Goal: Communication & Community: Answer question/provide support

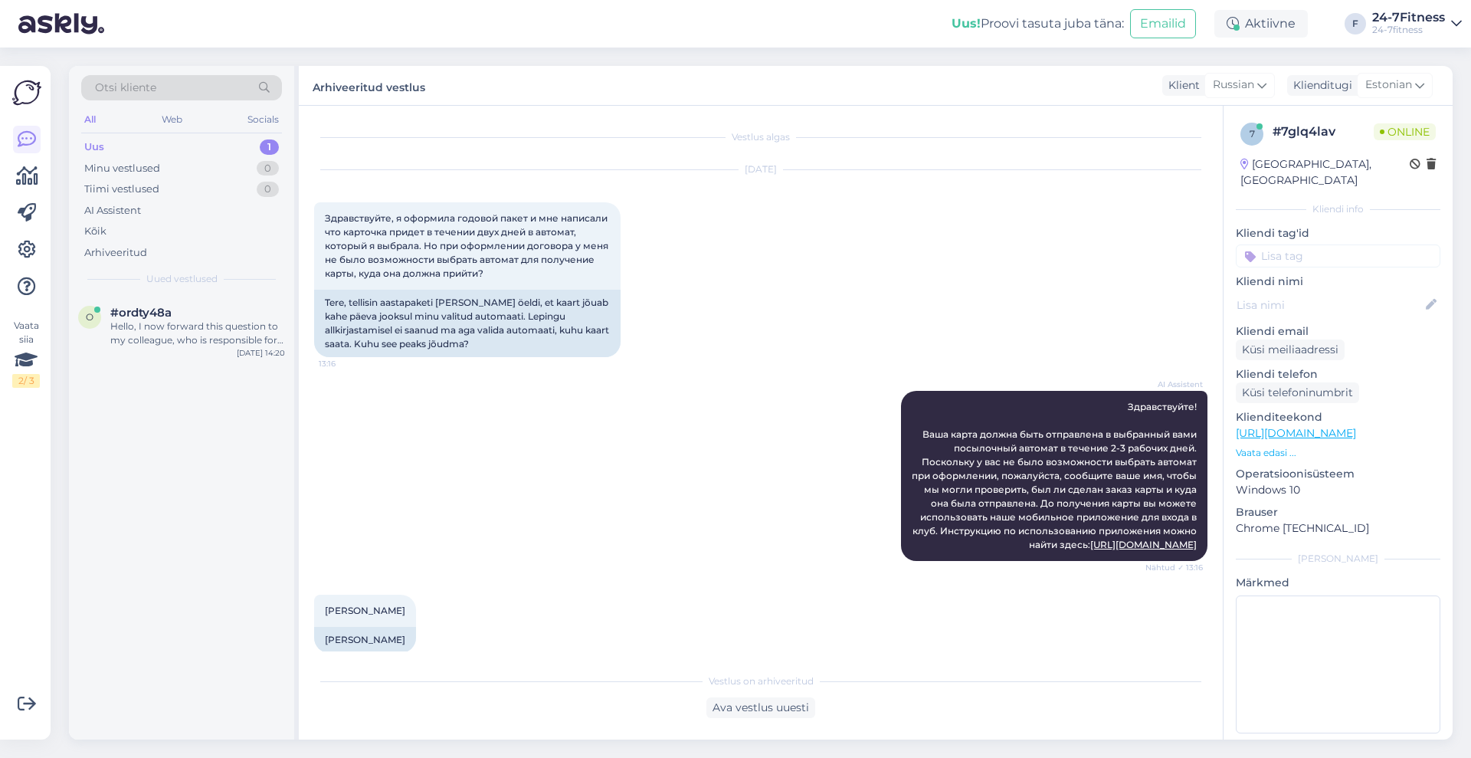
scroll to position [2018, 0]
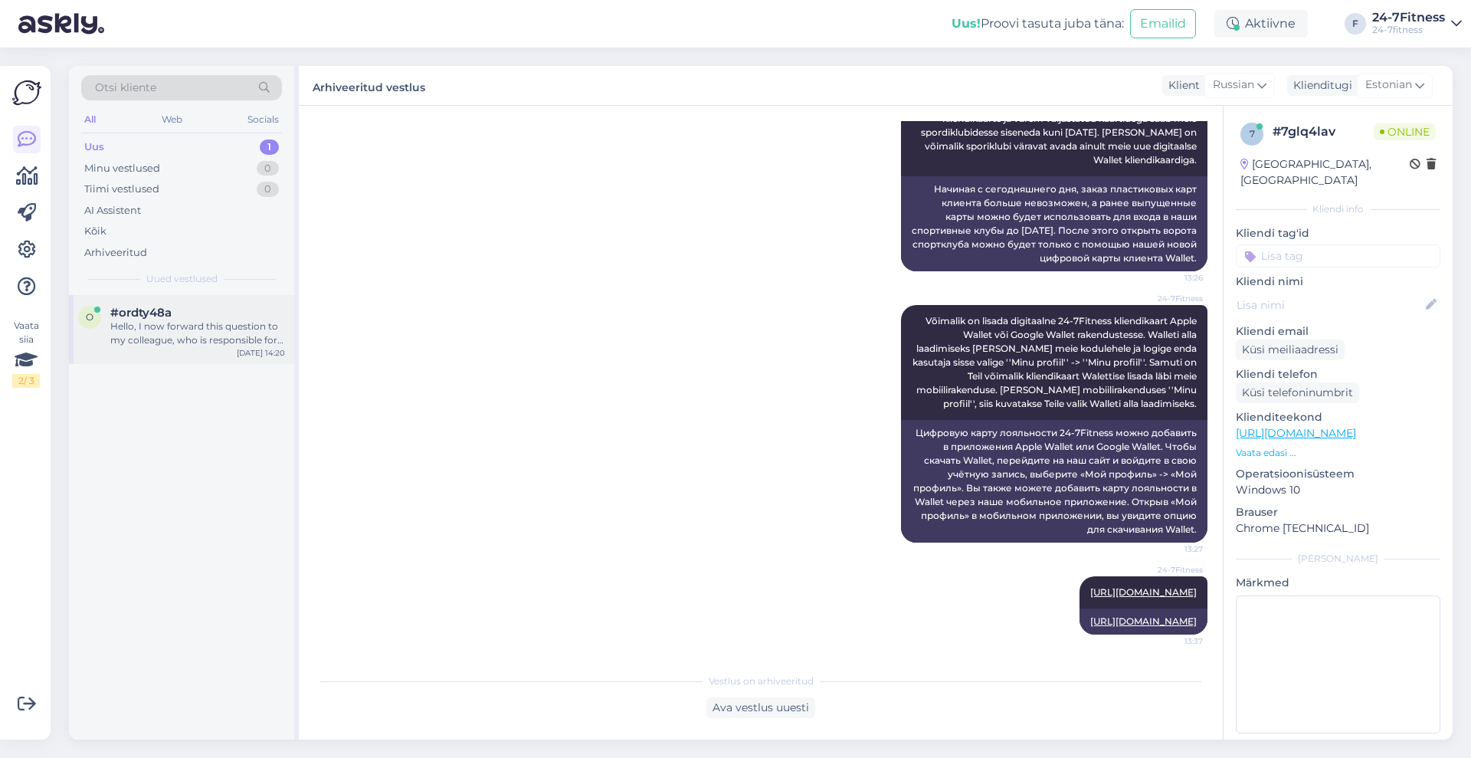
click at [208, 344] on div "Hello, I now forward this question to my colleague, who is responsible for this…" at bounding box center [197, 333] width 175 height 28
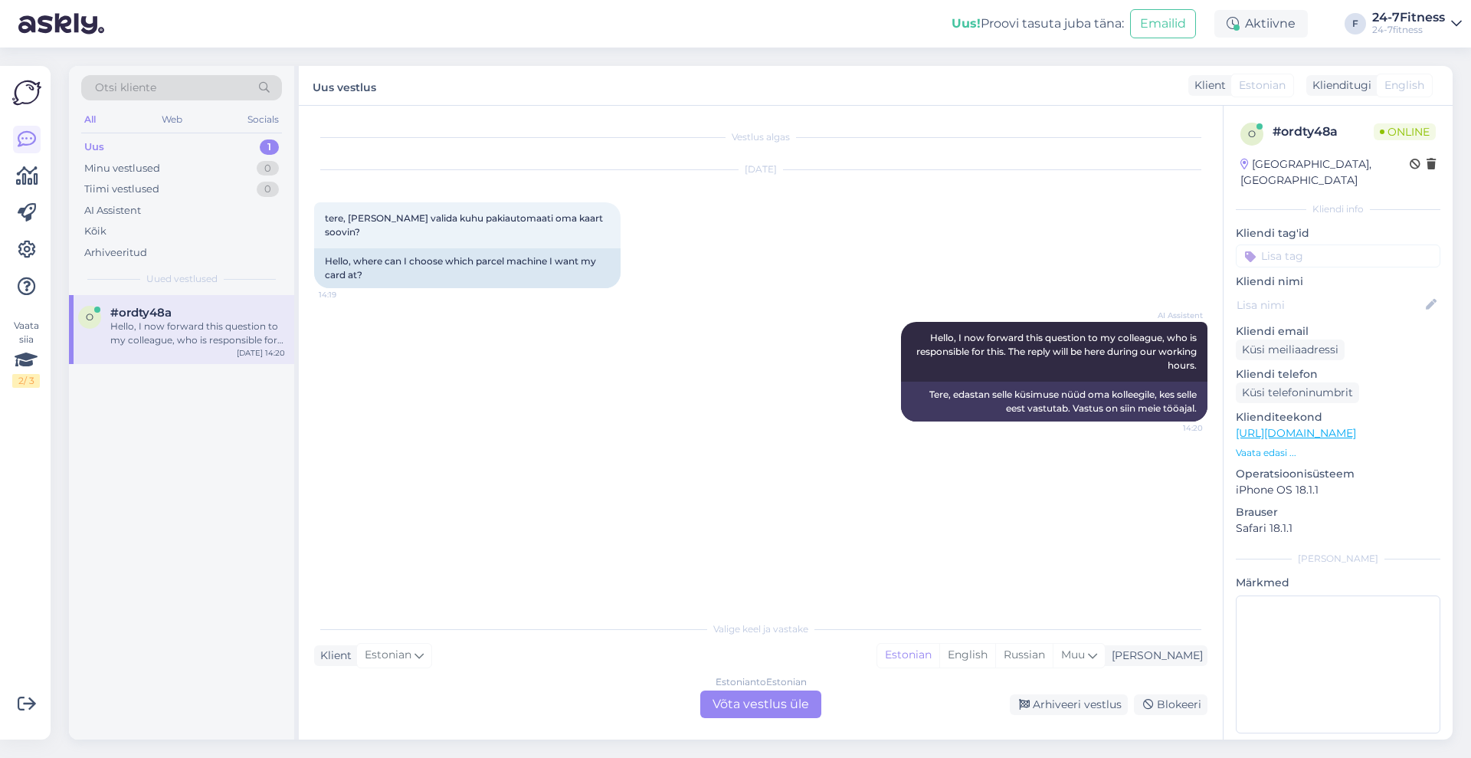
click at [761, 708] on div "Estonian to Estonian Võta vestlus üle" at bounding box center [760, 704] width 121 height 28
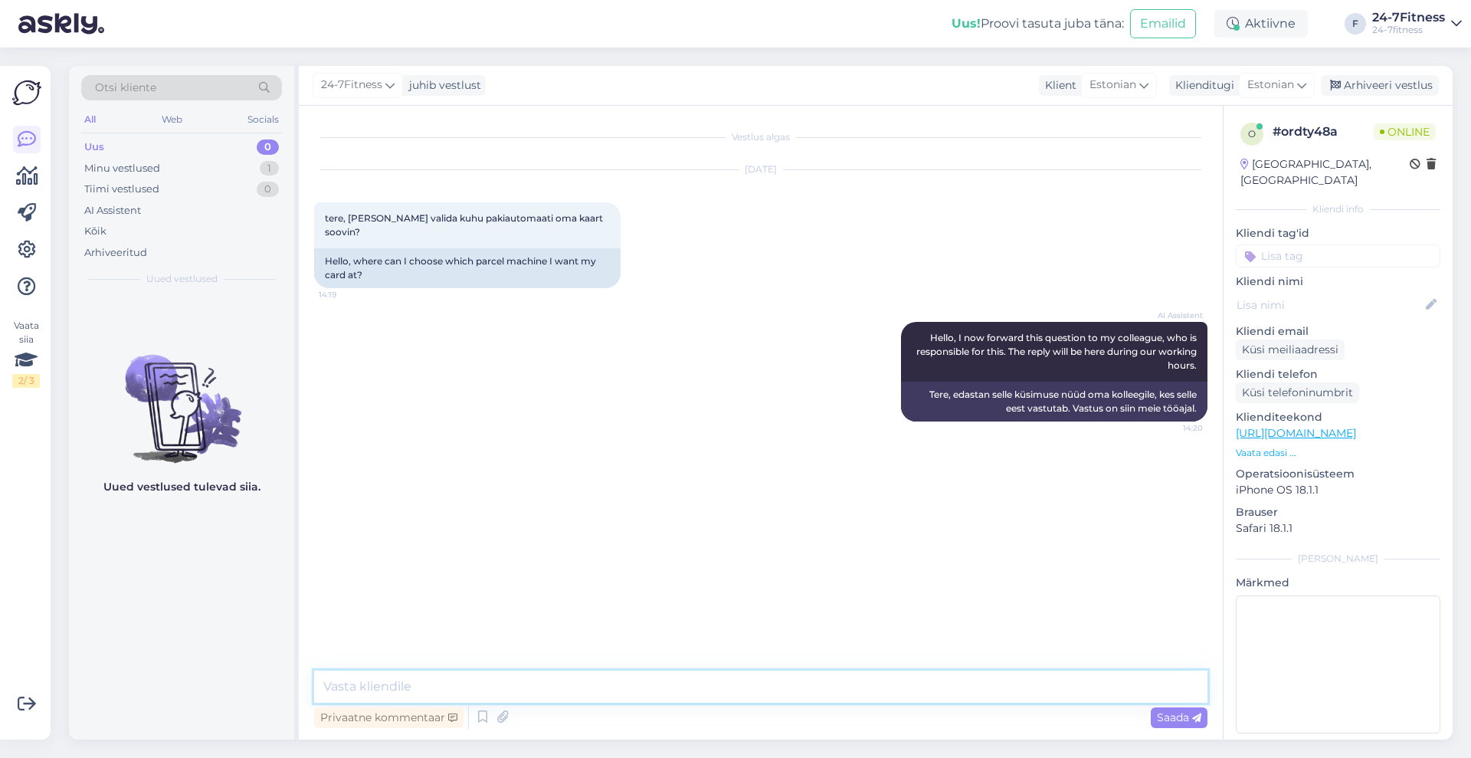
click at [661, 683] on textarea at bounding box center [760, 686] width 893 height 32
type textarea "Tere! Paraku me ei väljasta enam klientidele plastikkaarte."
paste textarea "Võimalik on lisada digitaalne 24-7Fitness kliendikaart Apple Wallet või Google …"
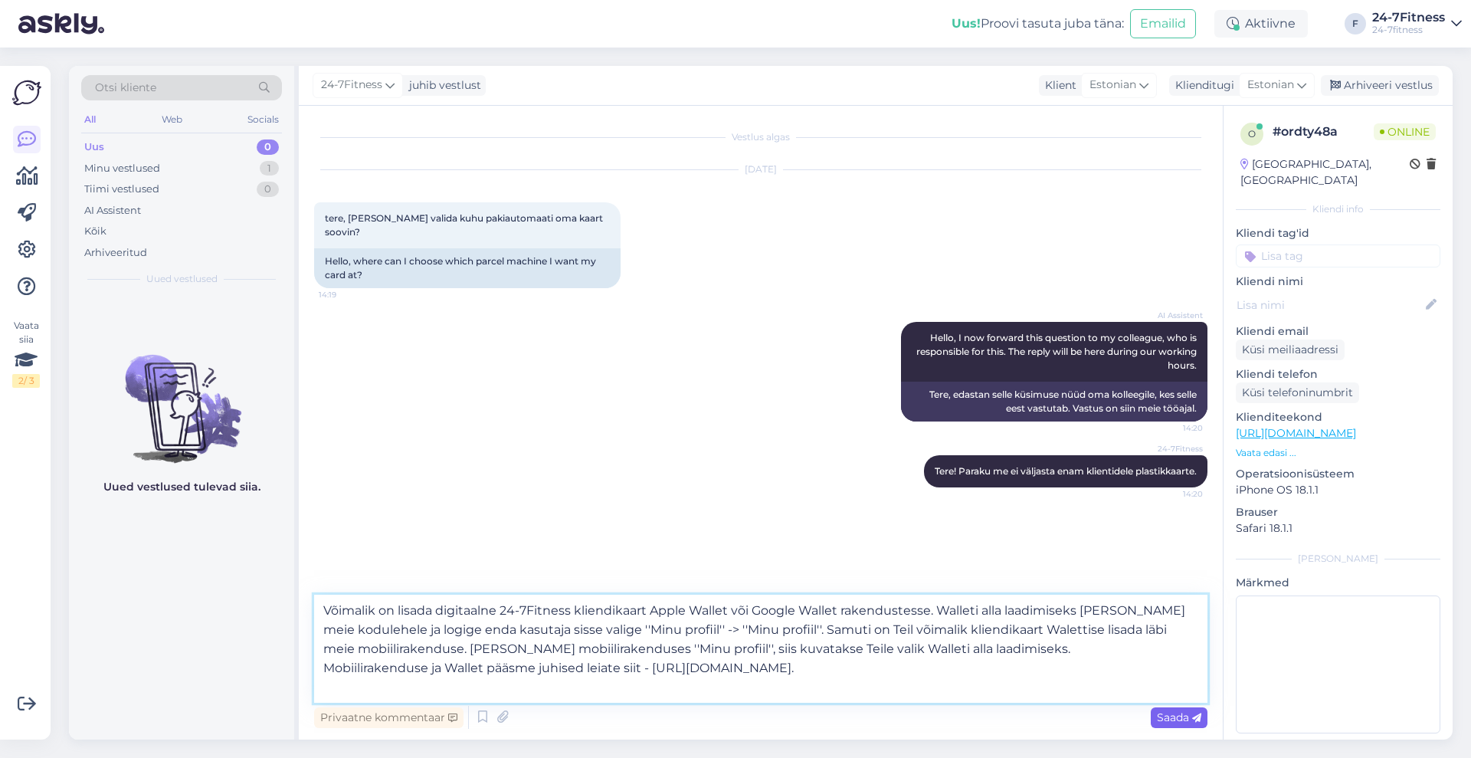
type textarea "Võimalik on lisada digitaalne 24-7Fitness kliendikaart Apple Wallet või Google …"
click at [1191, 716] on span "Saada" at bounding box center [1179, 717] width 44 height 14
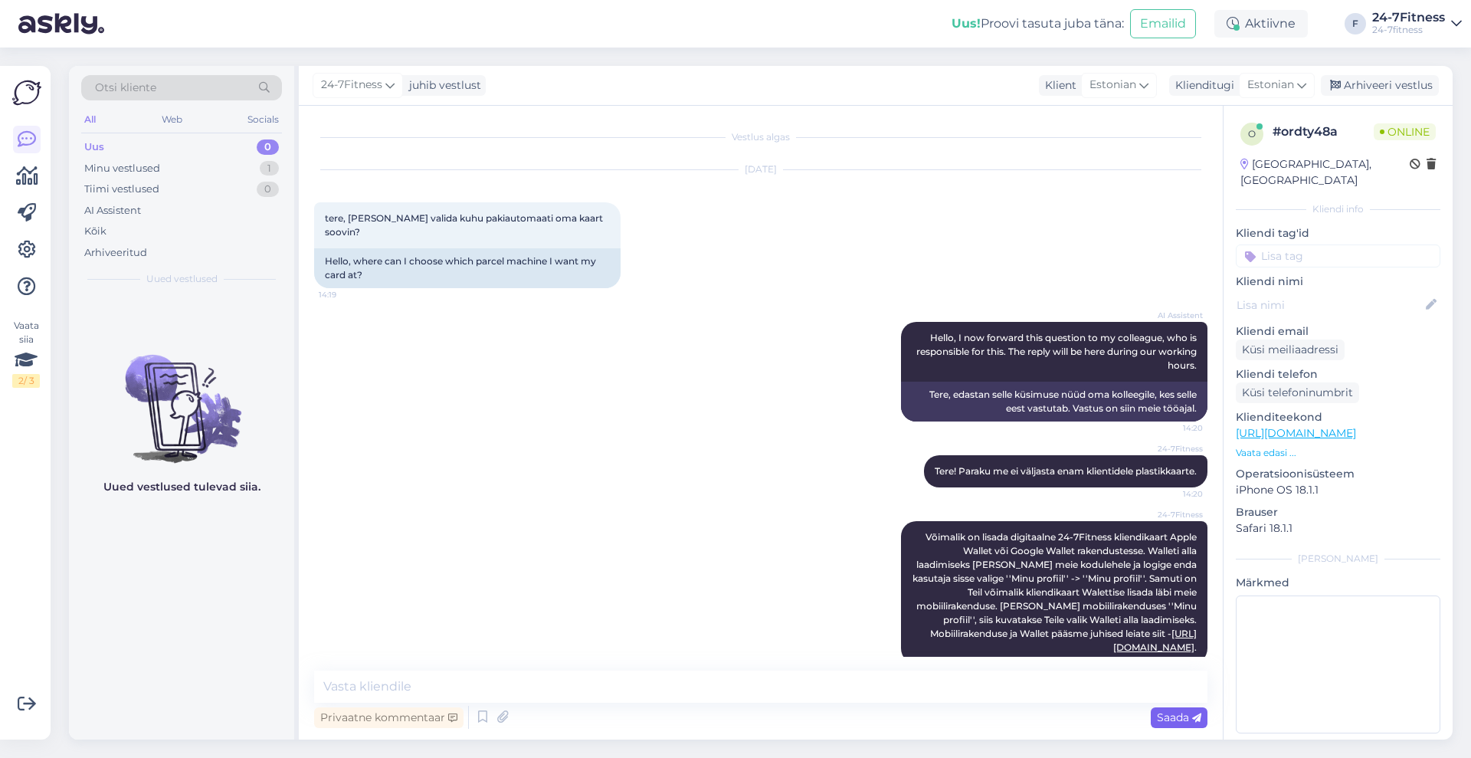
scroll to position [24, 0]
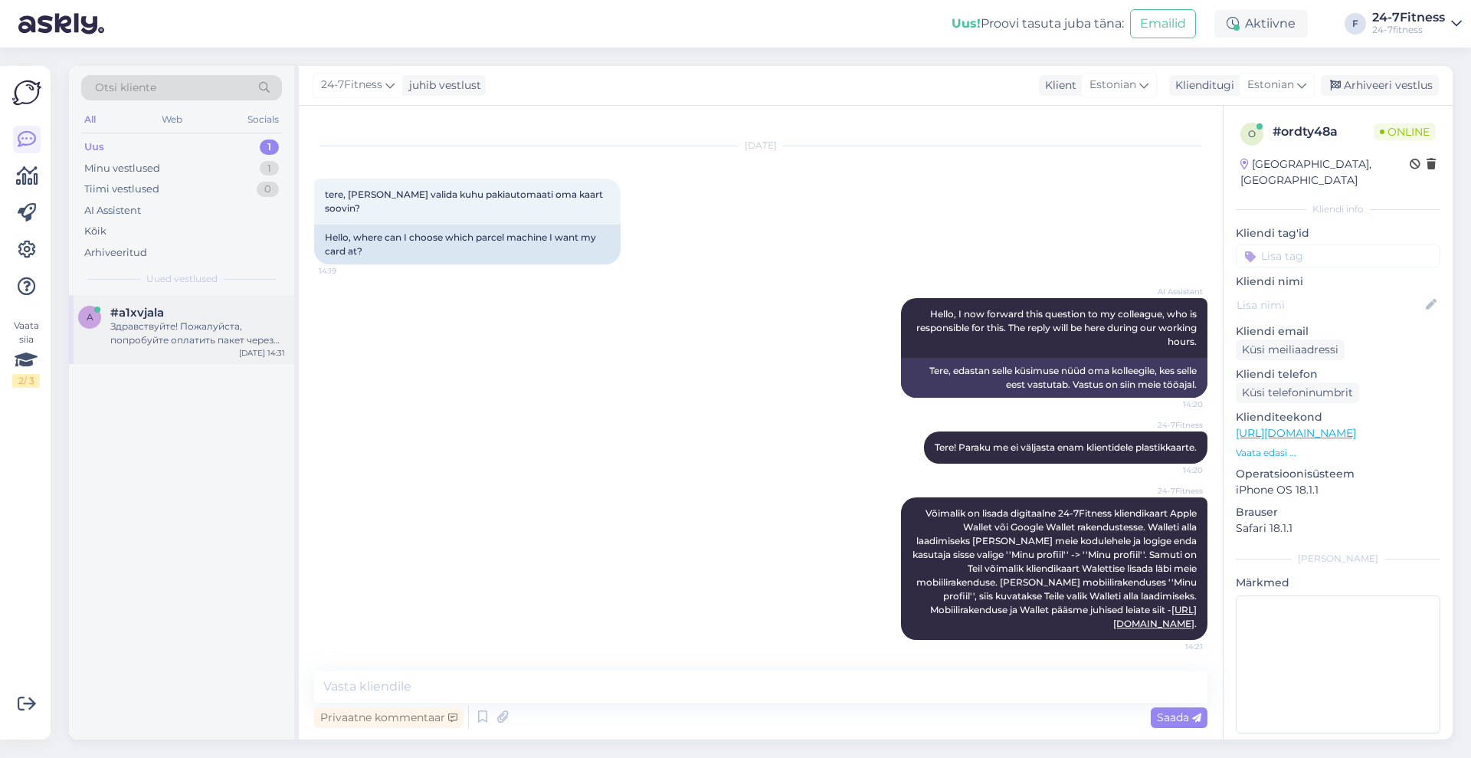
click at [188, 339] on div "Здравствуйте! Пожалуйста, попробуйте оплатить пакет через другой банк или карто…" at bounding box center [197, 333] width 175 height 28
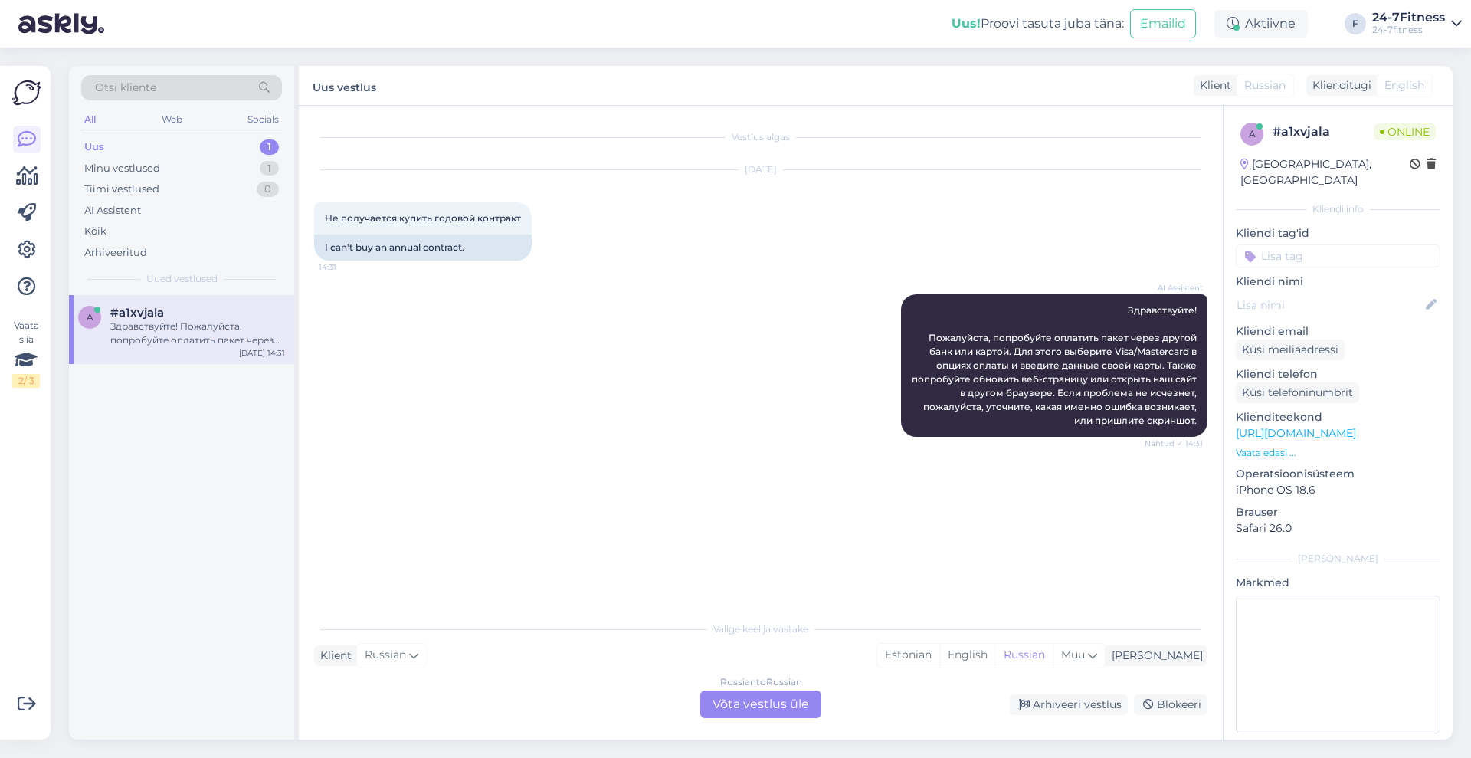
click at [194, 147] on div "Uus 1" at bounding box center [181, 146] width 201 height 21
click at [185, 327] on div "Здравствуйте! Пожалуйста, попробуйте оплатить пакет через другой банк или карто…" at bounding box center [197, 333] width 175 height 28
click at [120, 171] on div "Minu vestlused" at bounding box center [122, 168] width 76 height 15
click at [187, 324] on div "Võimalik on lisada digitaalne 24-7Fitness kliendikaart Apple Wallet või Google …" at bounding box center [197, 333] width 175 height 28
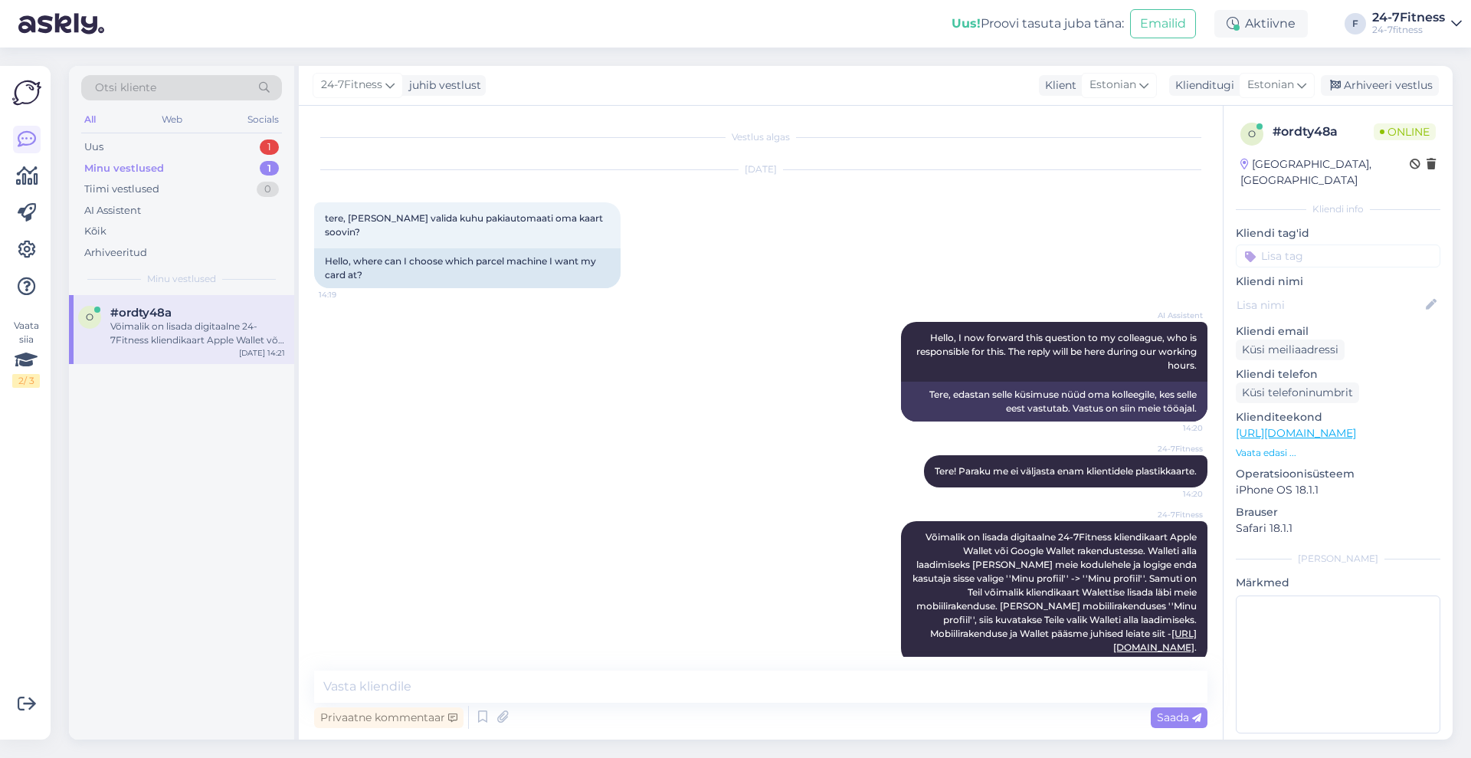
scroll to position [24, 0]
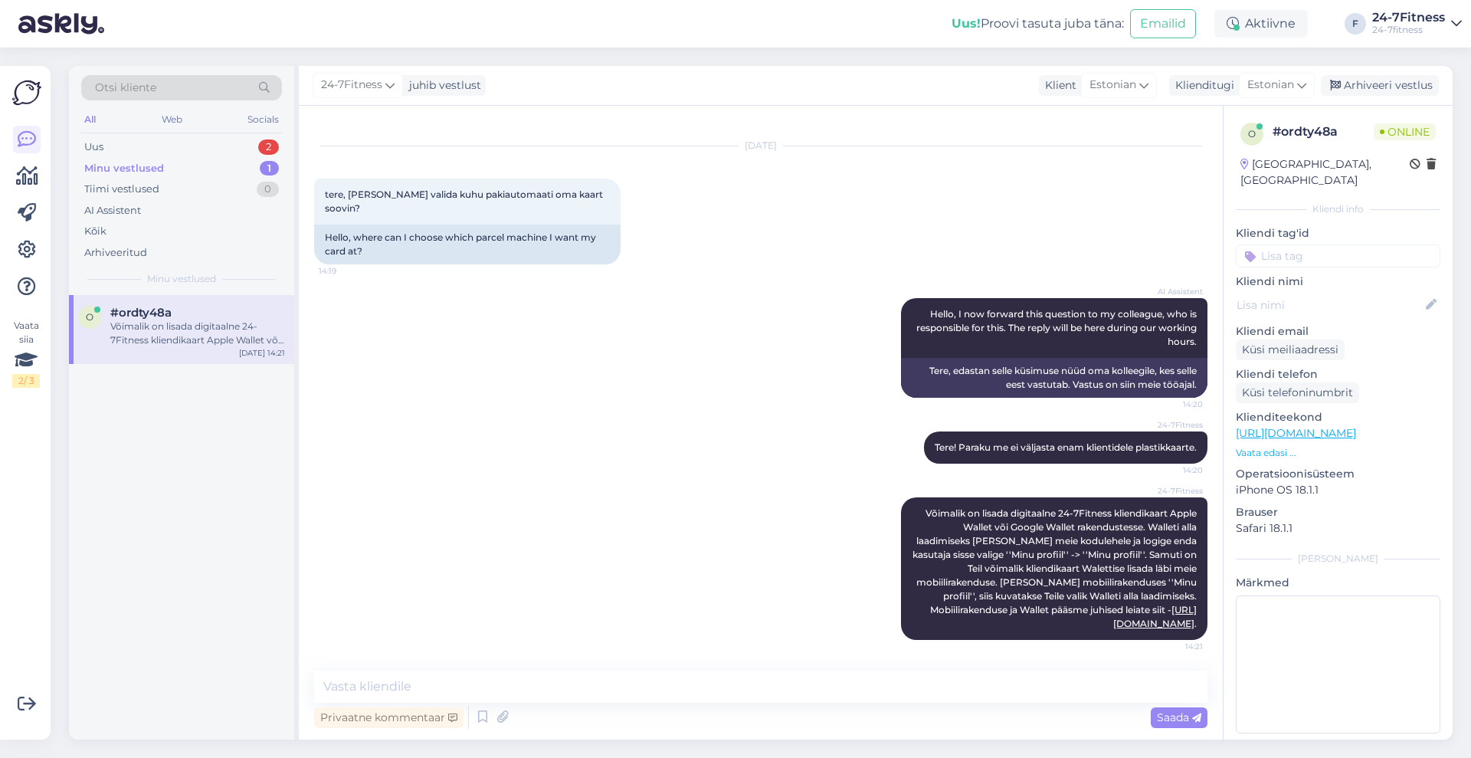
click at [216, 357] on div "o #ordty48a Võimalik on lisada digitaalne 24-7Fitness kliendikaart Apple Wallet…" at bounding box center [181, 329] width 225 height 69
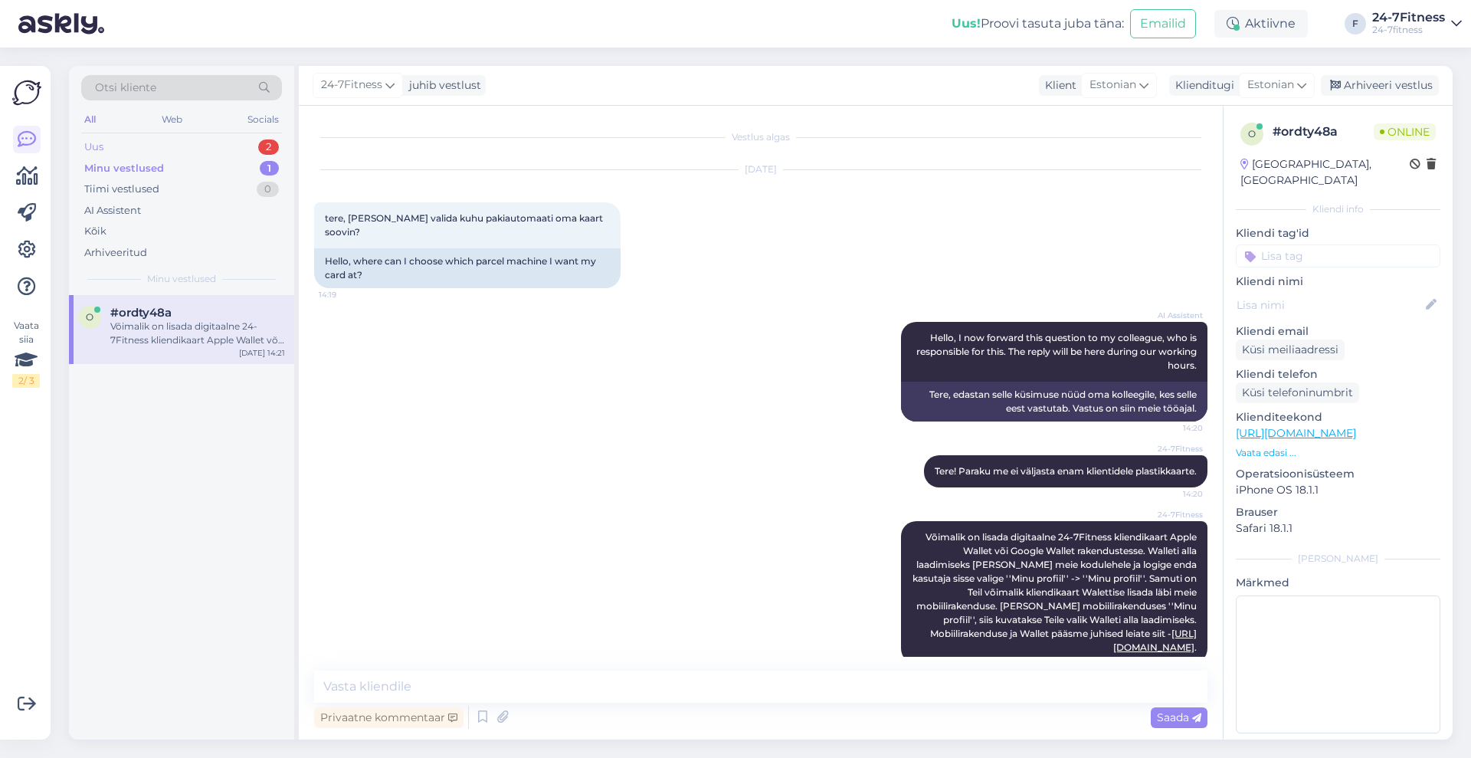
click at [124, 150] on div "Uus 2" at bounding box center [181, 146] width 201 height 21
click at [174, 338] on div "Hello! I understand you would like to use your expiring Stebby credit as a prep…" at bounding box center [197, 333] width 175 height 28
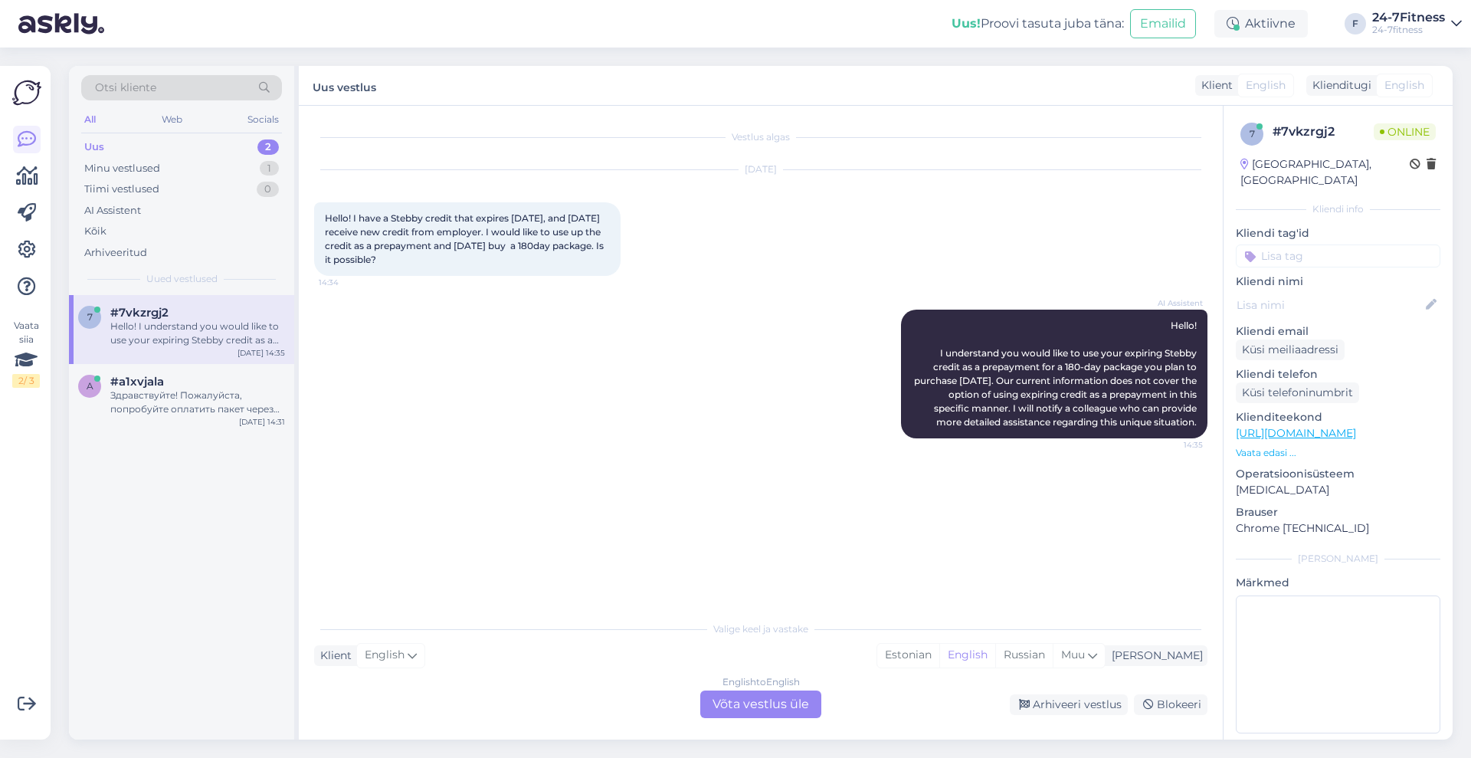
click at [785, 704] on div "English to English Võta vestlus üle" at bounding box center [760, 704] width 121 height 28
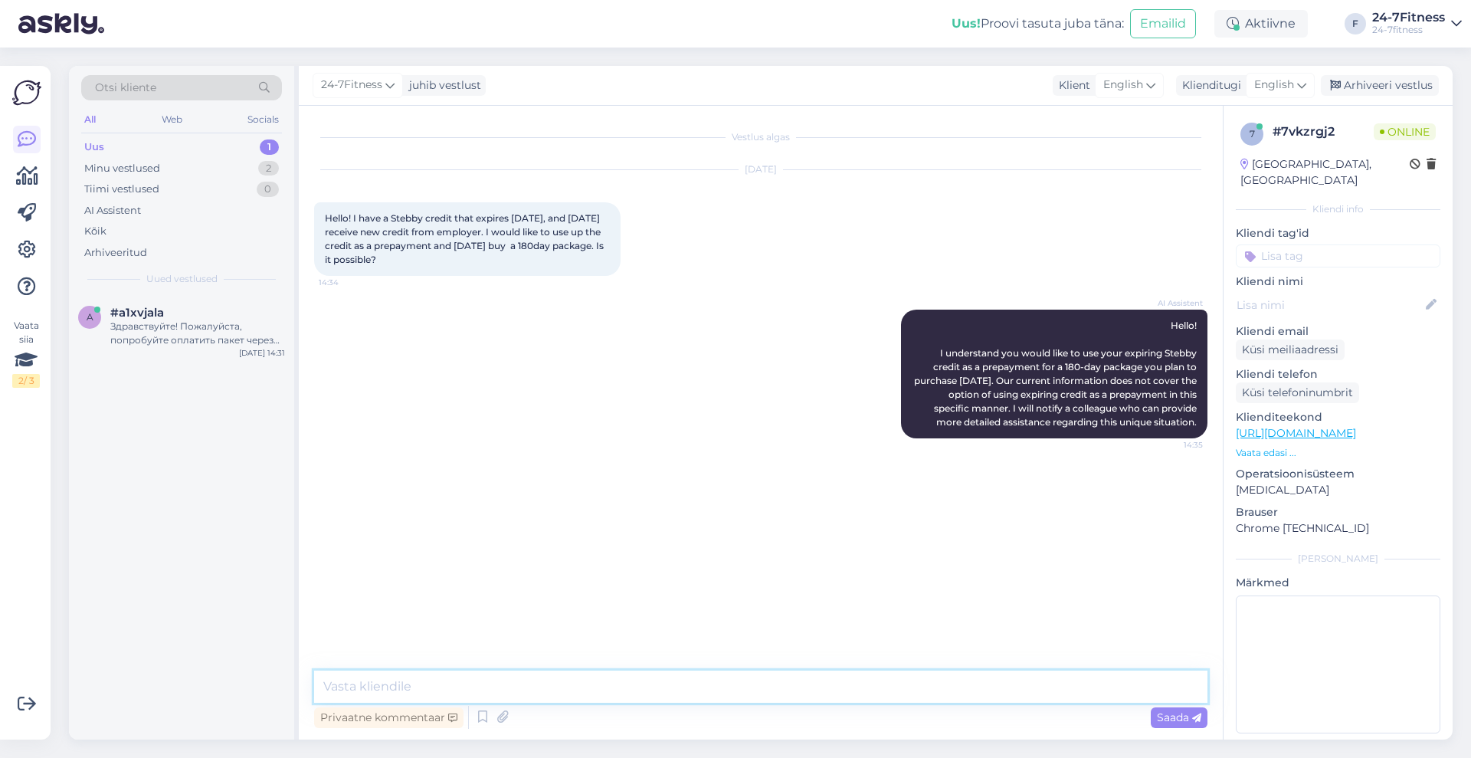
click at [781, 678] on textarea at bounding box center [760, 686] width 893 height 32
click at [1275, 92] on span "English" at bounding box center [1274, 85] width 40 height 17
click at [1251, 148] on link "Estonian" at bounding box center [1245, 153] width 169 height 25
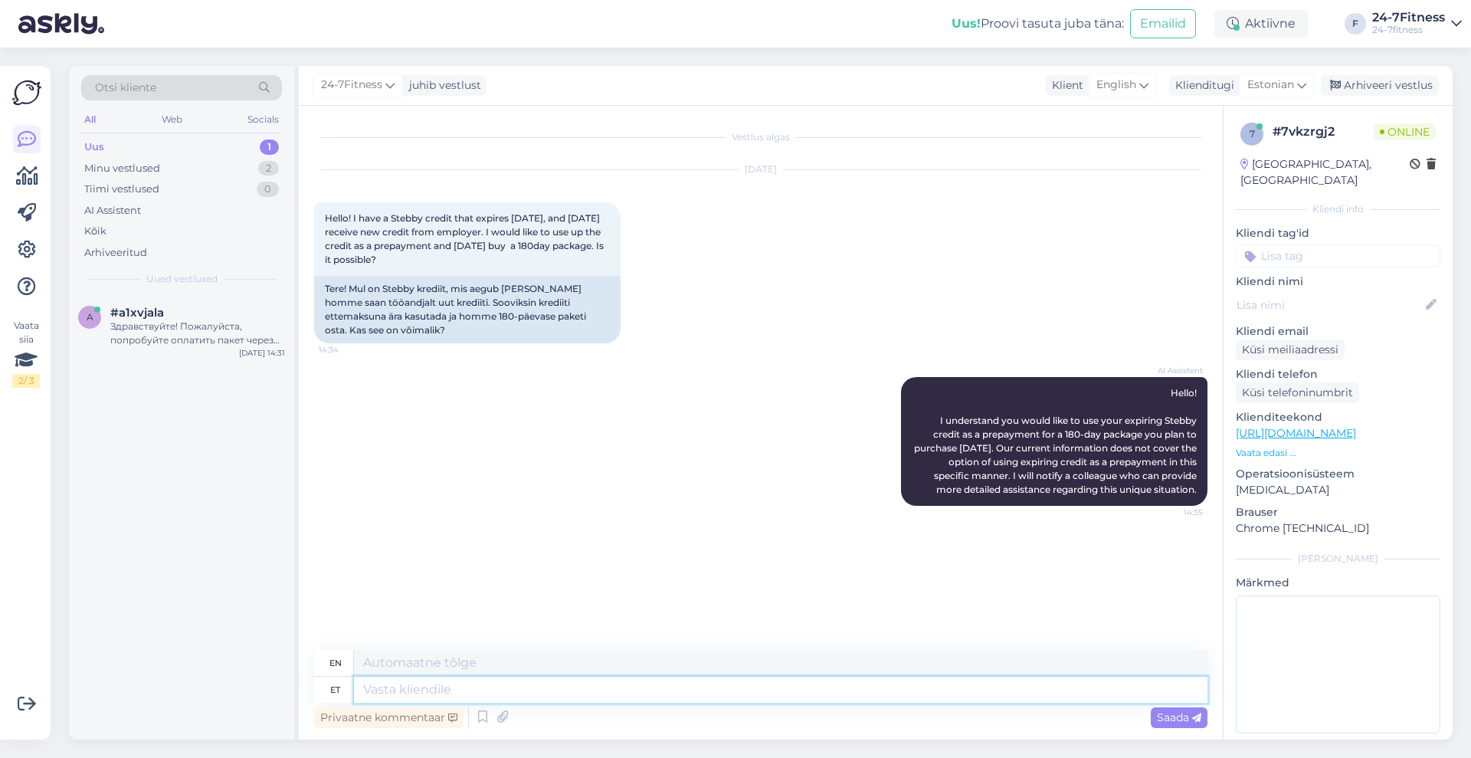
click at [740, 692] on textarea at bounding box center [780, 689] width 853 height 26
type textarea "Kas"
type textarea "Is"
type textarea "Kas teil o"
type textarea "Do you have"
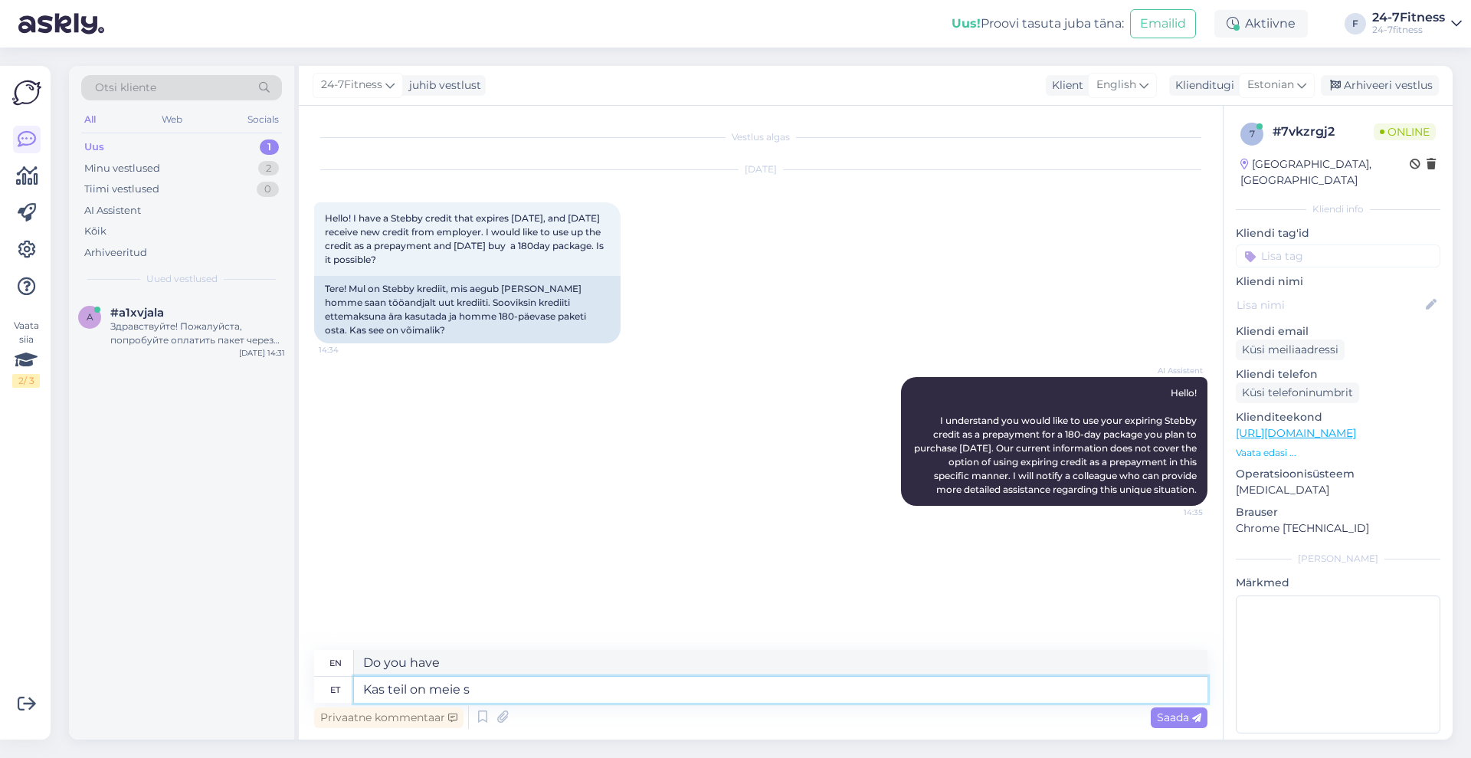
type textarea "Kas teil on meie sp"
type textarea "Do you have our"
type textarea "Kas teil on meie spordiklubikonto"
type textarea "Do you have our sports club account?"
type textarea "Kas teil on meie spordiklubikonto olemas? [GEOGRAPHIC_DATA]"
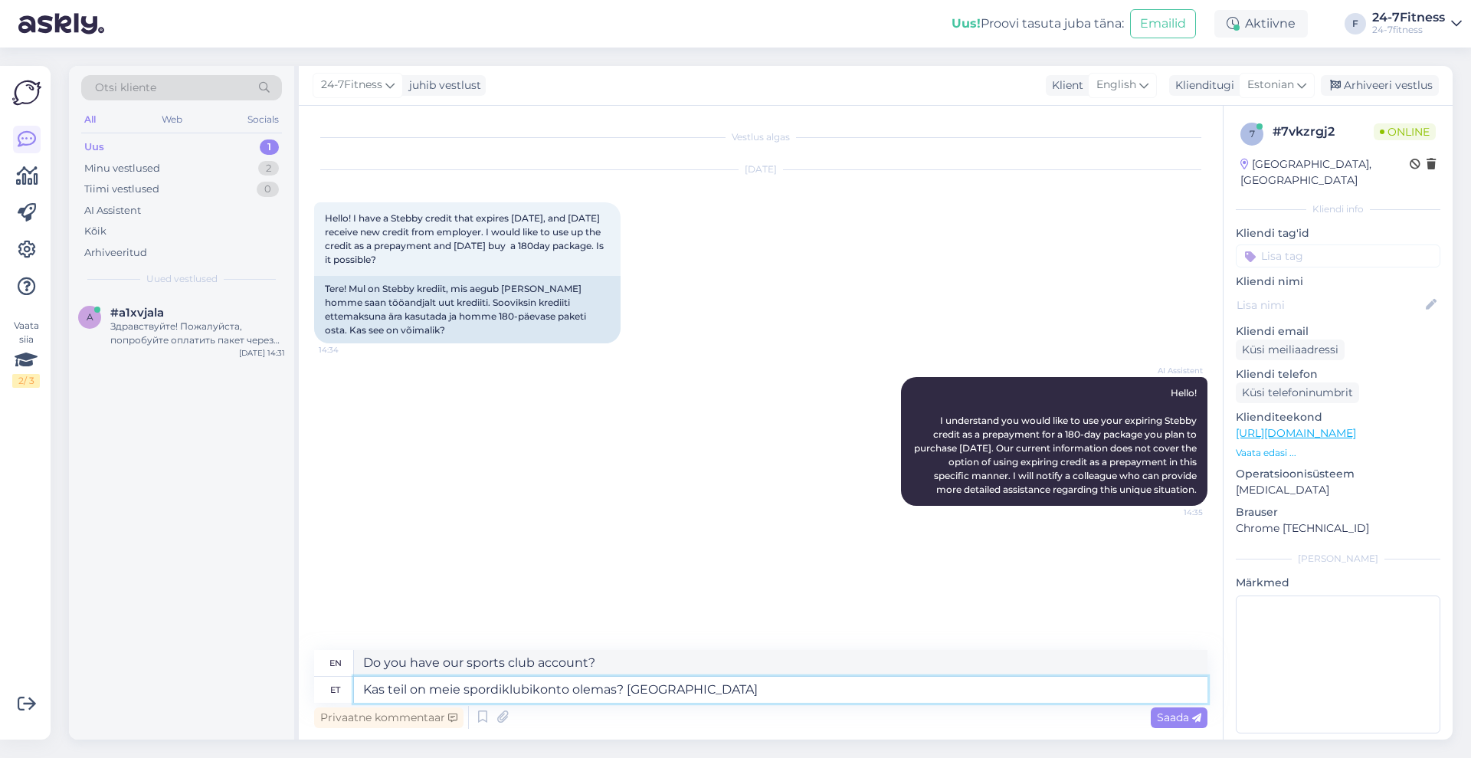
type textarea "Do you have our sports club account? Please"
click at [535, 696] on textarea "Kas teil on meie spordiklubikonto olemas? [GEOGRAPHIC_DATA]" at bounding box center [780, 689] width 853 height 26
type textarea "Kas teil on meie spordiklubi konto olemas? [GEOGRAPHIC_DATA]"
type textarea "Do you have an account with our sports club? Please"
click at [722, 688] on textarea "Kas teil on meie spordiklubi konto olemas? [GEOGRAPHIC_DATA]" at bounding box center [780, 689] width 853 height 26
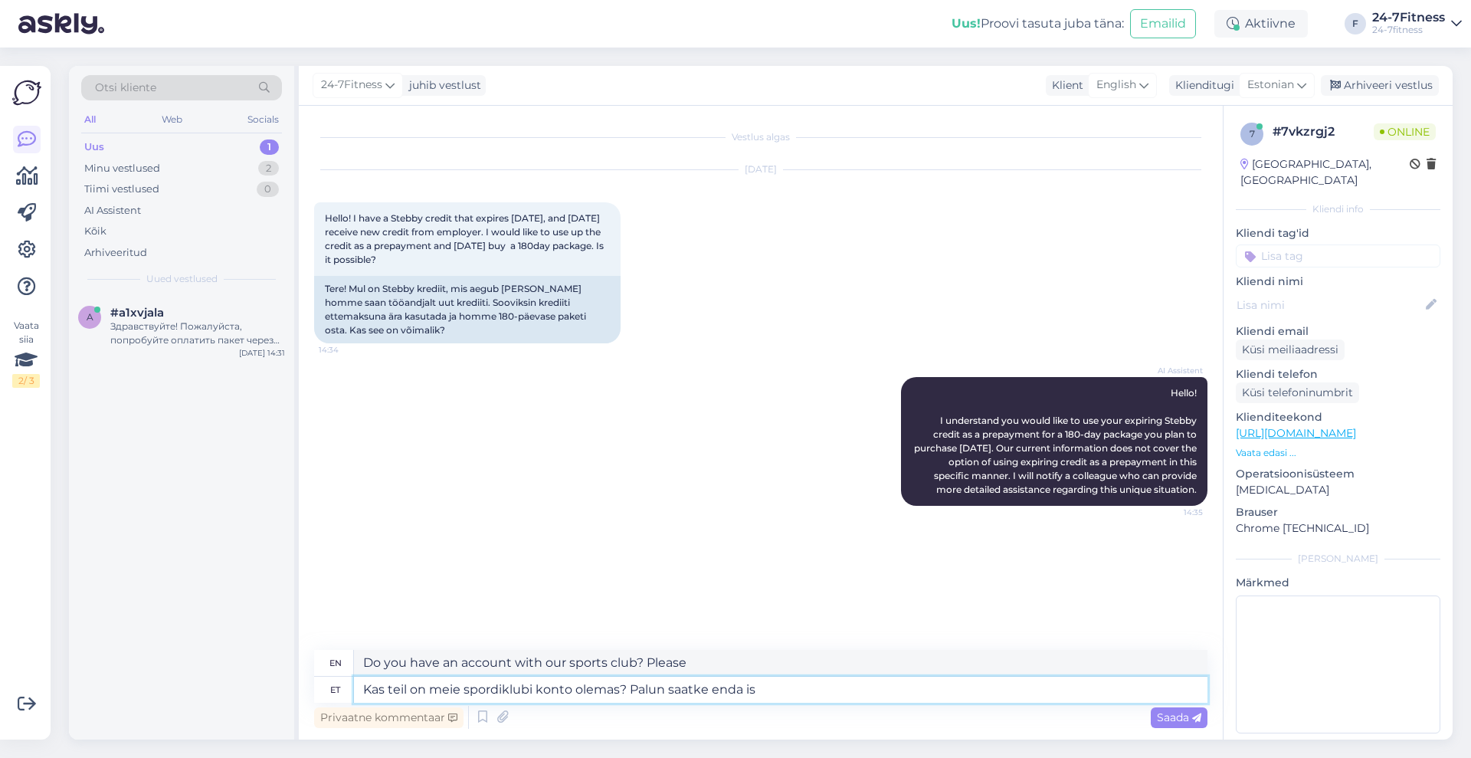
type textarea "Kas teil on meie spordiklubi konto olemas? Palun saatke enda isi"
type textarea "Do you have an account with our sports club? Please send"
type textarea "Kas teil on meie spordiklubi konto olemas? Palun saatke enda isik"
type textarea "Do you have an account with our sports club? Please send yours"
type textarea "Kas teil on meie spordiklubi konto olemas? Palun saatke enda isikukood, et"
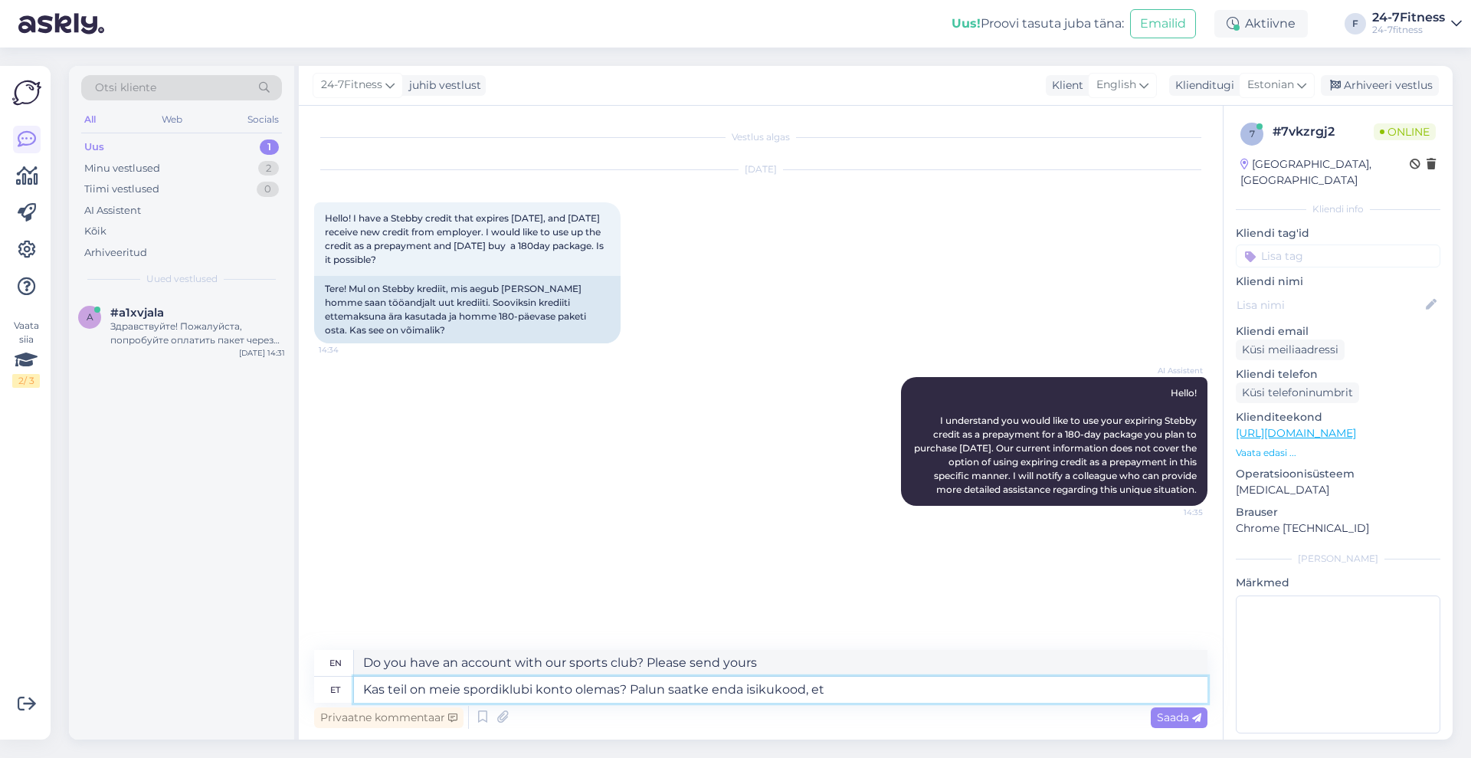
type textarea "Do you have an account with our sports club? Please send your personal identifi…"
type textarea "Kas teil on meie spordiklubi konto olemas? Palun saatke enda isikukood, et sa"
type textarea "Do you have an account with our sports club? Please send your personal identifi…"
type textarea "Kas teil on meie spordiklubi konto olemas? Palun saatke enda isikukood, et saak…"
type textarea "Do you have an account with our sports club? Please send us your personal ident…"
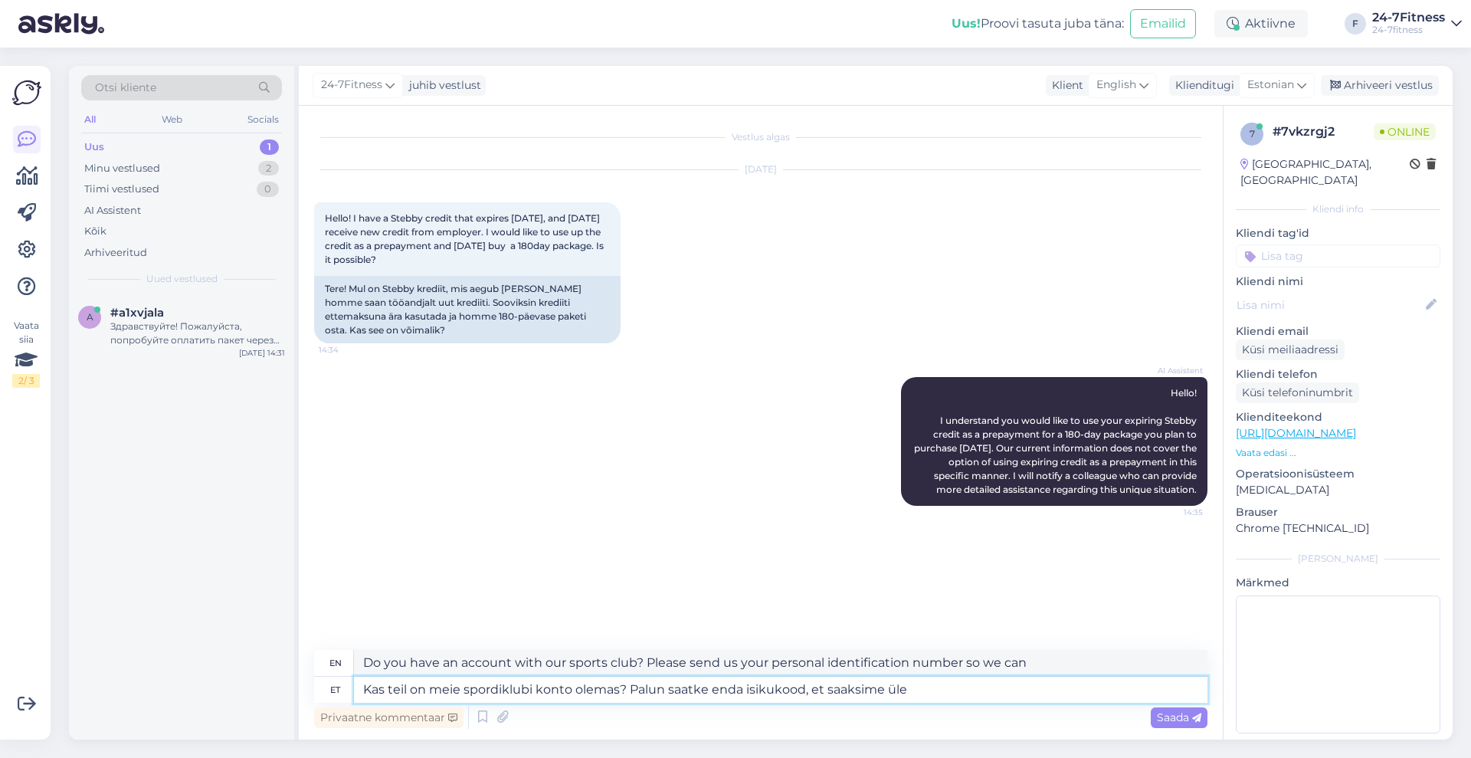
type textarea "Kas teil on meie spordiklubi konto olemas? Palun saatke enda isikukood, et saak…"
type textarea "Do you have an account with our sports club? Please send us your personal ident…"
type textarea "Kas teil on meie spordiklubi konto olemas? Palun saatke enda isikukood, et saak…"
type textarea "Do you have an account with our sports club? Please send us your personal ident…"
type textarea "Kas teil on meie spordiklubi konto olemas? Palun saatke enda isikukood, et saak…"
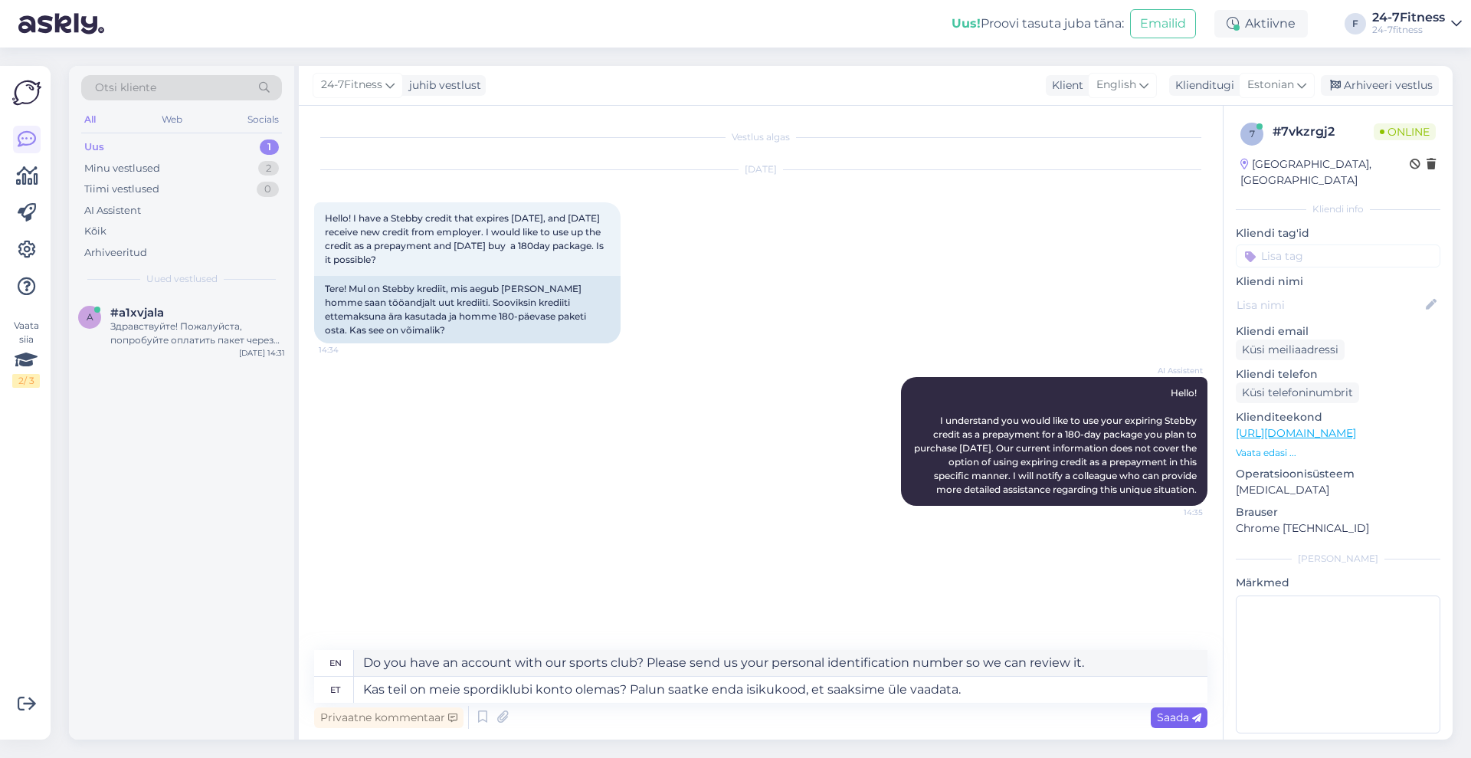
click at [1177, 724] on div "Saada" at bounding box center [1179, 717] width 57 height 21
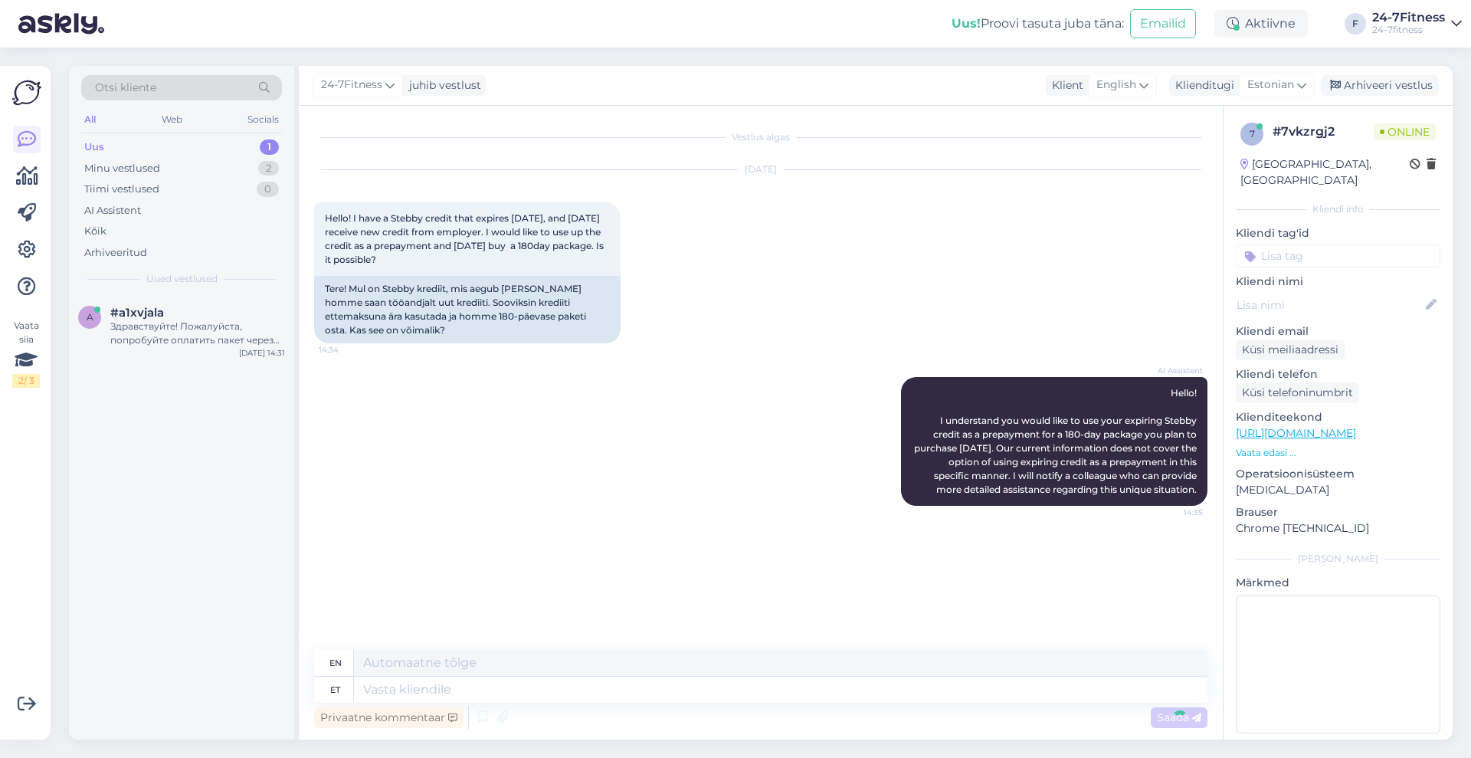
scroll to position [6, 0]
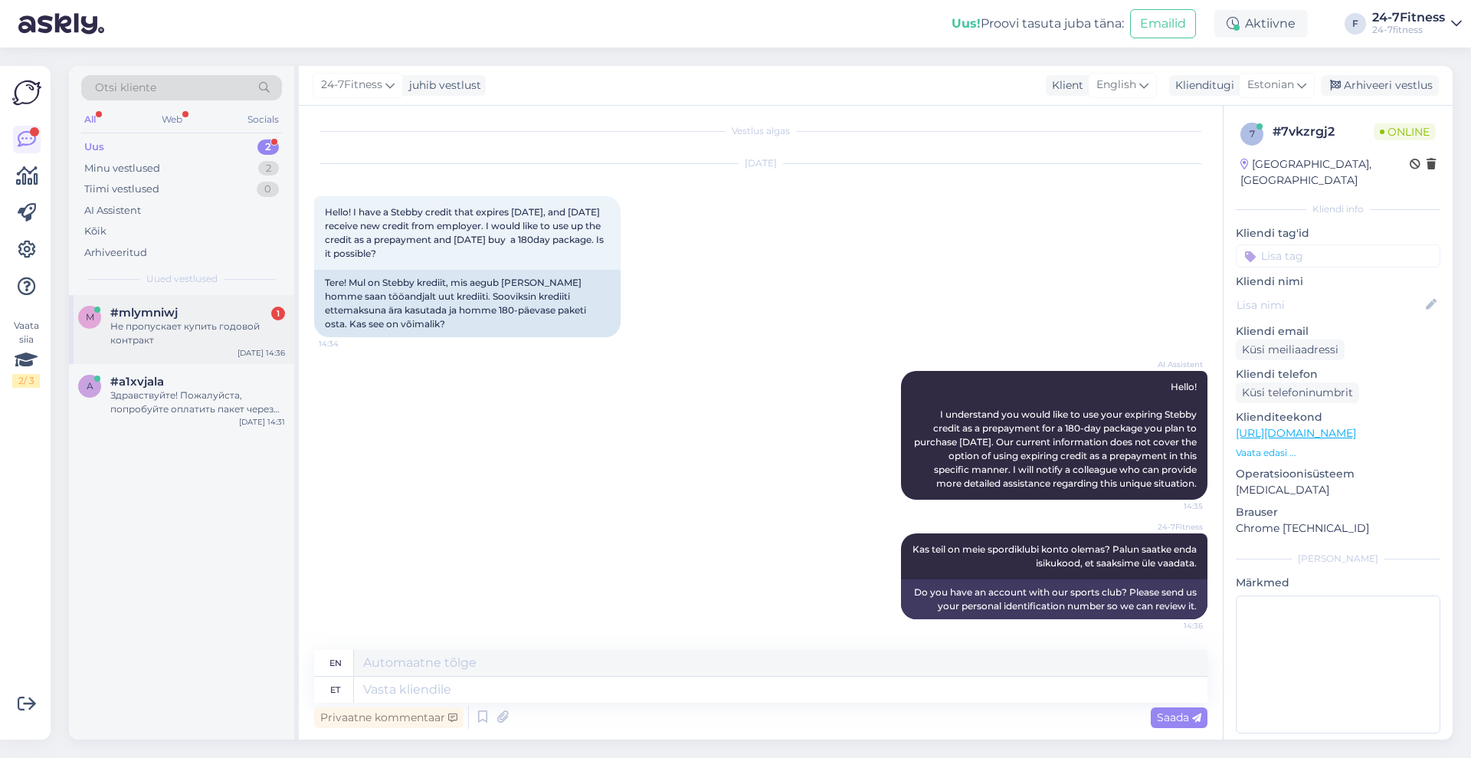
click at [219, 342] on div "Не пропускает купить годовой контракт" at bounding box center [197, 333] width 175 height 28
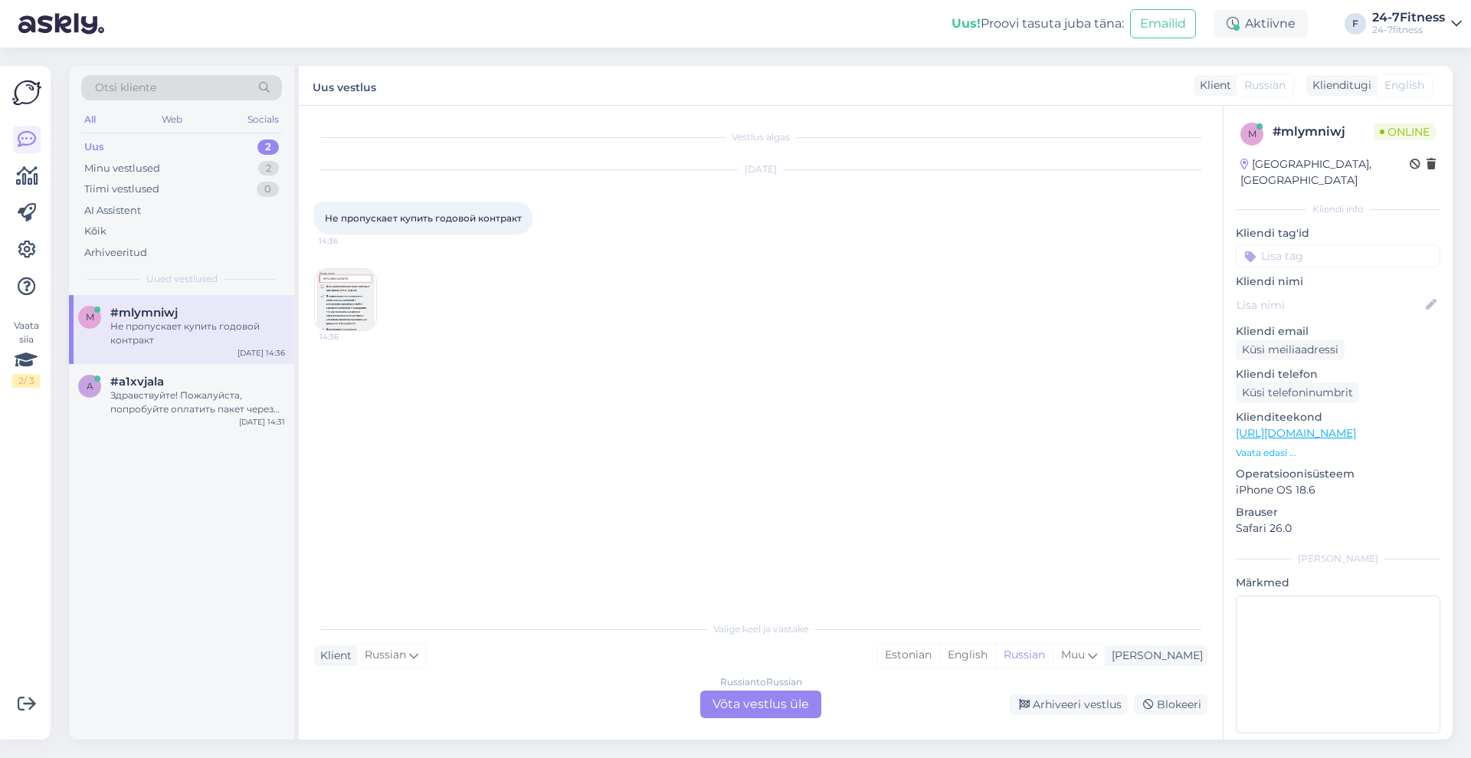
click at [341, 308] on img at bounding box center [345, 299] width 61 height 61
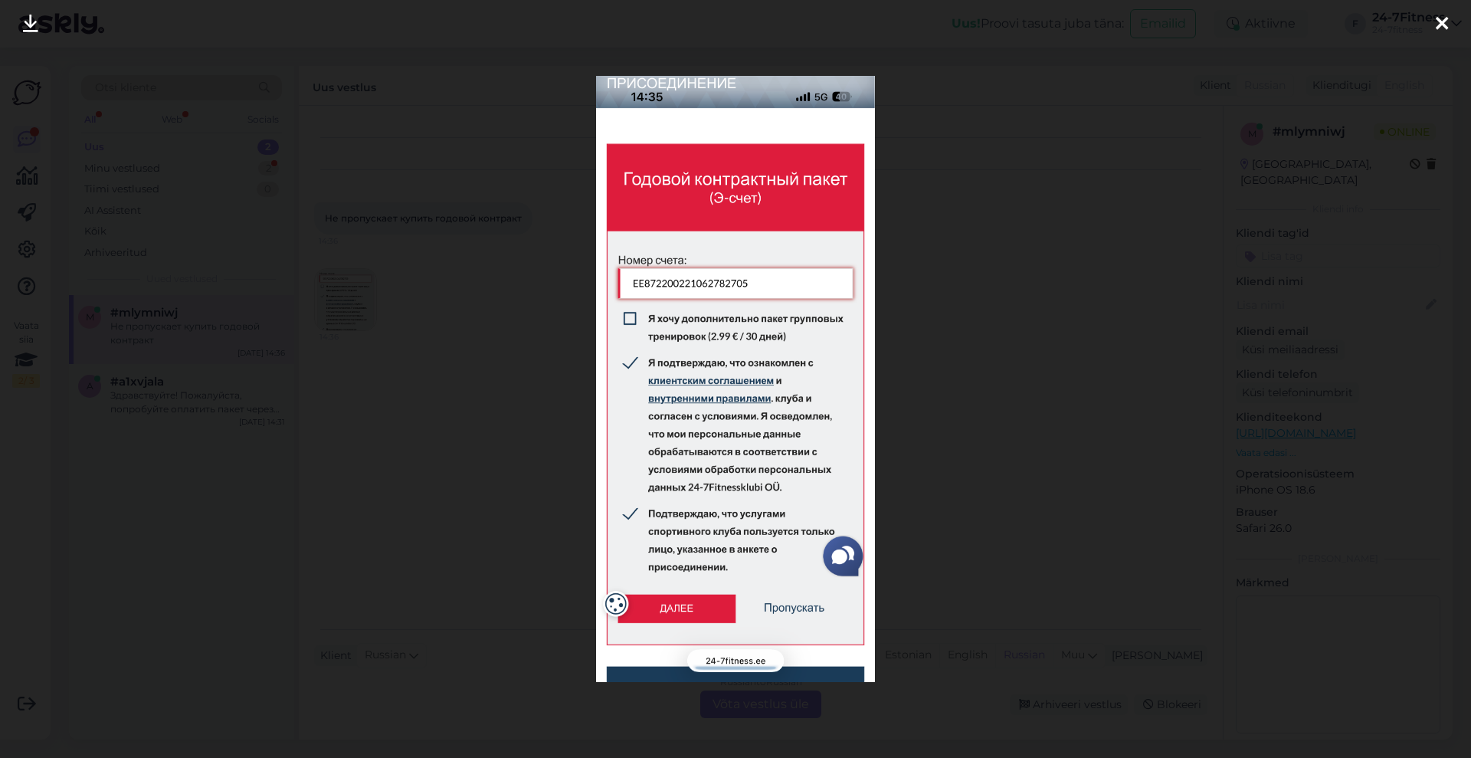
click at [1439, 24] on icon at bounding box center [1442, 25] width 12 height 20
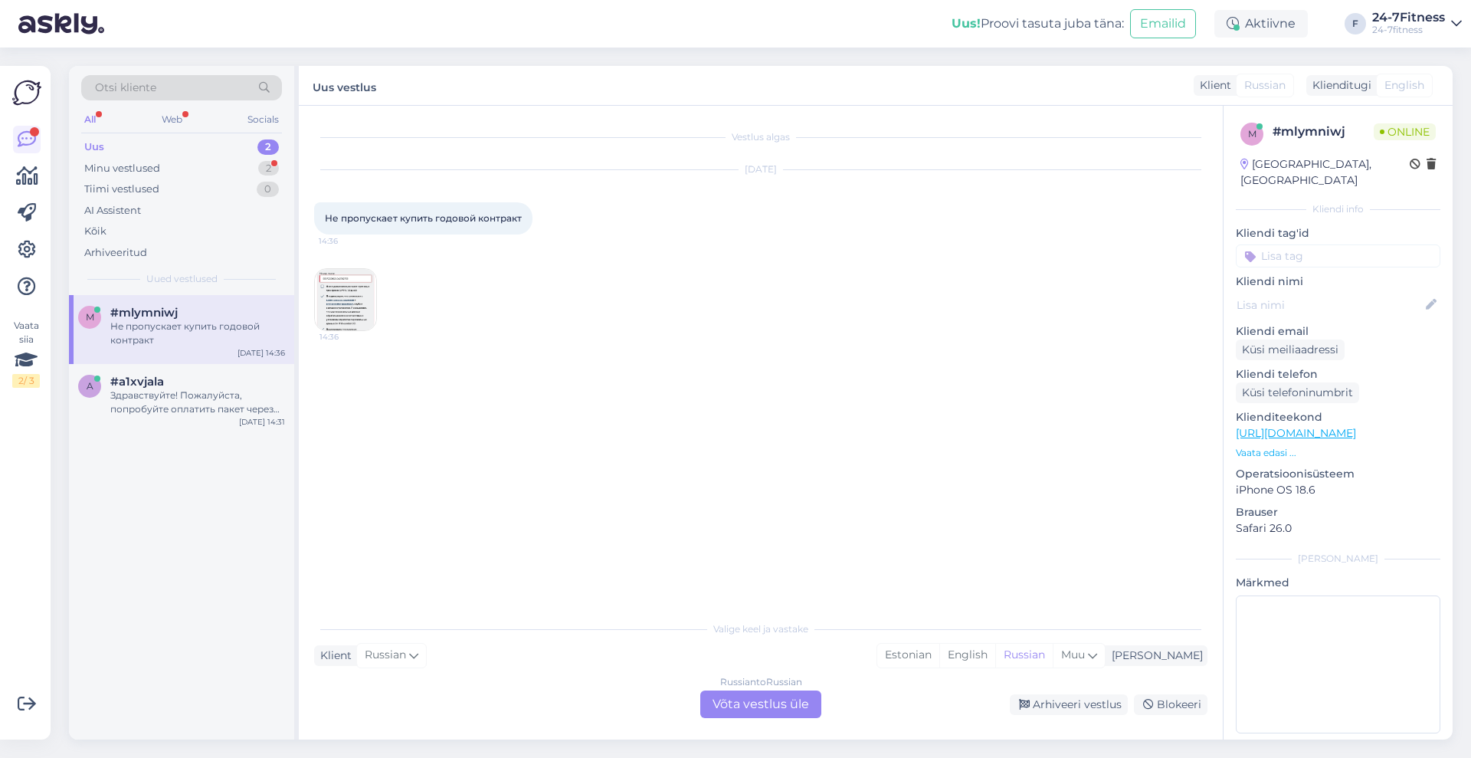
click at [784, 711] on div "Russian to Russian Võta vestlus üle" at bounding box center [760, 704] width 121 height 28
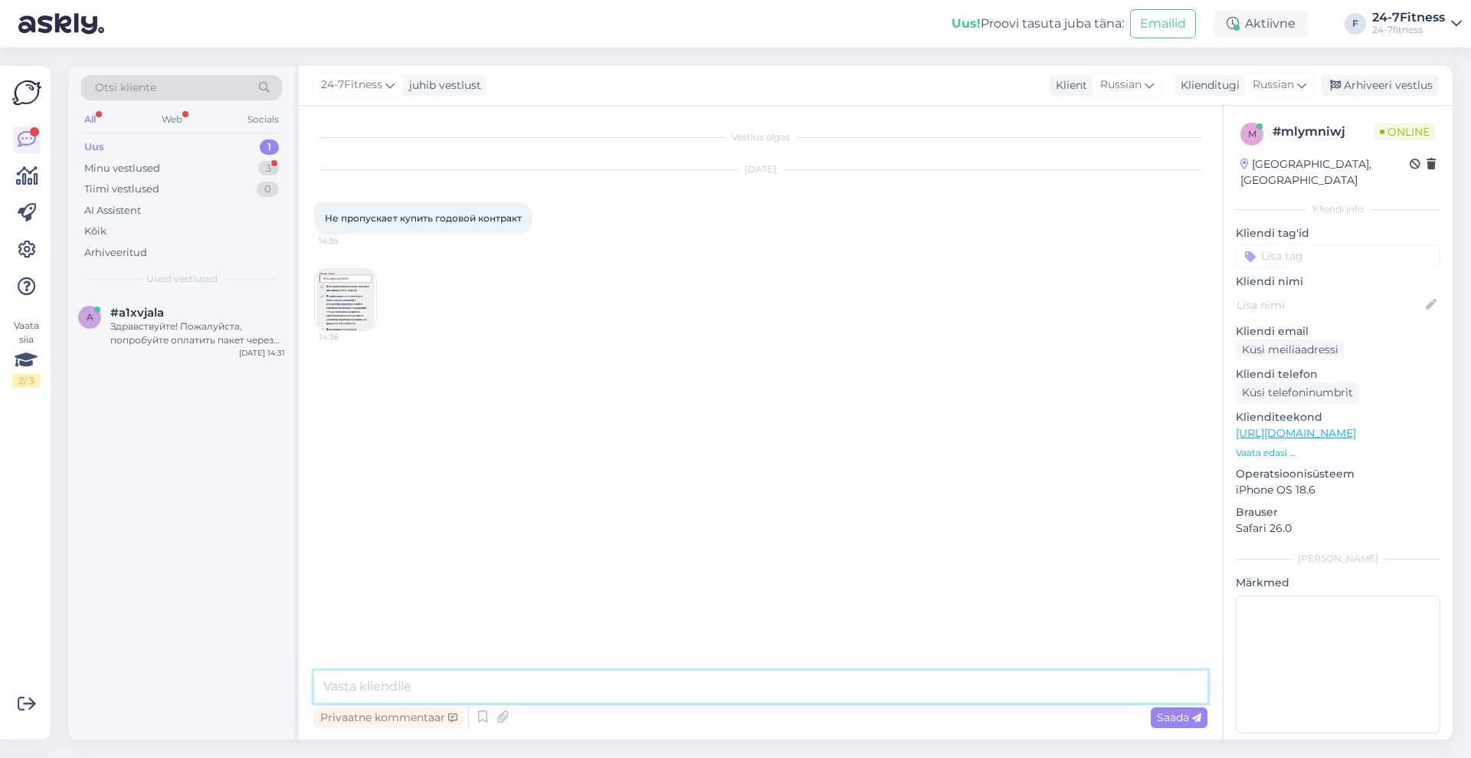
click at [665, 699] on textarea at bounding box center [760, 686] width 893 height 32
click at [1278, 91] on span "Russian" at bounding box center [1272, 85] width 41 height 17
click at [1224, 153] on link "Estonian" at bounding box center [1245, 153] width 169 height 25
click at [739, 689] on textarea at bounding box center [780, 689] width 853 height 26
type textarea "Tere!"
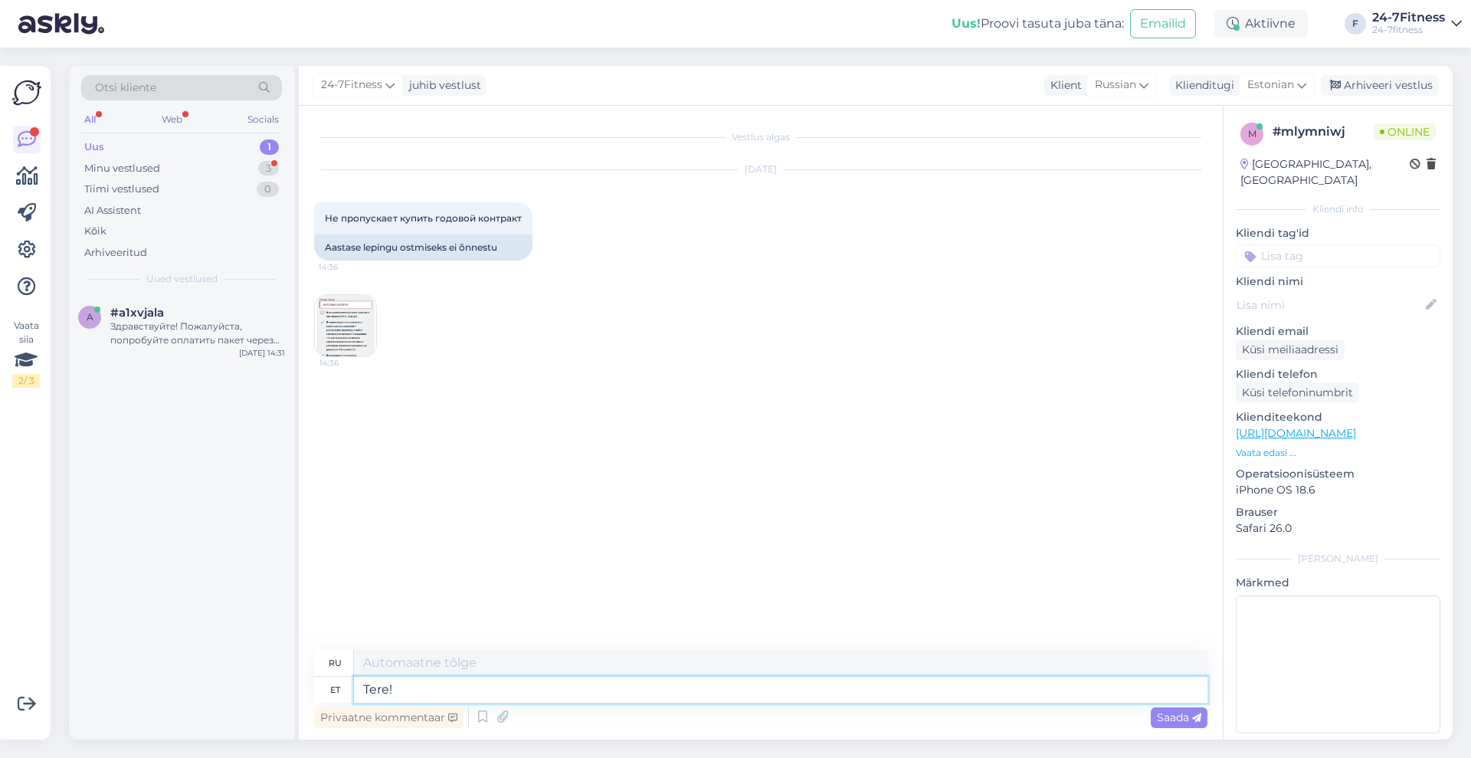
type textarea "Привет!"
type textarea "Pildilt"
type textarea "С картинки"
type textarea "Pildilt tundub,"
type textarea "Похоже на картинку"
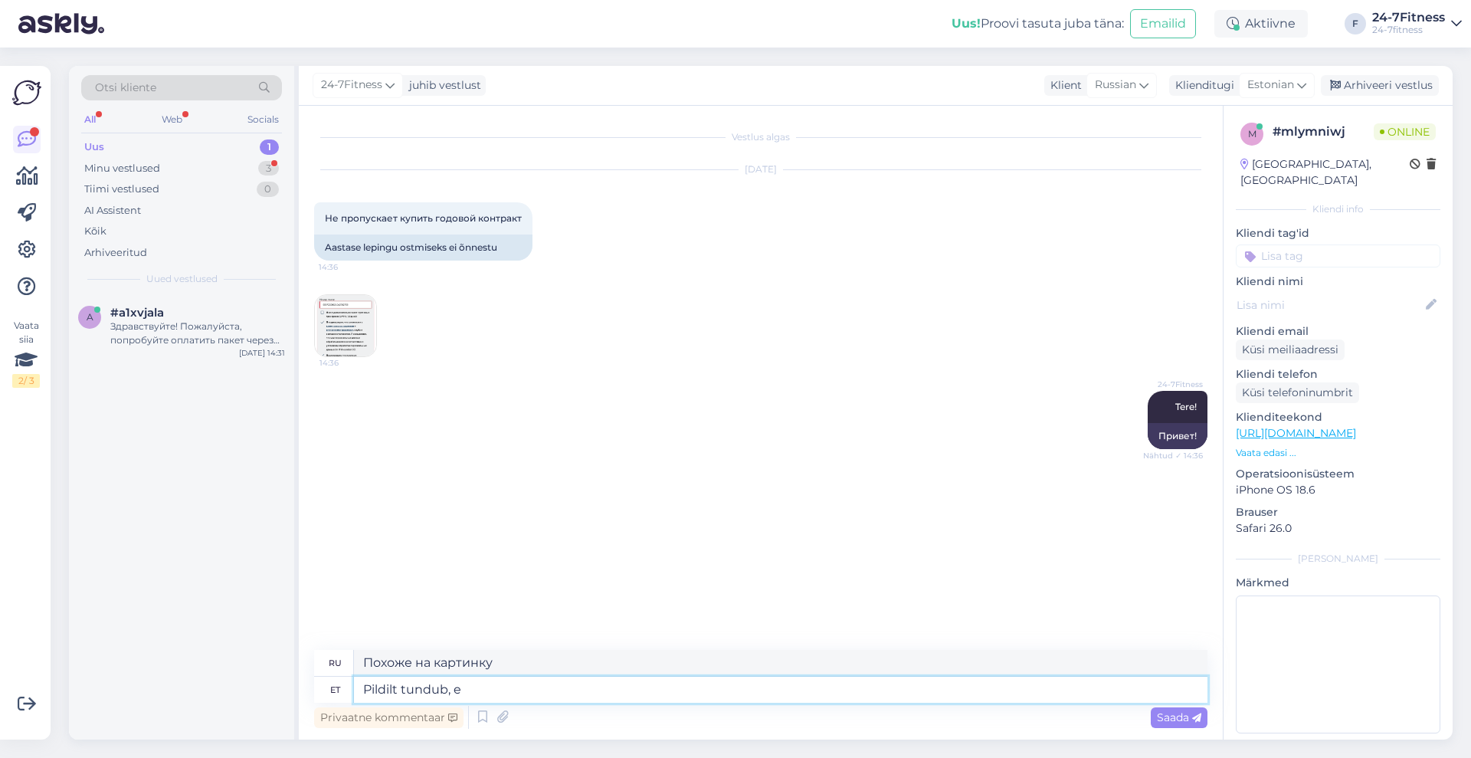
type textarea "Pildilt tundub, et"
type textarea "На фотографии видно,"
type textarea "Pildilt tundub, et"
type textarea "На картинке это выглядит так"
type textarea "Pildilt tundub, et pangakonto numbri"
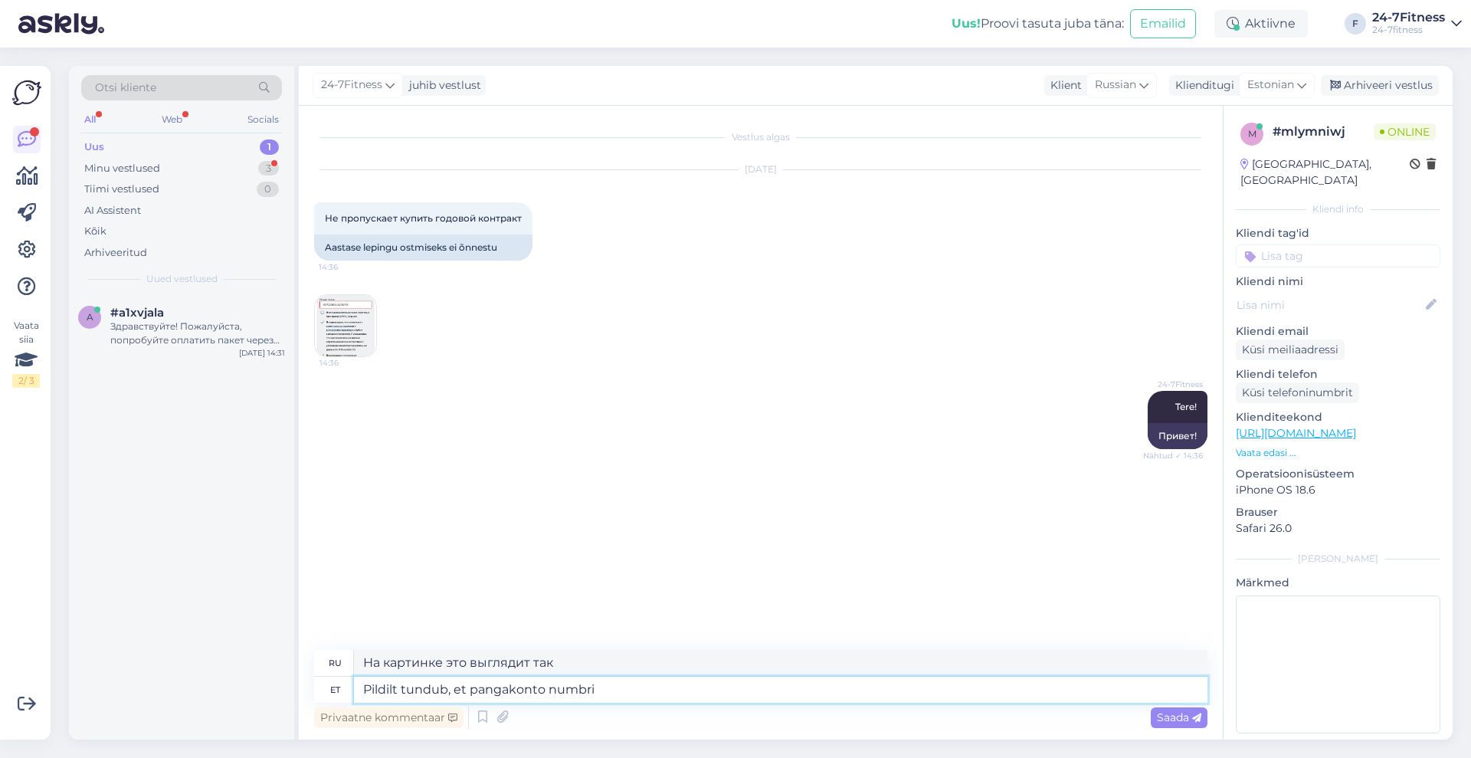
type textarea "Картинка похожа на банковский счет."
type textarea "Pildilt tundub, et pangakonto numbri"
type textarea "На картинке это похоже на номер банковского счета."
type textarea "Pildilt tundub, et pangakonto numbri ees o"
type textarea "На рисунке видно, что перед номером банковского счета стоит «»."
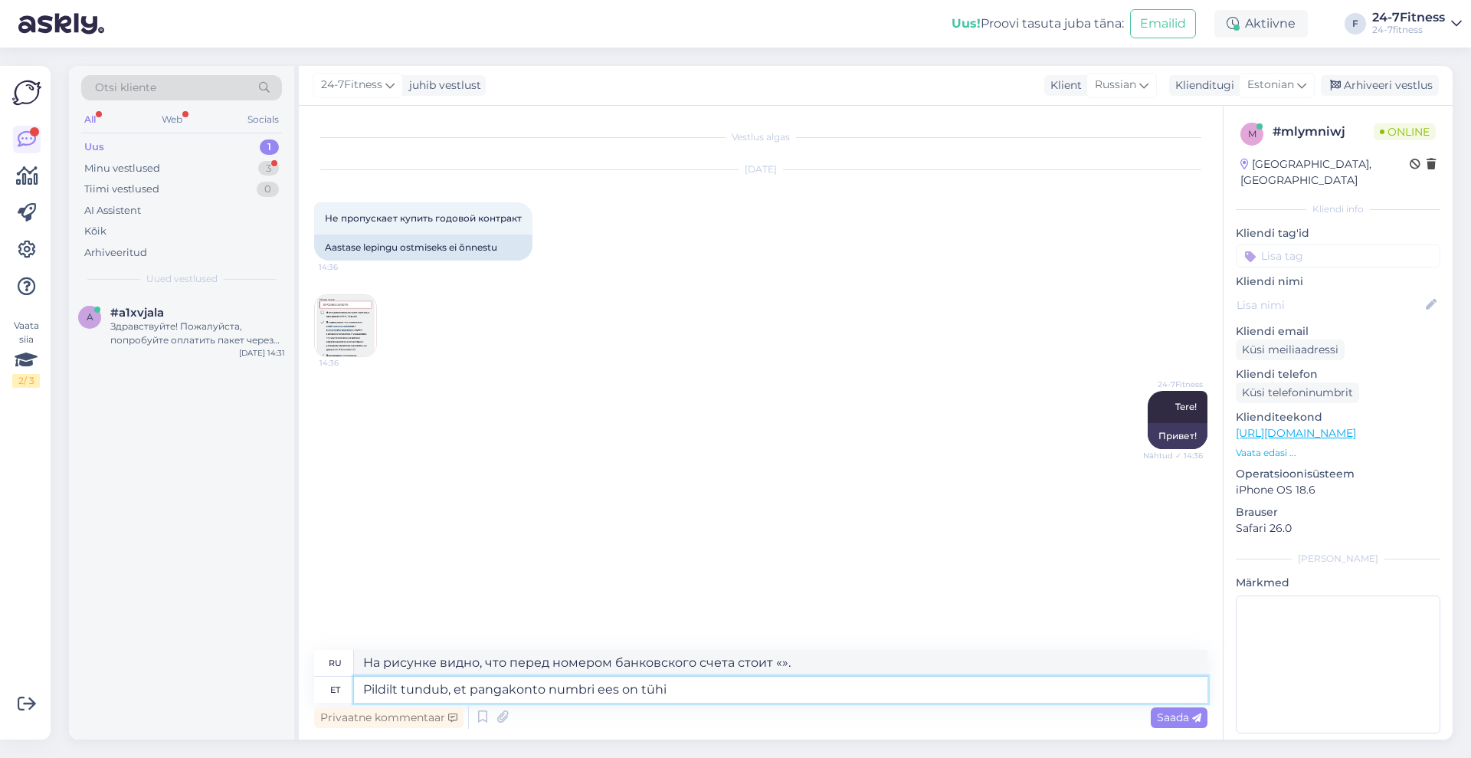
type textarea "Pildilt tundub, et pangakonto numbri ees on tühik"
type textarea "На картинке видно, что перед номером банковского счета есть пробел."
type textarea "Pildilt tundub, et pangakonto numbri ees on tühik"
click at [1187, 719] on span "Saada" at bounding box center [1179, 717] width 44 height 14
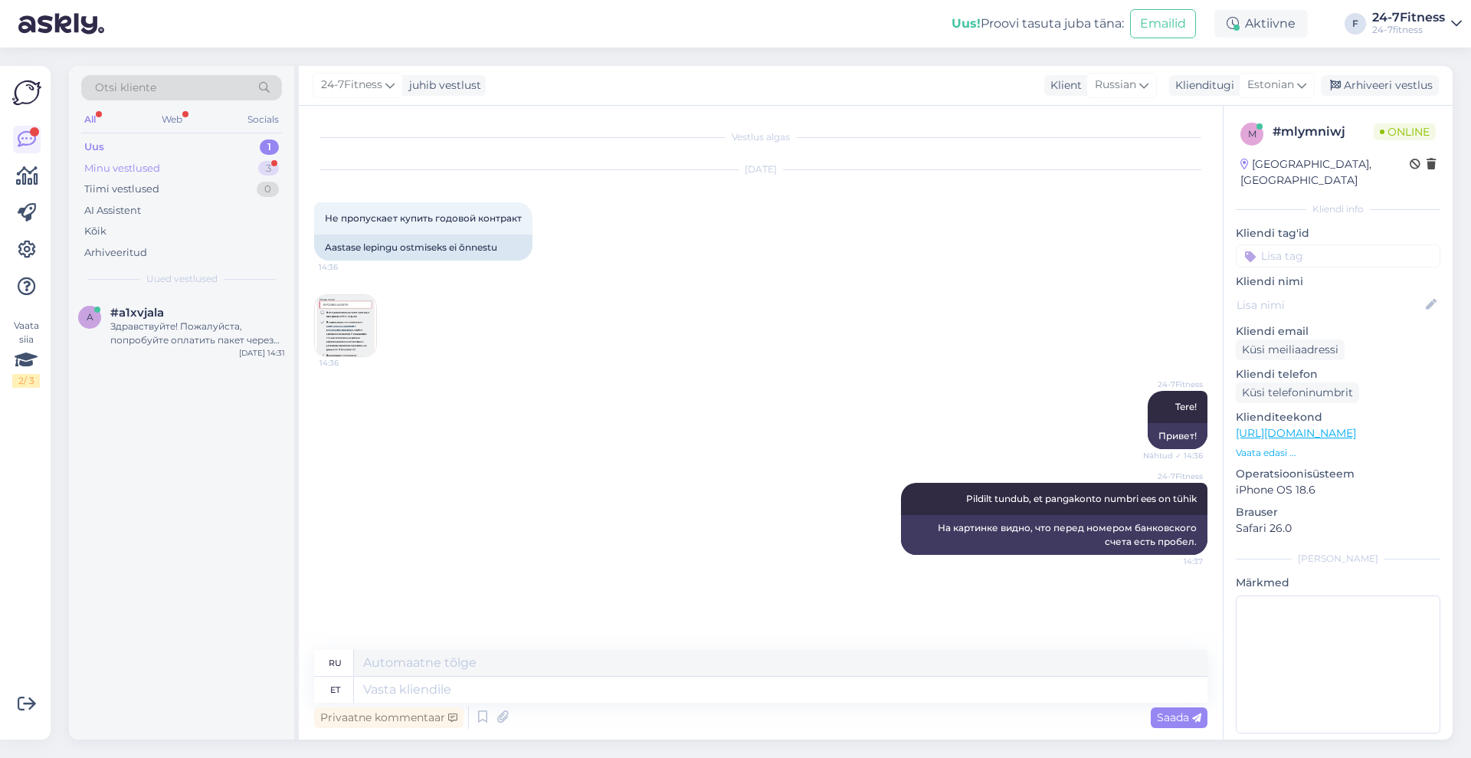
click at [169, 169] on div "Minu vestlused 3" at bounding box center [181, 168] width 201 height 21
click at [216, 406] on div "7 #7vkzrgj2 1 37011200038 [DATE] 14:36" at bounding box center [181, 391] width 225 height 55
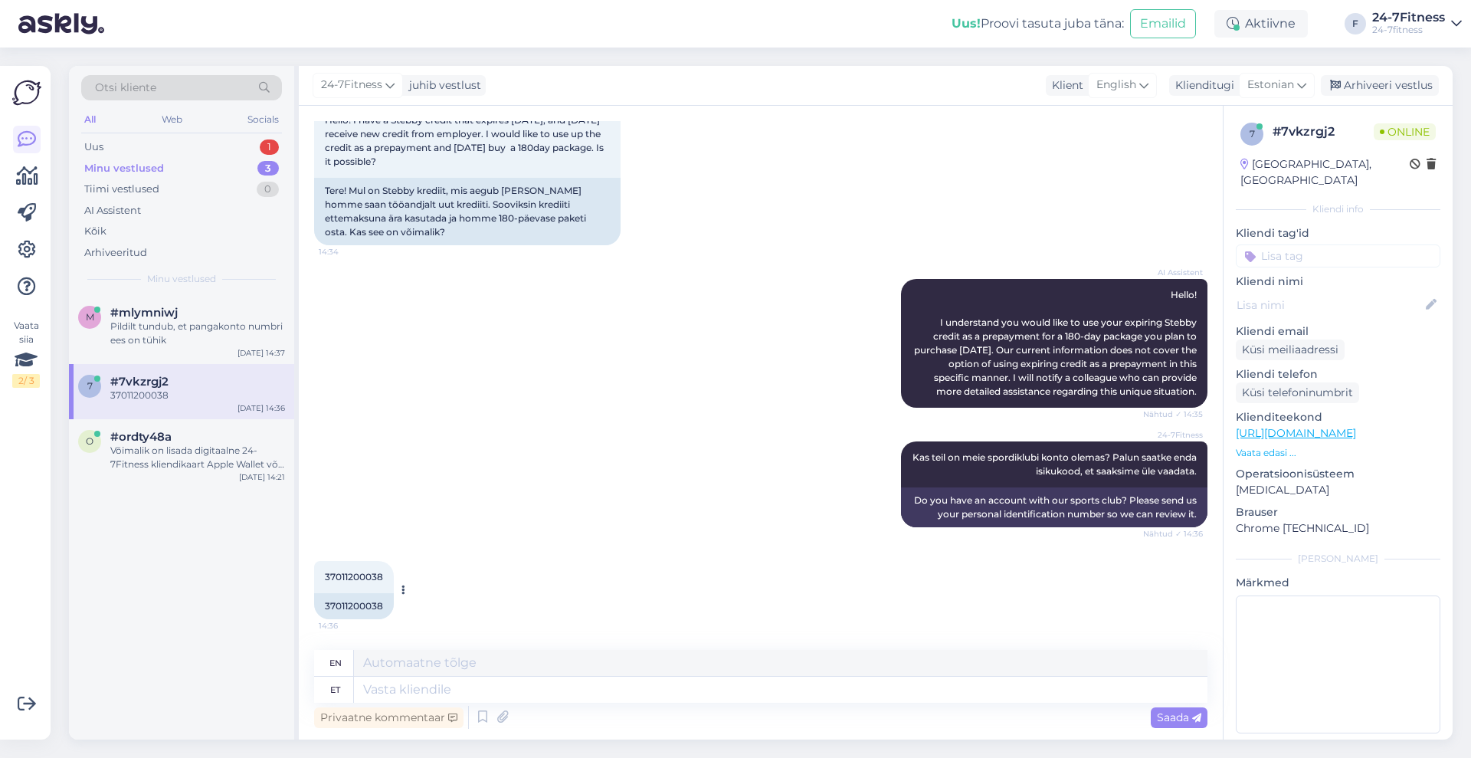
click at [352, 577] on span "37011200038" at bounding box center [354, 576] width 58 height 11
copy div "37011200038 14:36"
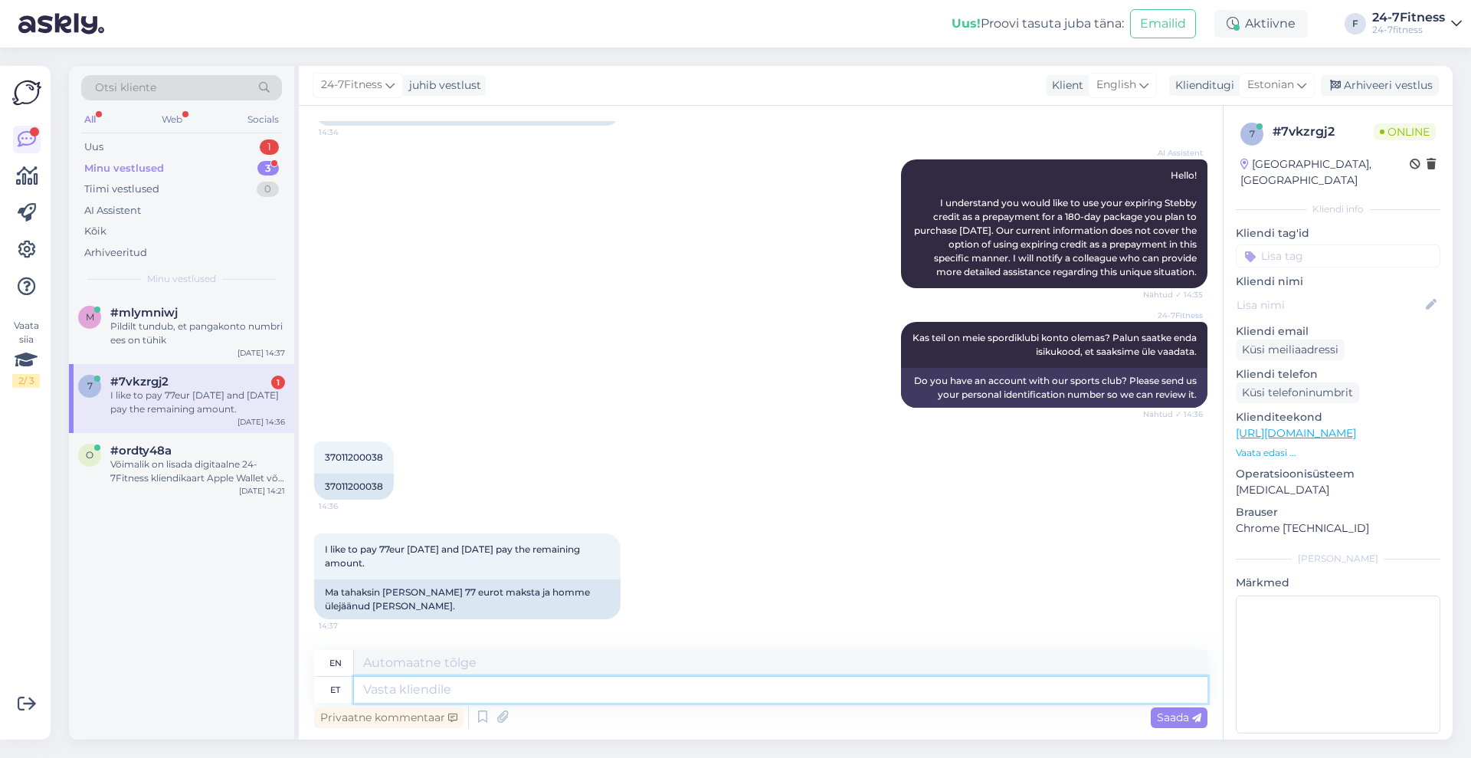
click at [515, 691] on textarea at bounding box center [780, 689] width 853 height 26
click at [546, 687] on textarea at bounding box center [780, 689] width 853 height 26
drag, startPoint x: 400, startPoint y: 605, endPoint x: 323, endPoint y: 456, distance: 167.9
click at [323, 456] on div "Vestlus algas [DATE] Hello! I have a Stebby credit that expires [DATE], and [DA…" at bounding box center [767, 378] width 907 height 515
click at [807, 564] on div "I like to pay 77eur [DATE] and [DATE] pay the remaining amount. 14:37 Ma tahaks…" at bounding box center [760, 575] width 893 height 119
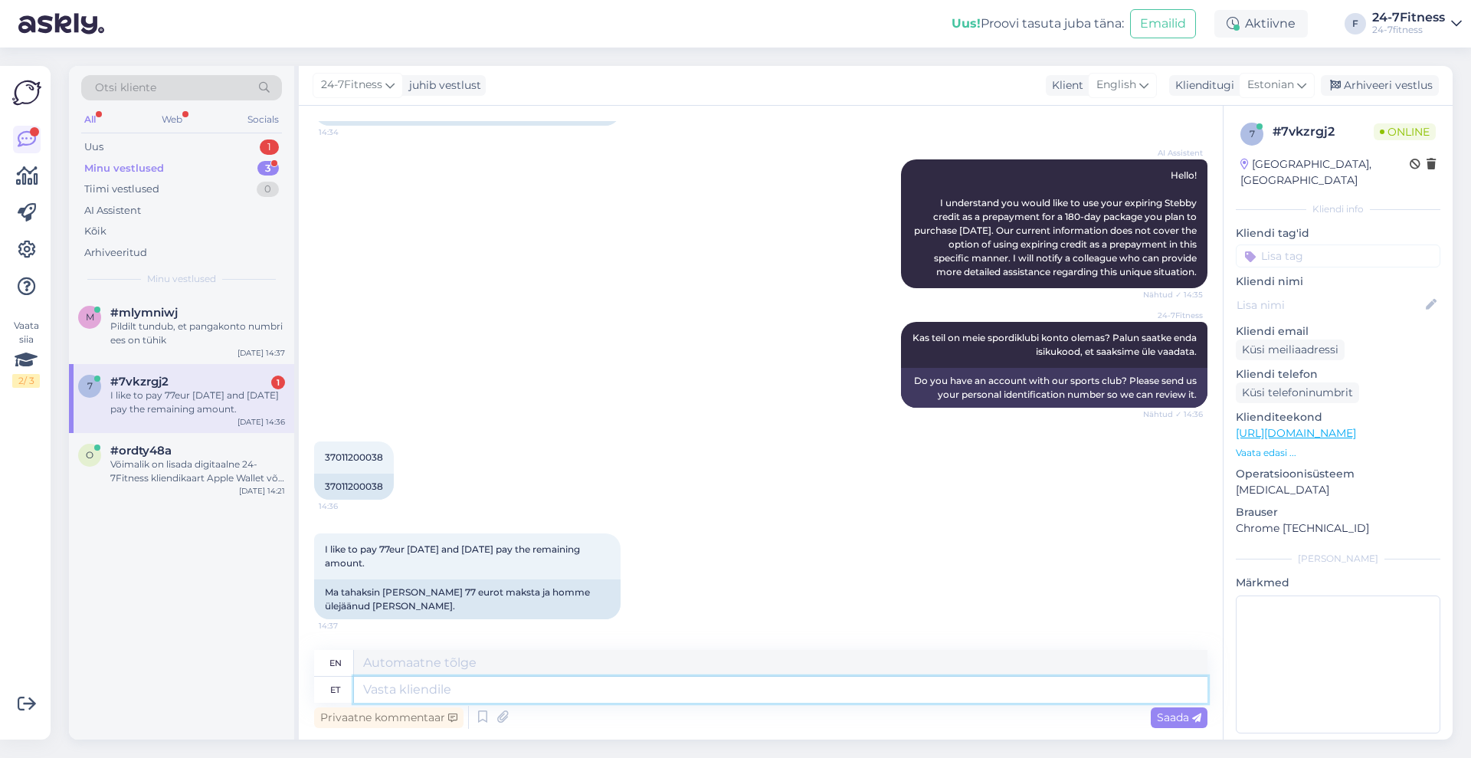
click at [760, 691] on textarea at bounding box center [780, 689] width 853 height 26
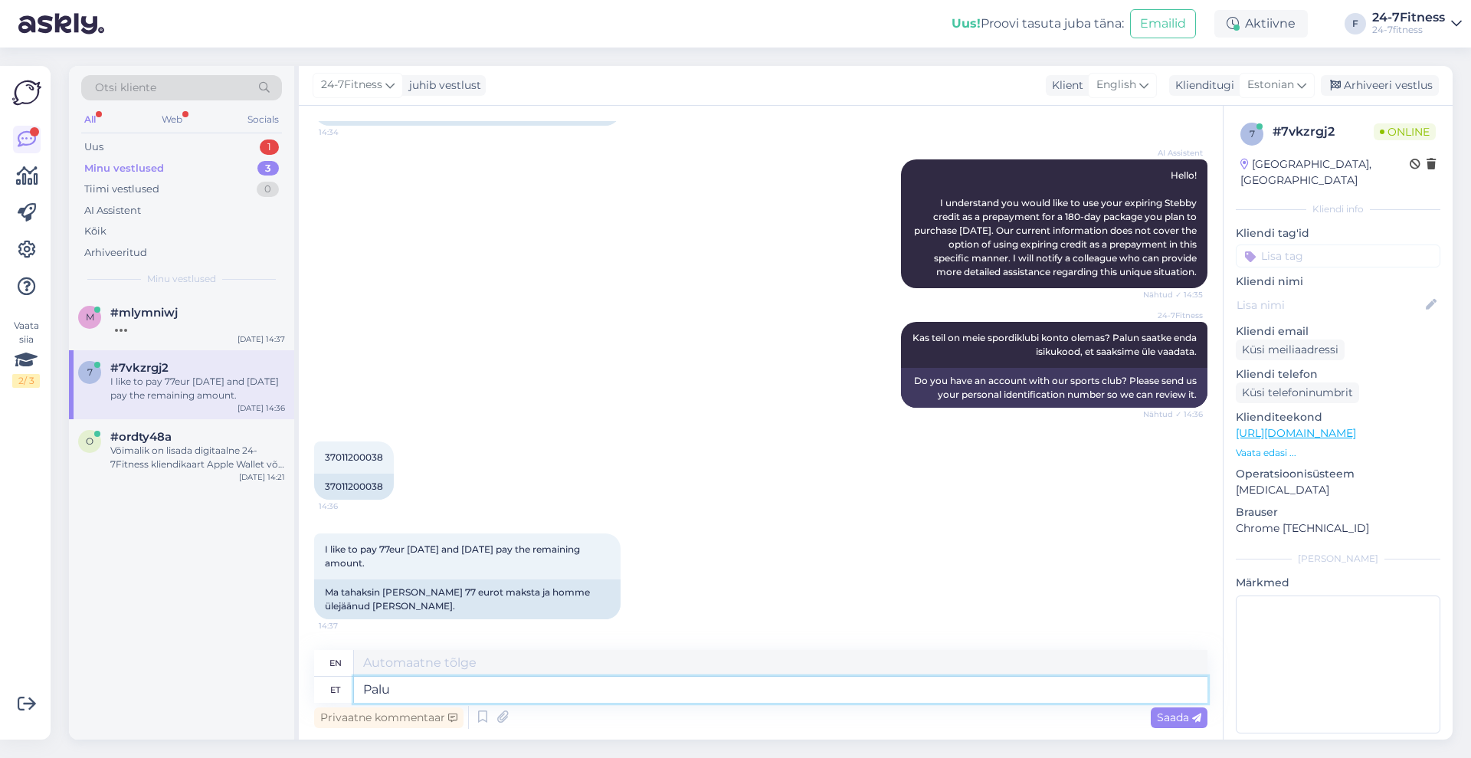
type textarea "Palun"
type textarea "Please"
type textarea "Palun täpsustage, mi"
type textarea "Please specify,"
type textarea "Palun täpsustage, millise"
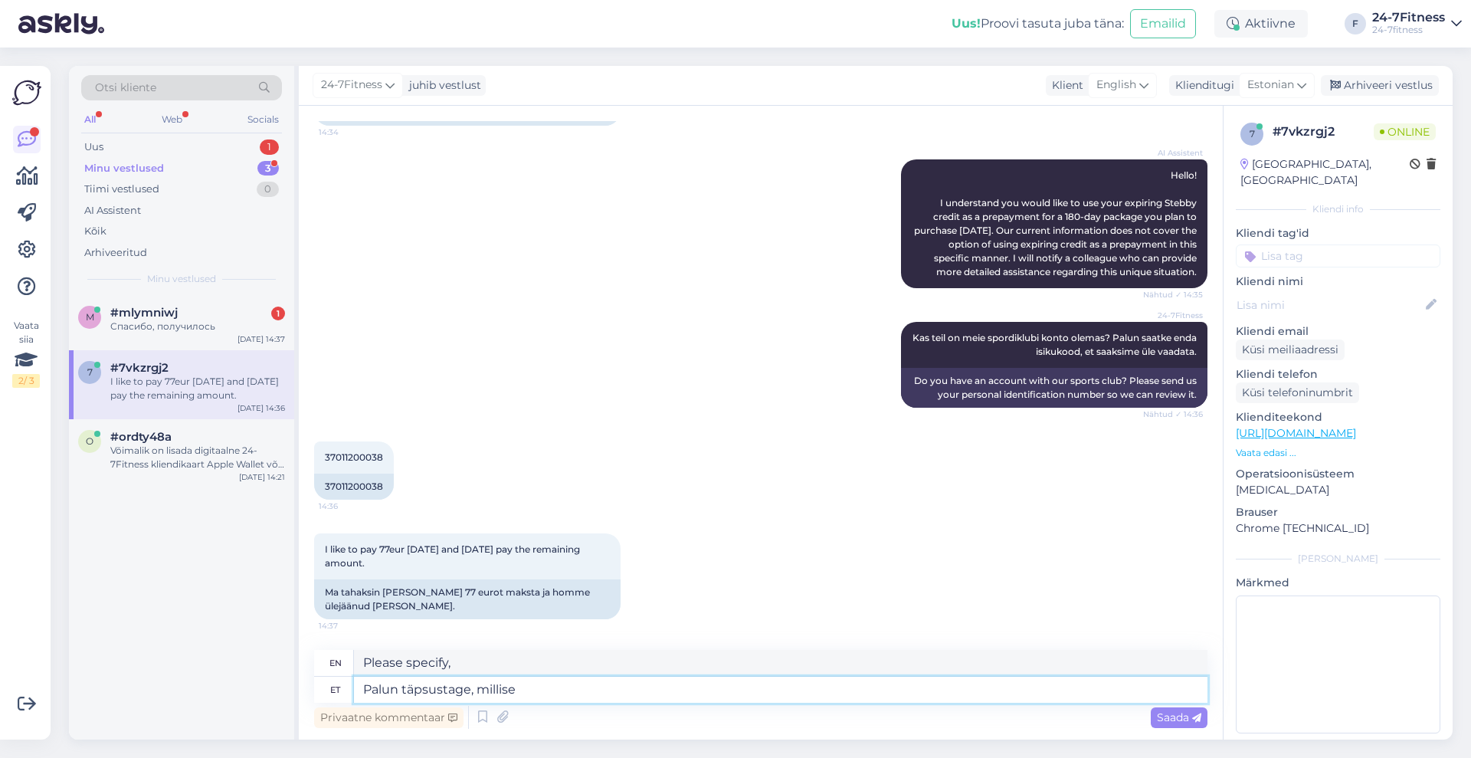
type textarea "Please specify which one"
type textarea "Palun täpsustage, millise paketi"
type textarea "Please specify which package"
type textarea "Palun täpsustage, millise paketi ostmiseks"
type textarea "Please specify which package to purchase."
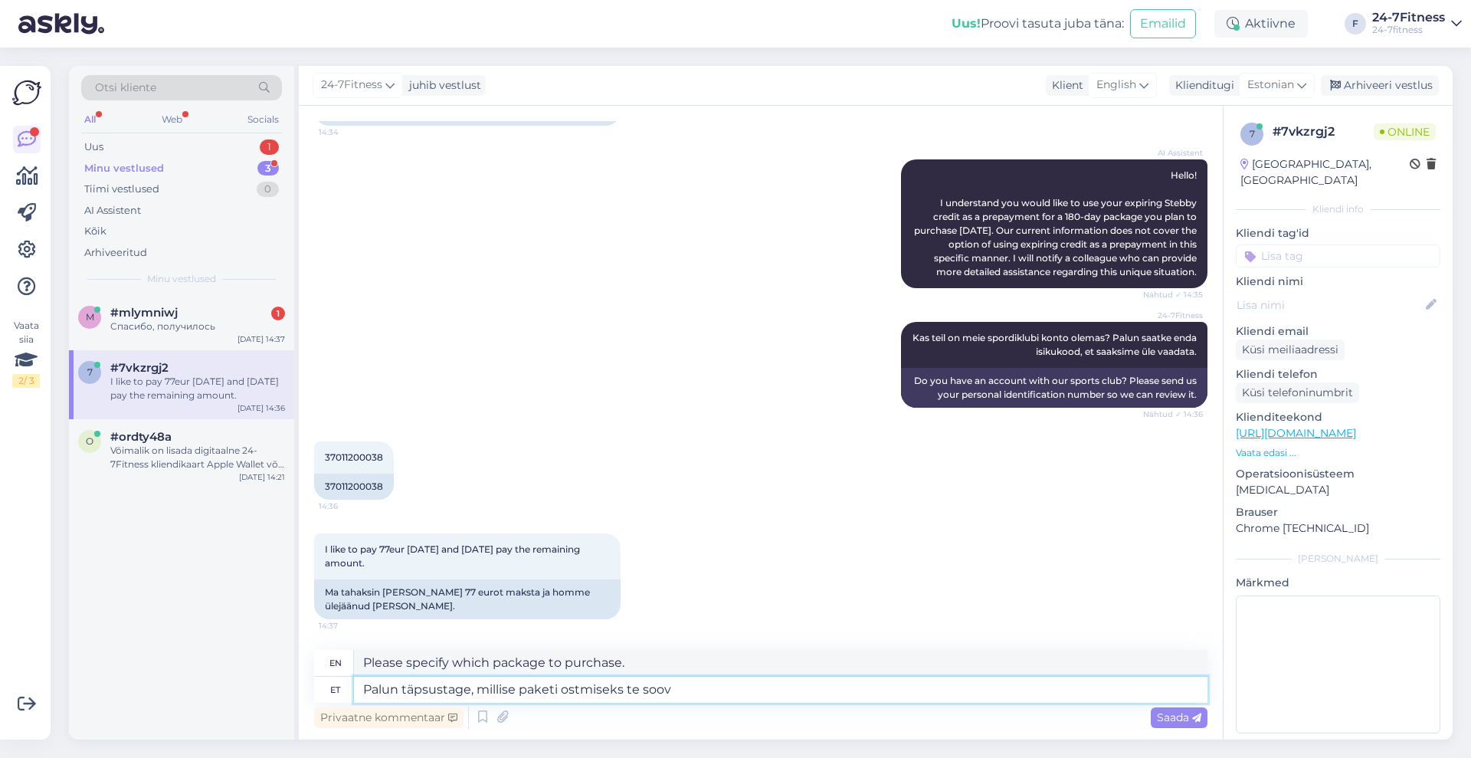
type textarea "Palun täpsustage, millise paketi ostmiseks te soovi"
type textarea "Please specify which package you would like to purchase."
type textarea "Palun täpsustage, millise paketi ostmiseks te soovite, et"
type textarea "Please specify which package you would like to purchase,"
type textarea "Palun täpsustage, millise paketi ostmiseks te soovite, et"
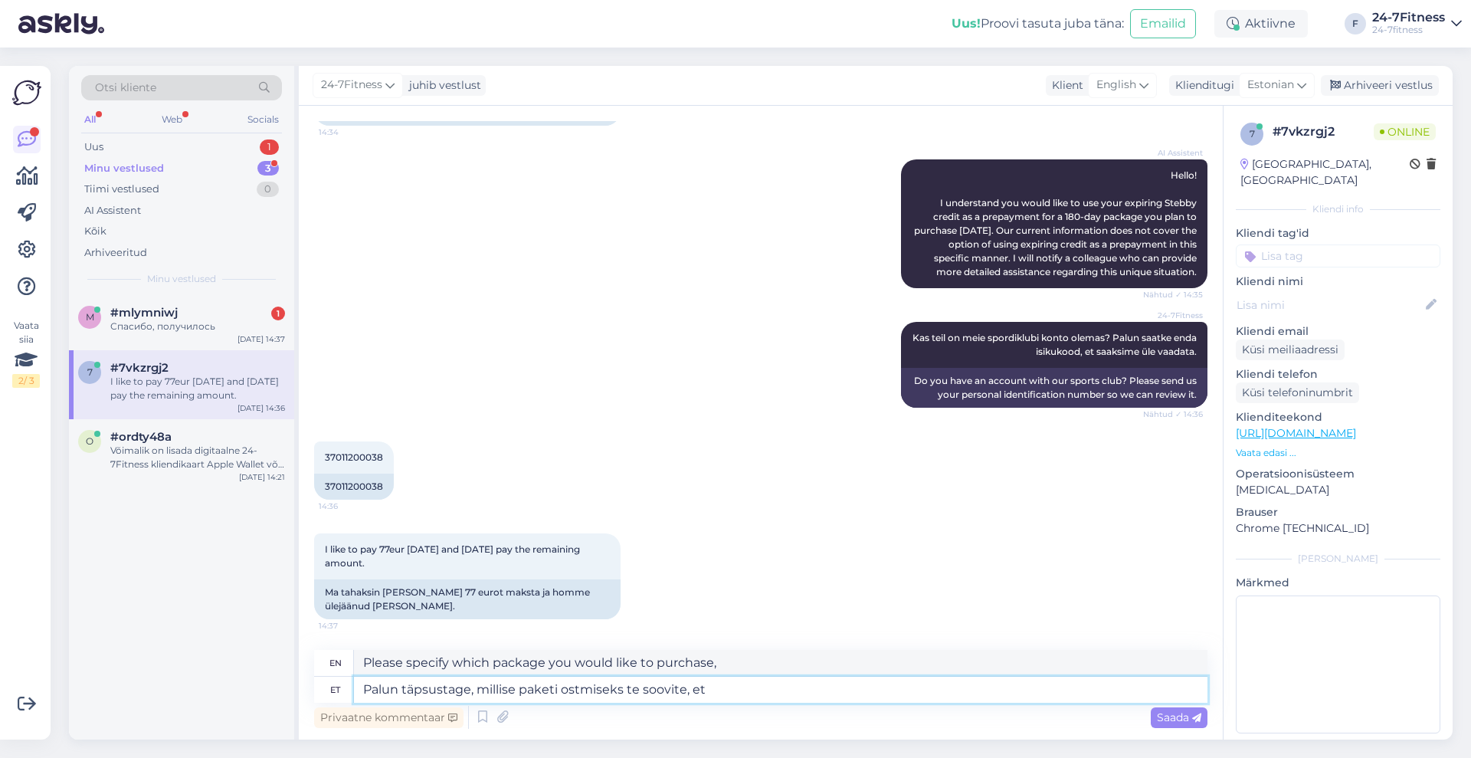
type textarea "Please specify which package you would like to purchase."
type textarea "Palun täpsustage, millise paketi ostmiseks te soovite, et ettemaksu"
type textarea "Please specify which package you would like to purchase in advance."
type textarea "Palun täpsustage, millise paketi ostmiseks te soovite, et ettemaksu võtaksin"
type textarea "Please specify which package you would like me to take an advance payment for."
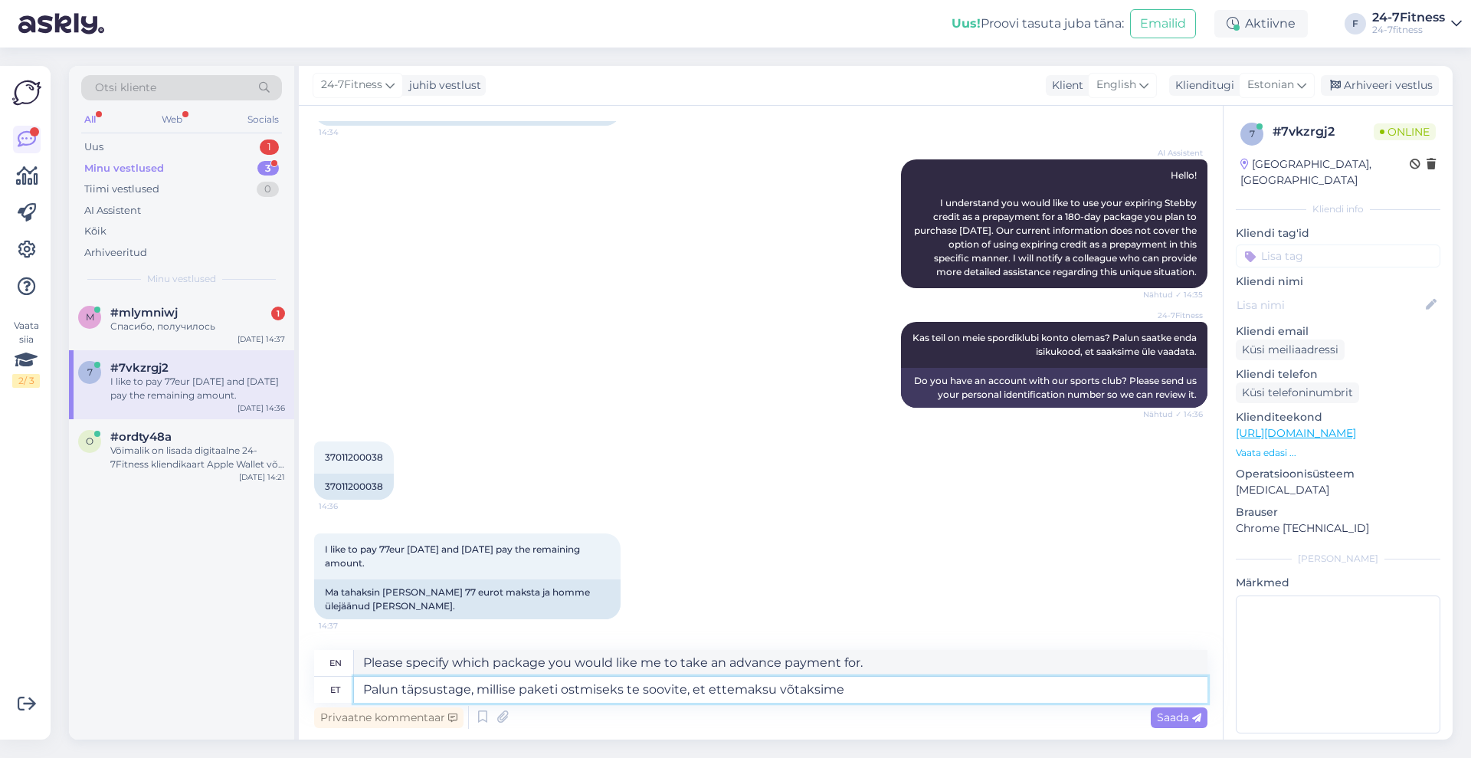
type textarea "Palun täpsustage, millise paketi ostmiseks te soovite, et ettemaksu võtaksime?"
type textarea "Please specify which package you would like us to charge you for in advance?"
type textarea "Palun täpsustage, millise paketi ostmiseks te soovite, et ettemaksu võtaksime?"
click at [1180, 713] on span "Saada" at bounding box center [1179, 717] width 44 height 14
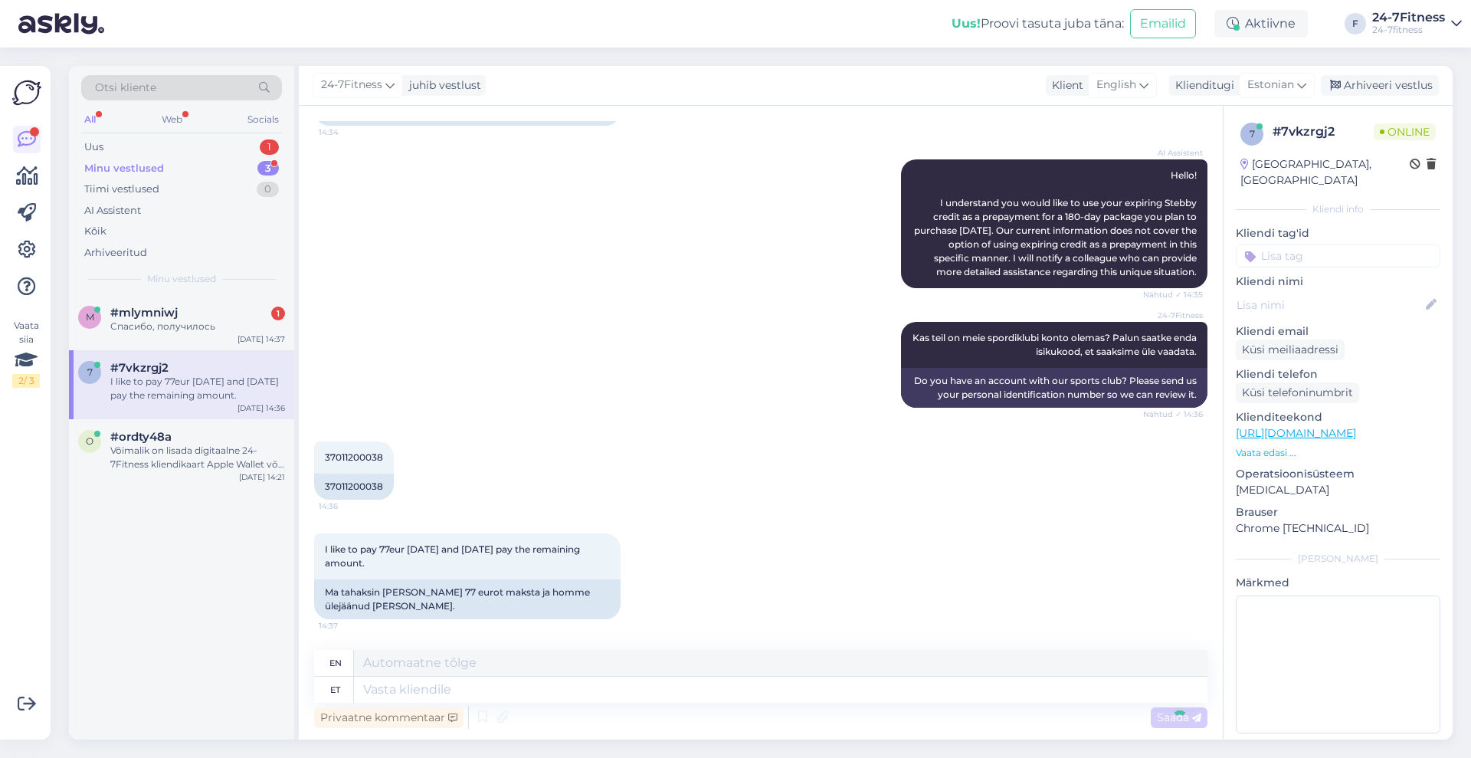
scroll to position [337, 0]
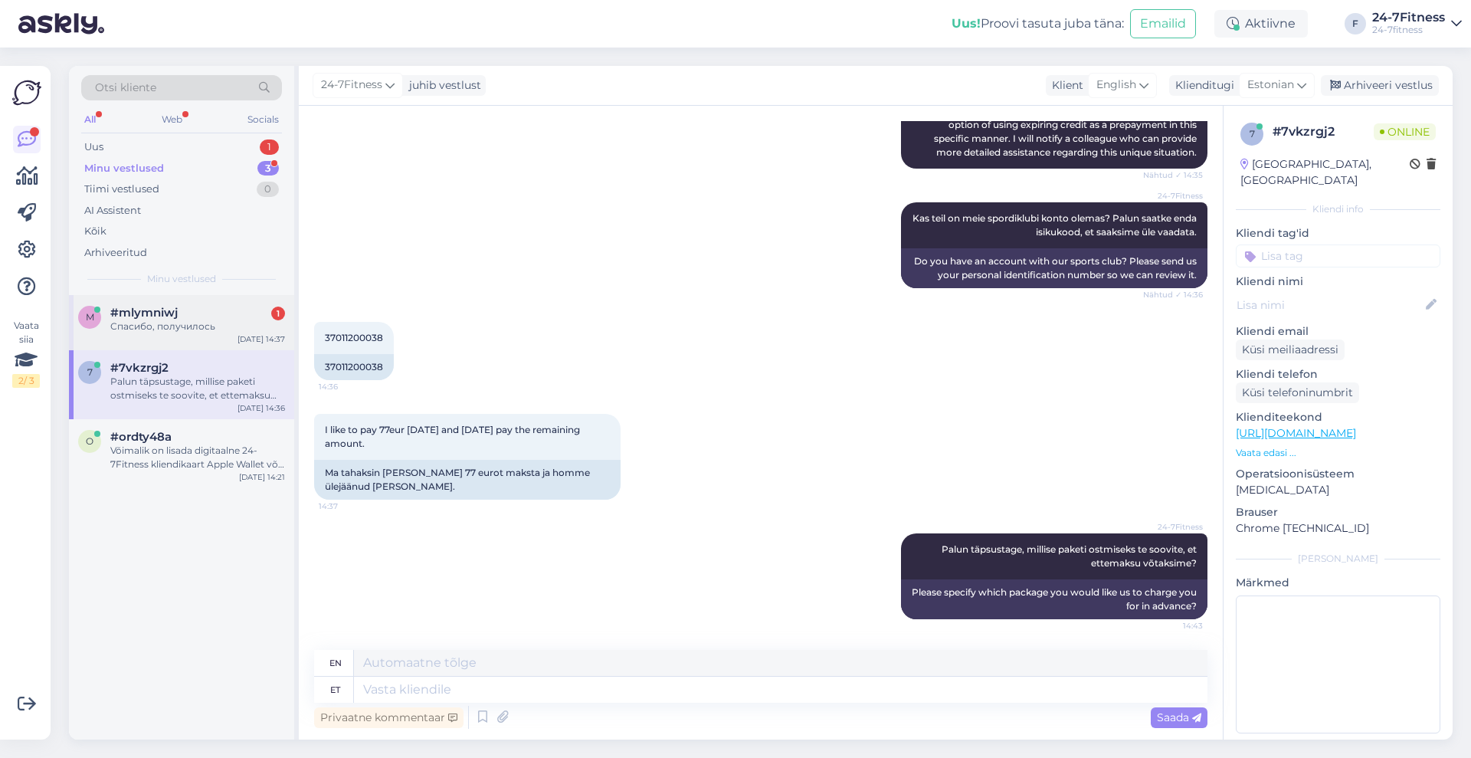
click at [204, 322] on div "Спасибо, получилось" at bounding box center [197, 326] width 175 height 14
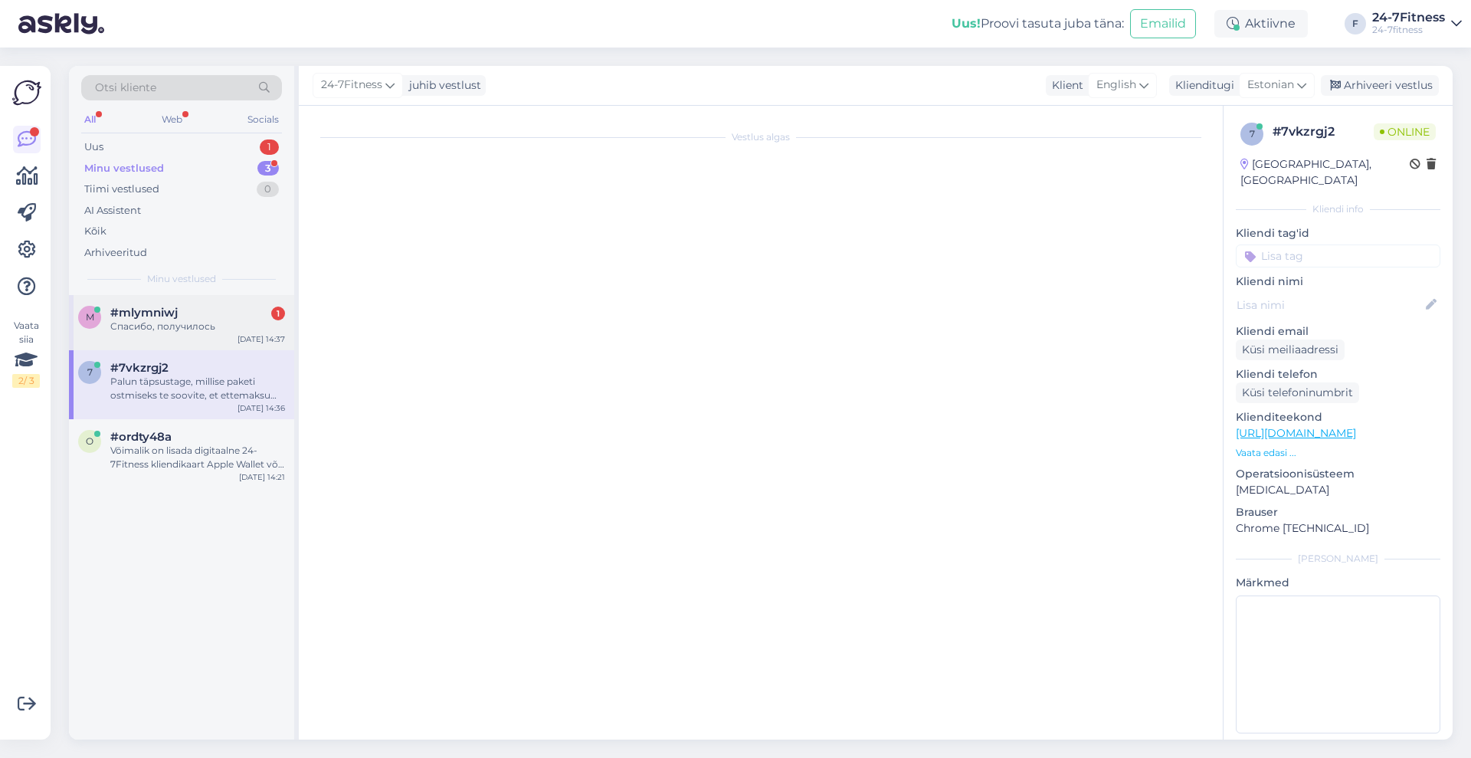
scroll to position [28, 0]
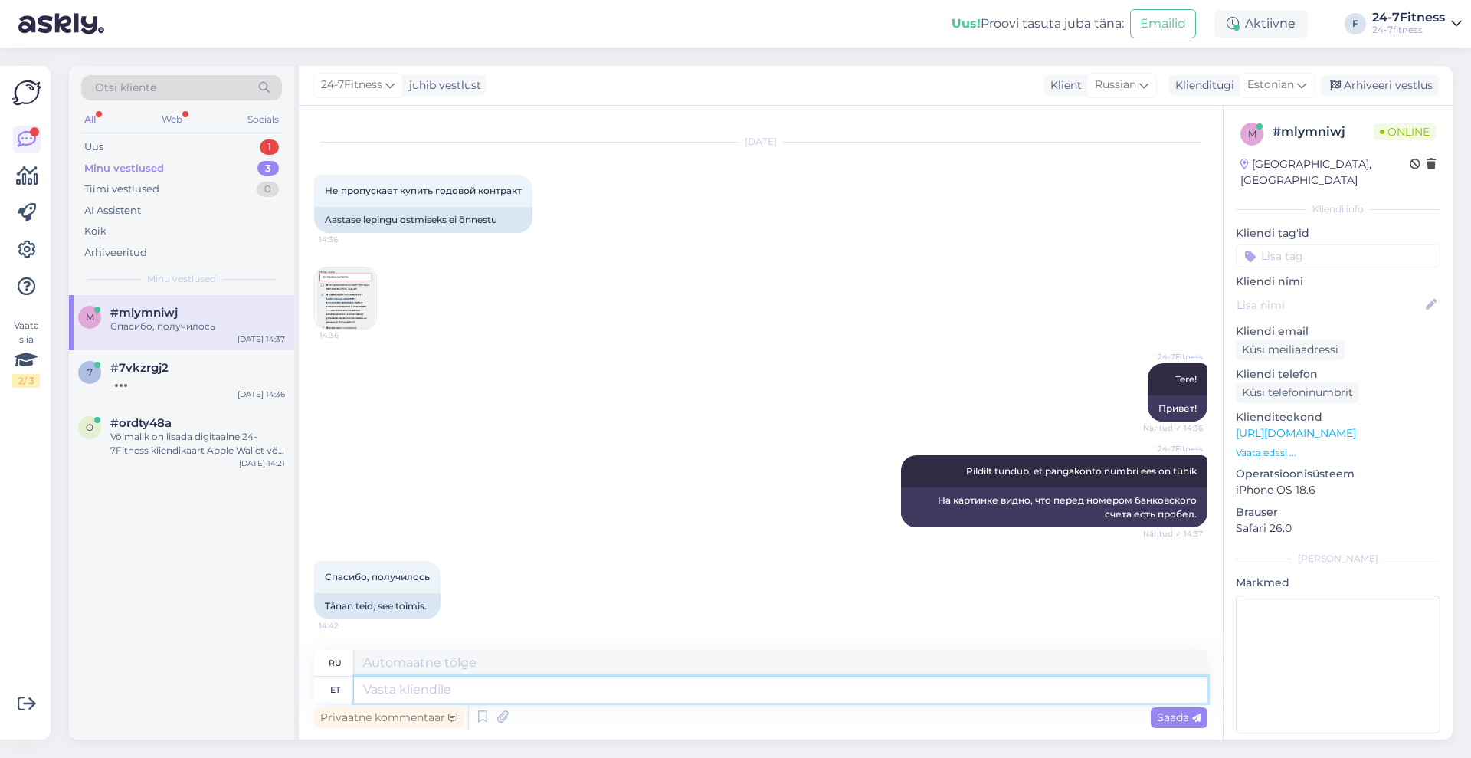
click at [606, 679] on textarea at bounding box center [780, 689] width 853 height 26
type textarea "Tore!"
type textarea "Большой!"
type textarea "Tore! Ku"
type textarea "Здорово! Где?"
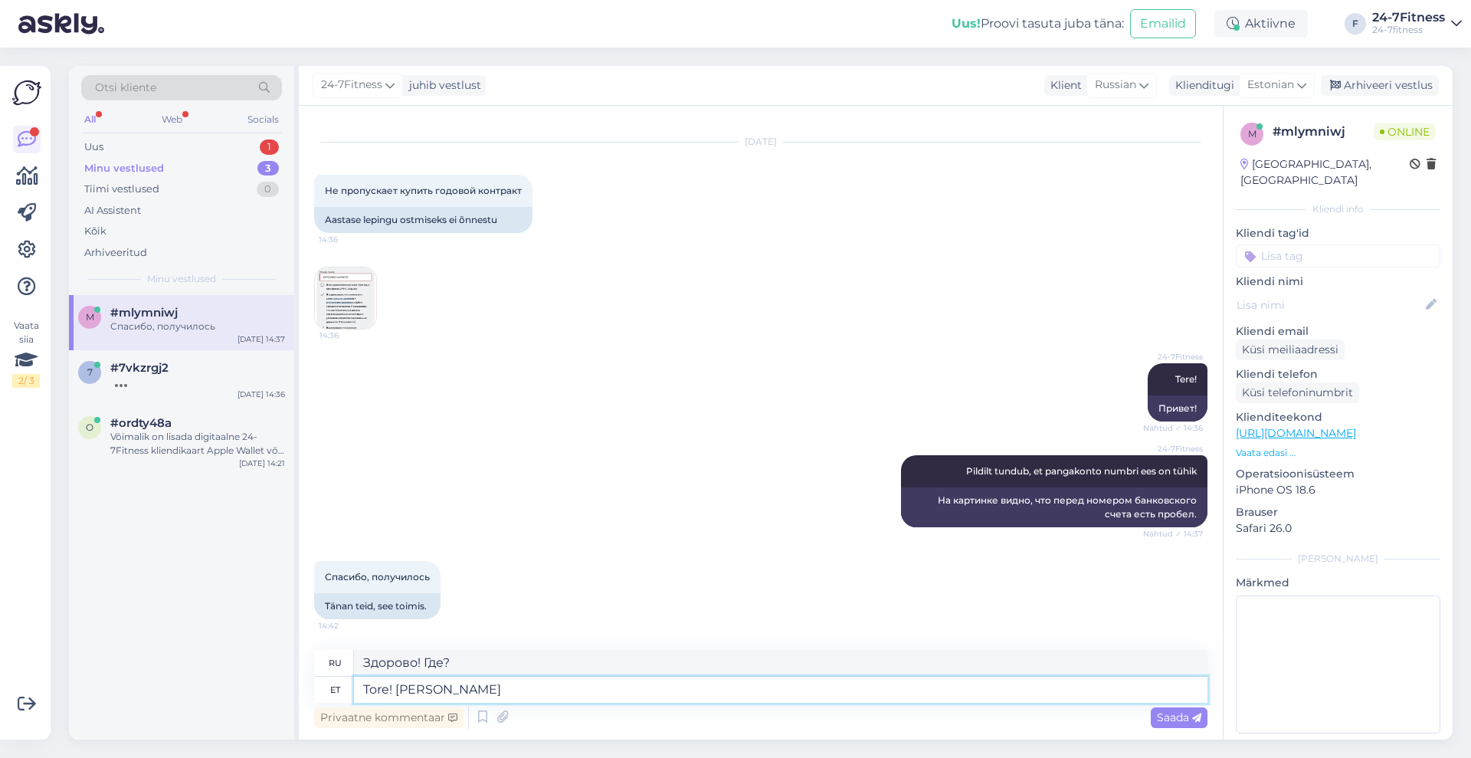
type textarea "Tore! [PERSON_NAME]"
type textarea "Отлично! Если"
type textarea "Tore! Kui vajate ve"
type textarea "Отлично! Если вам нужно"
type textarea "Tore! Kui vajate veel abi"
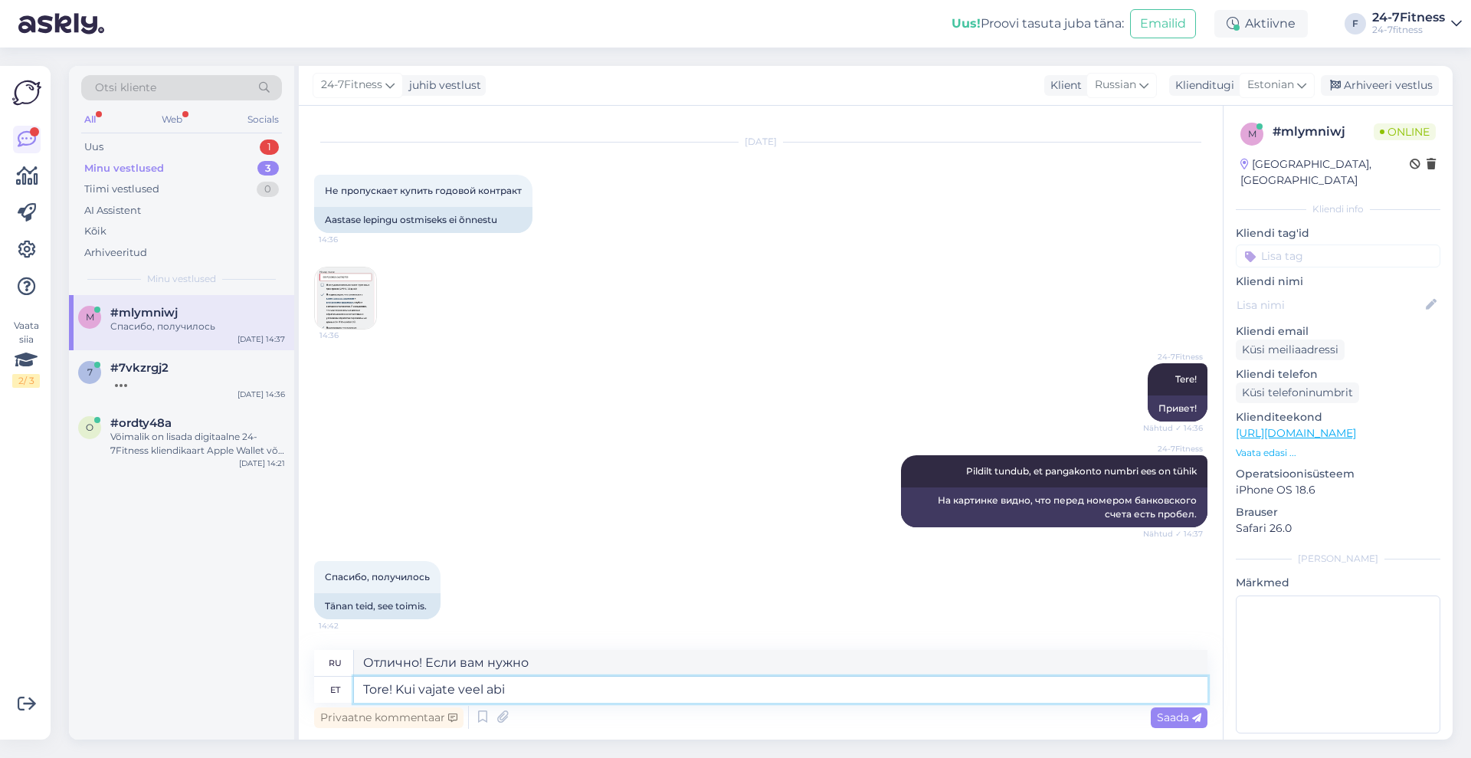
type textarea "Отлично! Если вам нужно больше"
type textarea "Tore! Kui vajate veel abi, si"
type textarea "Отлично! Если вам нужна ещё помощь,"
type textarea "Tore! Kui vajate veel abi, siis palun v"
type textarea "Отлично! Если нужна ещё помощь, пожалуйста."
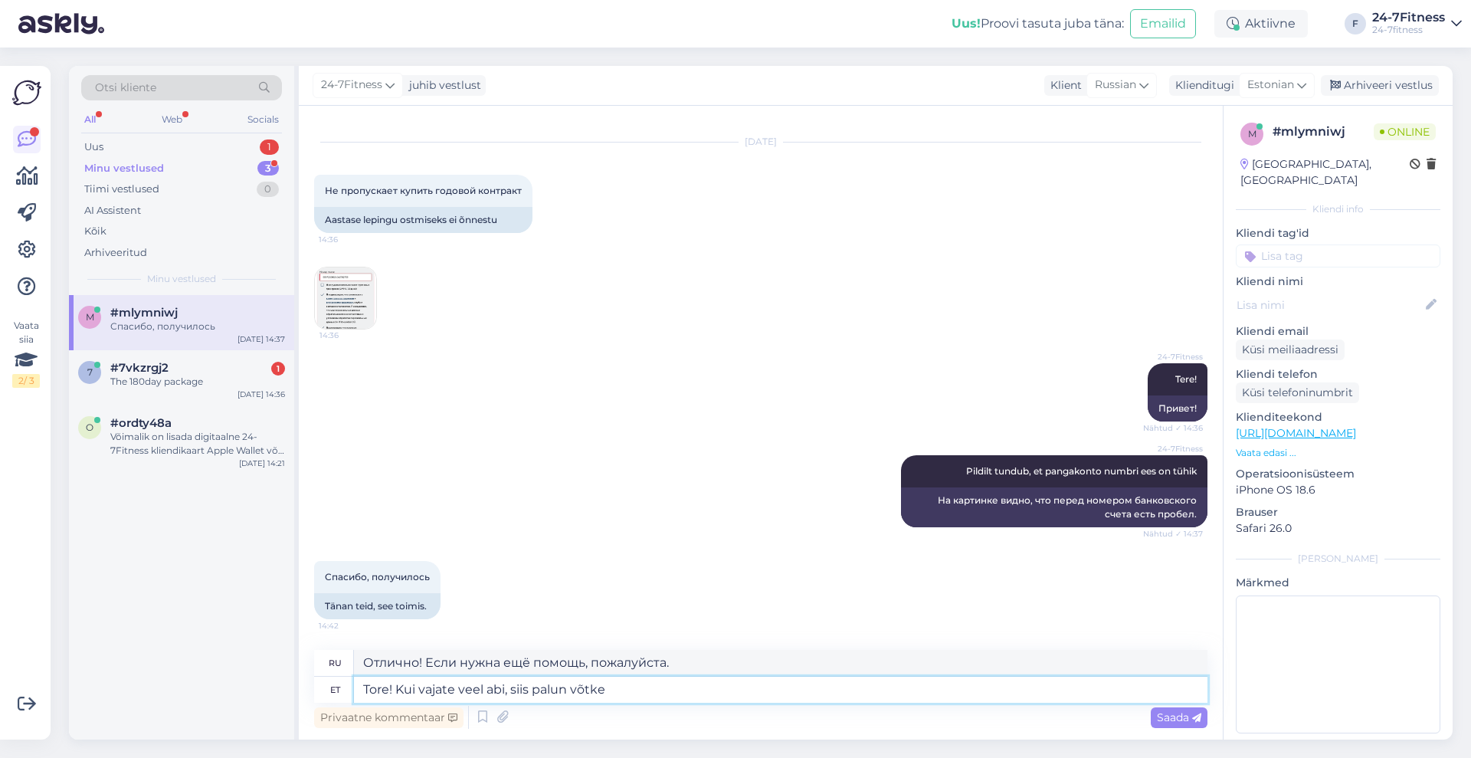
type textarea "Tore! Kui vajate veel abi, siis palun võtke u"
type textarea "Отлично! Если вам понадобится дополнительная помощь, свяжитесь с нами."
type textarea "Tore! Kui vajate veel abi, siis palun võtke uuesti ü"
type textarea "Отлично! Если вам понадобится дополнительная помощь, свяжитесь с нами снова."
type textarea "Tore! Kui vajate veel abi, siis palun võtke uuesti ühendust."
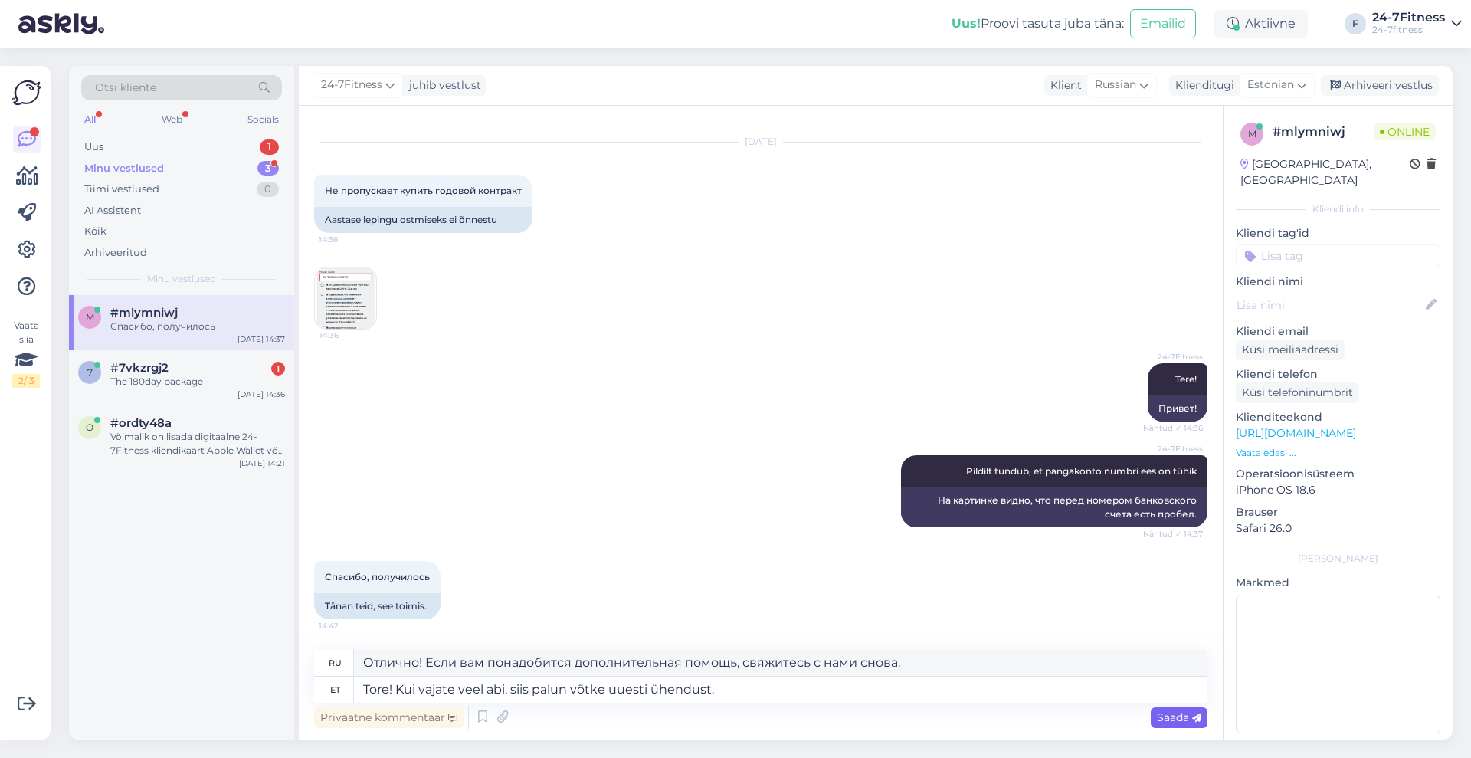
click at [1184, 718] on span "Saada" at bounding box center [1179, 717] width 44 height 14
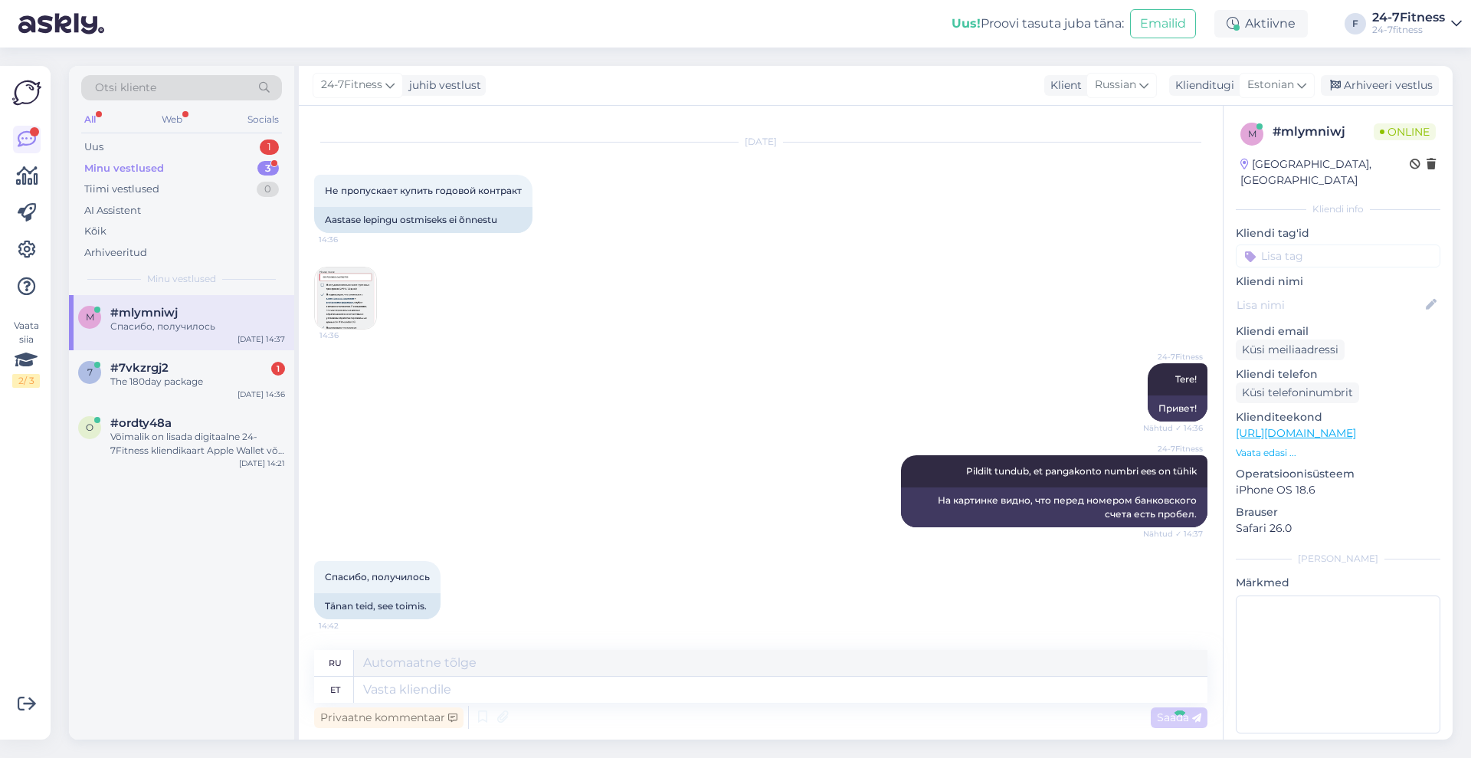
scroll to position [133, 0]
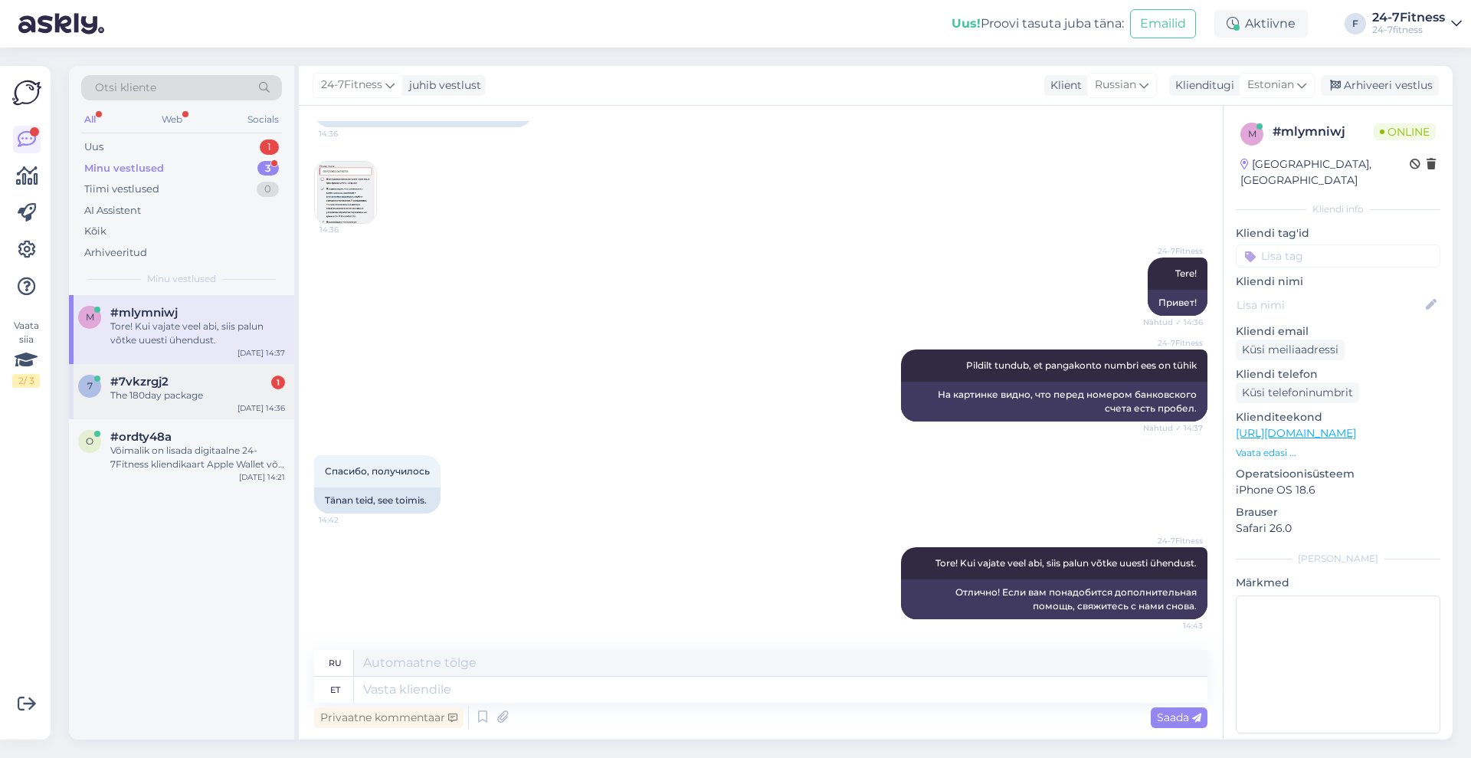
click at [185, 395] on div "The 180day package" at bounding box center [197, 395] width 175 height 14
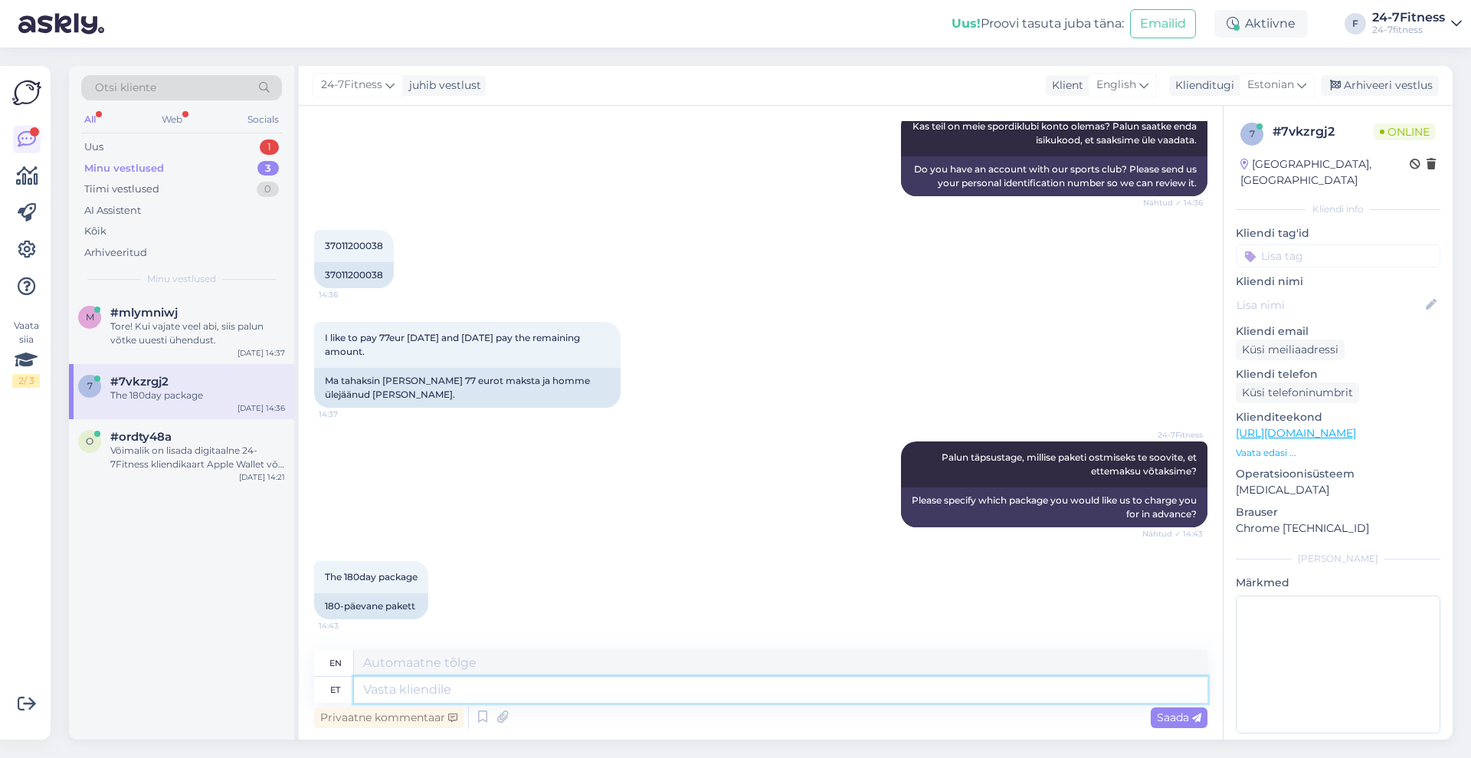
click at [595, 696] on textarea at bounding box center [780, 689] width 853 height 26
type textarea "Näeme,"
type textarea "We'll see."
type textarea "Näeme, e"
type textarea "We'll see,"
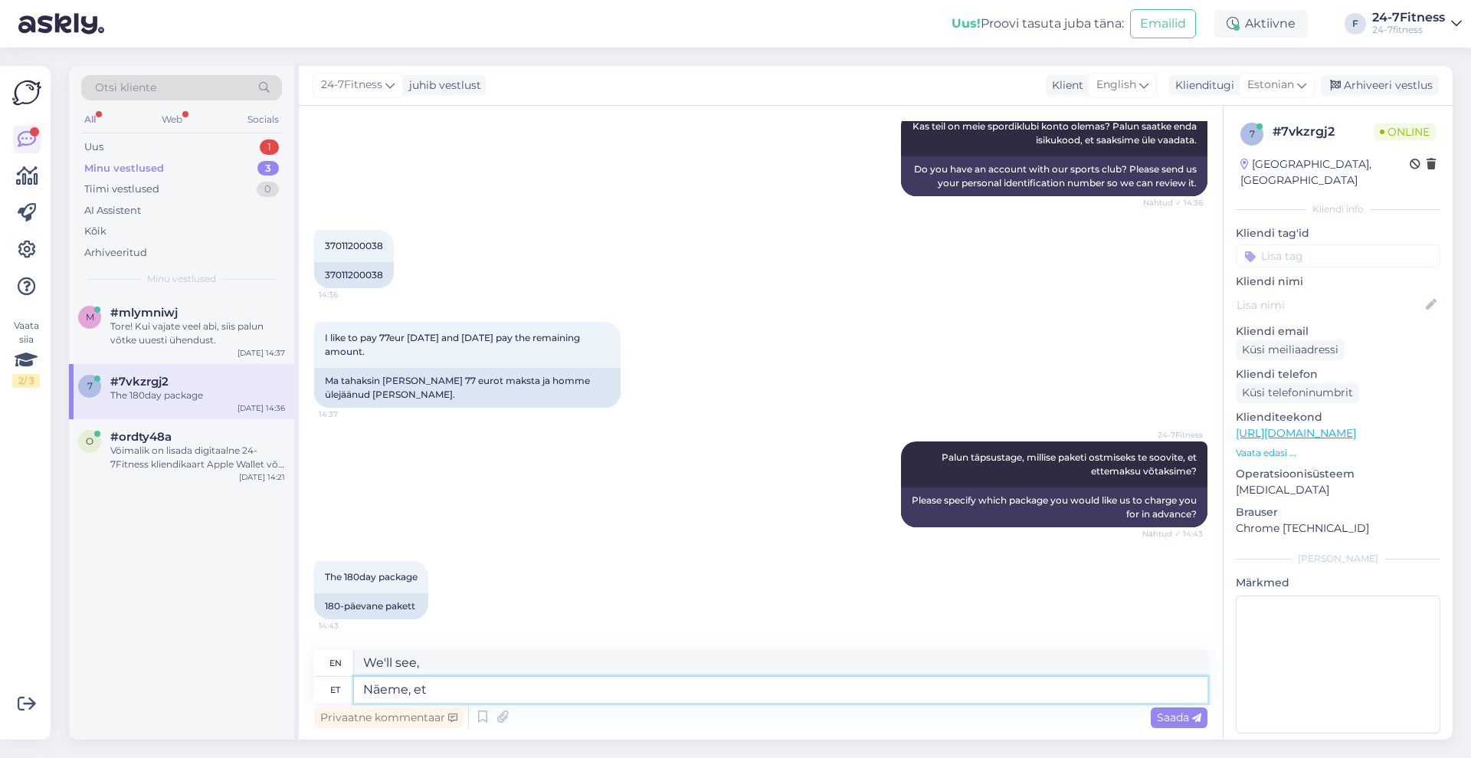
type textarea "Näeme, et"
type textarea "We see that"
type textarea "Näeme, et hetkel o"
type textarea "We see that at the moment"
type textarea "Näeme, et hetkel on m"
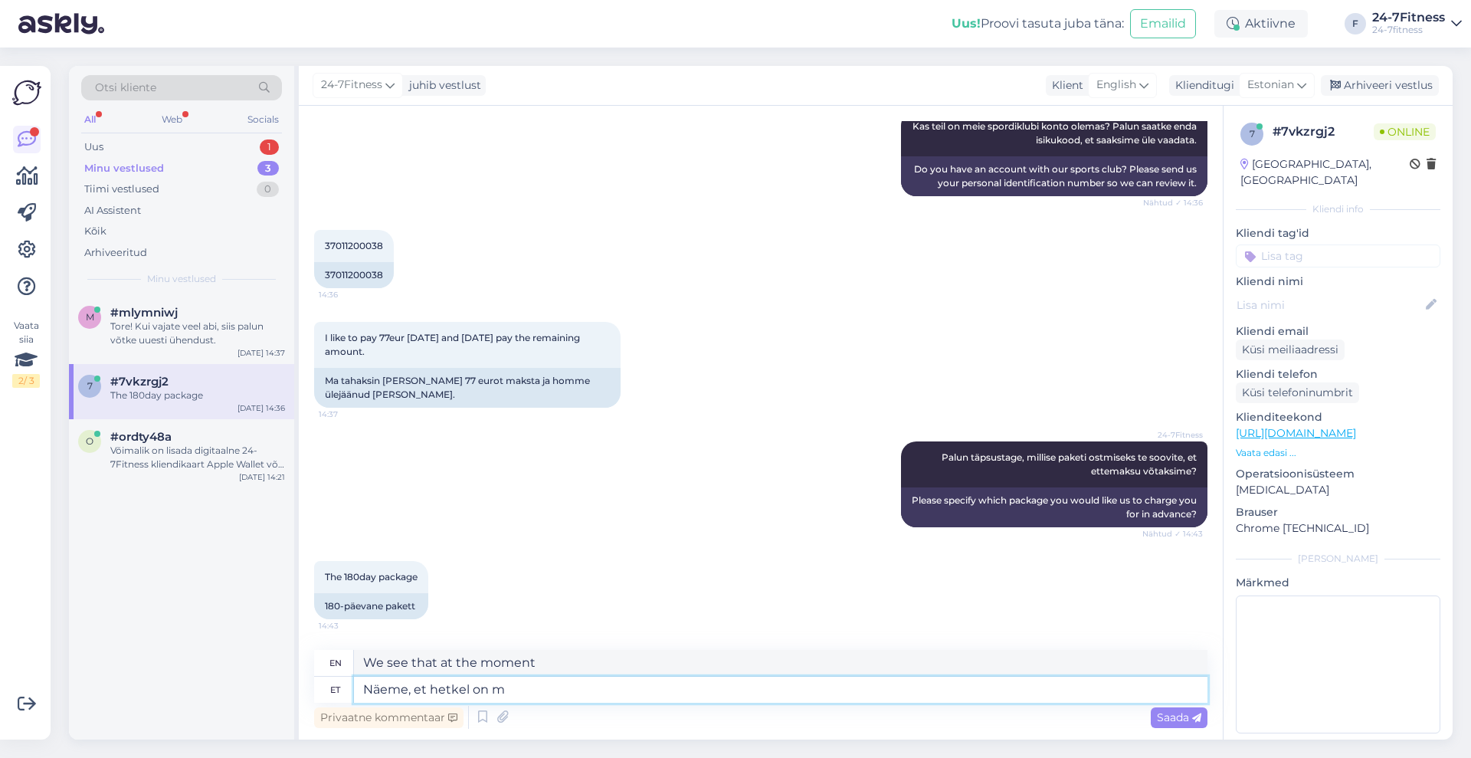
type textarea "We see that at the moment there is"
type textarea "Näeme, et hetkel on meie"
type textarea "We see that at the moment we are"
type textarea "Näeme, et hetkel on"
type textarea "We see that at the moment there is"
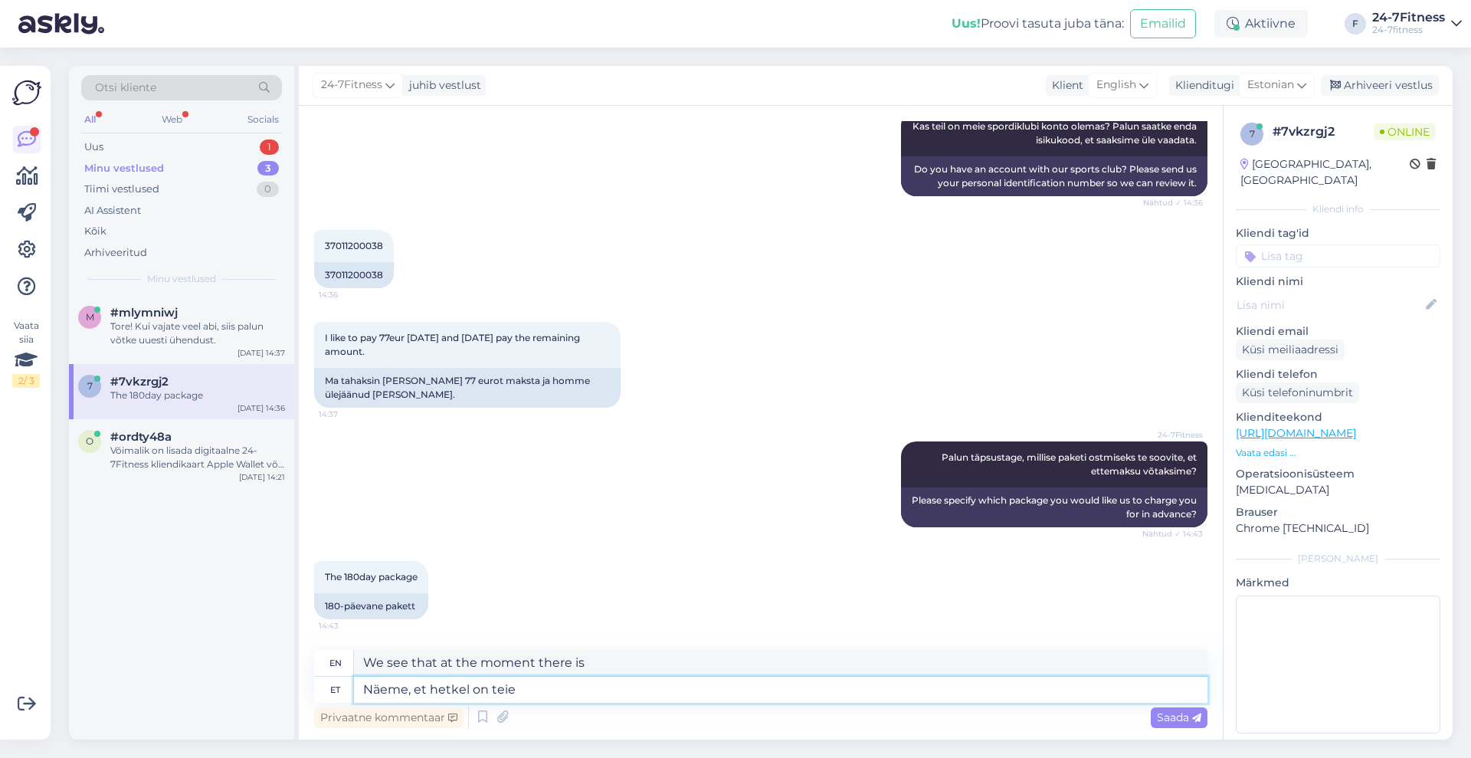
type textarea "Näeme, et hetkel on teie"
type textarea "We see that at the moment you are"
type textarea "Näeme, et hetkel on teie Stebby"
type textarea "We see that at the moment your Stebby"
type textarea "Näeme, et hetkel on teie Stebby kontol v"
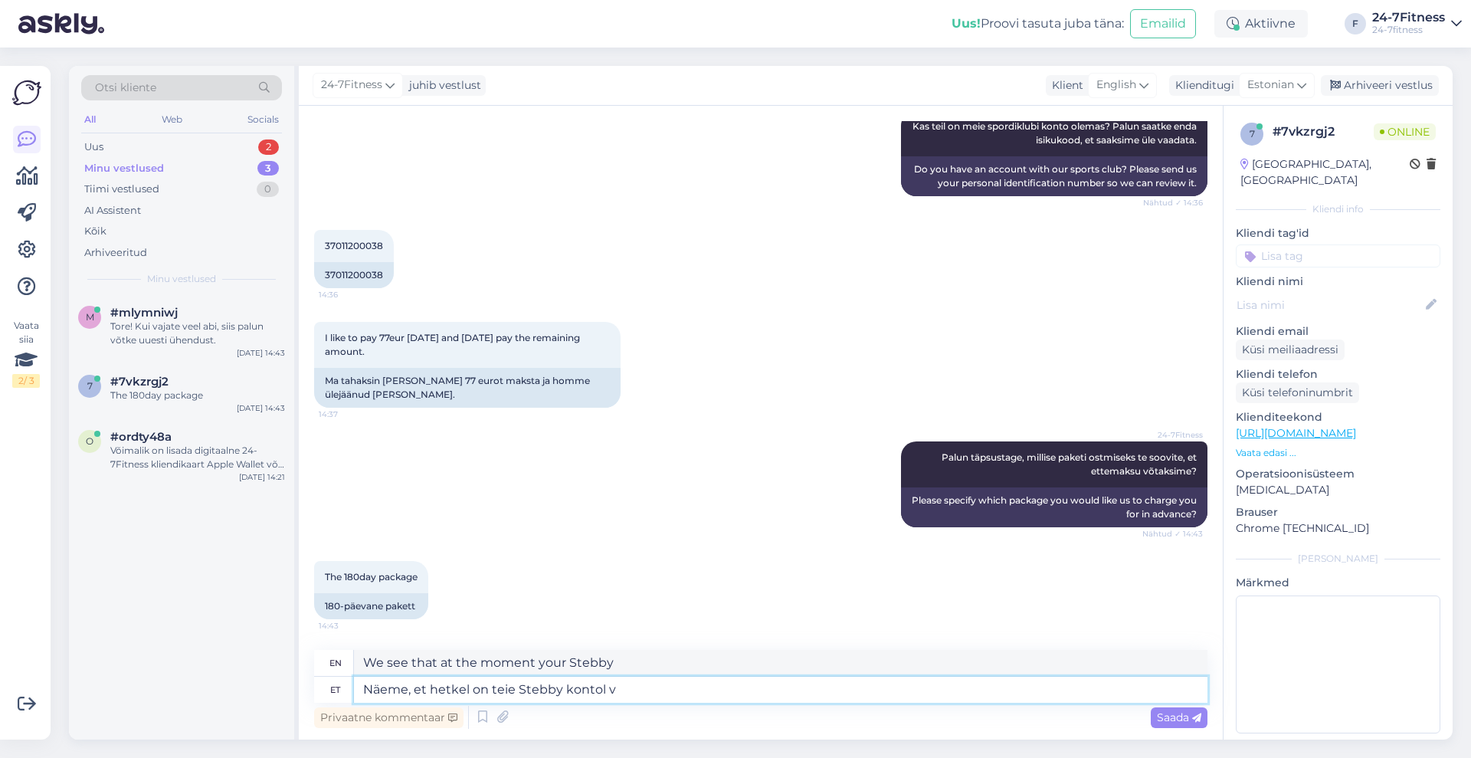
type textarea "We see that your Stebby account currently has"
type textarea "Näeme, et hetkel on teie Stebby kontol vaba"
type textarea "We see that your Stebby account is currently free."
type textarea "Näeme, et hetkel on teie Stebby kontol vaba krediiti"
type textarea "We see that you currently have free credit on your Stebby account."
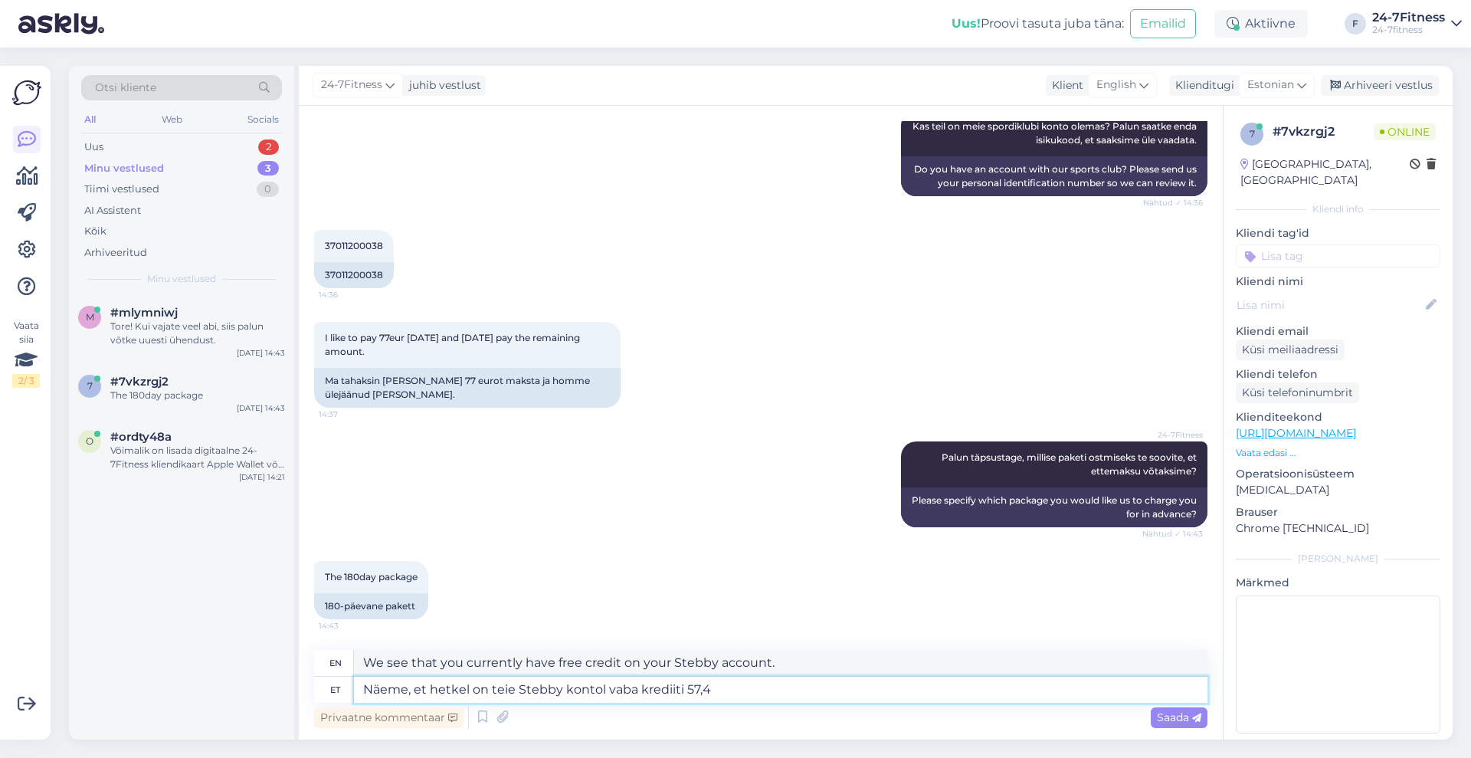
type textarea "Näeme, et hetkel on teie Stebby kontol vaba krediiti 57,46"
type textarea "We see that you currently have 57.46 free credits on your Stebby account."
type textarea "Näeme, et hetkel on teie Stebby kontol vaba krediiti 57,46€"
type textarea "We see that you currently have €57.46 of free credit on your Stebby account."
type textarea "Näeme, et hetkel on teie Stebby kontol vaba krediiti 57,46€"
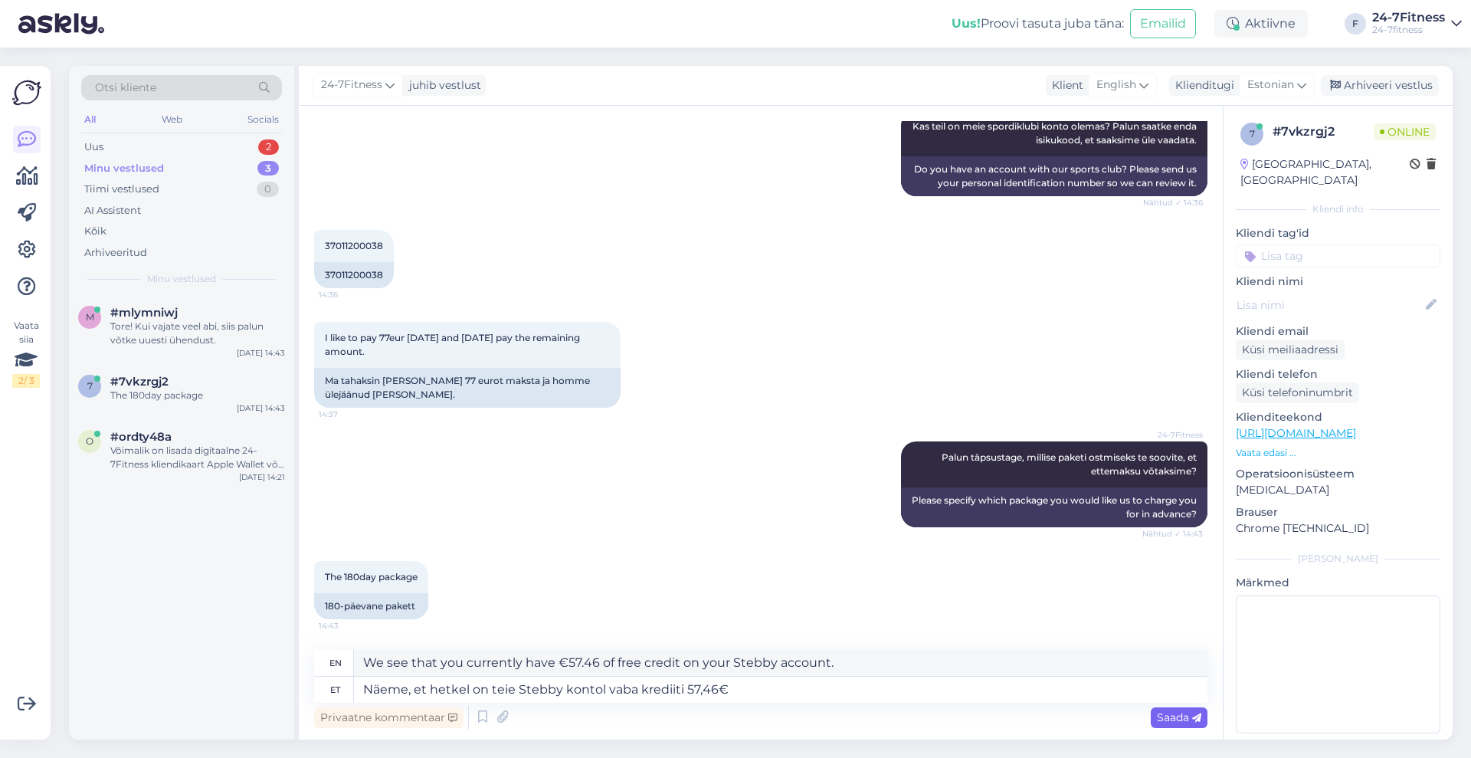
click at [1170, 714] on span "Saada" at bounding box center [1179, 717] width 44 height 14
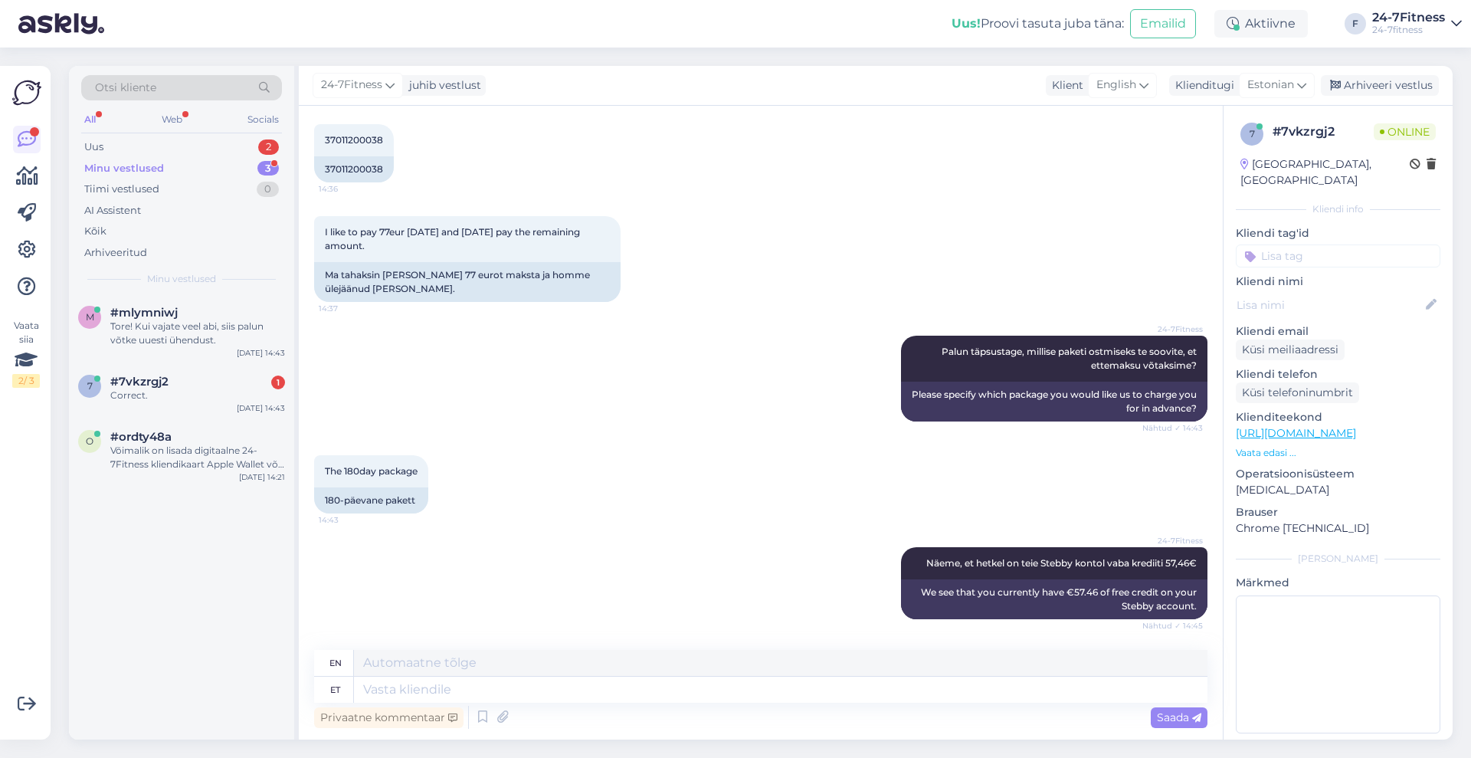
scroll to position [627, 0]
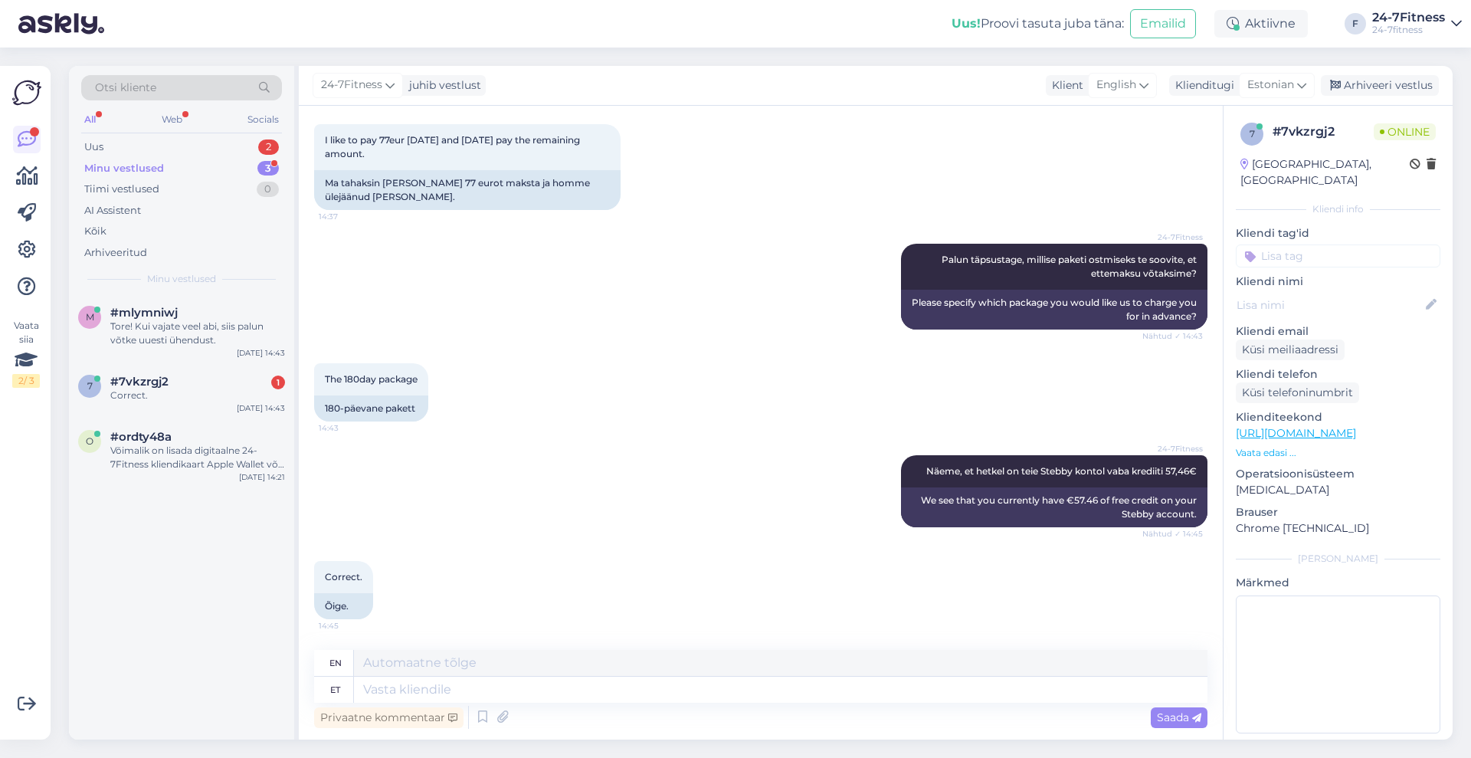
click at [479, 702] on div "Privaatne kommentaar Saada" at bounding box center [760, 716] width 893 height 29
click at [489, 687] on textarea at bounding box center [780, 689] width 853 height 26
type textarea "Hästi, v"
type textarea "Well,"
type textarea "Hästi, võtsime"
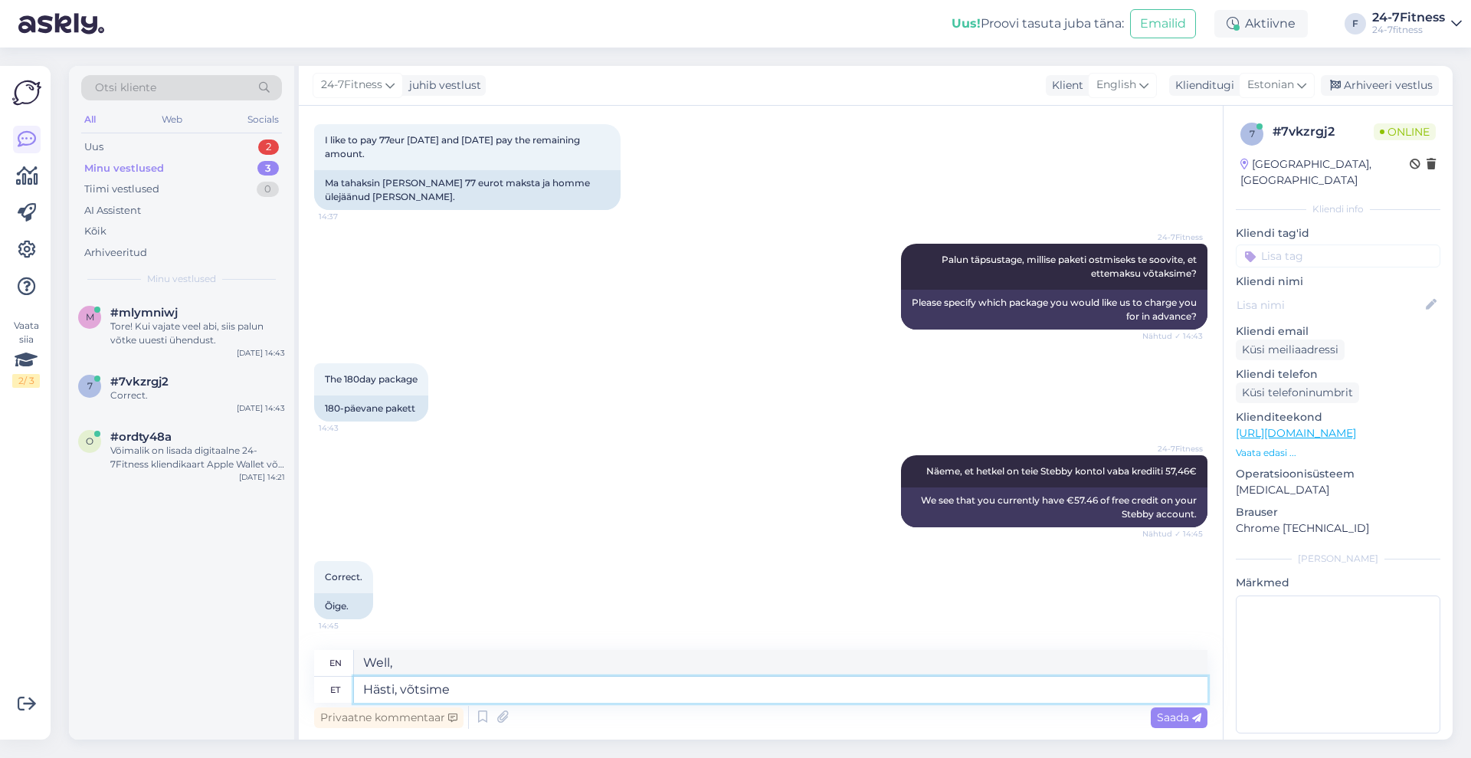
type textarea "Okay, we took it."
type textarea "Hästi, võtsime ettemaksuks"
type textarea "Okay, we took the advance payment."
type textarea "Hästi, võtsime ettemaksuks 57,46€"
type textarea "Okay, we took €57.46 as an advance payment."
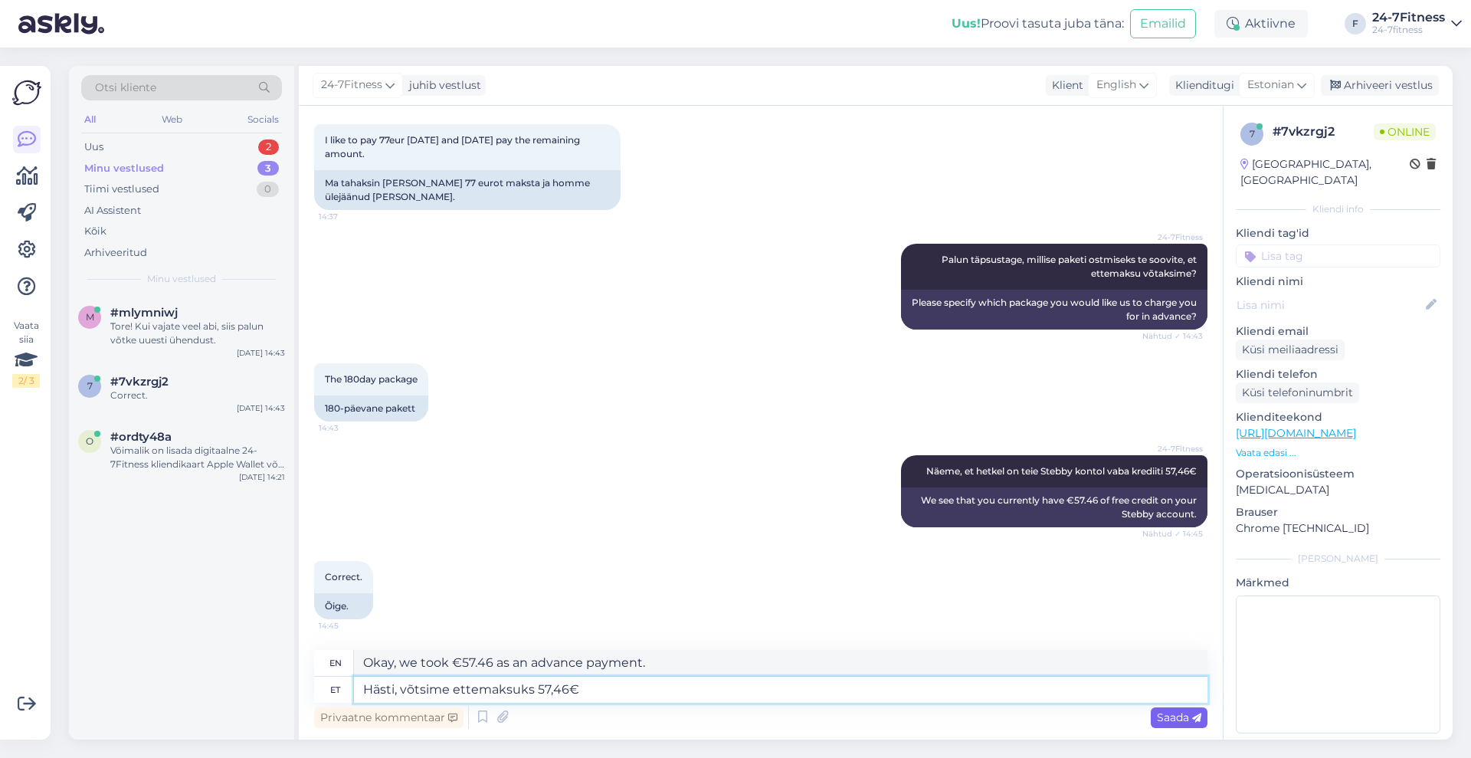
type textarea "Hästi, võtsime ettemaksuks 57,46€"
click at [1164, 712] on span "Saada" at bounding box center [1179, 717] width 44 height 14
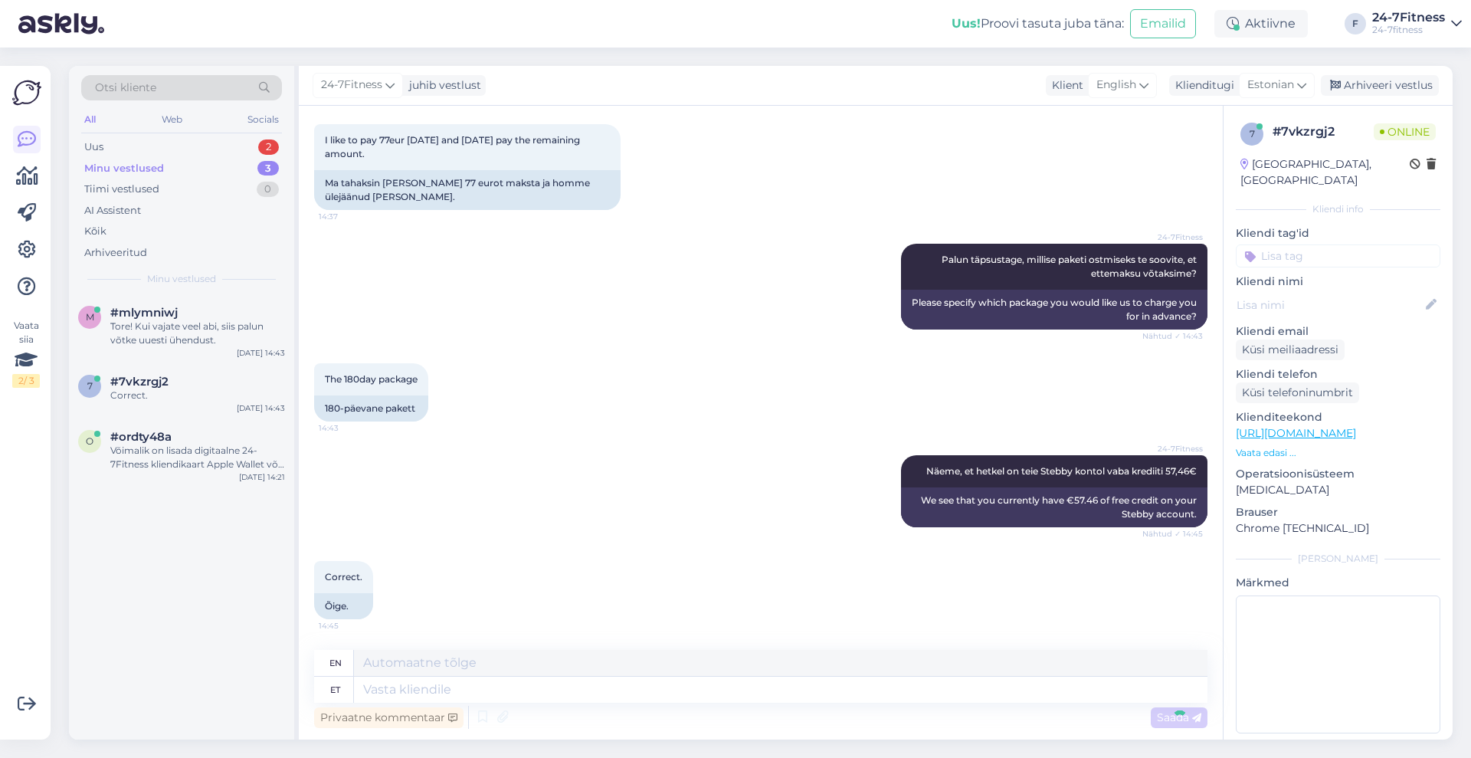
scroll to position [719, 0]
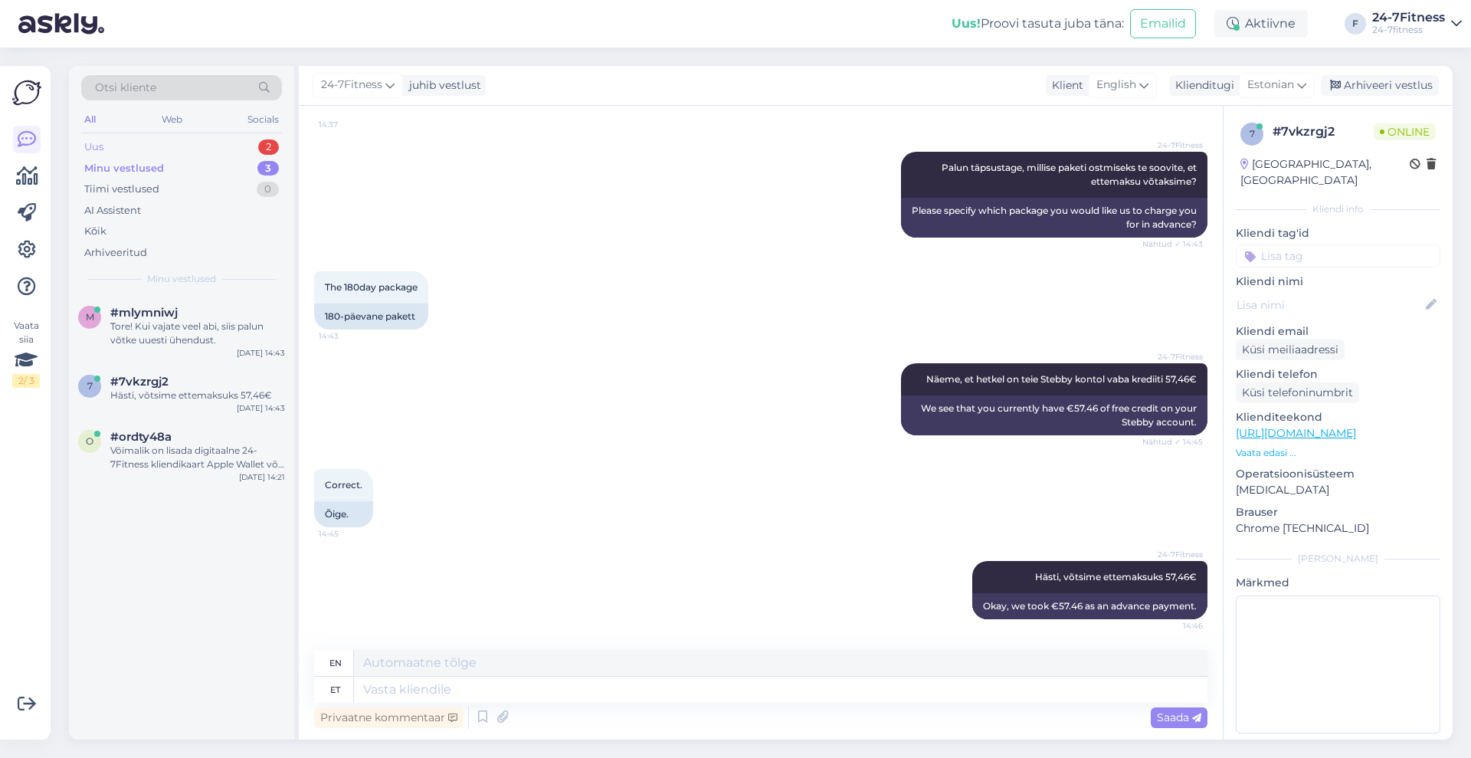
click at [110, 145] on div "Uus 2" at bounding box center [181, 146] width 201 height 21
click at [185, 338] on div "Пожалуйста, подождите, я свяжусь с коллегой, чтобы уточнить, чье имя следует вв…" at bounding box center [197, 333] width 175 height 28
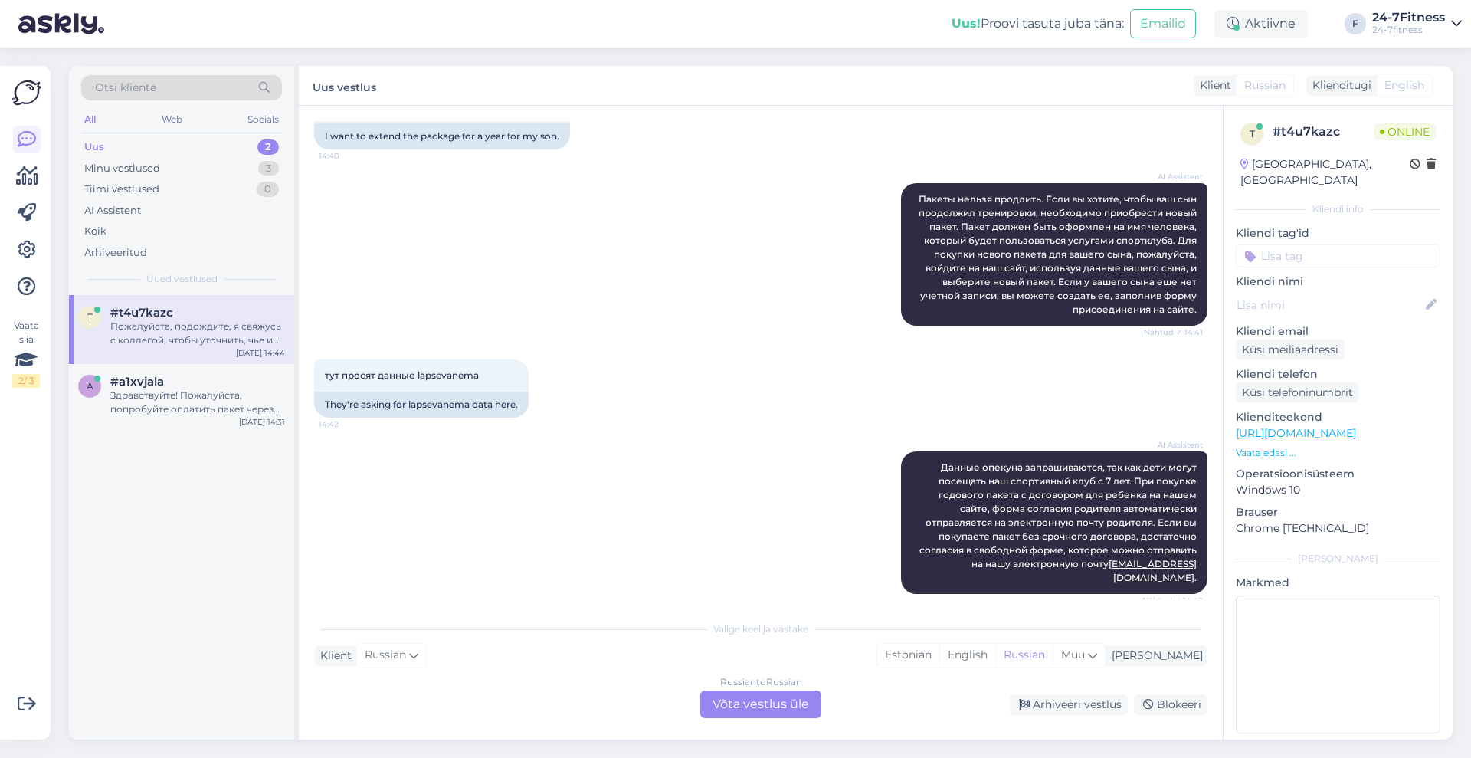
scroll to position [0, 0]
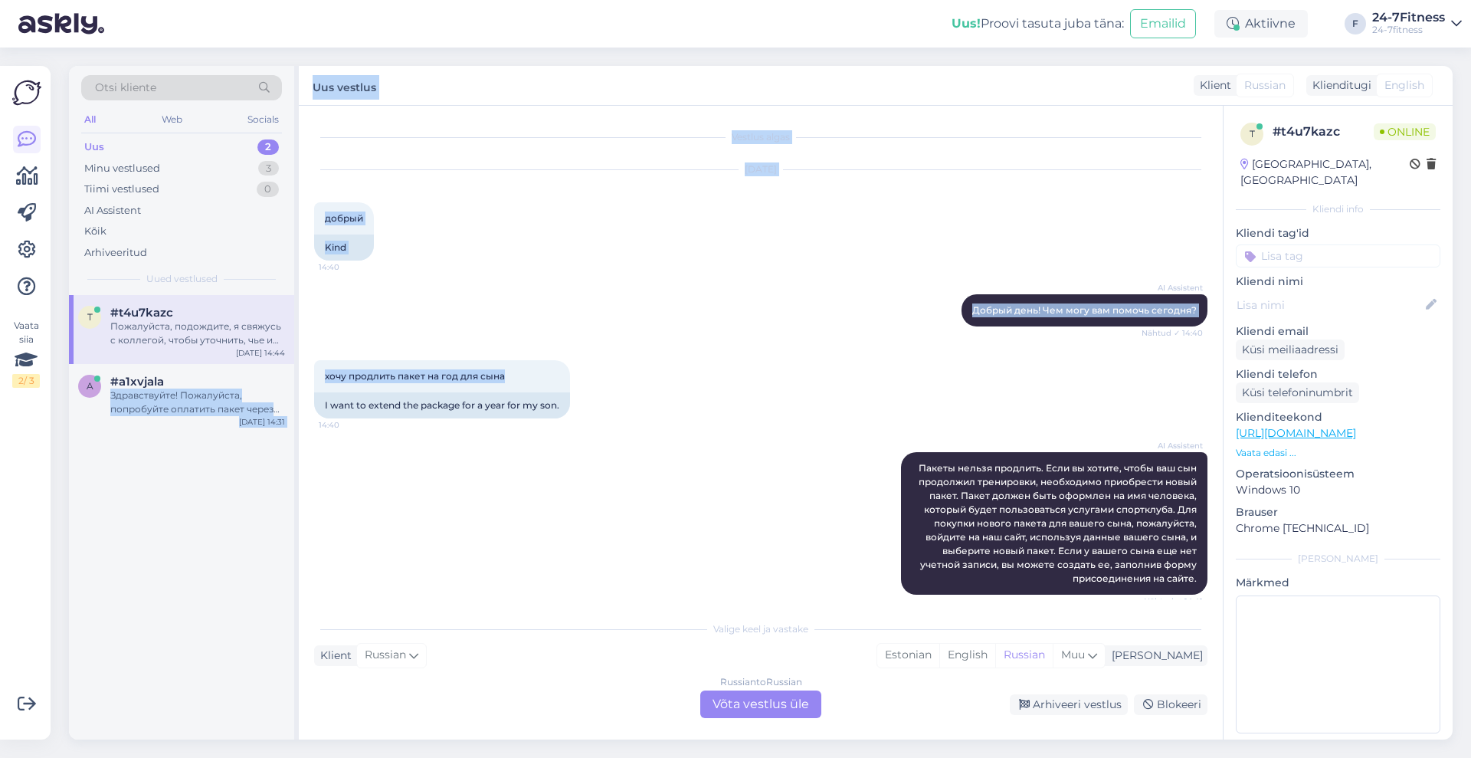
drag, startPoint x: 529, startPoint y: 375, endPoint x: 298, endPoint y: 380, distance: 231.4
click at [298, 380] on div "Otsi kliente All Web Socials Uus 2 Minu vestlused 3 Tiimi vestlused 0 AI Assist…" at bounding box center [760, 402] width 1383 height 673
drag, startPoint x: 392, startPoint y: 380, endPoint x: 444, endPoint y: 377, distance: 51.4
click at [394, 380] on span "хочу продлить пакет на год для сына" at bounding box center [415, 375] width 180 height 11
click at [533, 374] on div "хочу продлить пакет на год для сына 14:40" at bounding box center [442, 376] width 256 height 32
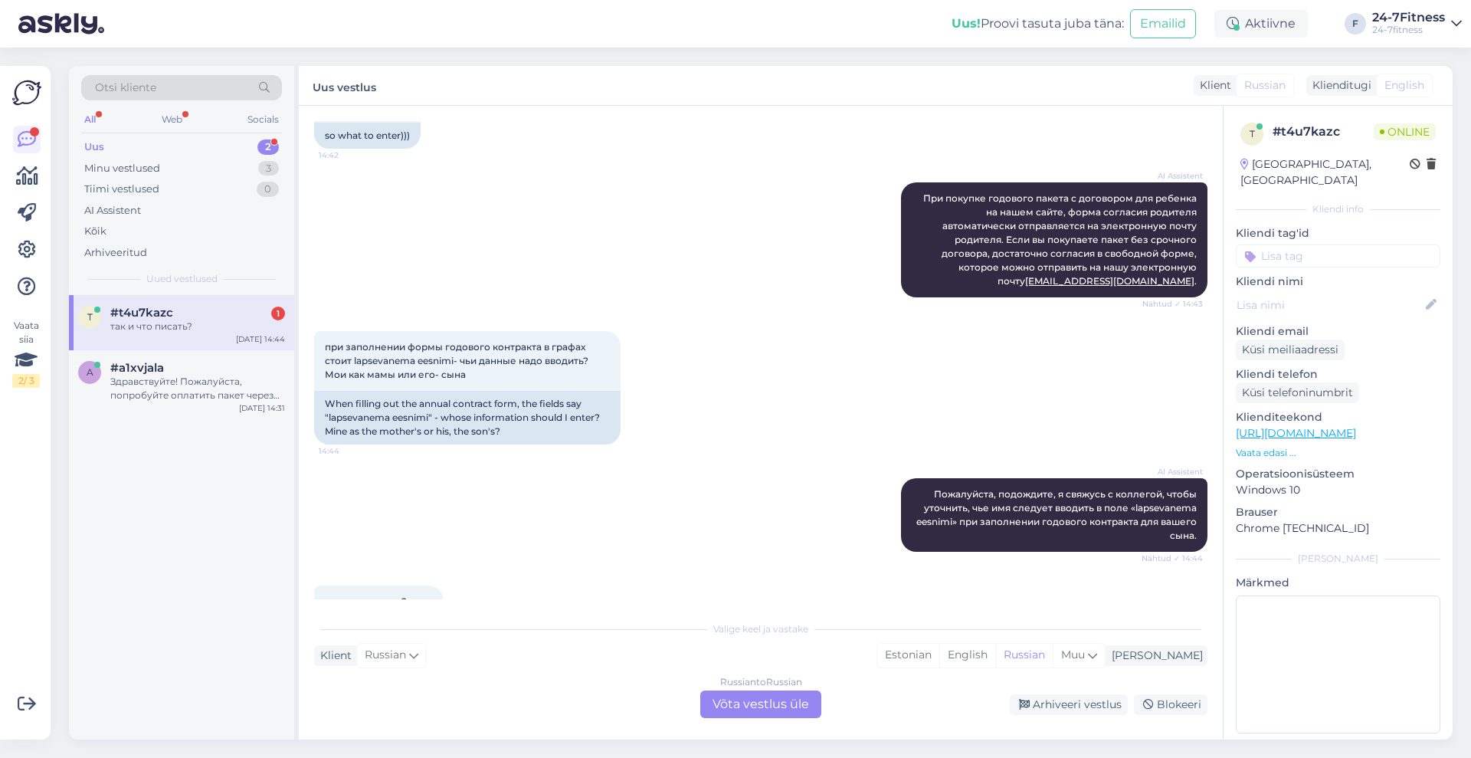
scroll to position [840, 0]
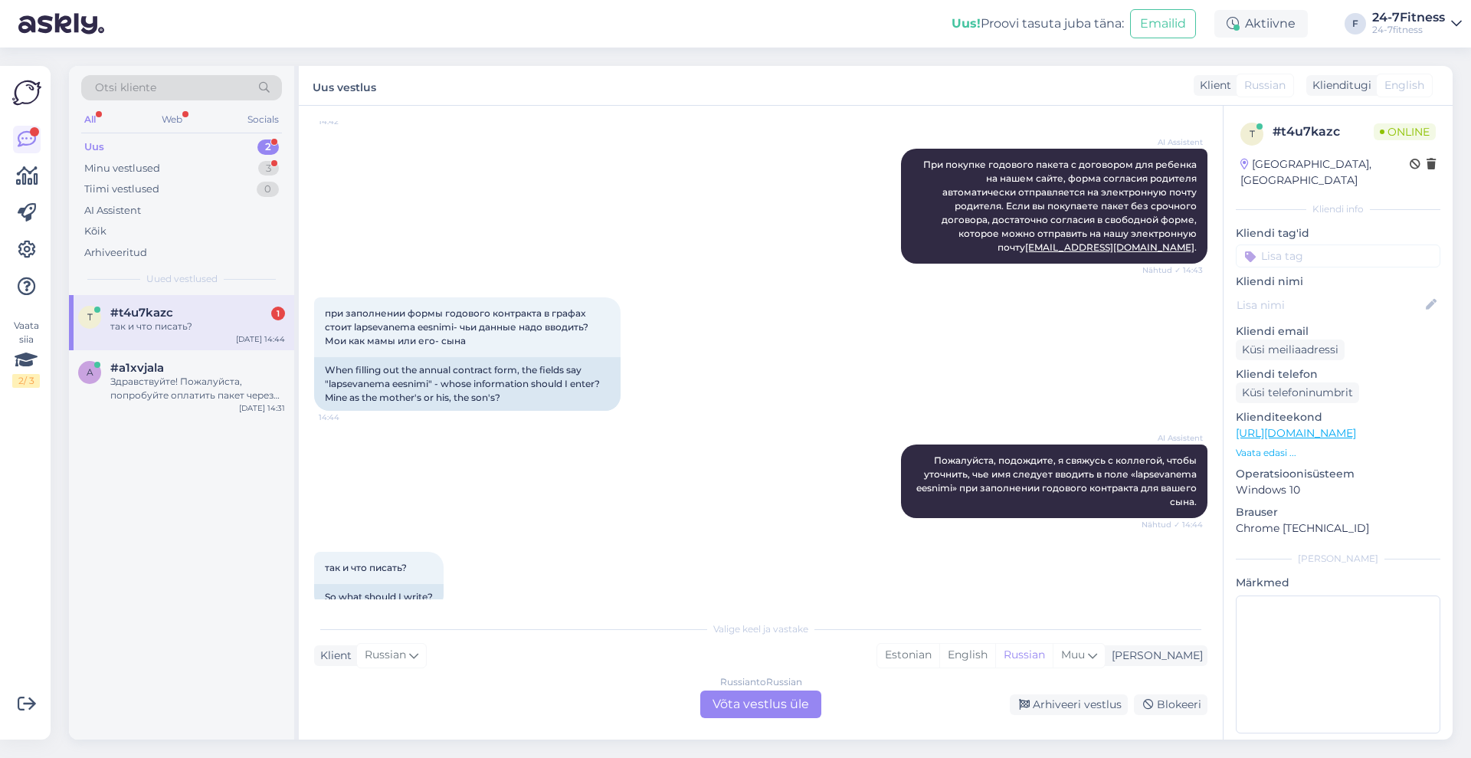
click at [787, 706] on div "Russian to Russian Võta vestlus üle" at bounding box center [760, 704] width 121 height 28
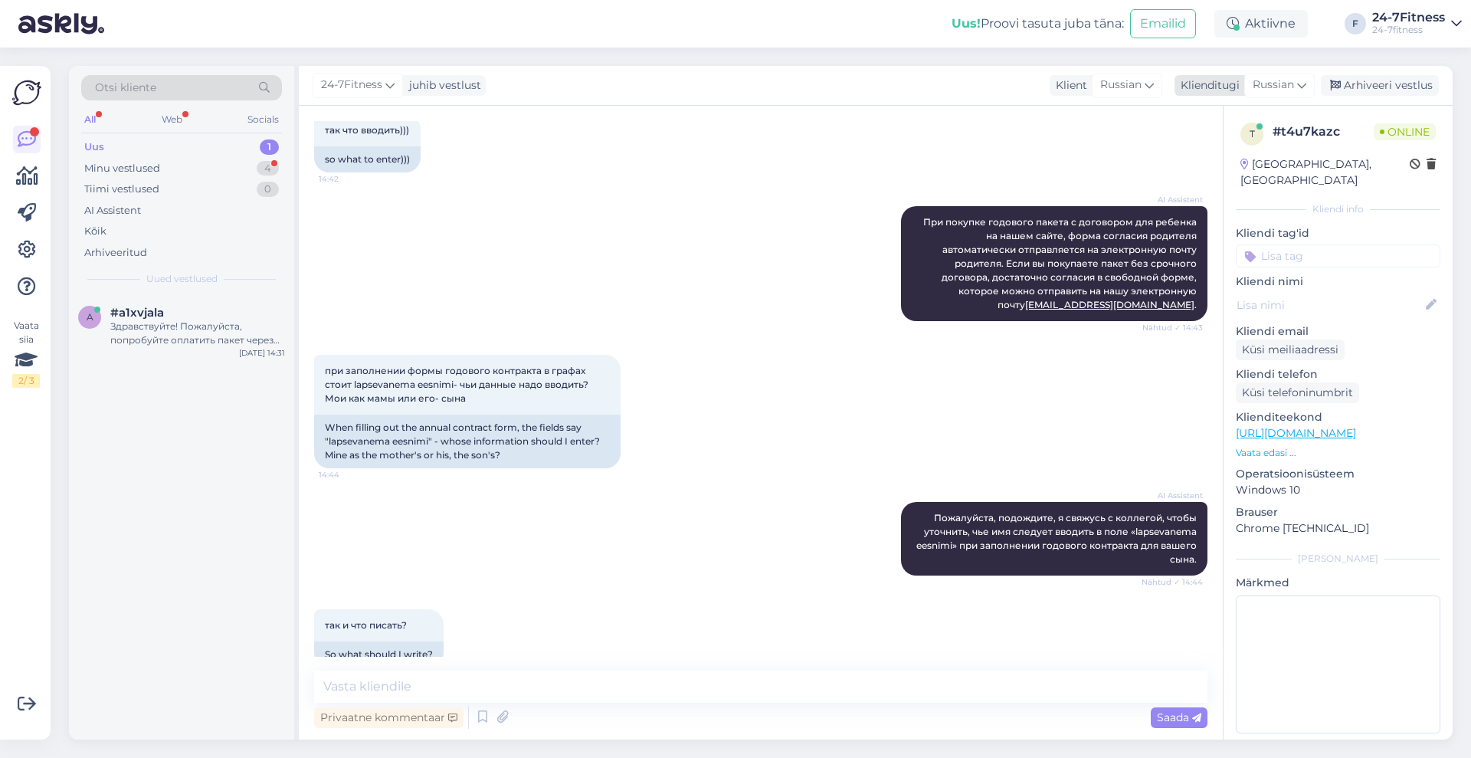
click at [1269, 88] on span "Russian" at bounding box center [1272, 85] width 41 height 17
click at [1236, 154] on link "Estonian" at bounding box center [1245, 153] width 169 height 25
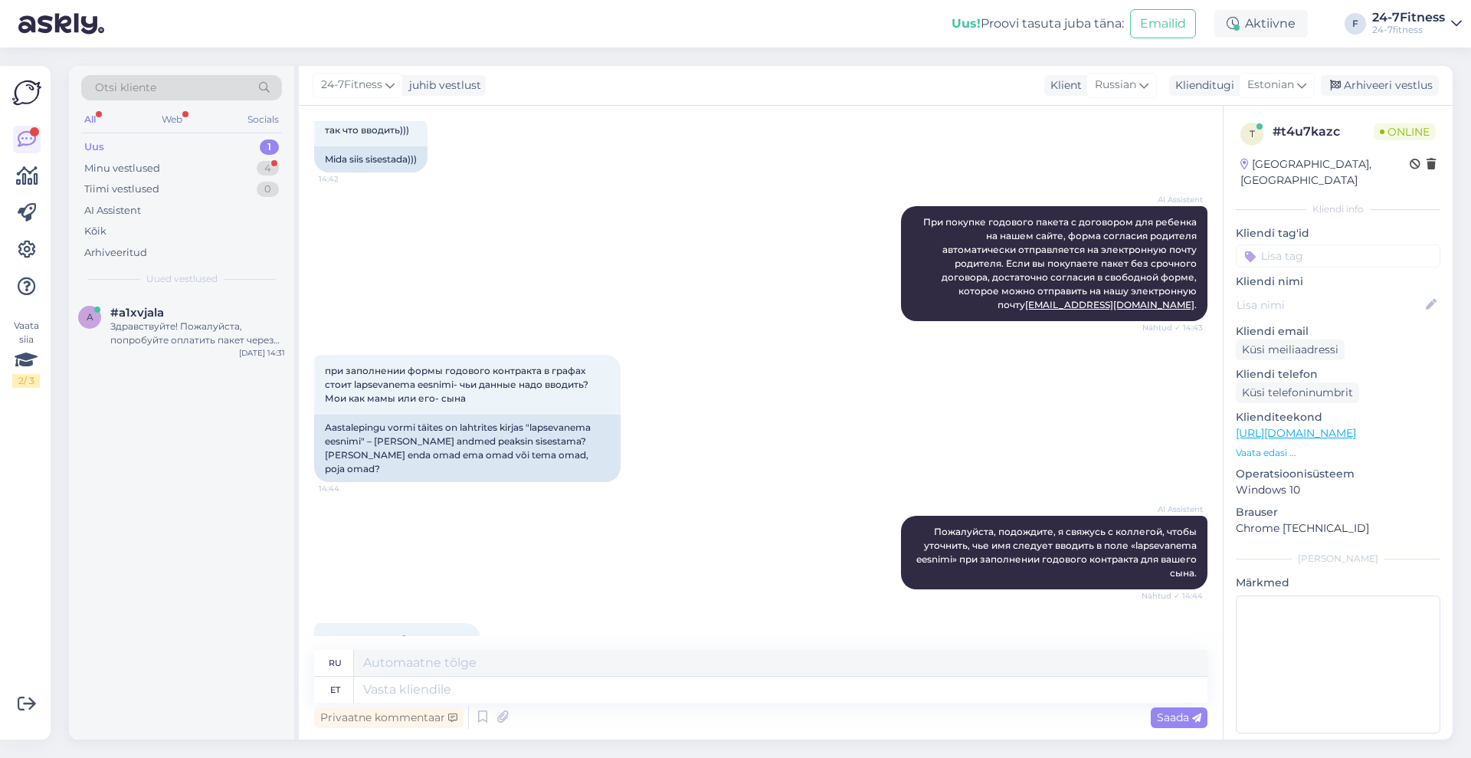
scroll to position [803, 0]
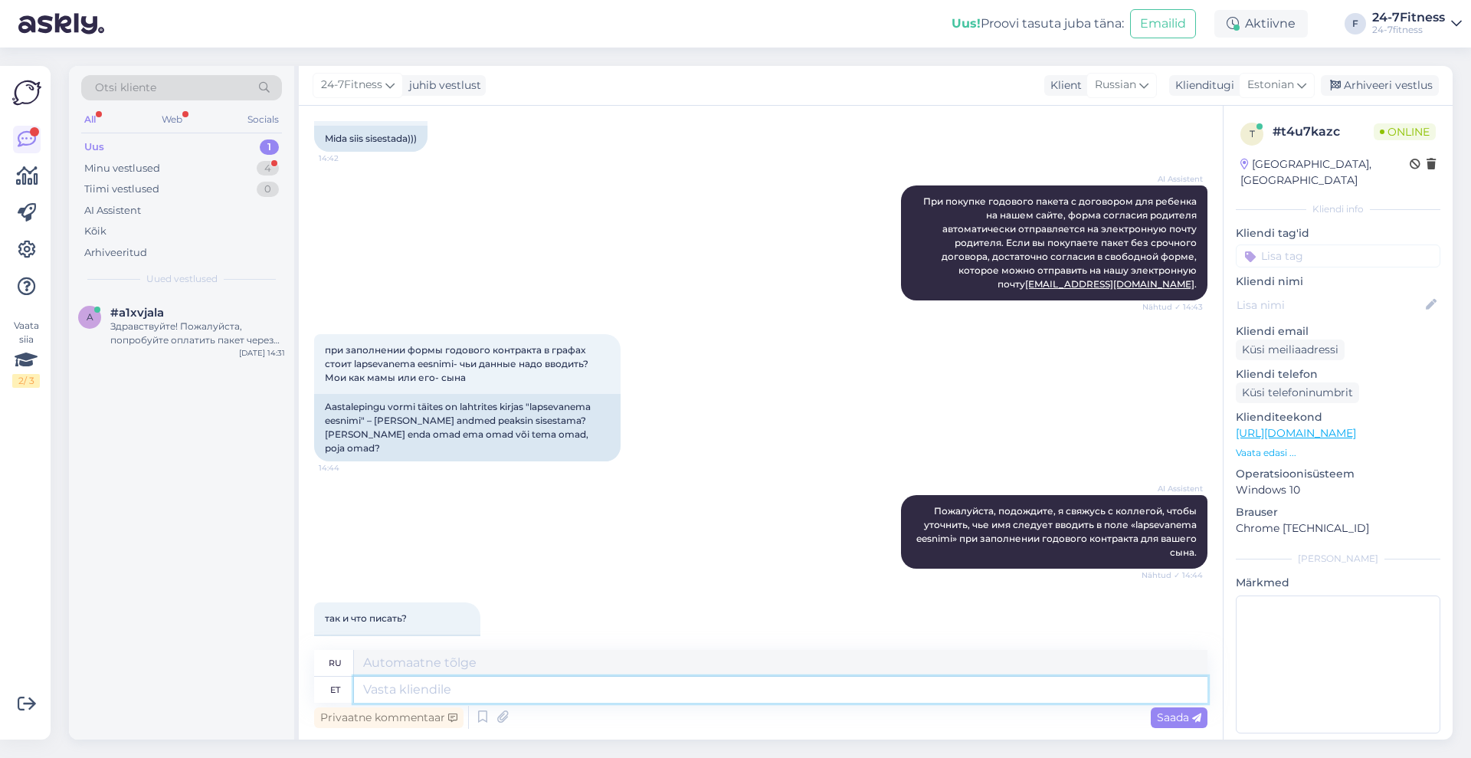
click at [642, 698] on textarea at bounding box center [780, 689] width 853 height 26
type textarea "Täpselt n"
type textarea "Точно"
type textarea "Täpselt nii, l"
type textarea "Точно,"
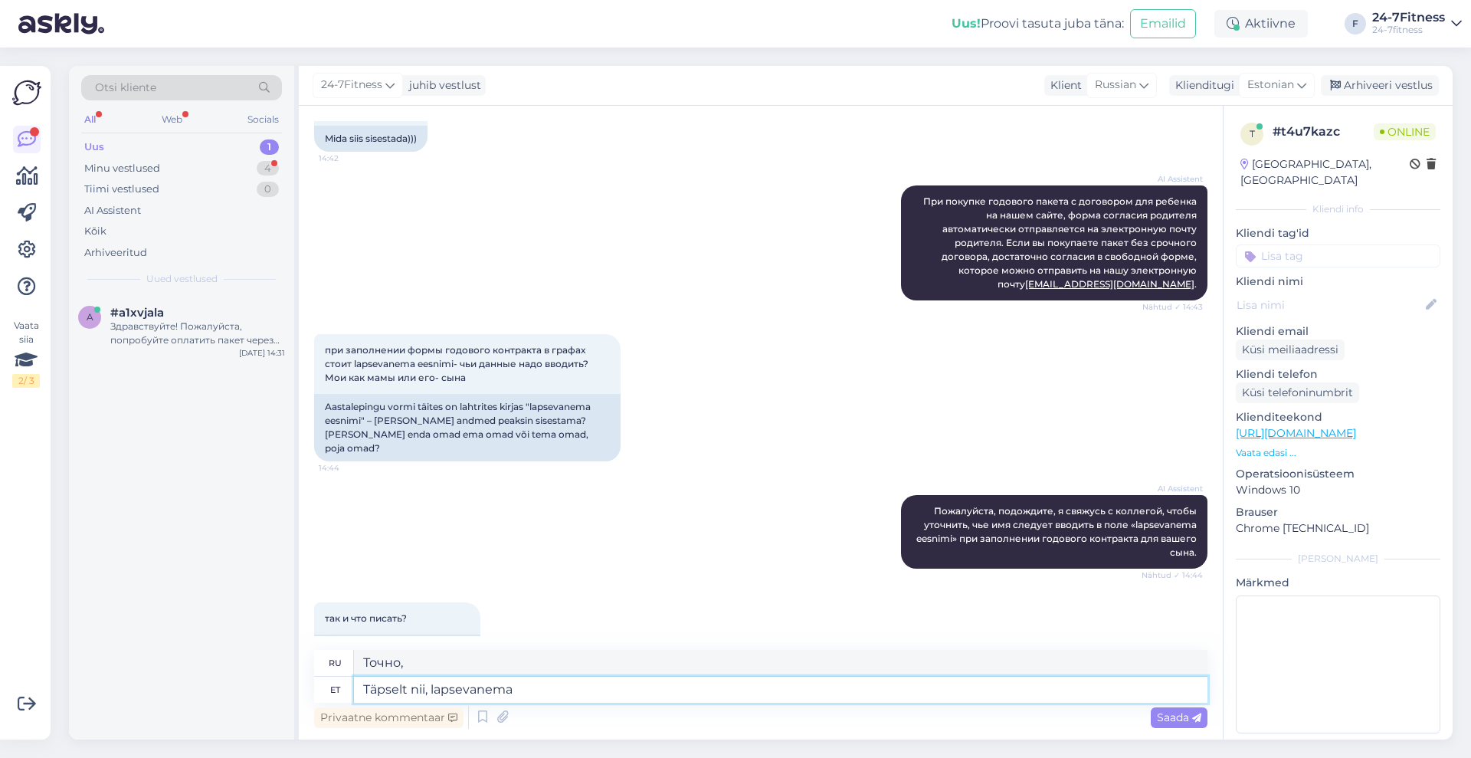
type textarea "Täpselt nii, lapsevanema"
type textarea "Совершенно верно, родитель."
type textarea "Täpselt nii, lapsevanema andmete a"
type textarea "Правильно, данные родителей."
type textarea "Täpselt nii, lapsevanema andmete alla k"
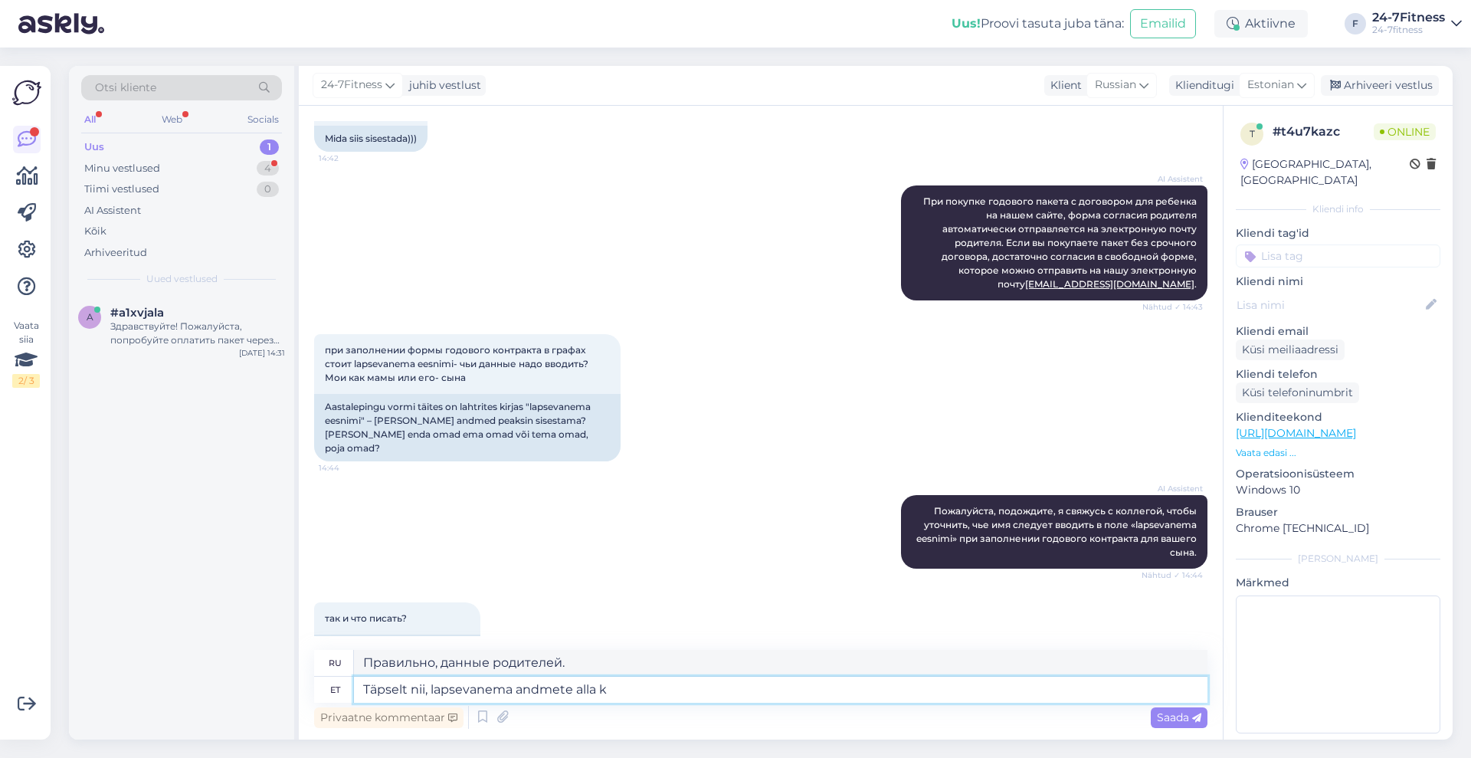
type textarea "Все верно, в данных родителя."
type textarea "Täpselt nii, lapsevanema andmete alla kirjutate"
type textarea "Все верно, вы расписываетесь под данными родителя."
type textarea "Täpselt nii, lapsevanema andmete alla kirjutate enda ni"
type textarea "Все верно, вы пишете свою информацию под информацией о родителе."
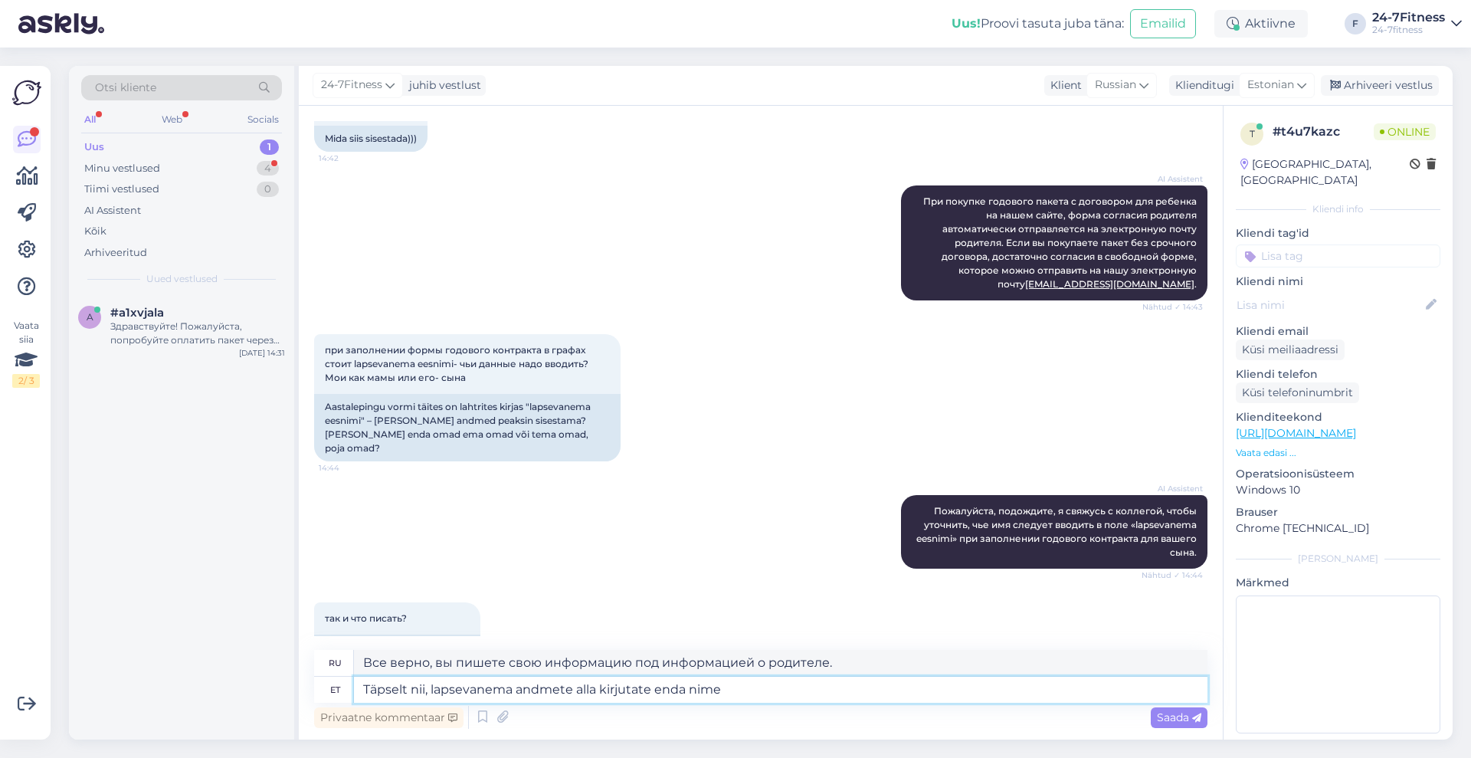
type textarea "Täpselt nii, lapsevanema andmete alla kirjutate enda nime"
type textarea "Все верно, вы пишете свое имя под информацией о родителе."
type textarea "Täpselt nii, lapsevanema andmete alla kirjutate enda nime, e"
type textarea "Правильно, вы пишете свое имя под информацией о родителе,"
type textarea "Täpselt nii, lapsevanema andmete alla kirjutate enda nime, e-maili"
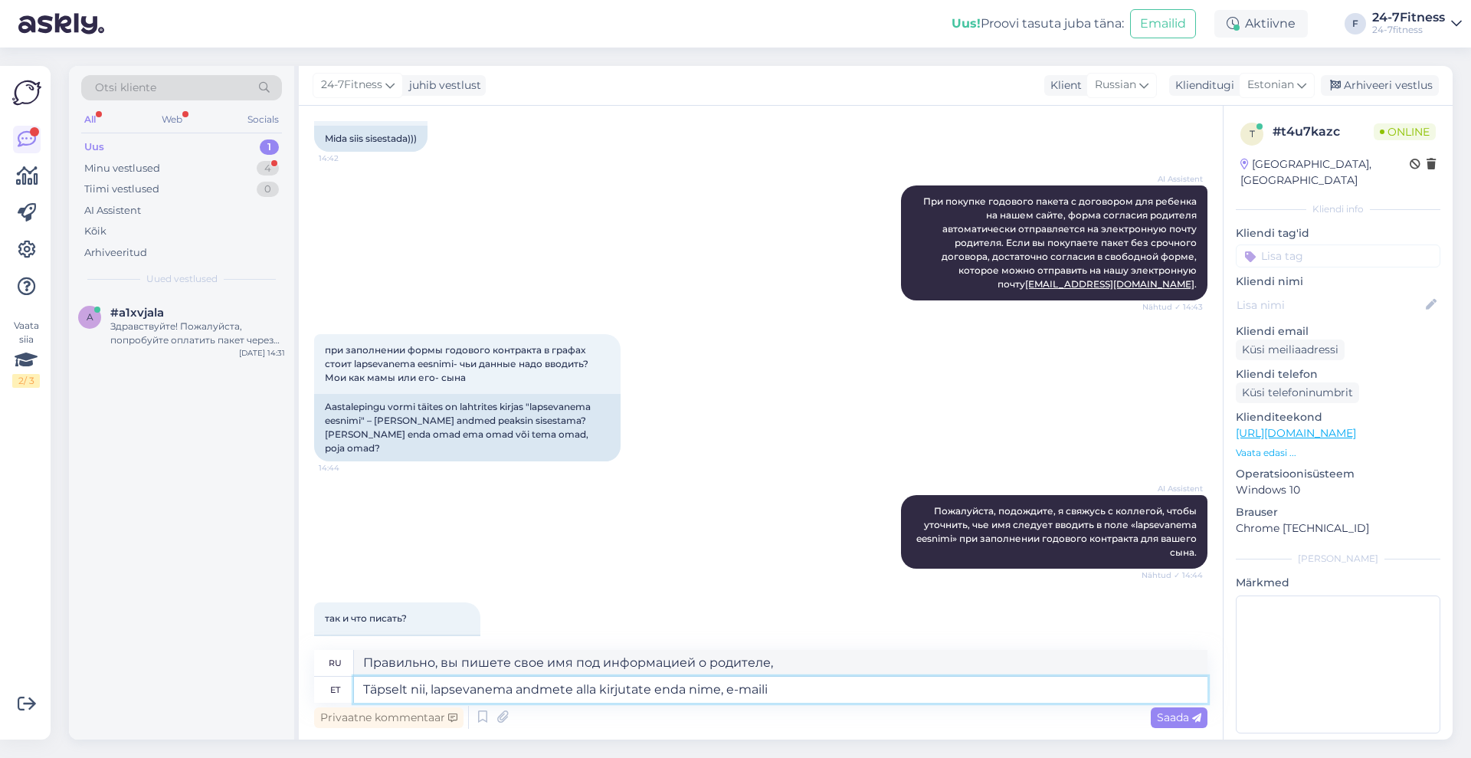
type textarea "Правильно, под информацией о родителе вы пишете свое имя, адрес электронной поч…"
type textarea "Täpselt nii, lapsevanema andmete alla kirjutate enda nime, e-maili ja end"
type textarea "Правильно, под информацией о родителе вы пишете свое имя, адрес электронной поч…"
type textarea "Täpselt nii, lapsevanema andmete alla kirjutate enda nime, e-maili ja enda te"
type textarea "Правильно, под информацией о родителе вы пишете свое имя, адрес электронной поч…"
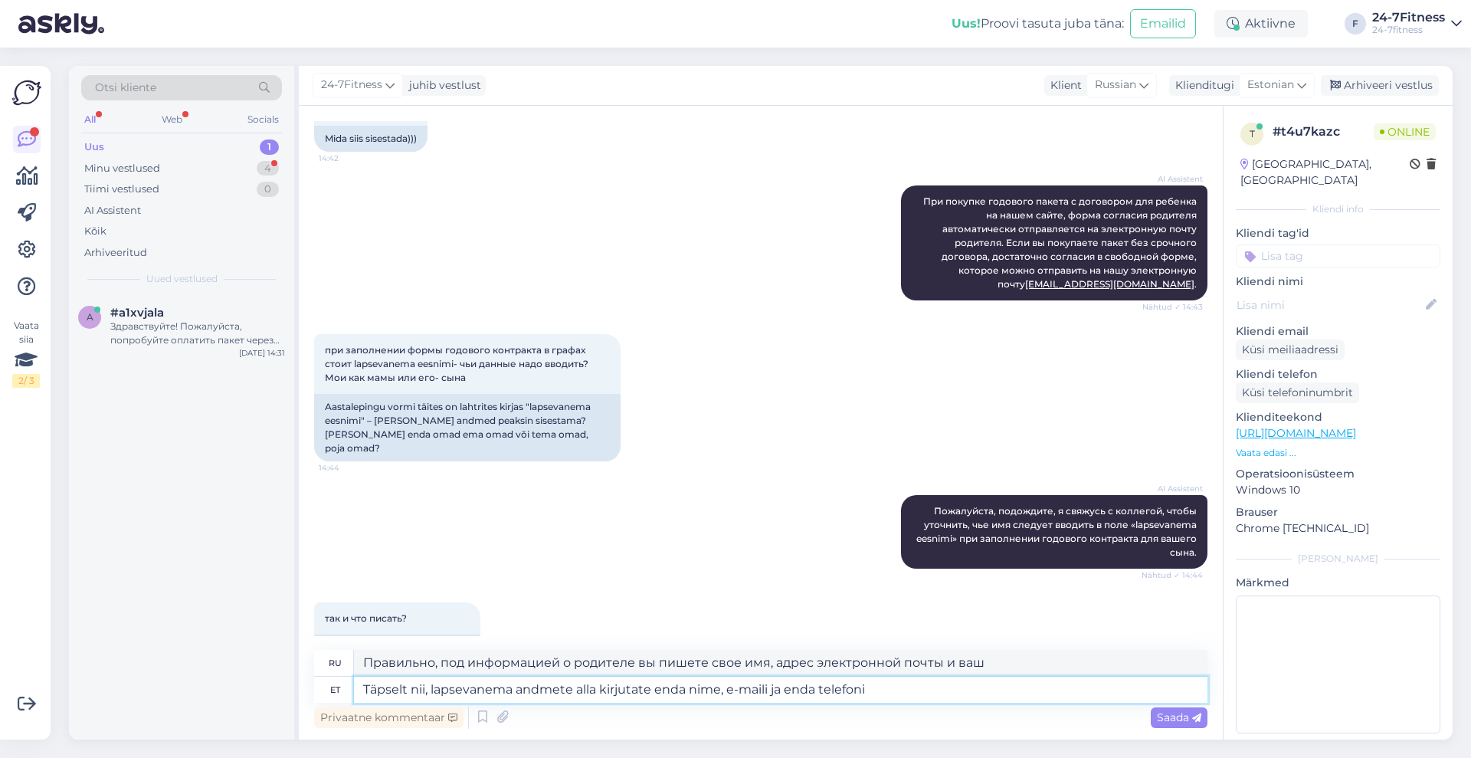
type textarea "Täpselt nii, lapsevanema andmete alla kirjutate enda nime, e-maili ja enda tele…"
type textarea "Все верно, под информацией о родителе вы пишете свое имя, адрес электронной поч…"
type textarea "Täpselt nii, lapsevanema andmete alla kirjutate enda nime, e-maili ja enda tele…"
click at [1167, 713] on span "Saada" at bounding box center [1179, 717] width 44 height 14
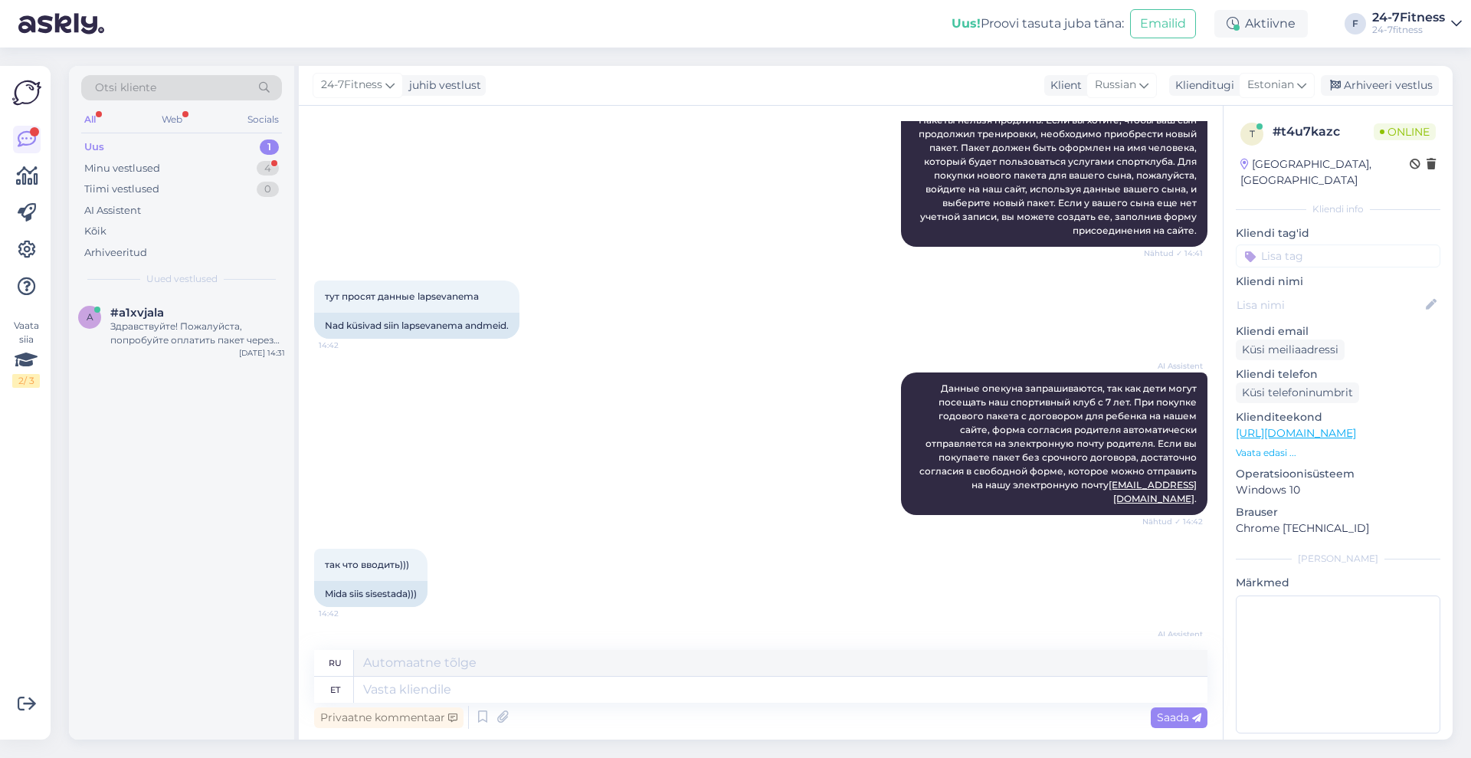
scroll to position [922, 0]
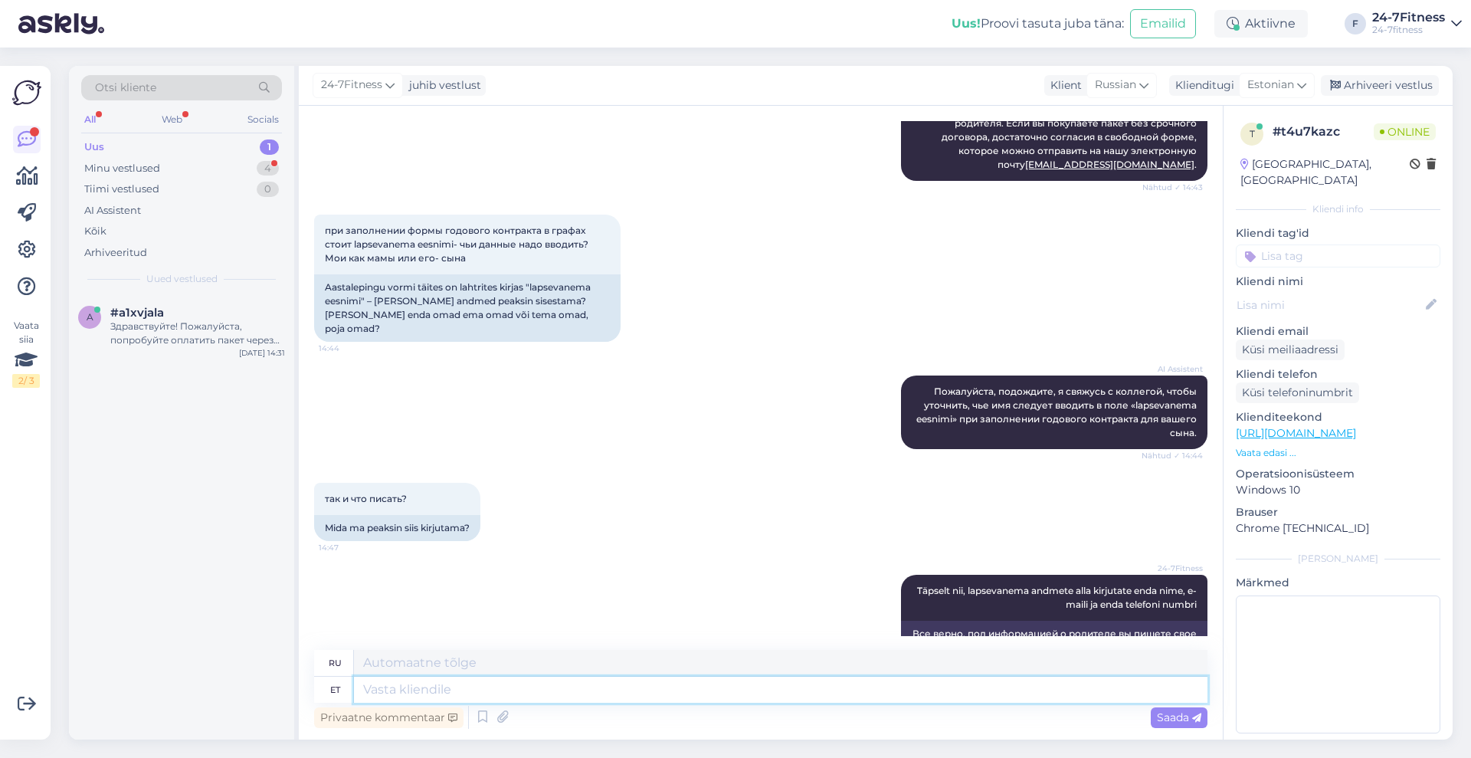
click at [426, 687] on textarea at bounding box center [780, 689] width 853 height 26
type textarea "Meie"
type textarea "Наш"
type textarea "Meie kodulehte o"
type textarea "Наша домашняя страница"
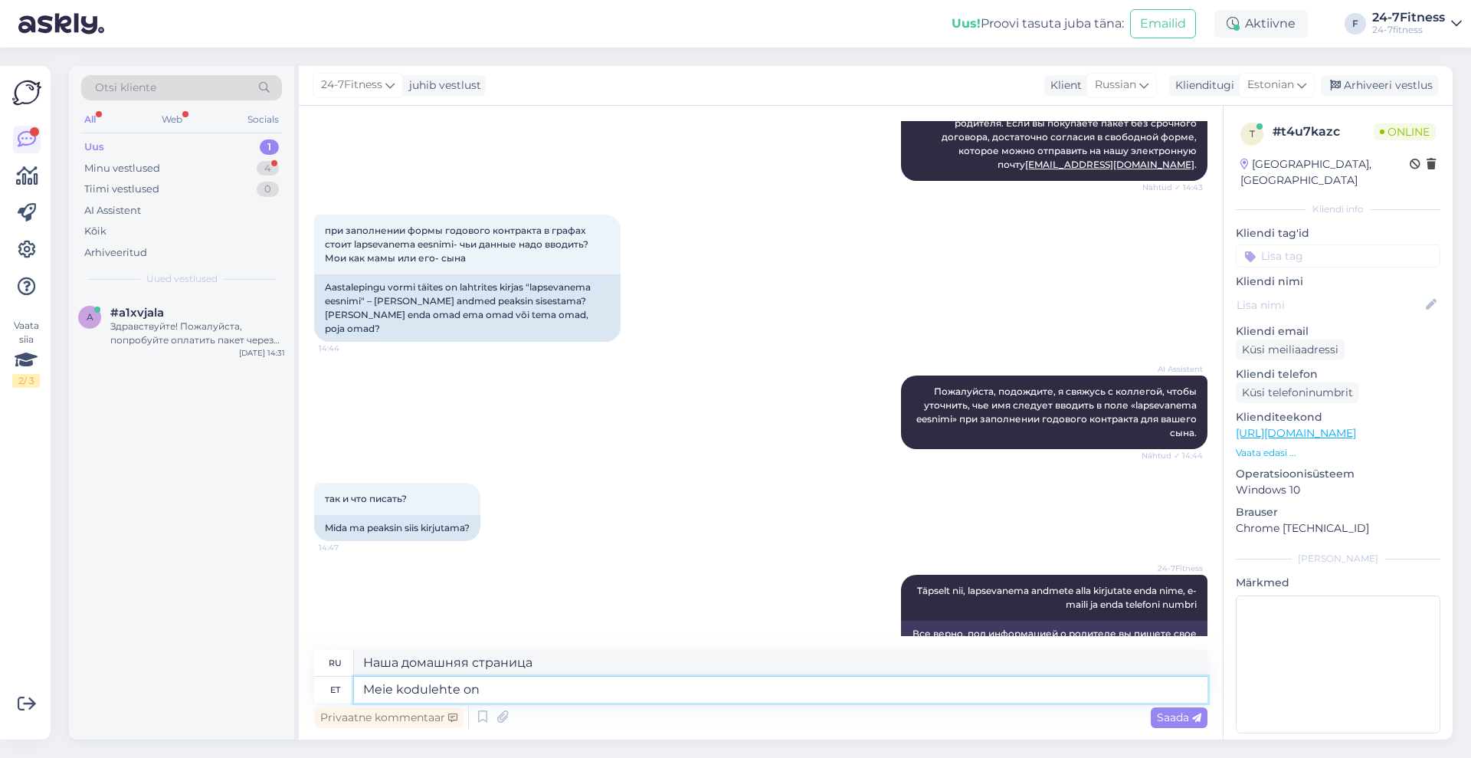
type textarea "Meie kodulehte on v"
type textarea "Наш сайт"
type textarea "Meie kodulehte on võimali k"
type textarea "Наш сайт доступен"
type textarea "Meie kodulehte on võimali kasutada ka"
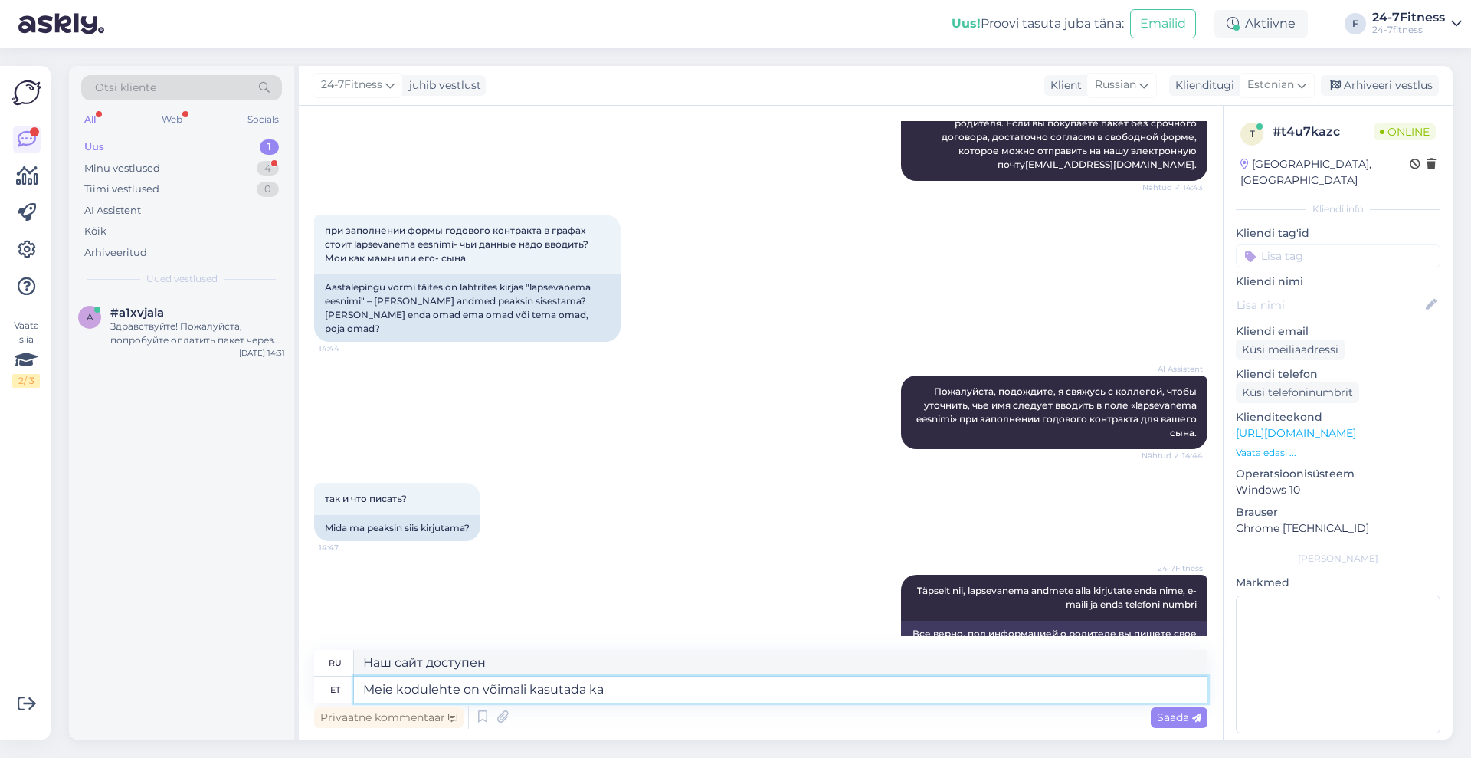
type textarea "Наш сайт доступен для использования"
type textarea "Meie kodulehte on võimali kasutada ka v"
type textarea "Наш сайт также можно использовать"
type textarea "Meie kodulehte on võimali kasutada [PERSON_NAME]"
type textarea "Наш сайт также доступен на русском языке."
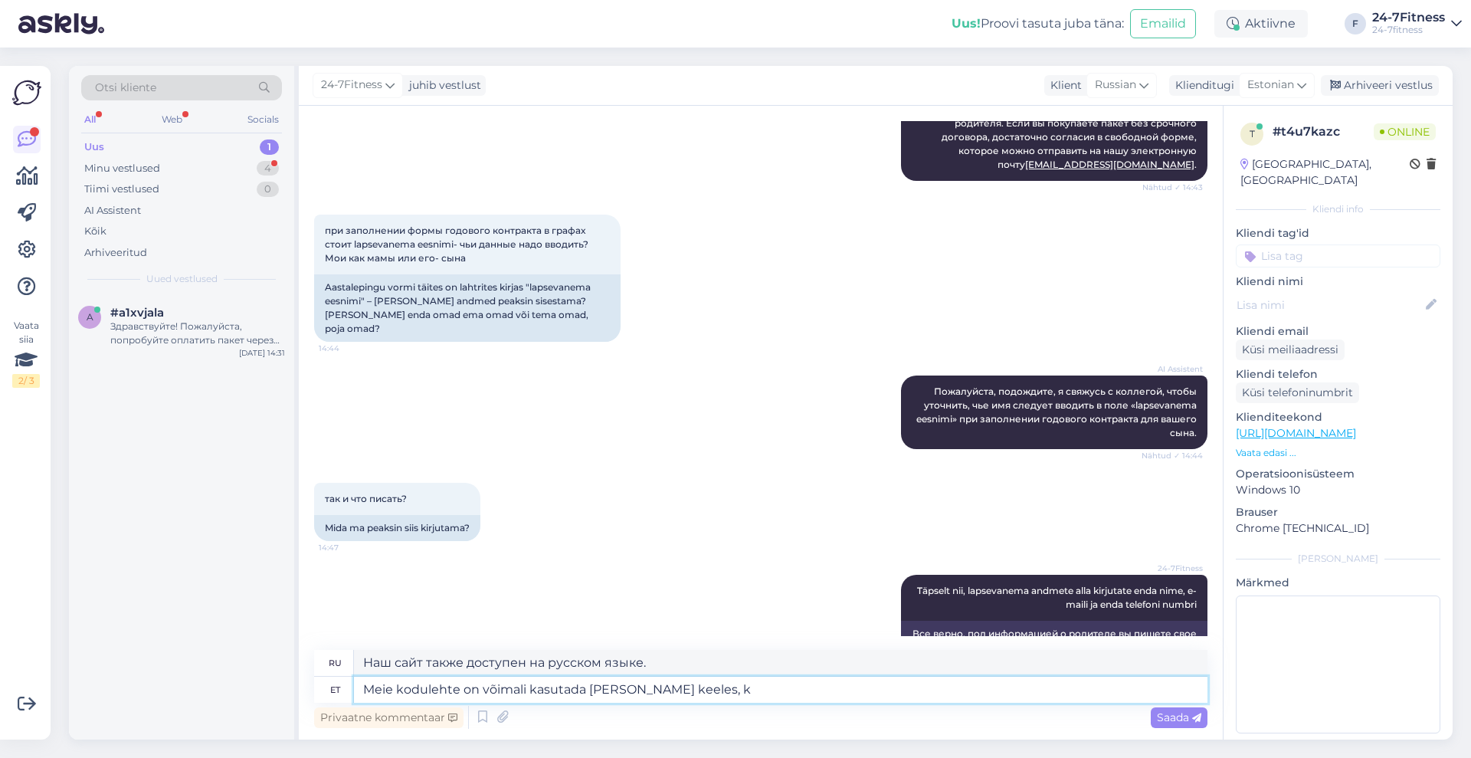
type textarea "Meie kodulehte on võimali kasutada [PERSON_NAME] keeles, ku"
type textarea "Наш сайт также доступен на русском языке,"
type textarea "Meie kodulehte on võimali kasutada [PERSON_NAME] keeles, kui"
type textarea "Наш сайт также может быть использован на русском языке, если"
type textarea "Meie kodulehte on võimali kasutada [PERSON_NAME] keeles, kui eestikeelsed"
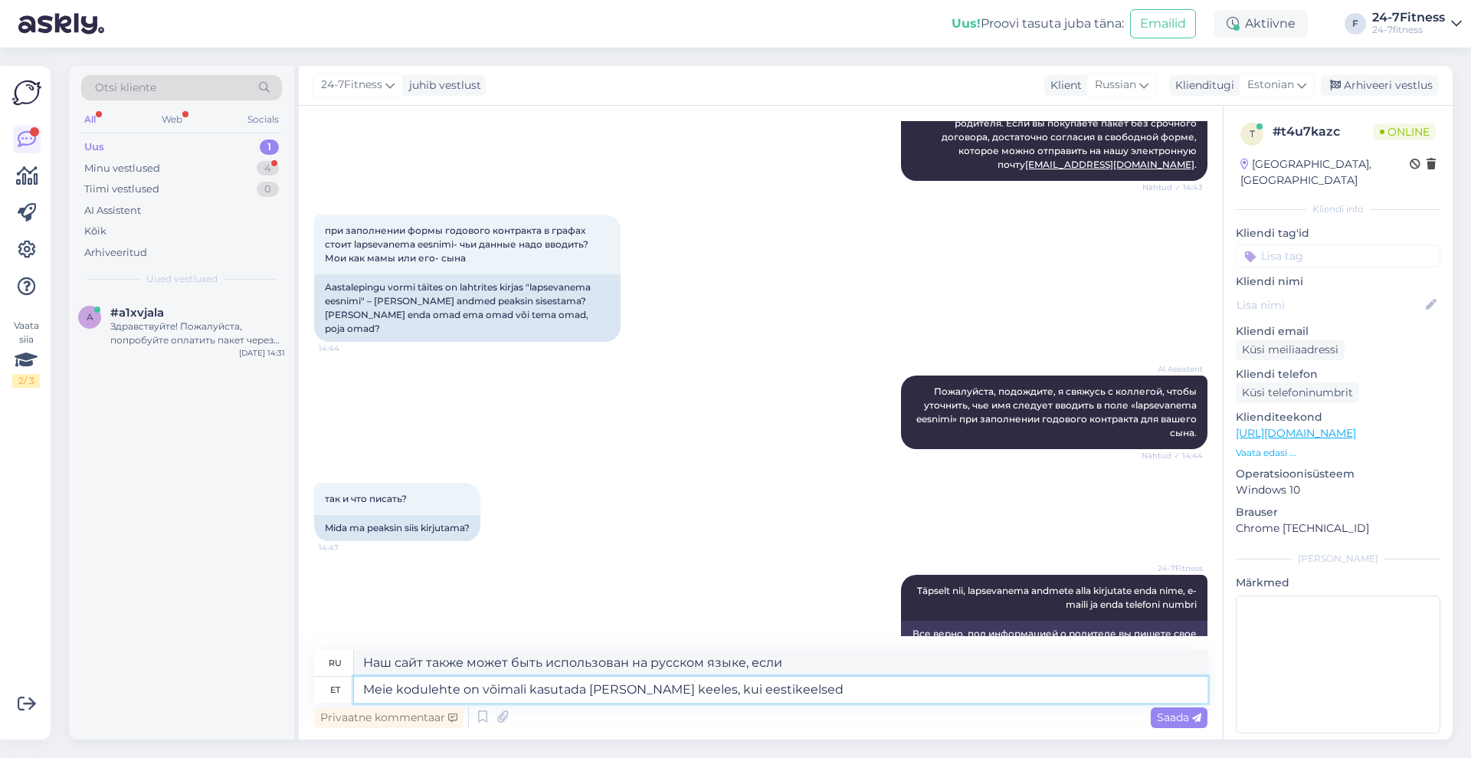
type textarea "Наш сайт также может быть использован на русском языке, если вы являетесь носит…"
type textarea "Meie kodulehte on võimali kasutada [PERSON_NAME] keeles, kui eestikeelsed juhis…"
type textarea "Наш сайт также может быть использован на русском языке, если эстоноязычные поль…"
type textarea "Meie kodulehte on võimali kasutada [PERSON_NAME] keeles, kui eestikeelsed juhis…"
type textarea "Наш сайт также можно использовать на русском языке, если инструкции на эстонско…"
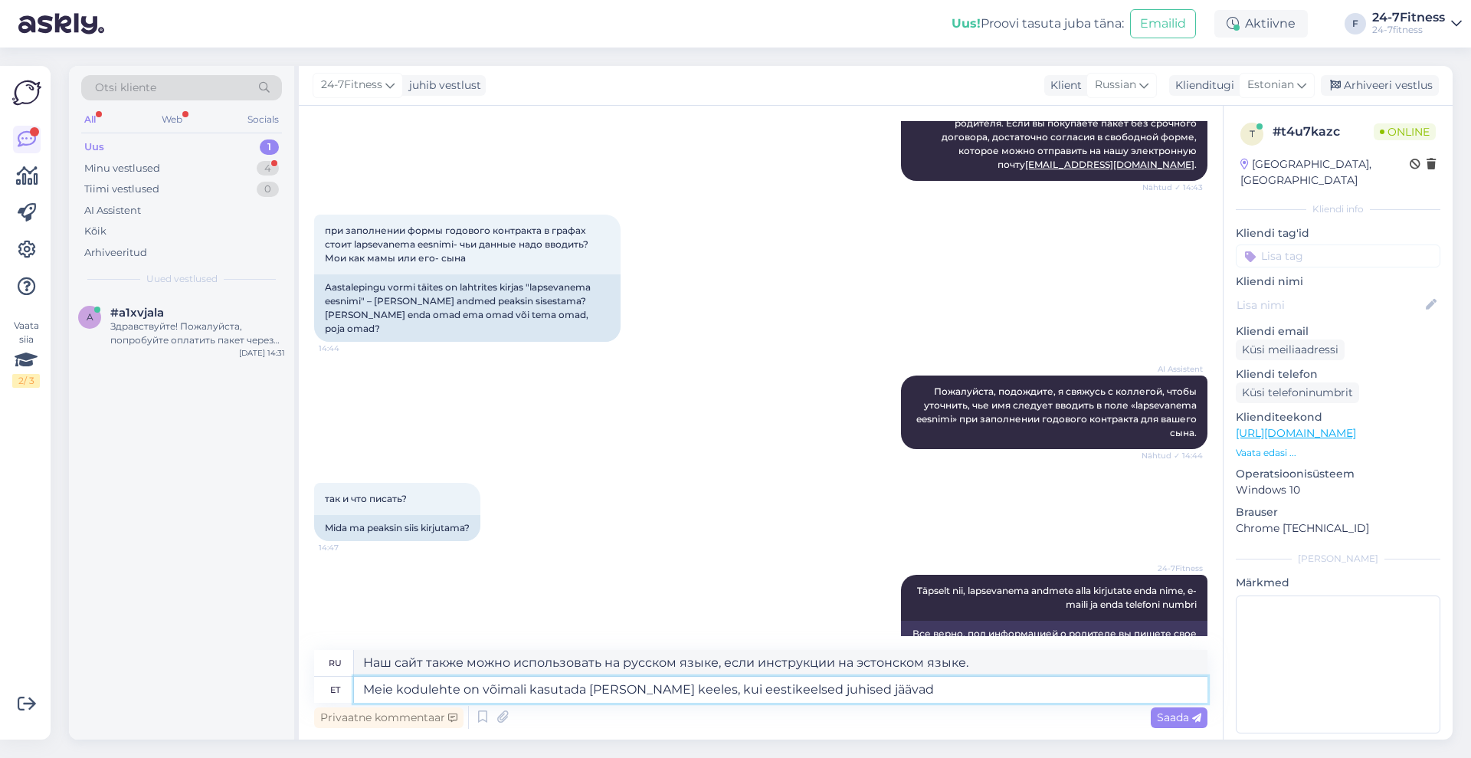
type textarea "Meie kodulehte on võimali kasutada [PERSON_NAME] keeles, kui eestikeelsed juhis…"
type textarea "Наш сайт можно использовать и на русском языке, если инструкции на эстонском яз…"
type textarea "Meie kodulehte on võimali kasutada [PERSON_NAME] keeles, kui eestikeelsed juhis…"
type textarea "Если инструкции на эстонском языке вам непонятны, наш сайт можно использовать и…"
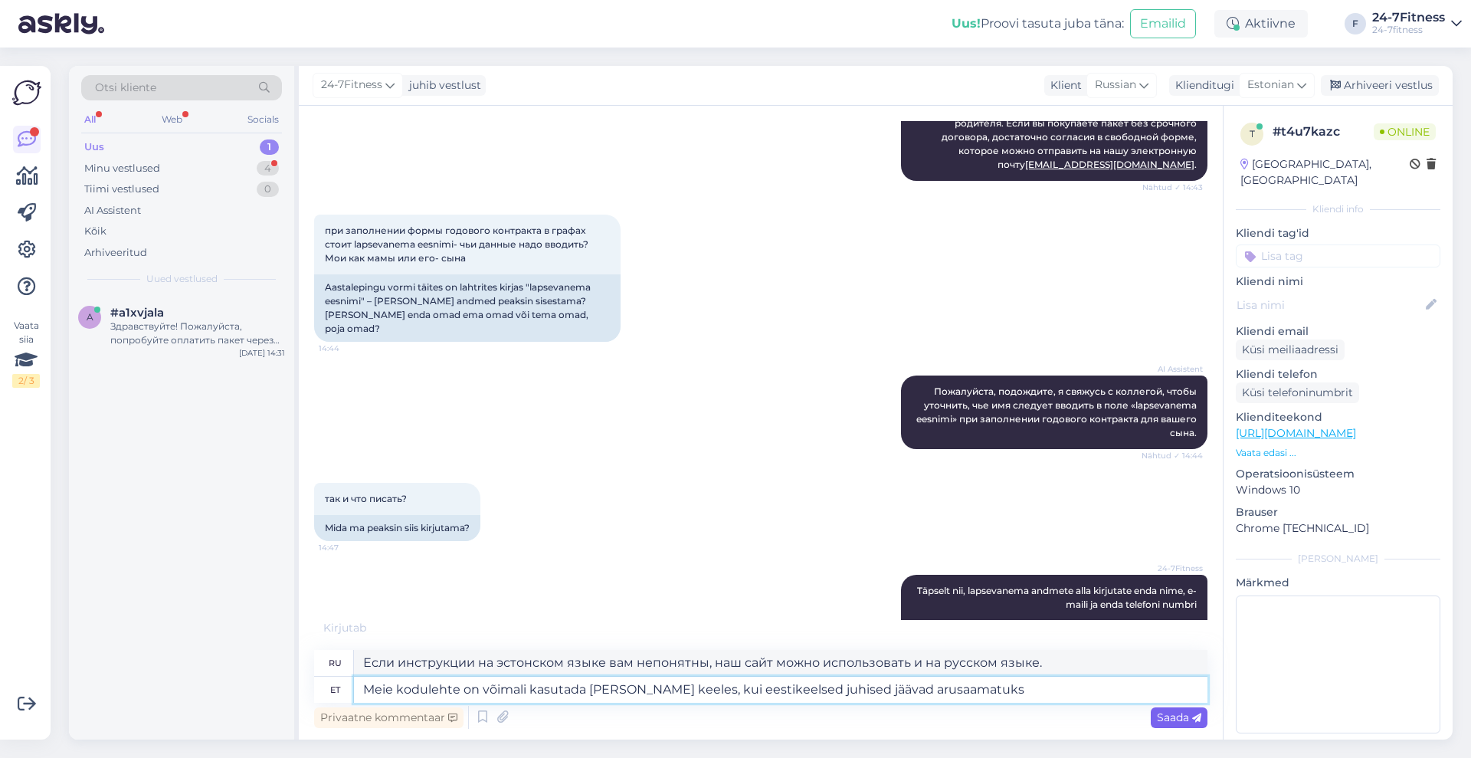
type textarea "Meie kodulehte on võimali kasutada [PERSON_NAME] keeles, kui eestikeelsed juhis…"
click at [1176, 717] on span "Saada" at bounding box center [1179, 717] width 44 height 14
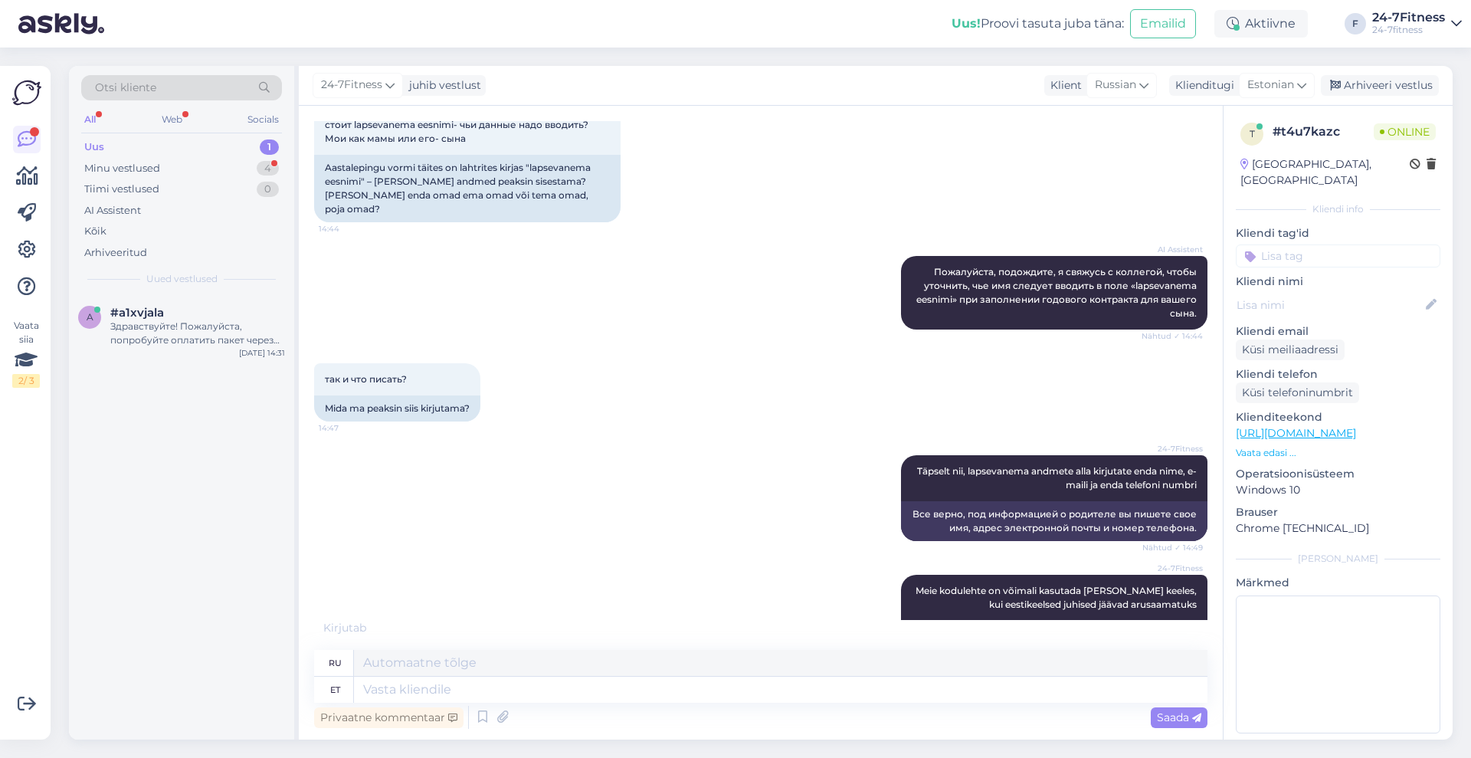
scroll to position [1058, 0]
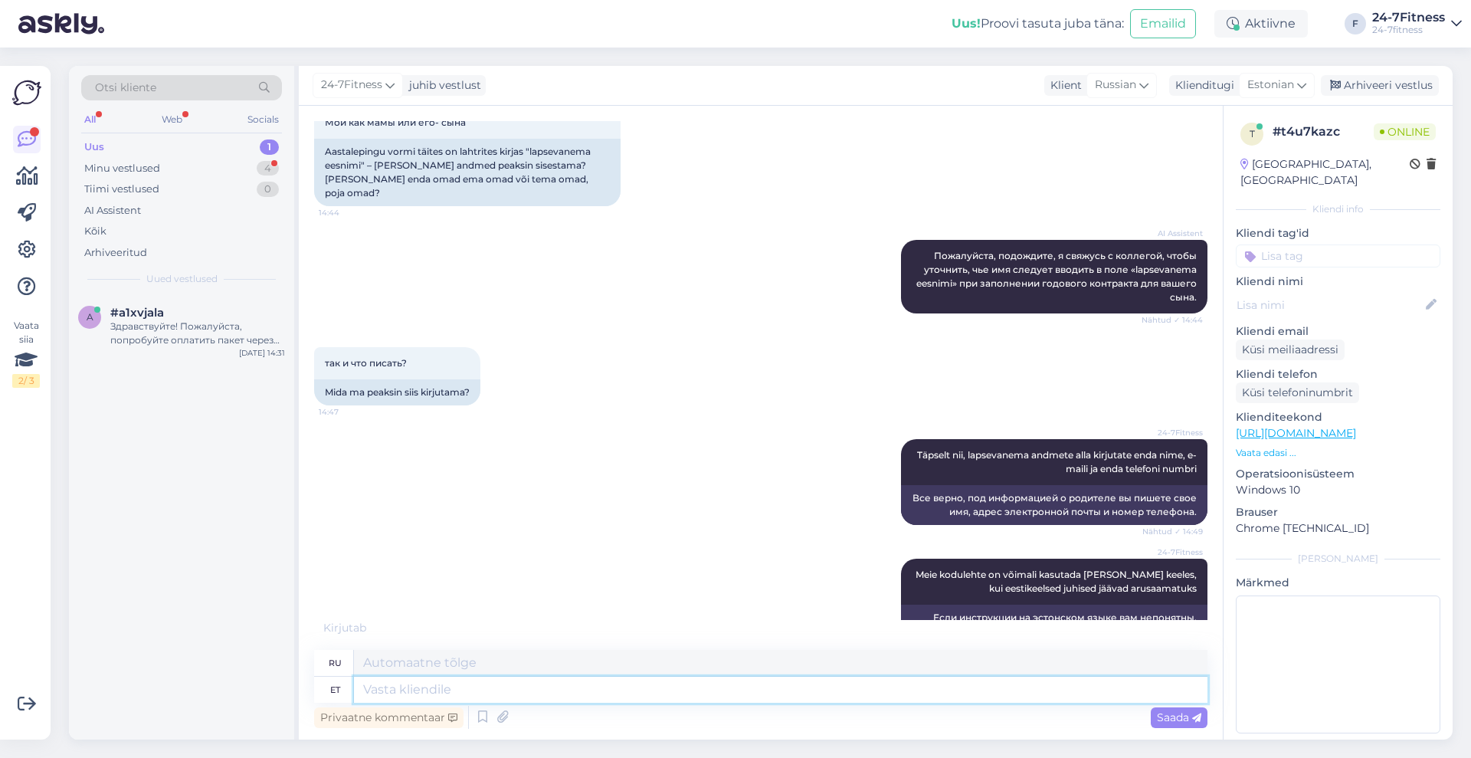
click at [581, 699] on textarea at bounding box center [780, 689] width 853 height 26
paste textarea "[URL][DOMAIN_NAME]"
type textarea "[URL][DOMAIN_NAME]"
click at [1173, 719] on span "Saada" at bounding box center [1179, 717] width 44 height 14
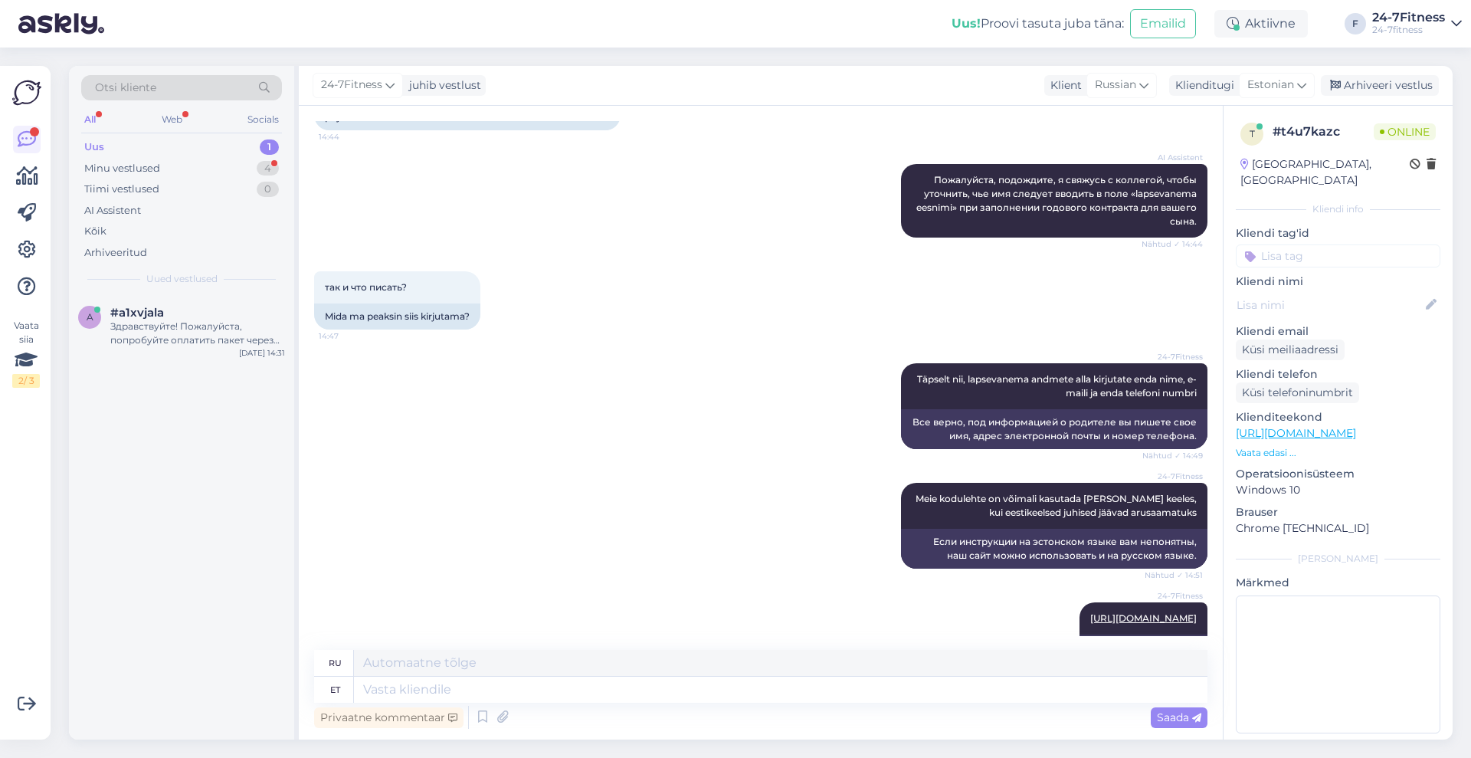
scroll to position [1226, 0]
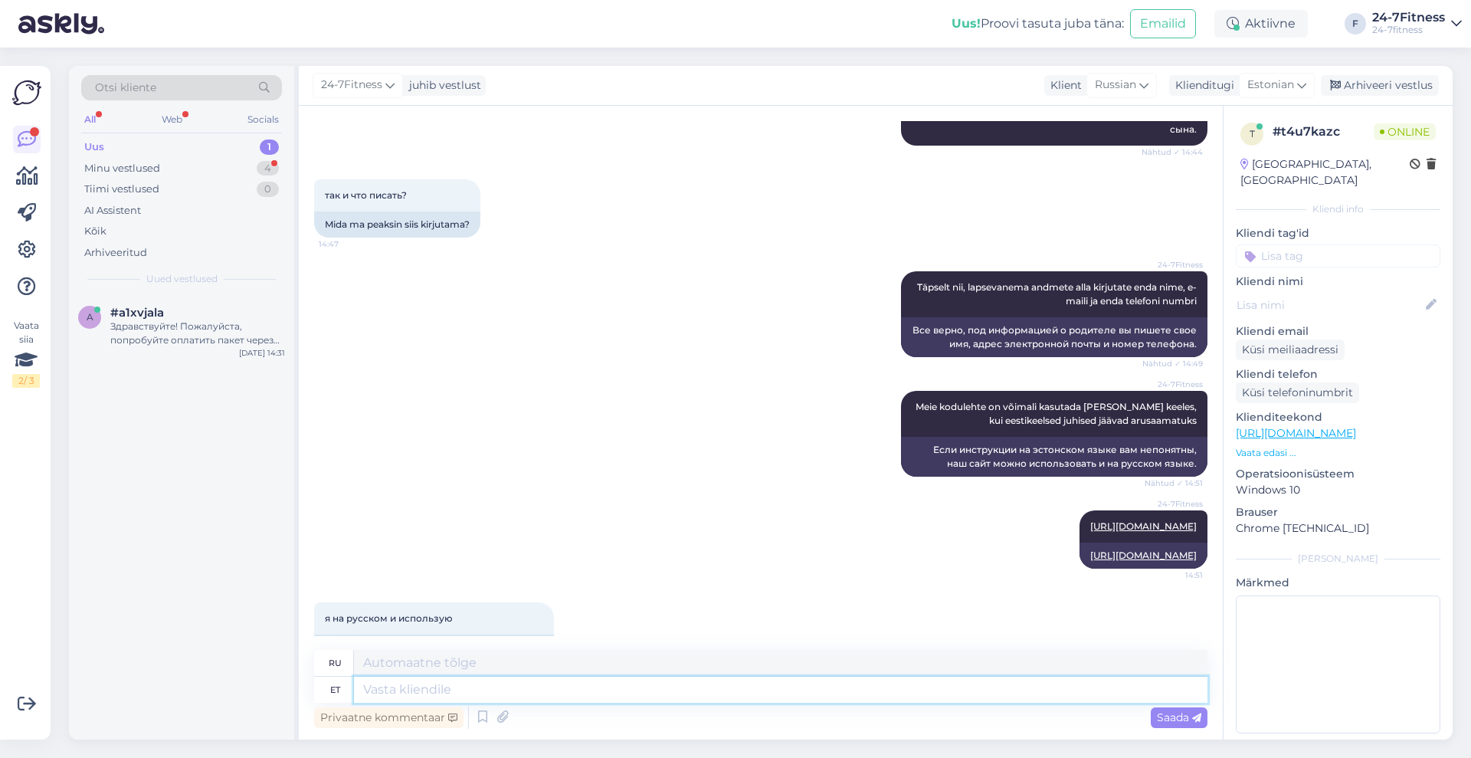
click at [555, 693] on textarea at bounding box center [780, 689] width 853 height 26
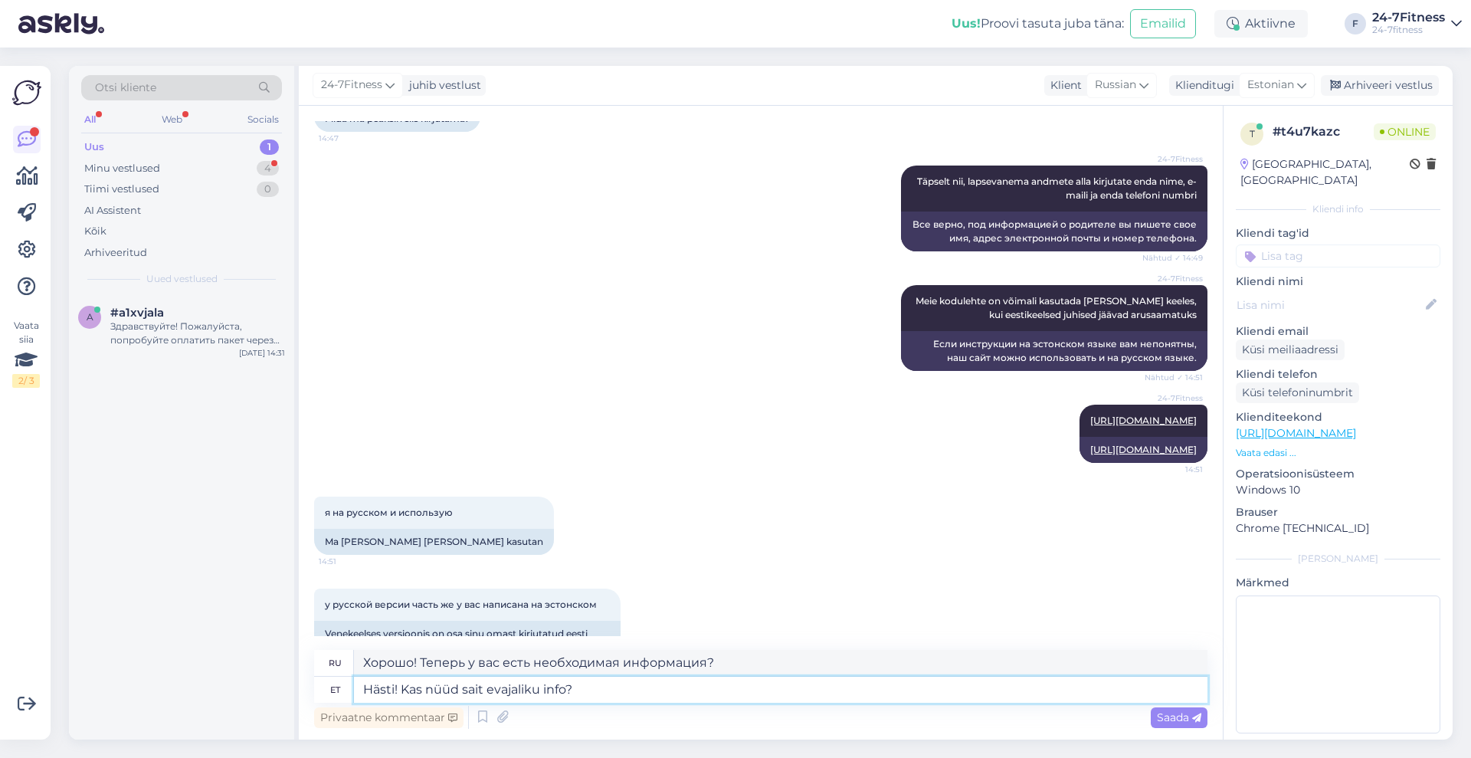
click at [487, 688] on textarea "Hästi! Kas nüüd sait evajaliku info?" at bounding box center [780, 689] width 853 height 26
click at [1163, 715] on span "Saada" at bounding box center [1179, 717] width 44 height 14
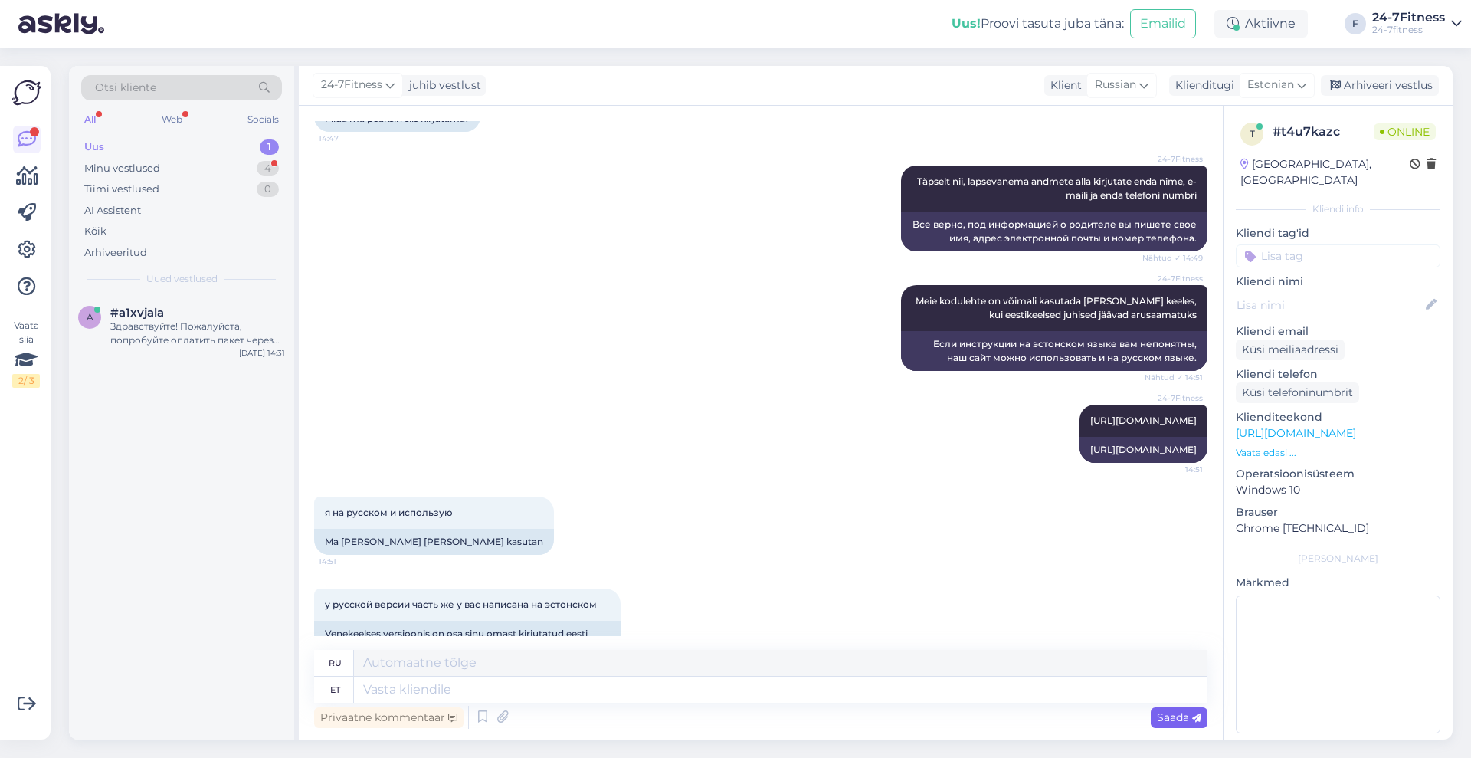
scroll to position [1437, 0]
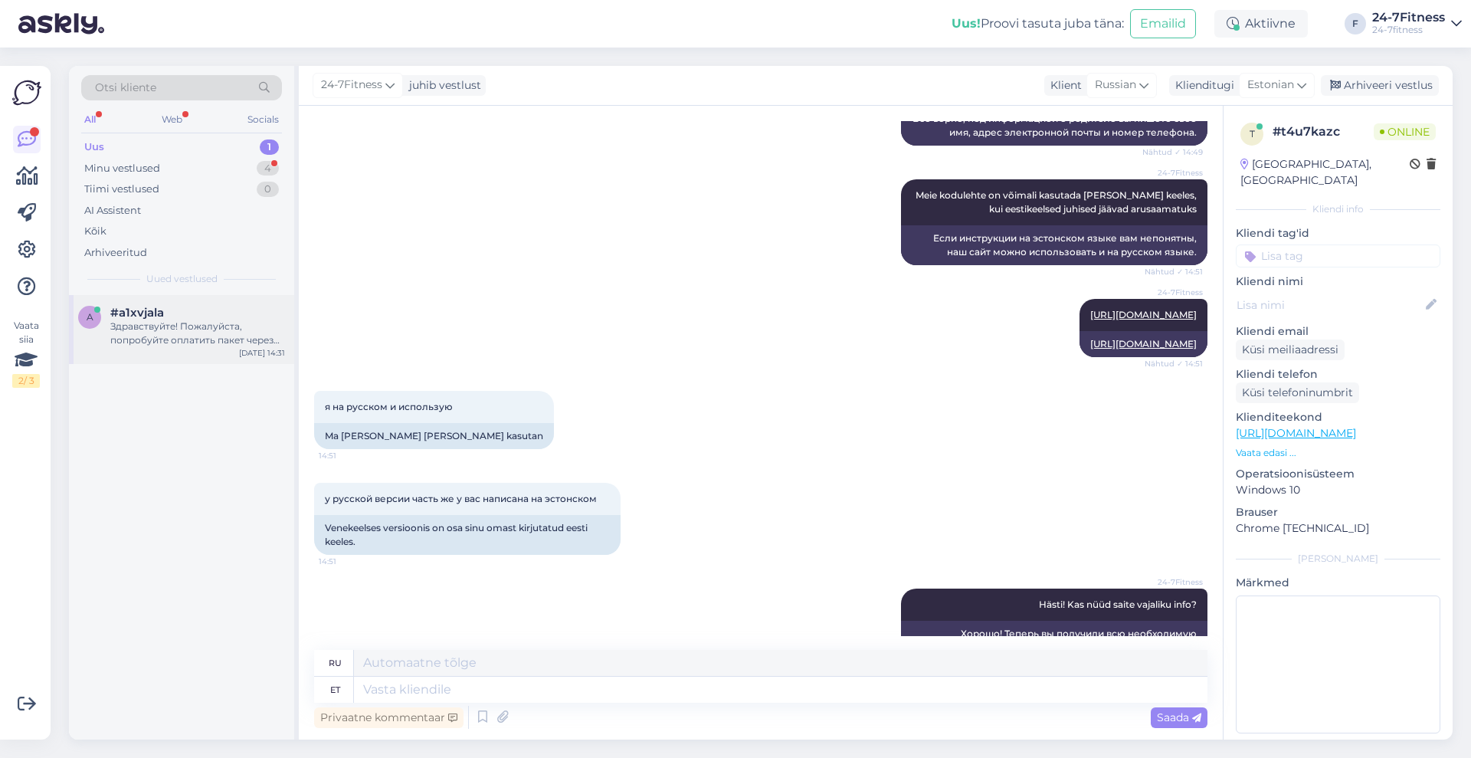
click at [212, 296] on div "a #a1xvjala Здравствуйте! Пожалуйста, попробуйте оплатить пакет через другой ба…" at bounding box center [181, 329] width 225 height 69
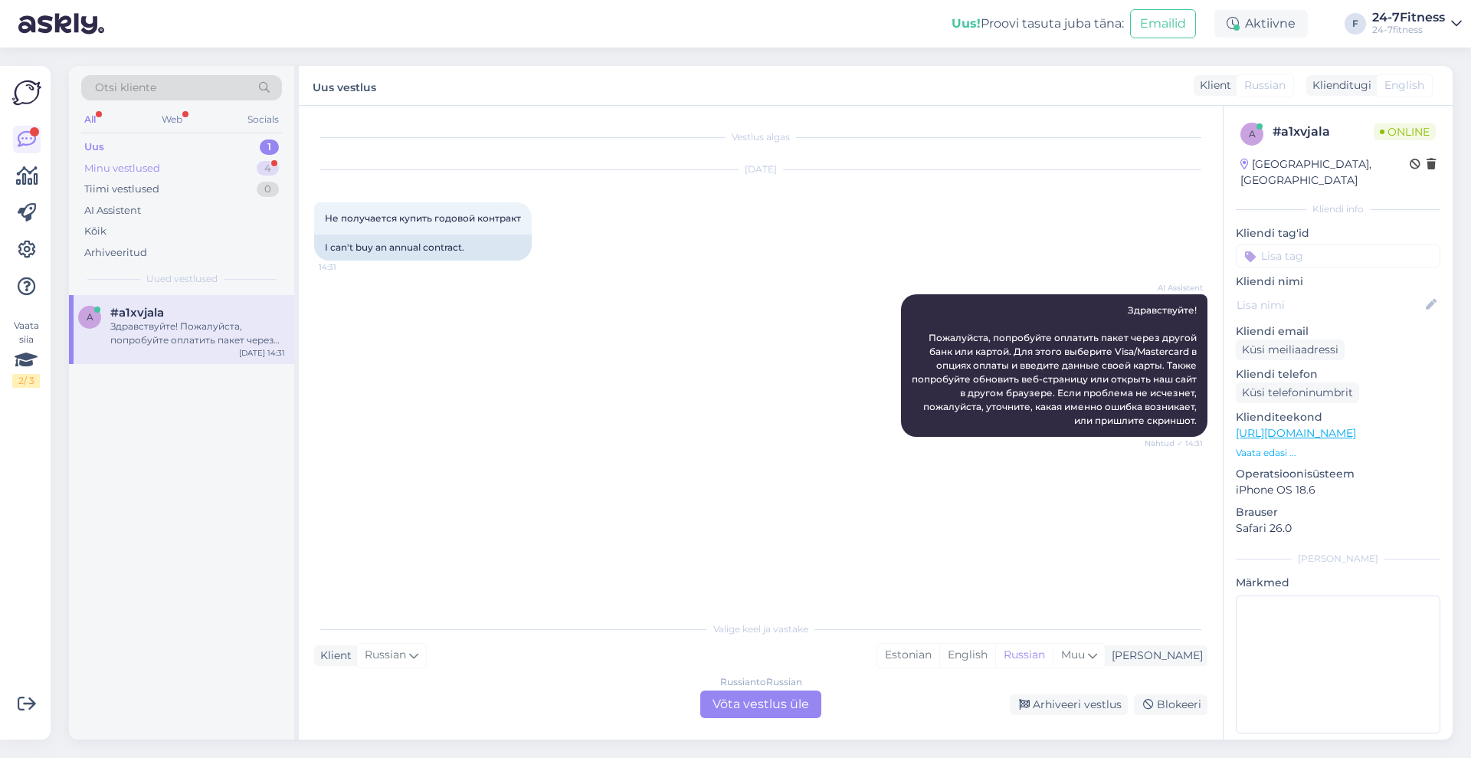
click at [165, 171] on div "Minu vestlused 4" at bounding box center [181, 168] width 201 height 21
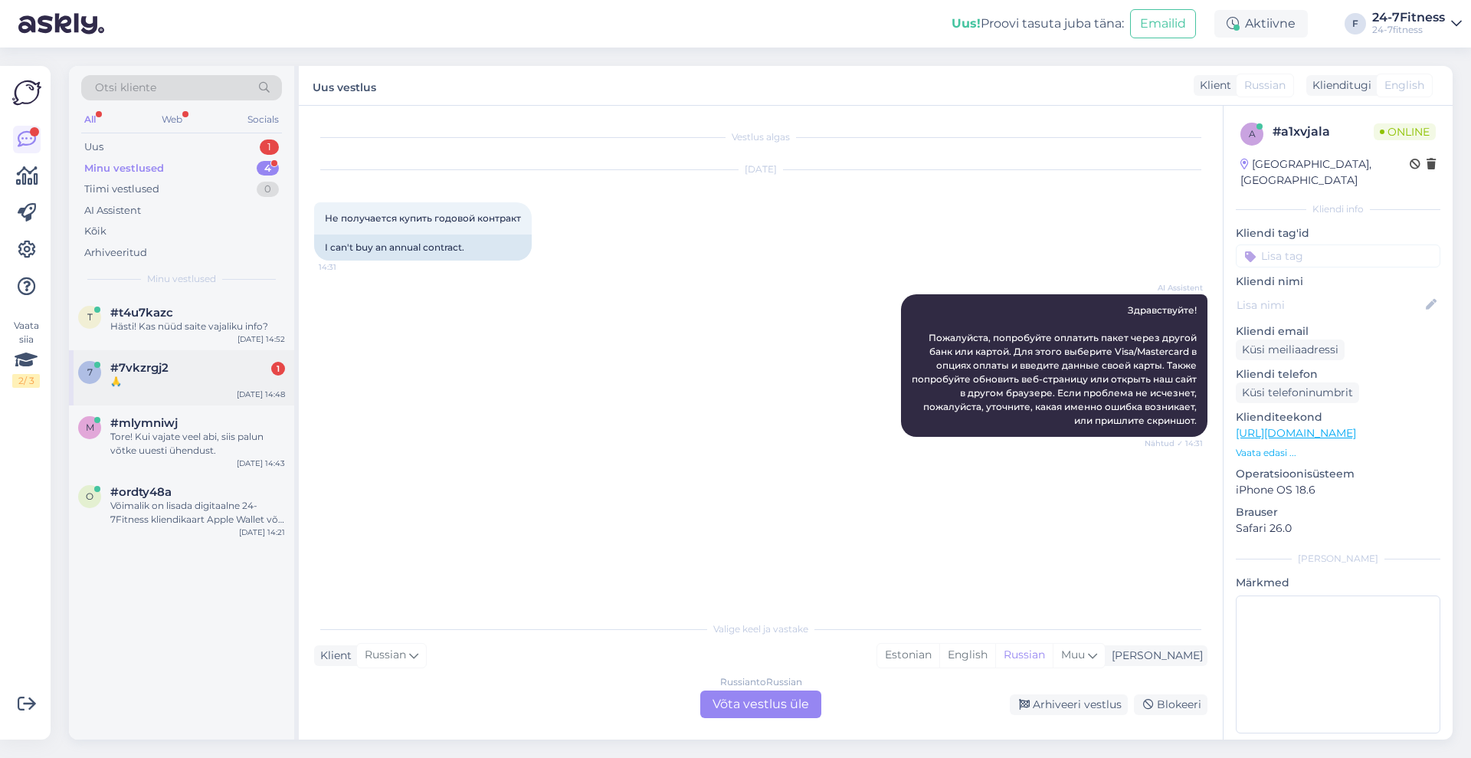
click at [169, 395] on div "7 #7vkzrgj2 1 🙏 [DATE] 14:48" at bounding box center [181, 377] width 225 height 55
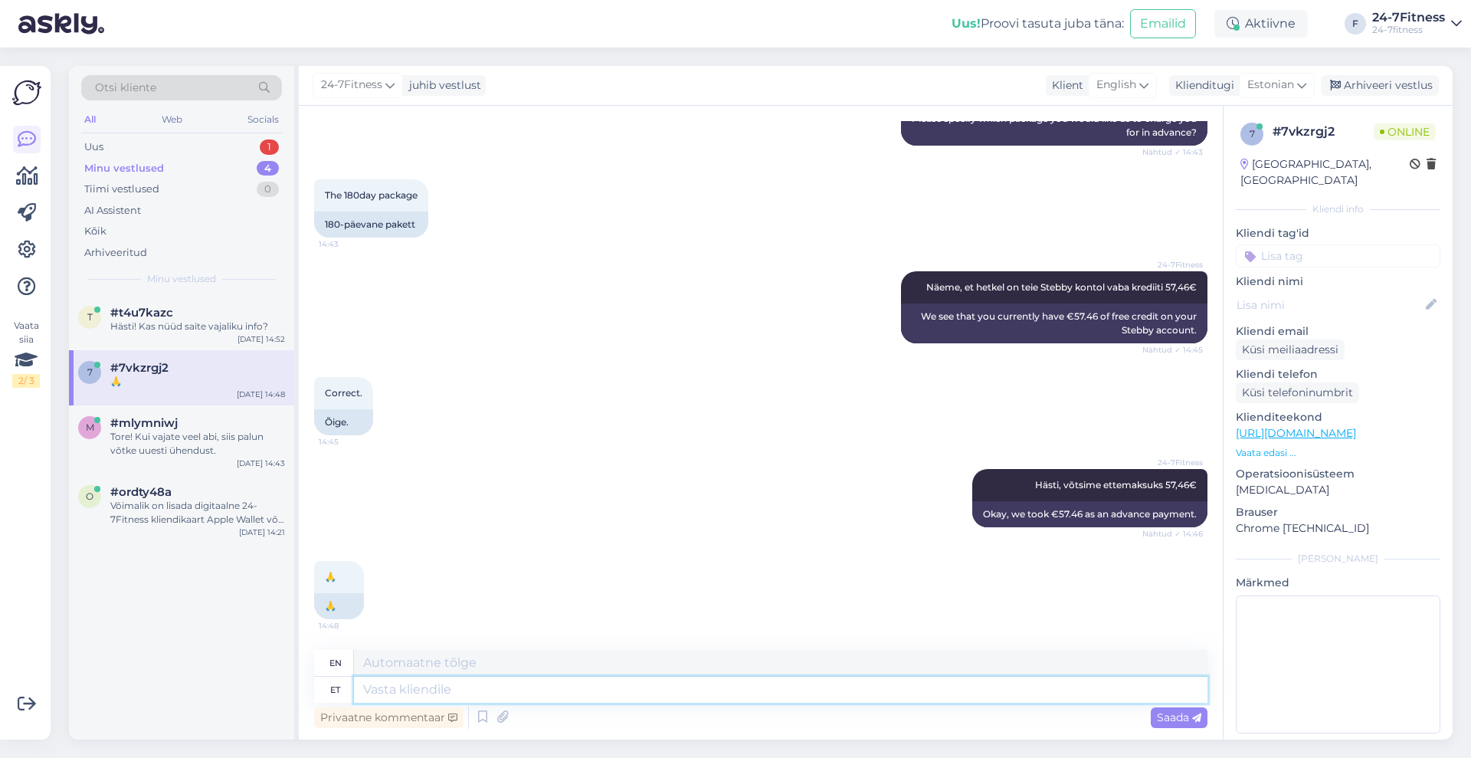
click at [507, 686] on textarea at bounding box center [780, 689] width 853 height 26
click at [1403, 86] on div "Arhiveeri vestlus" at bounding box center [1380, 85] width 118 height 21
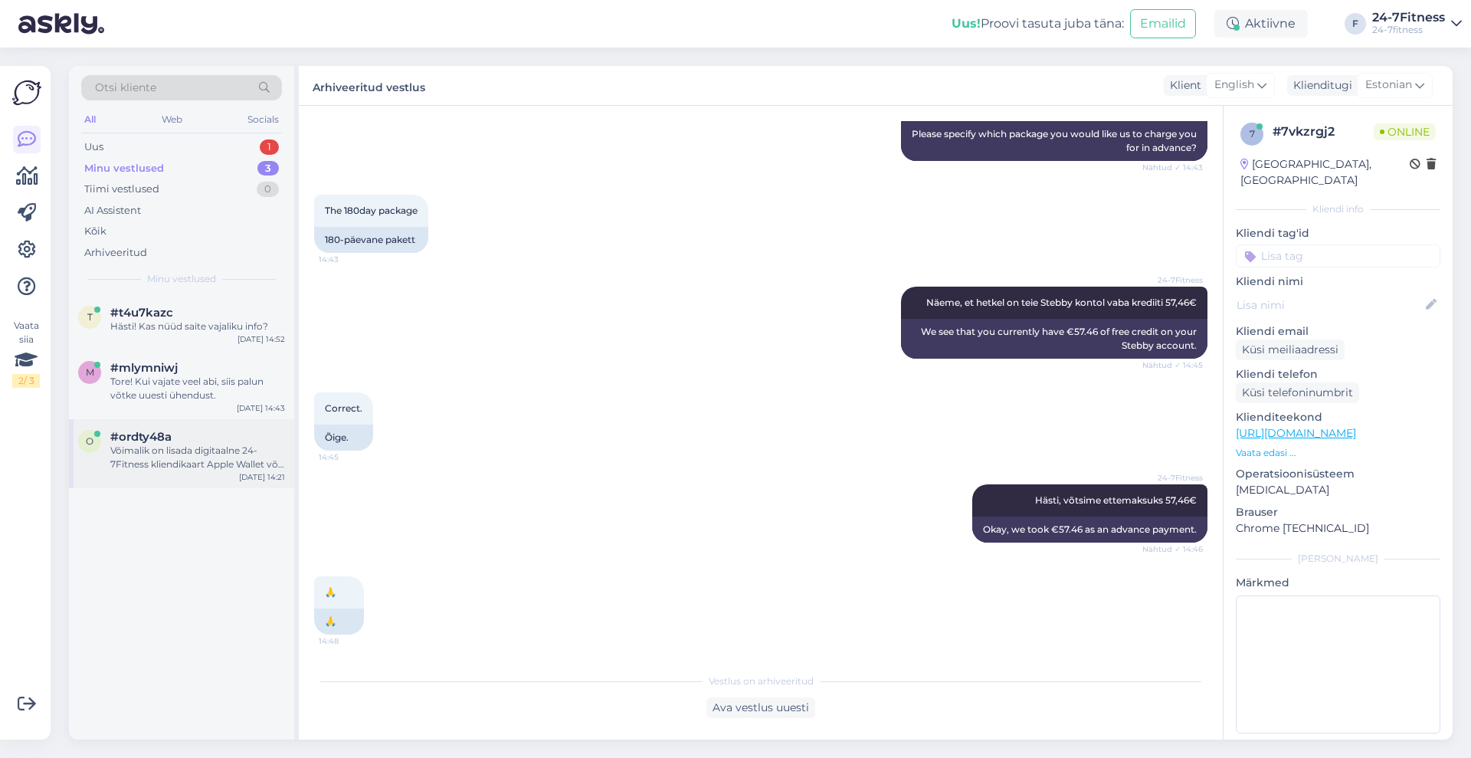
click at [183, 464] on div "Võimalik on lisada digitaalne 24-7Fitness kliendikaart Apple Wallet või Google …" at bounding box center [197, 458] width 175 height 28
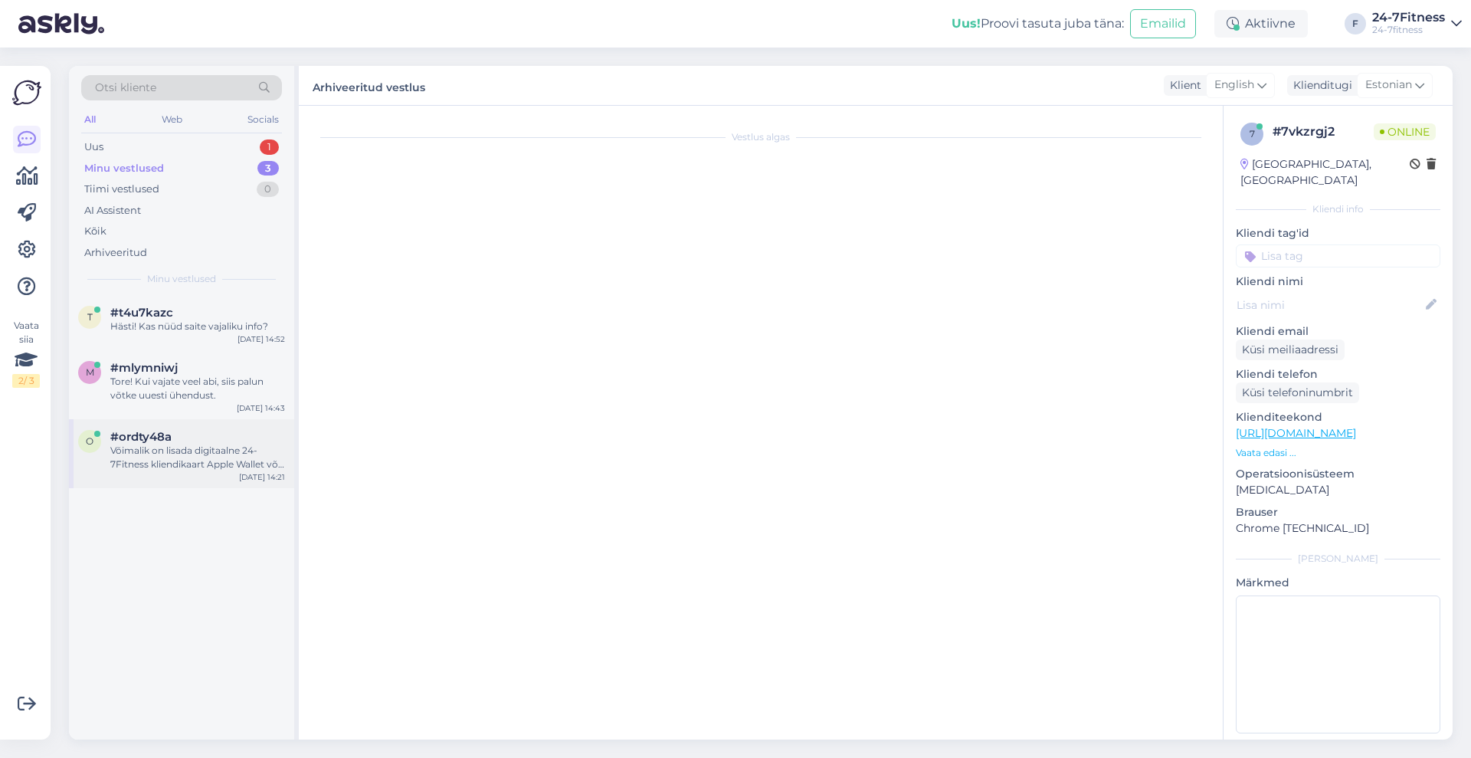
scroll to position [24, 0]
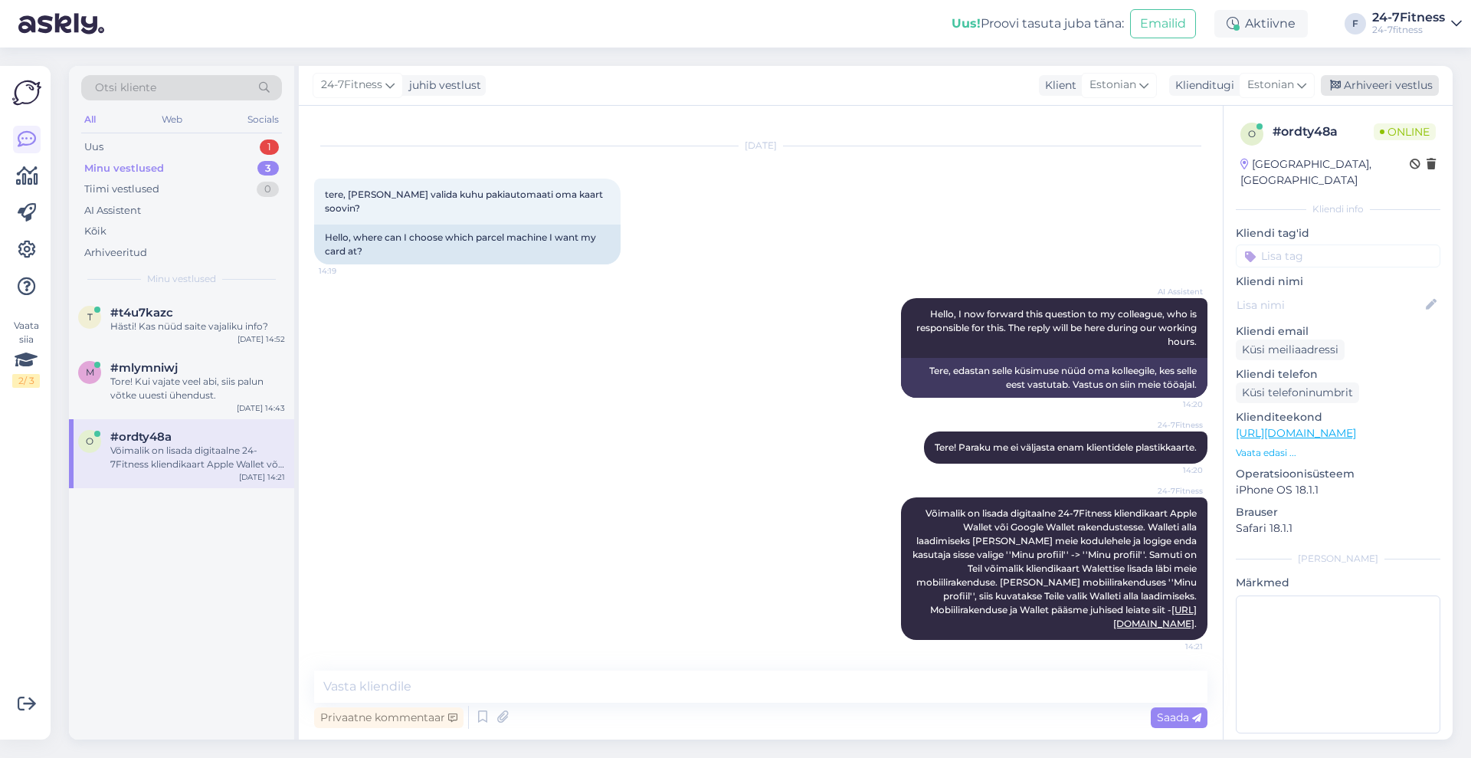
click at [1361, 77] on div "Arhiveeri vestlus" at bounding box center [1380, 85] width 118 height 21
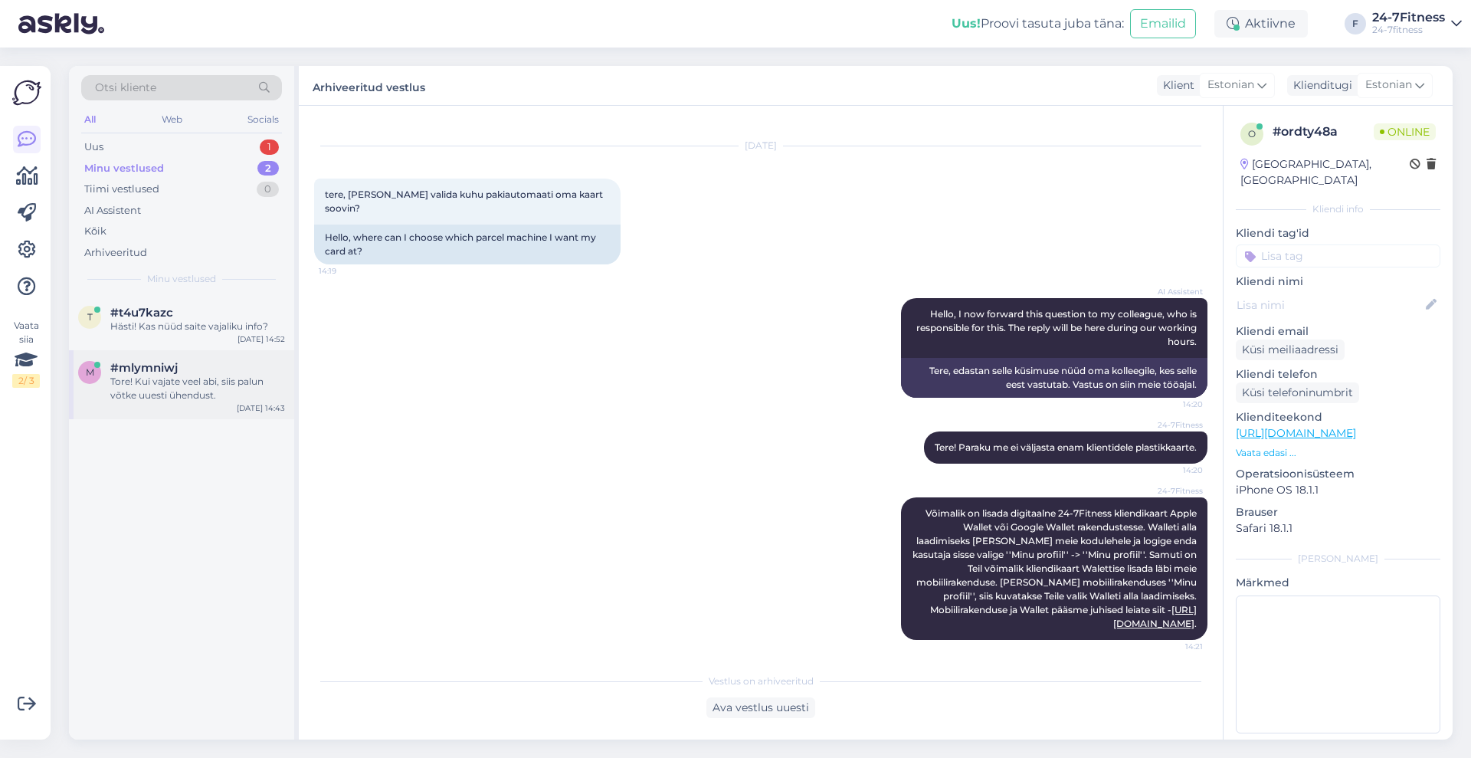
click at [220, 391] on div "Tore! Kui vajate veel abi, siis palun võtke uuesti ühendust." at bounding box center [197, 389] width 175 height 28
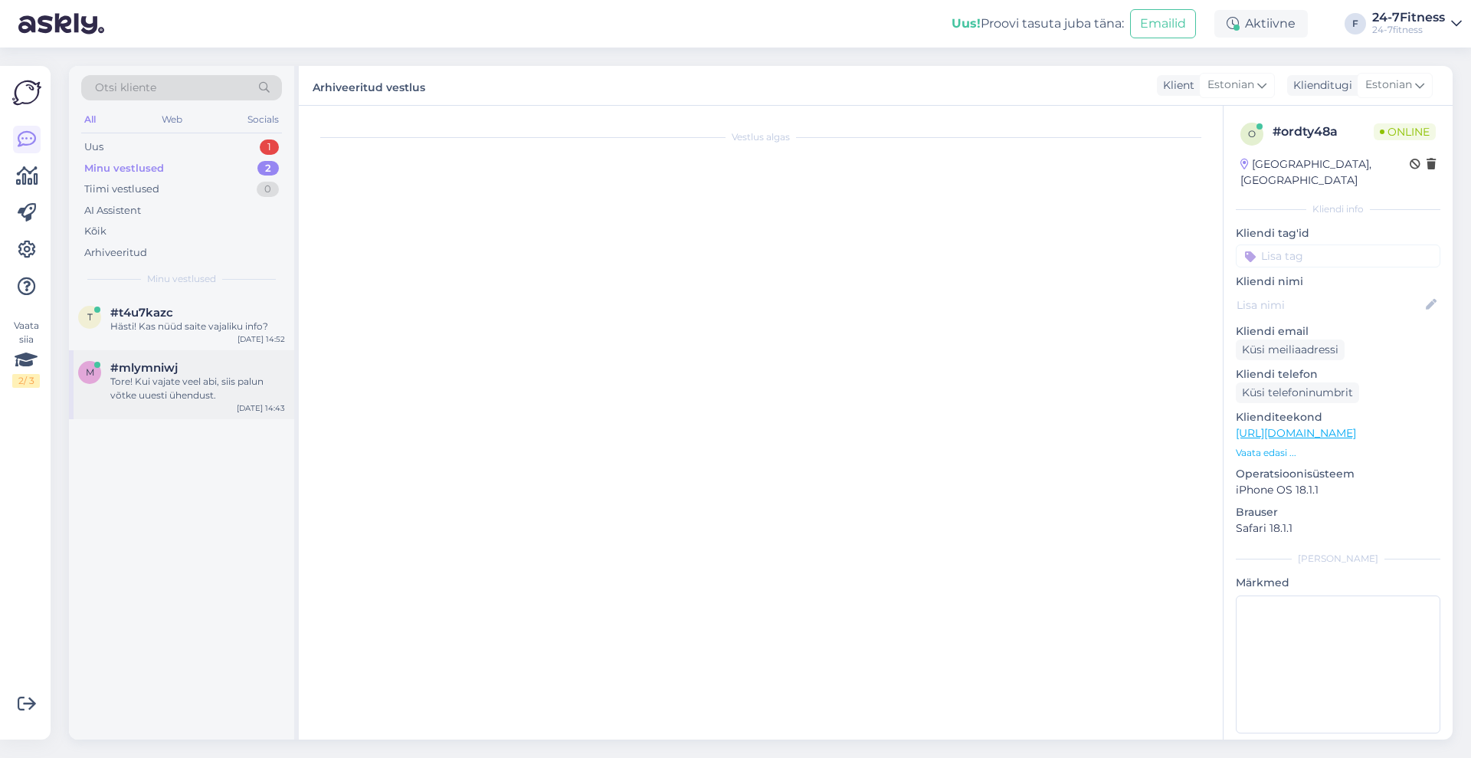
scroll to position [133, 0]
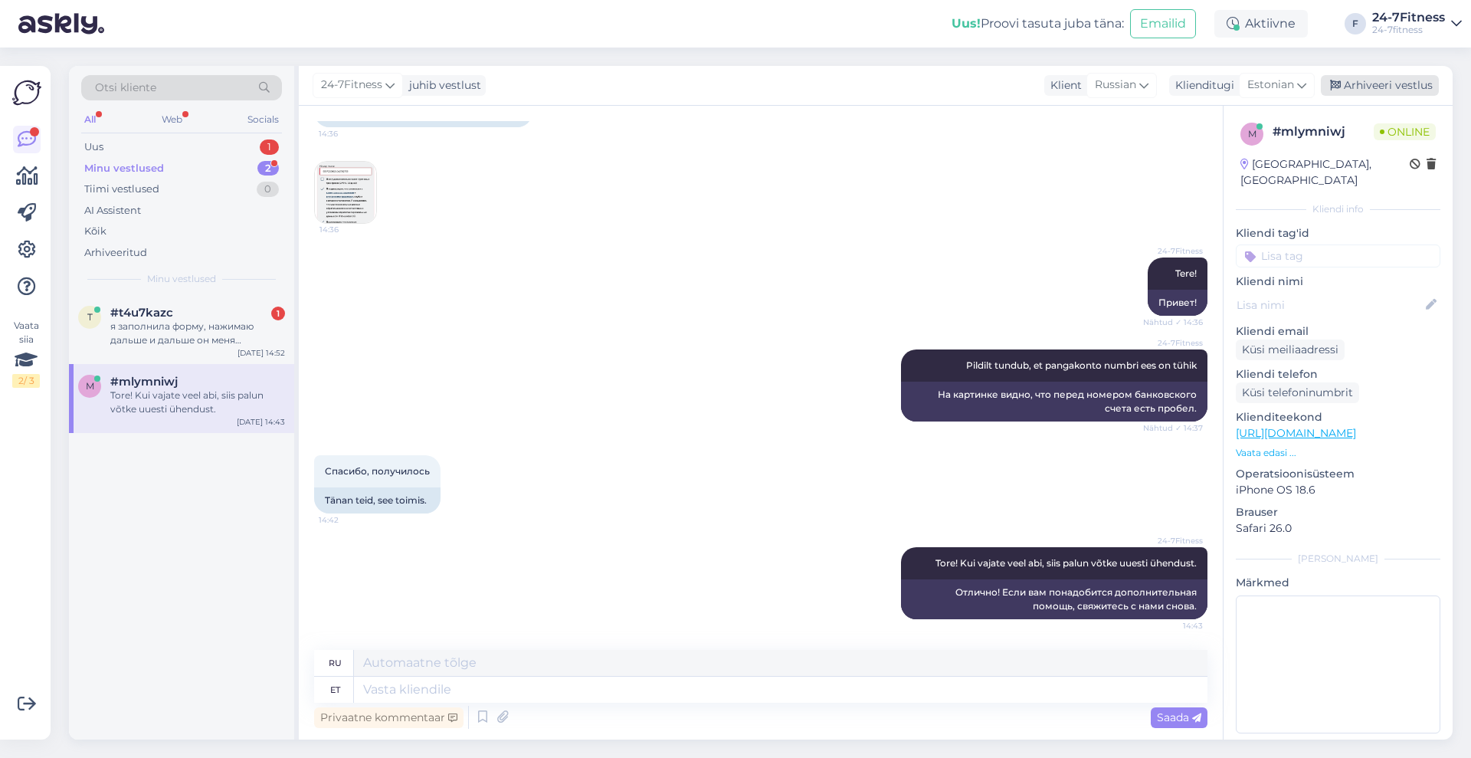
click at [1387, 83] on div "Arhiveeri vestlus" at bounding box center [1380, 85] width 118 height 21
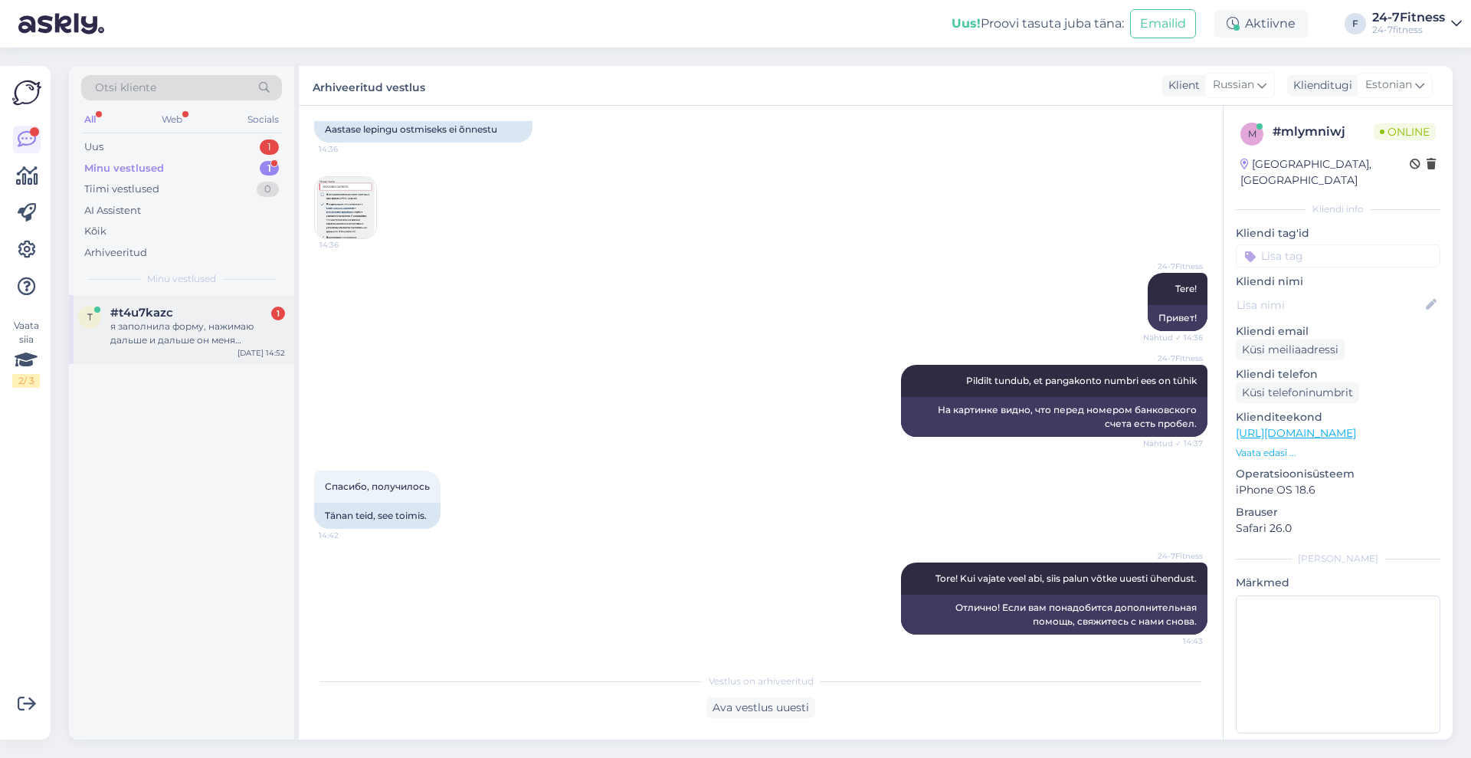
click at [212, 316] on div "#t4u7kazc 1" at bounding box center [197, 313] width 175 height 14
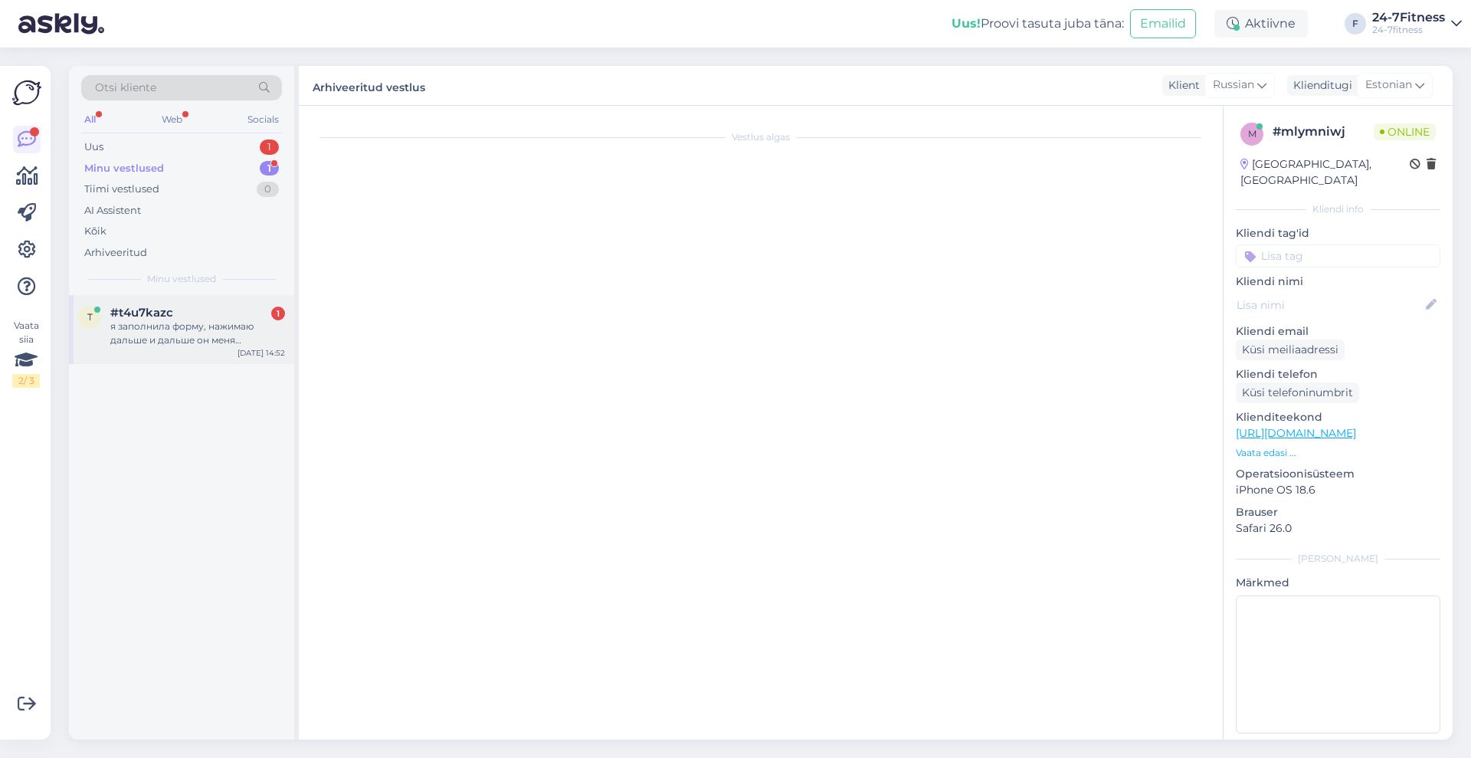
scroll to position [1543, 0]
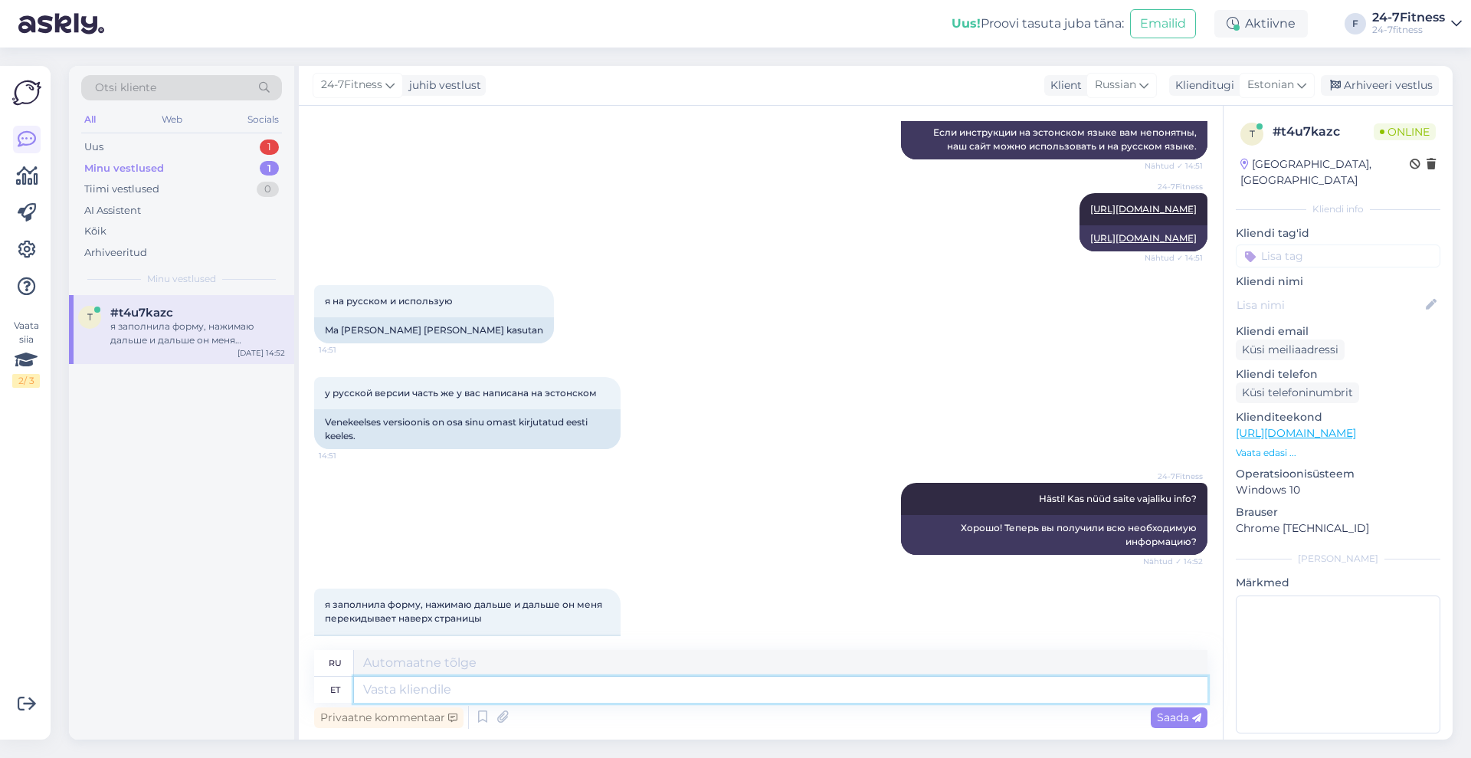
click at [568, 679] on textarea at bounding box center [780, 689] width 853 height 26
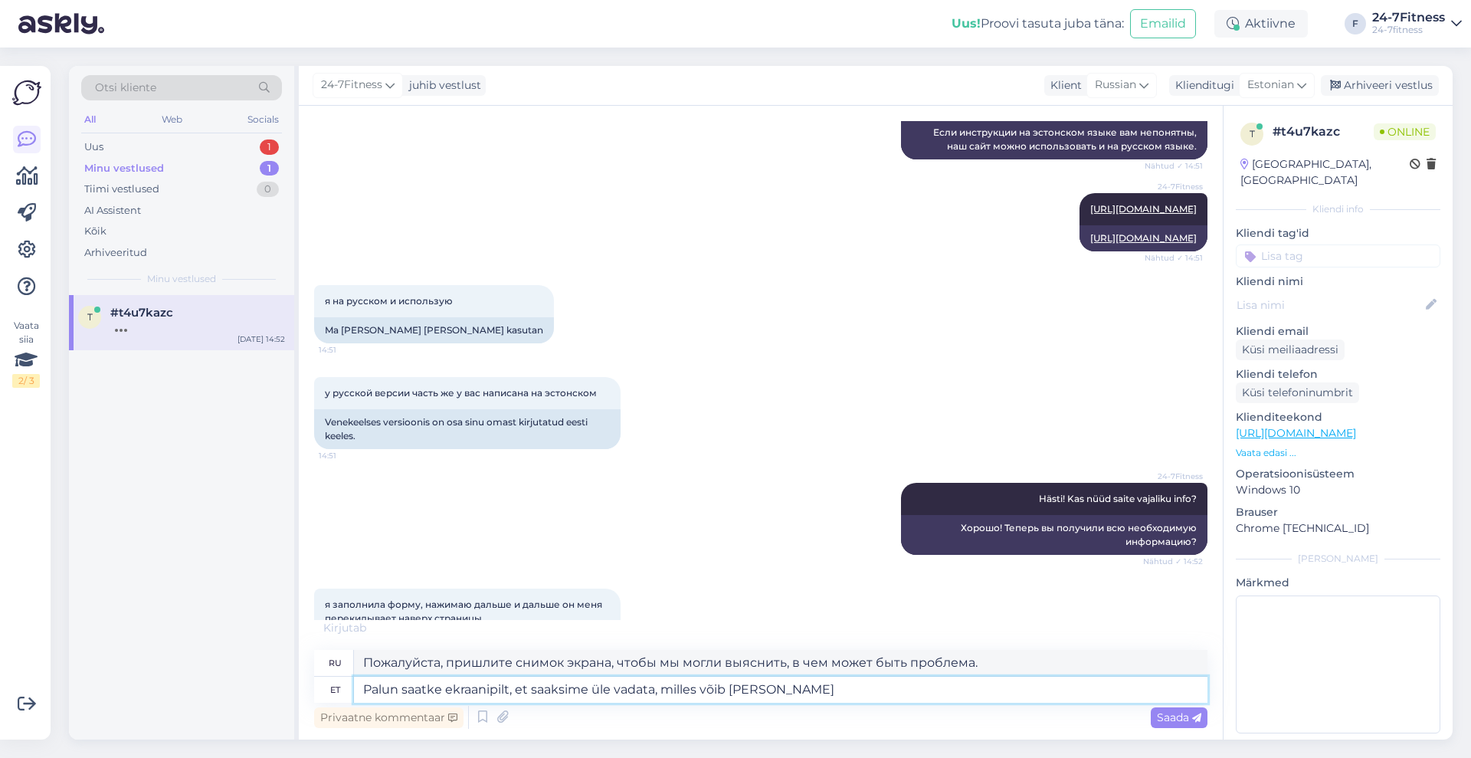
click at [631, 684] on textarea "Palun saatke ekraanipilt, et saaksime üle vadata, milles võib [PERSON_NAME]" at bounding box center [780, 689] width 853 height 26
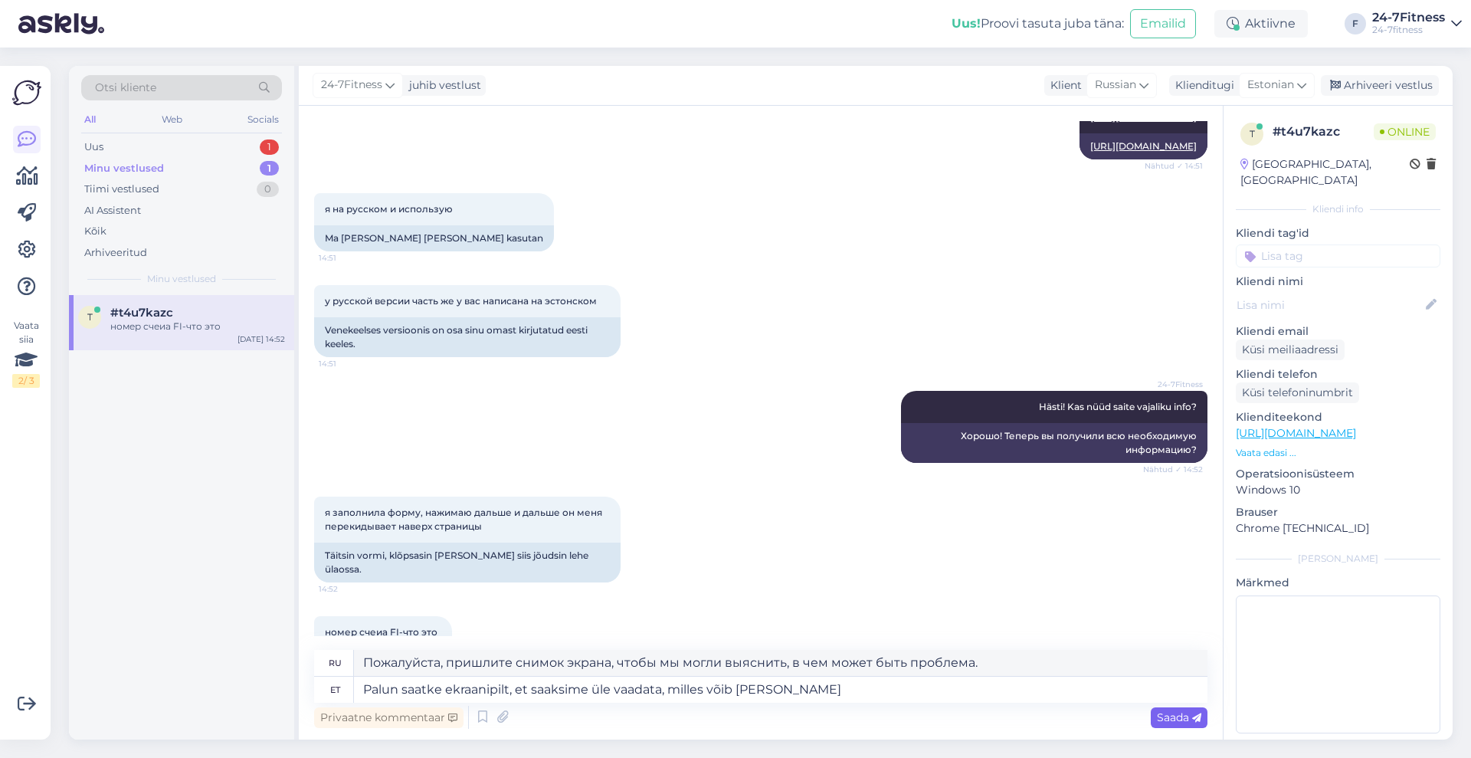
click at [1179, 716] on span "Saada" at bounding box center [1179, 717] width 44 height 14
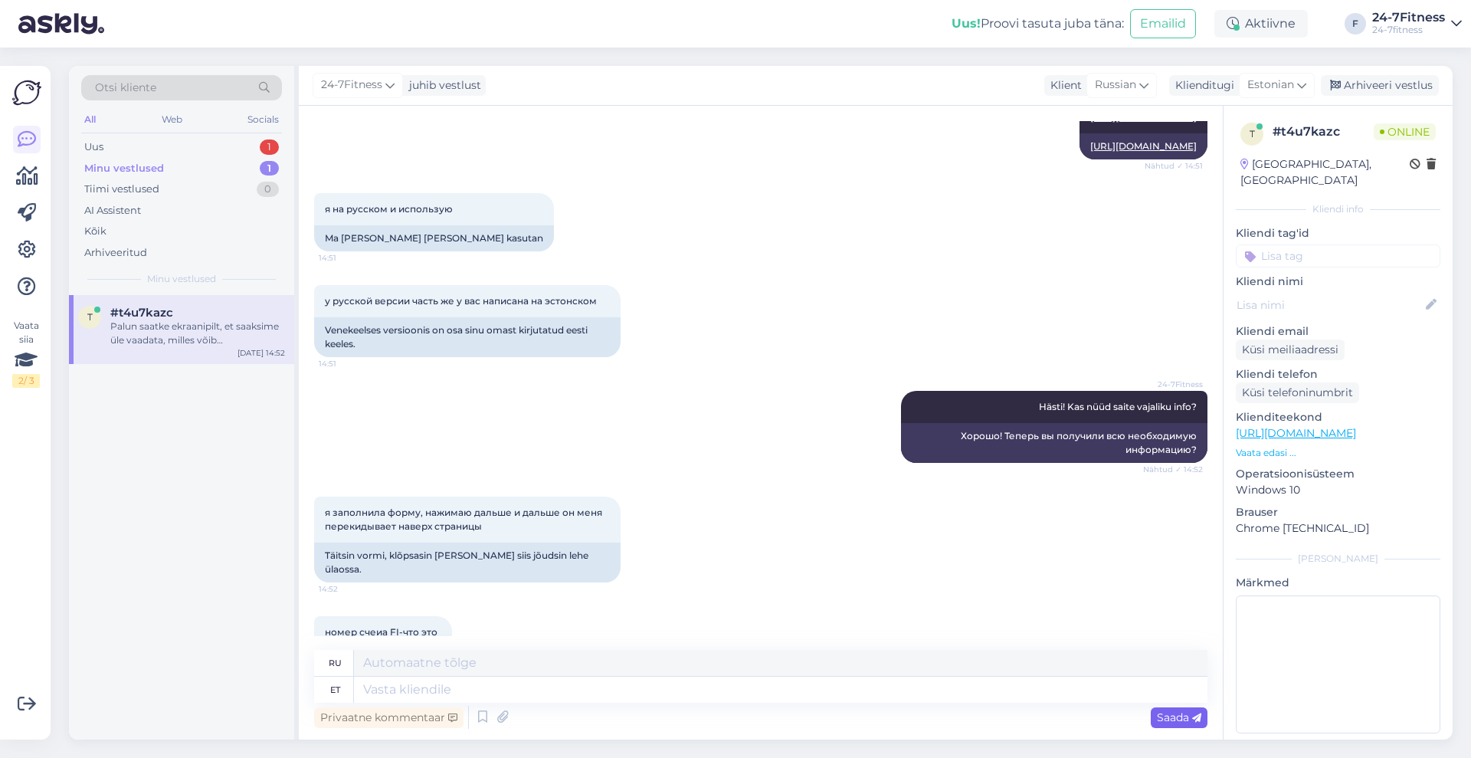
scroll to position [1754, 0]
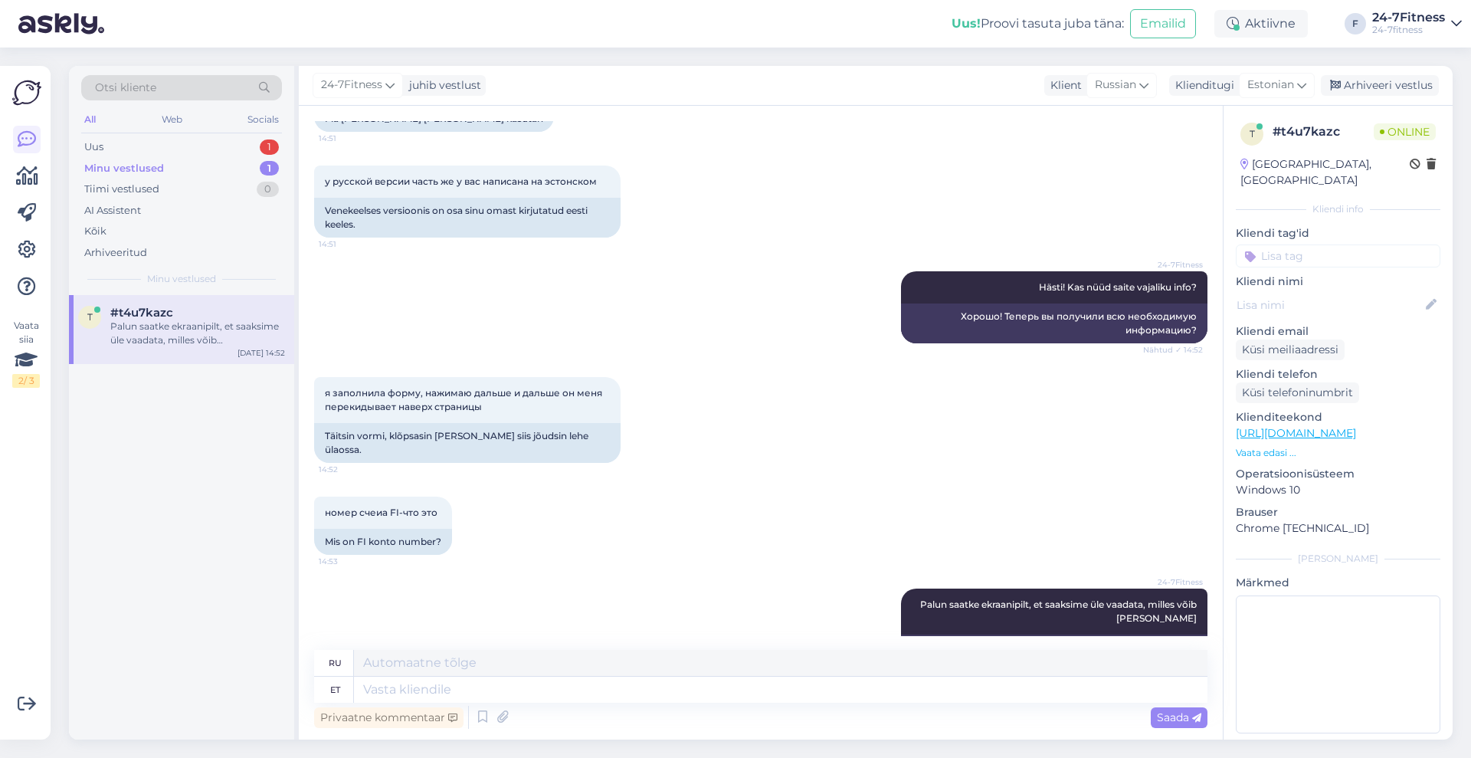
click at [145, 161] on div "Minu vestlused" at bounding box center [124, 168] width 80 height 15
click at [127, 148] on div "Uus 1" at bounding box center [181, 146] width 201 height 21
click at [169, 306] on div "#a1xvjala" at bounding box center [197, 313] width 175 height 14
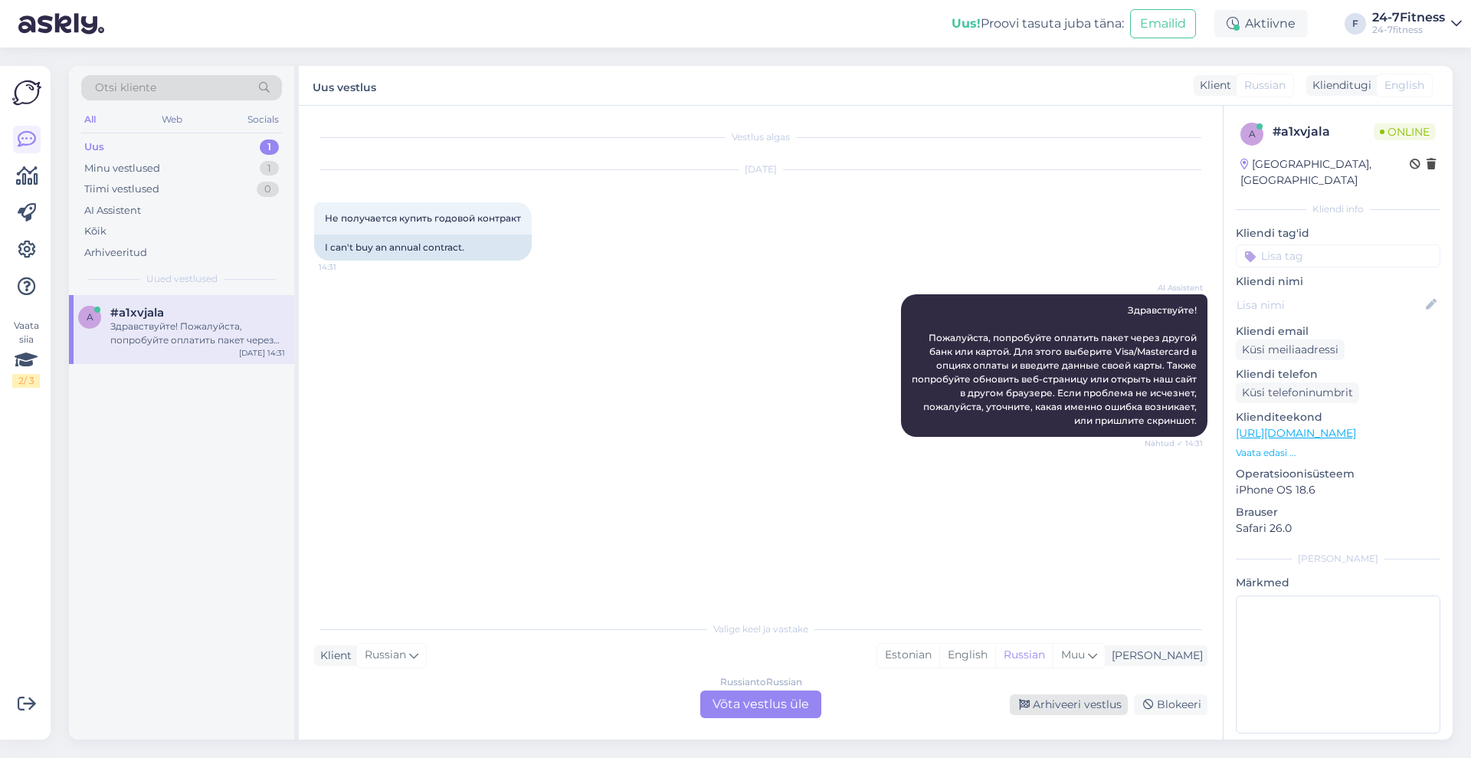
click at [1075, 710] on div "Arhiveeri vestlus" at bounding box center [1069, 704] width 118 height 21
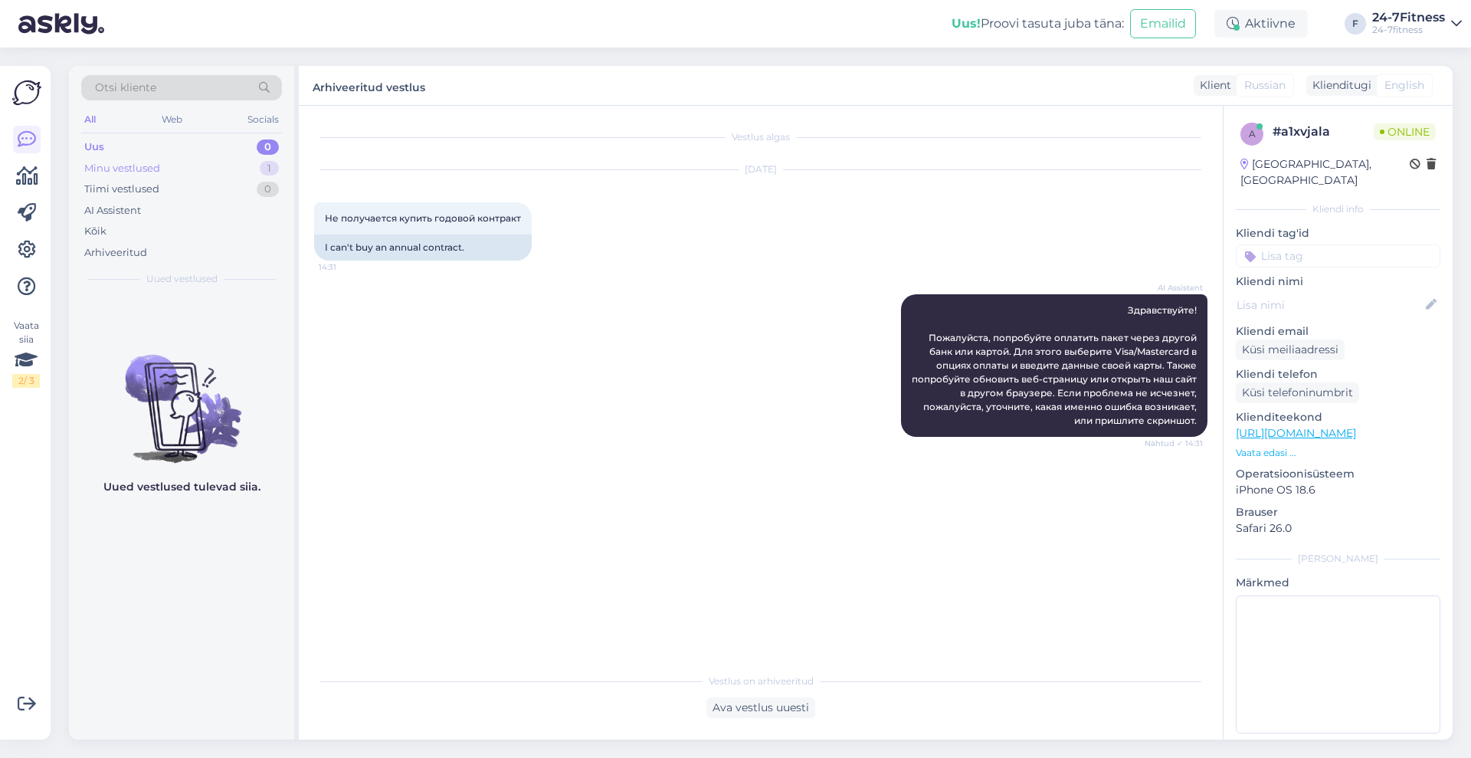
click at [171, 175] on div "Minu vestlused 1" at bounding box center [181, 168] width 201 height 21
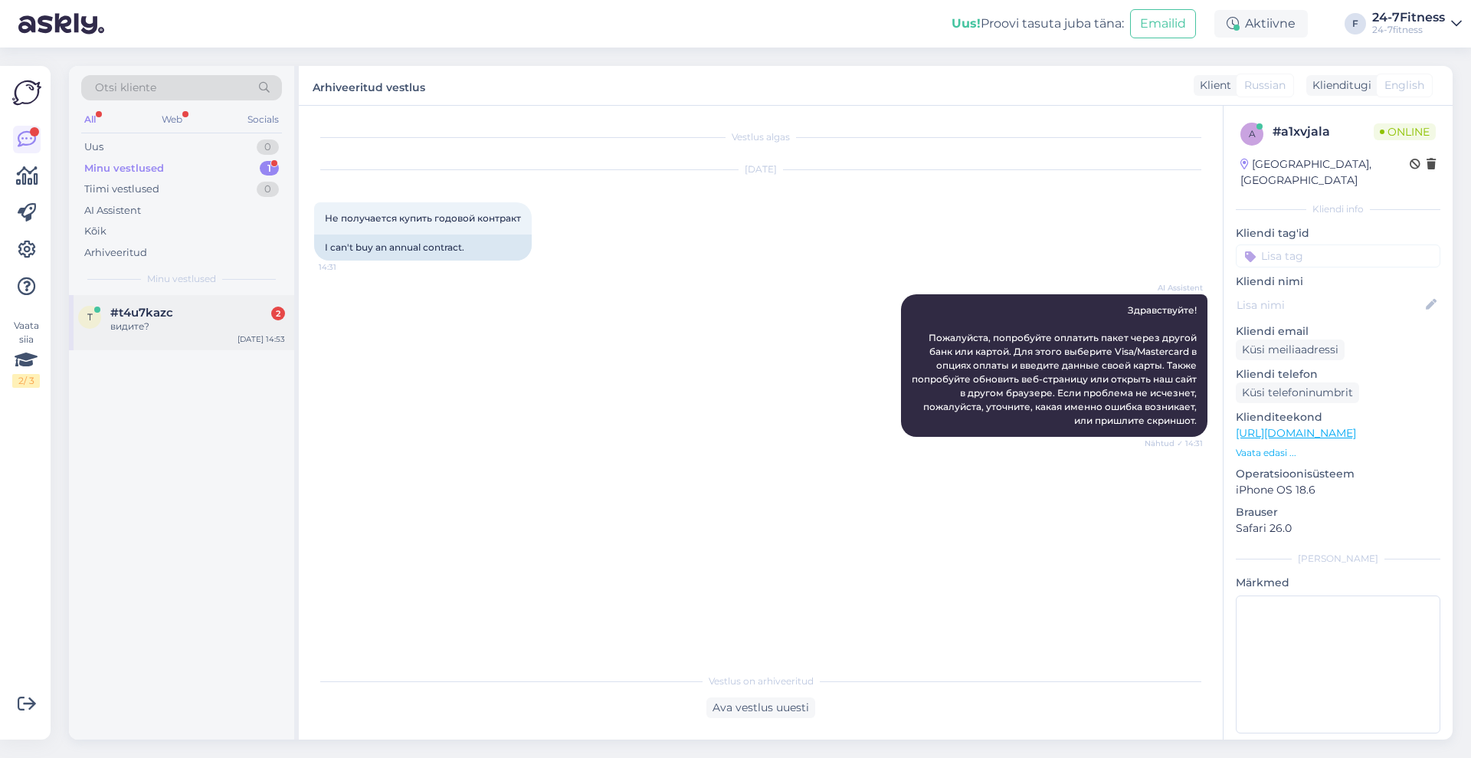
click at [169, 324] on div "видите?" at bounding box center [197, 326] width 175 height 14
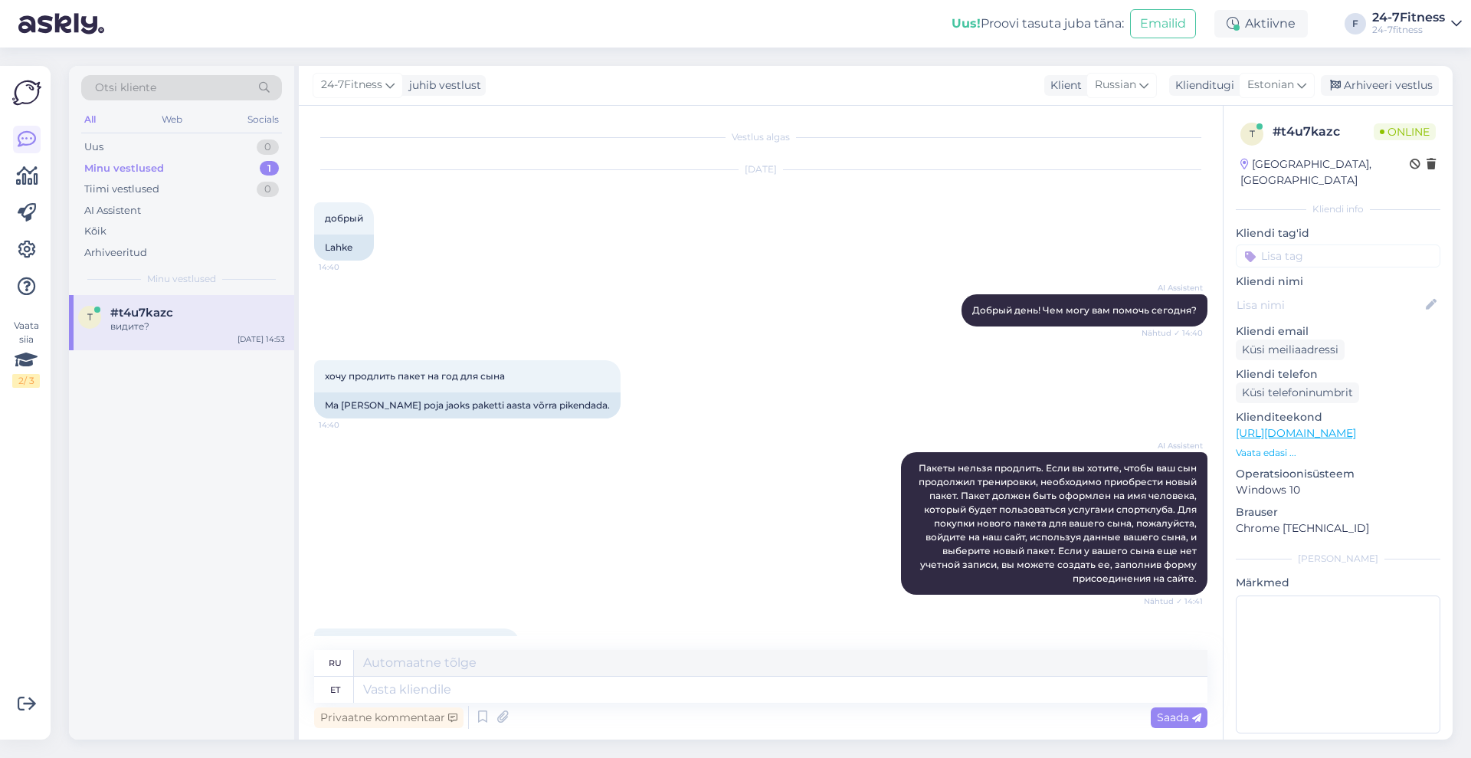
scroll to position [1943, 0]
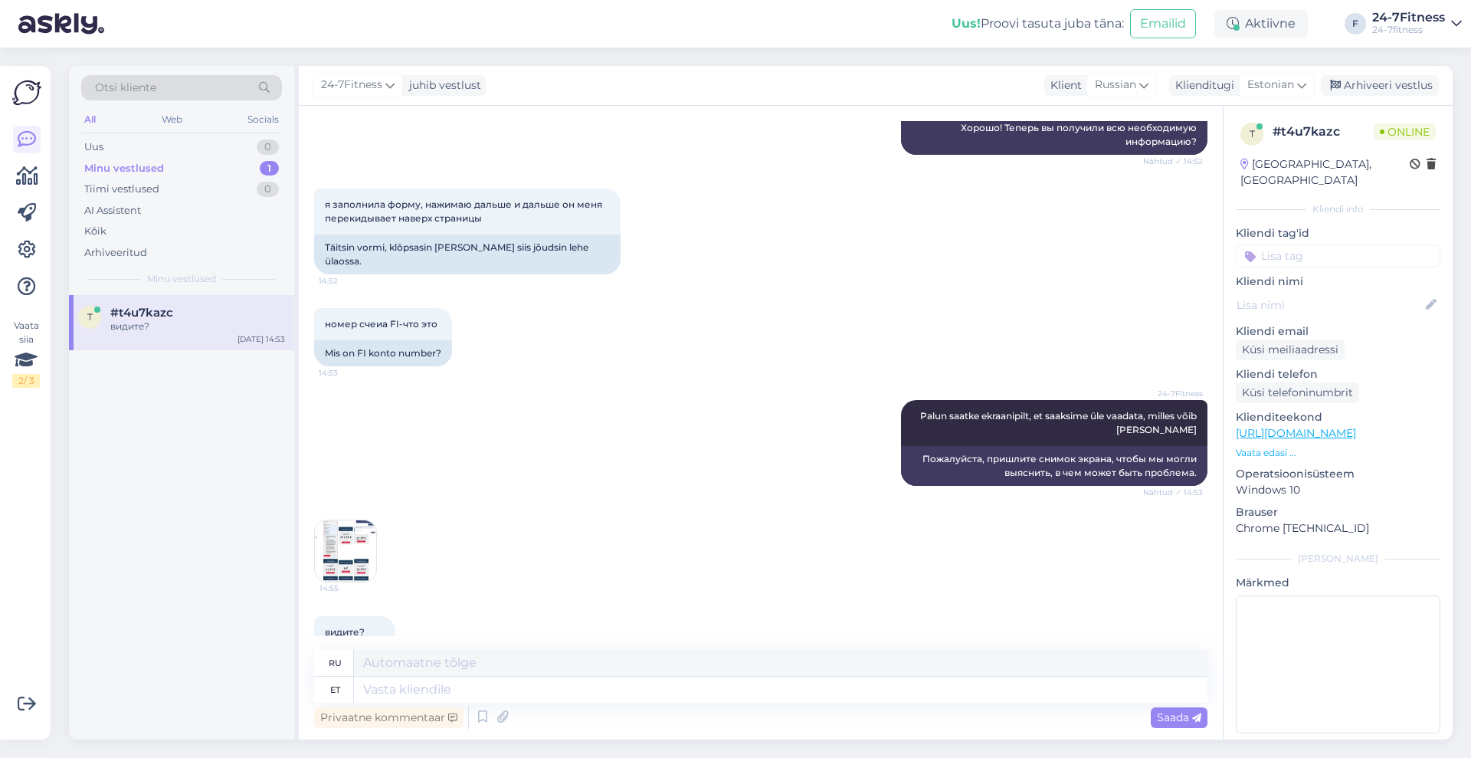
click at [345, 520] on img at bounding box center [345, 550] width 61 height 61
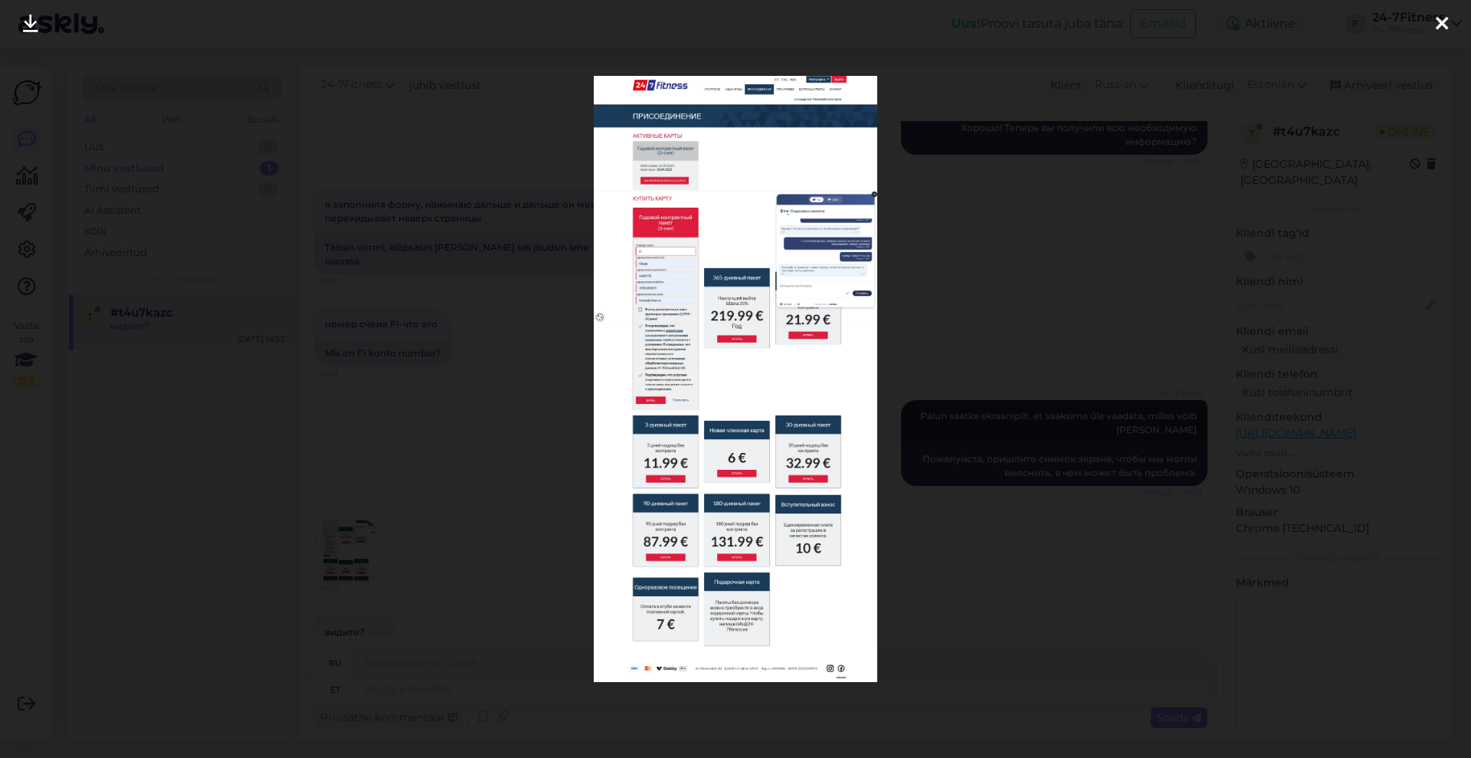
click at [733, 344] on img at bounding box center [735, 379] width 283 height 606
click at [716, 273] on img at bounding box center [735, 379] width 283 height 606
click at [1443, 21] on icon at bounding box center [1442, 25] width 12 height 20
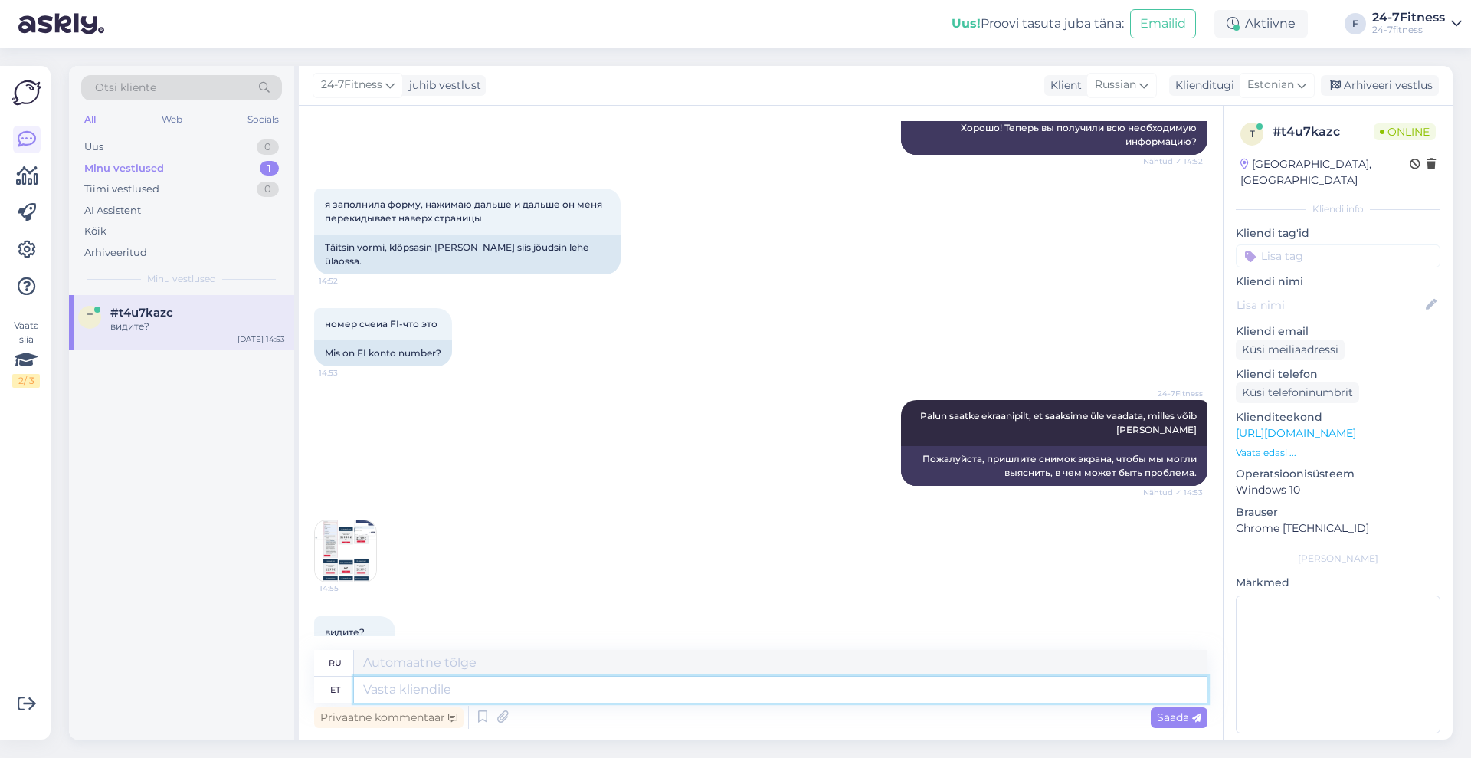
click at [547, 697] on textarea at bounding box center [780, 689] width 853 height 26
click at [1166, 718] on span "Saada" at bounding box center [1179, 717] width 44 height 14
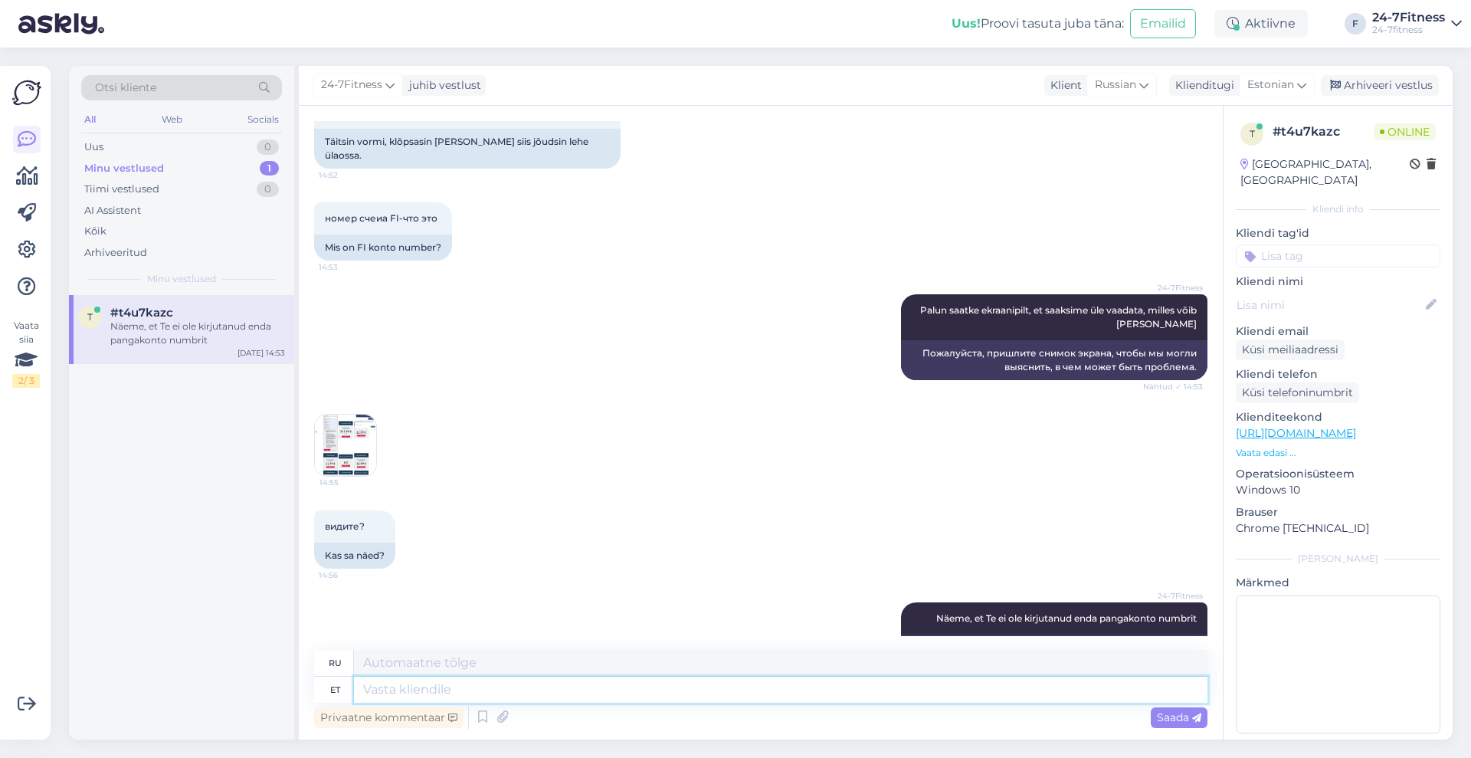
click at [869, 692] on textarea at bounding box center [780, 689] width 853 height 26
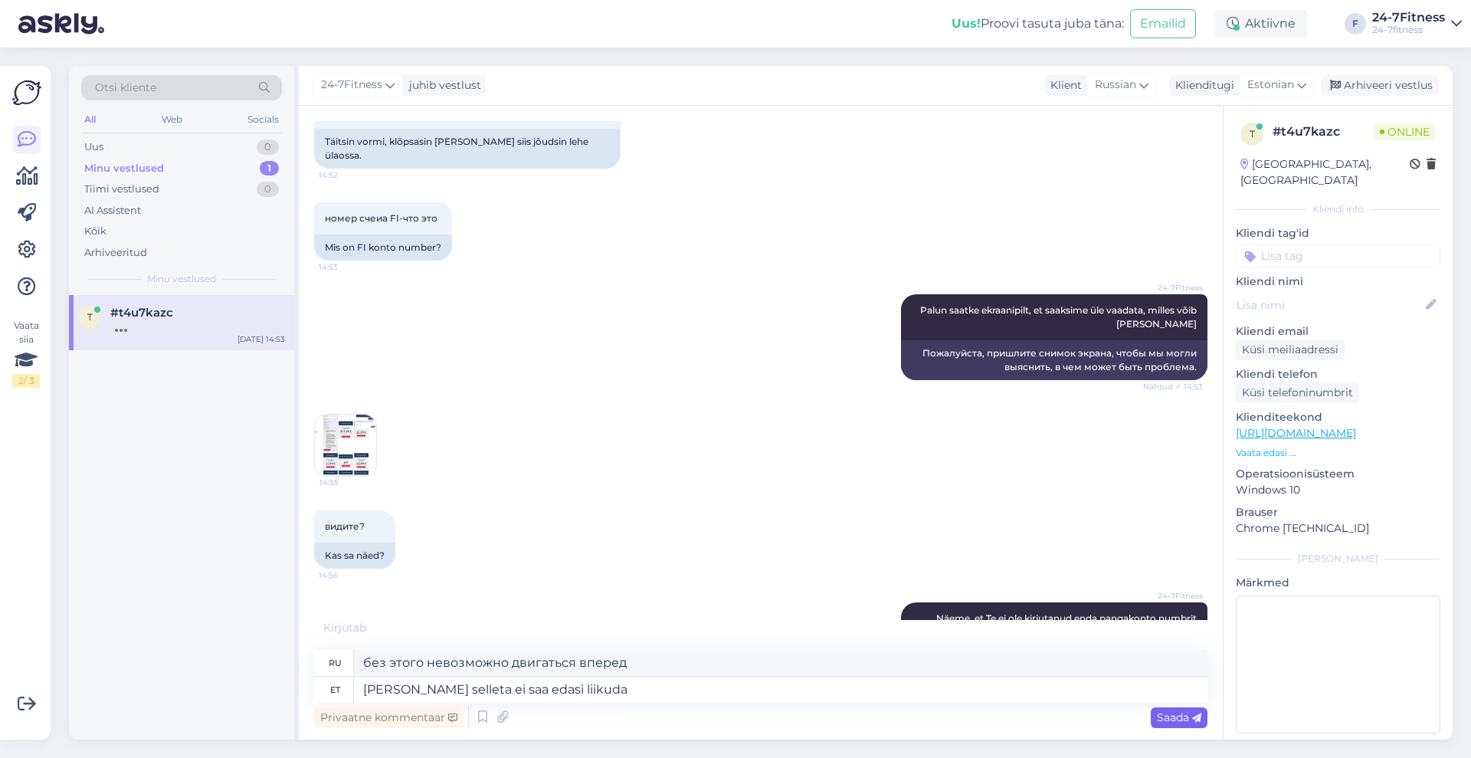
click at [1184, 716] on span "Saada" at bounding box center [1179, 717] width 44 height 14
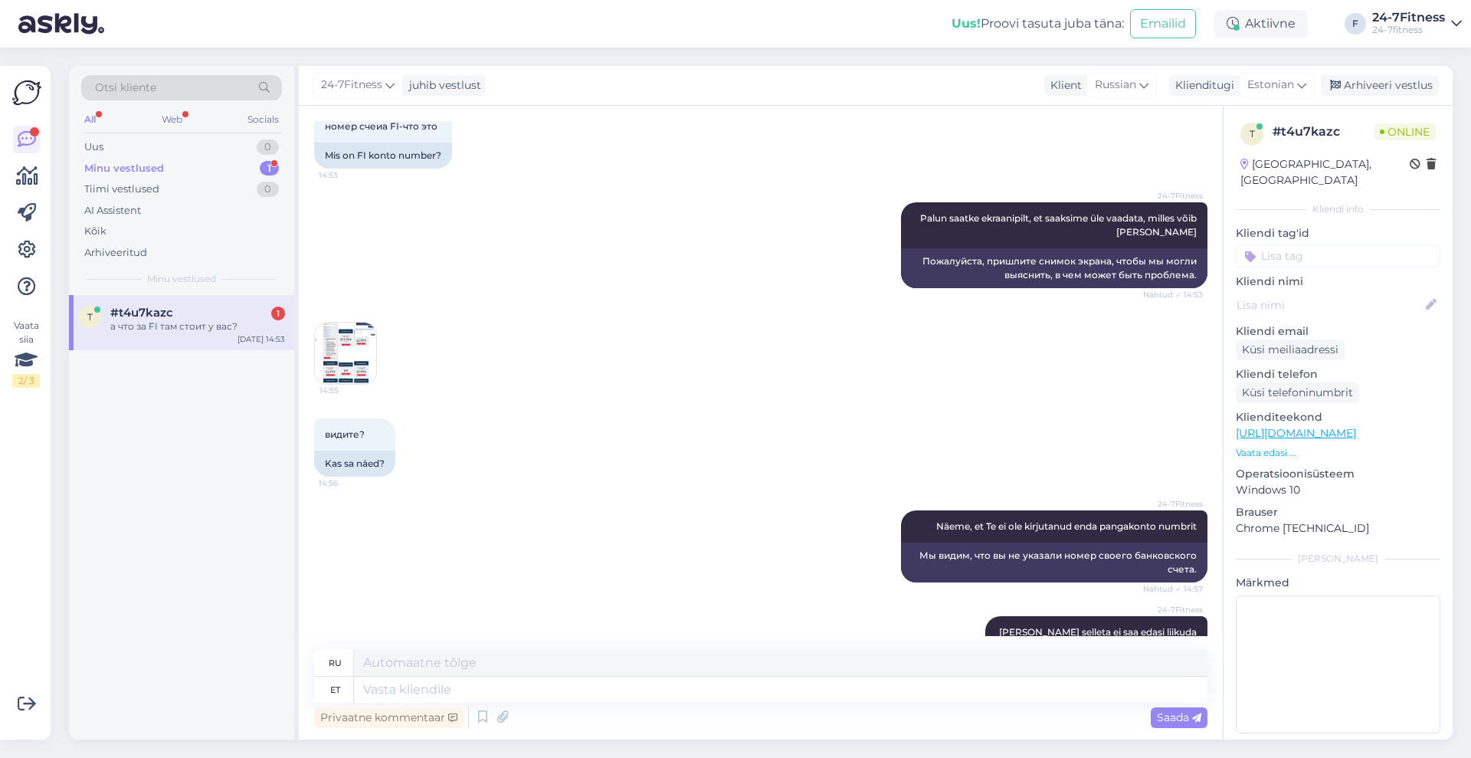
scroll to position [2232, 0]
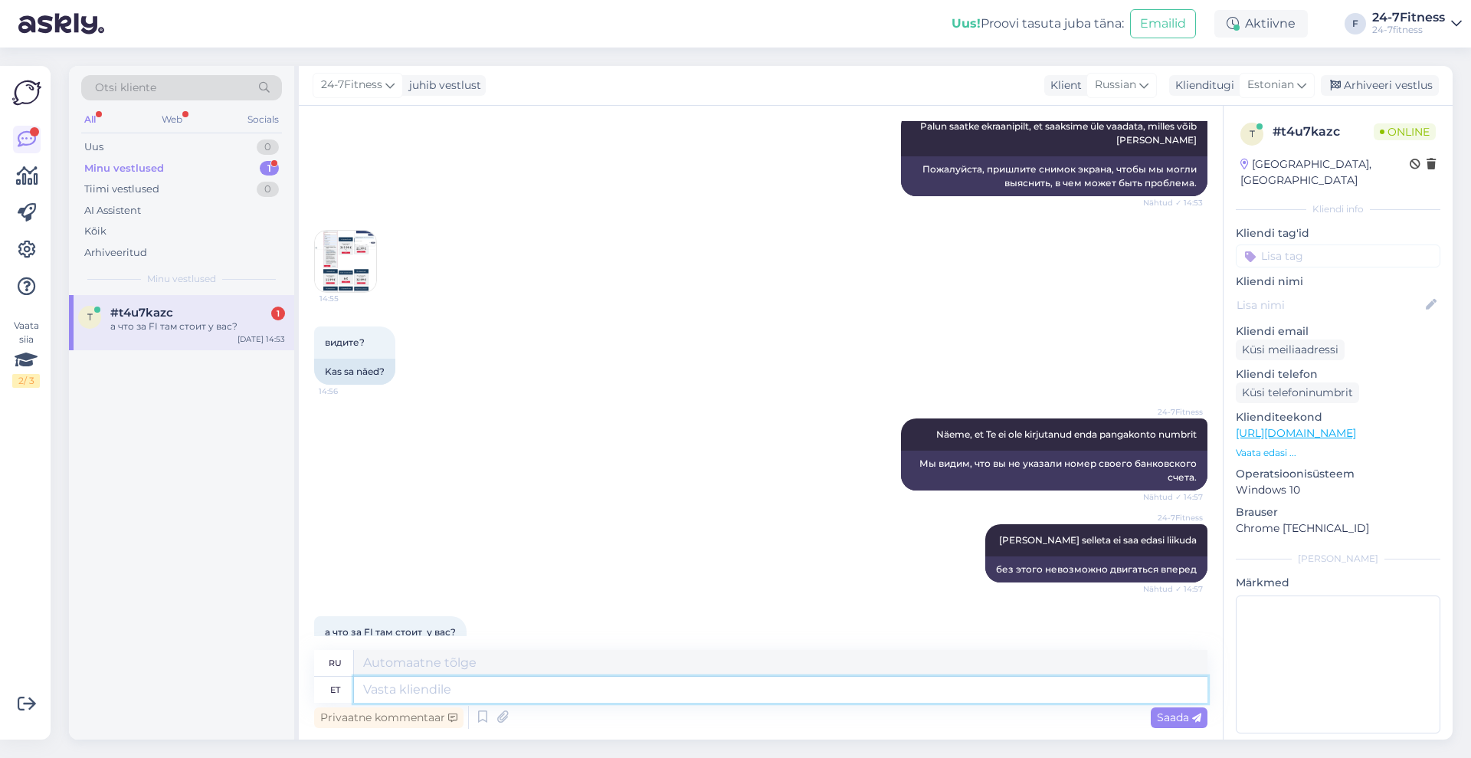
click at [480, 683] on textarea at bounding box center [780, 689] width 853 height 26
click at [411, 685] on textarea "Paraku ei oska öelda, miks see seal on" at bounding box center [780, 689] width 853 height 26
click at [823, 688] on textarea "Paraku me ei oska öelda, miks see seal on" at bounding box center [780, 689] width 853 height 26
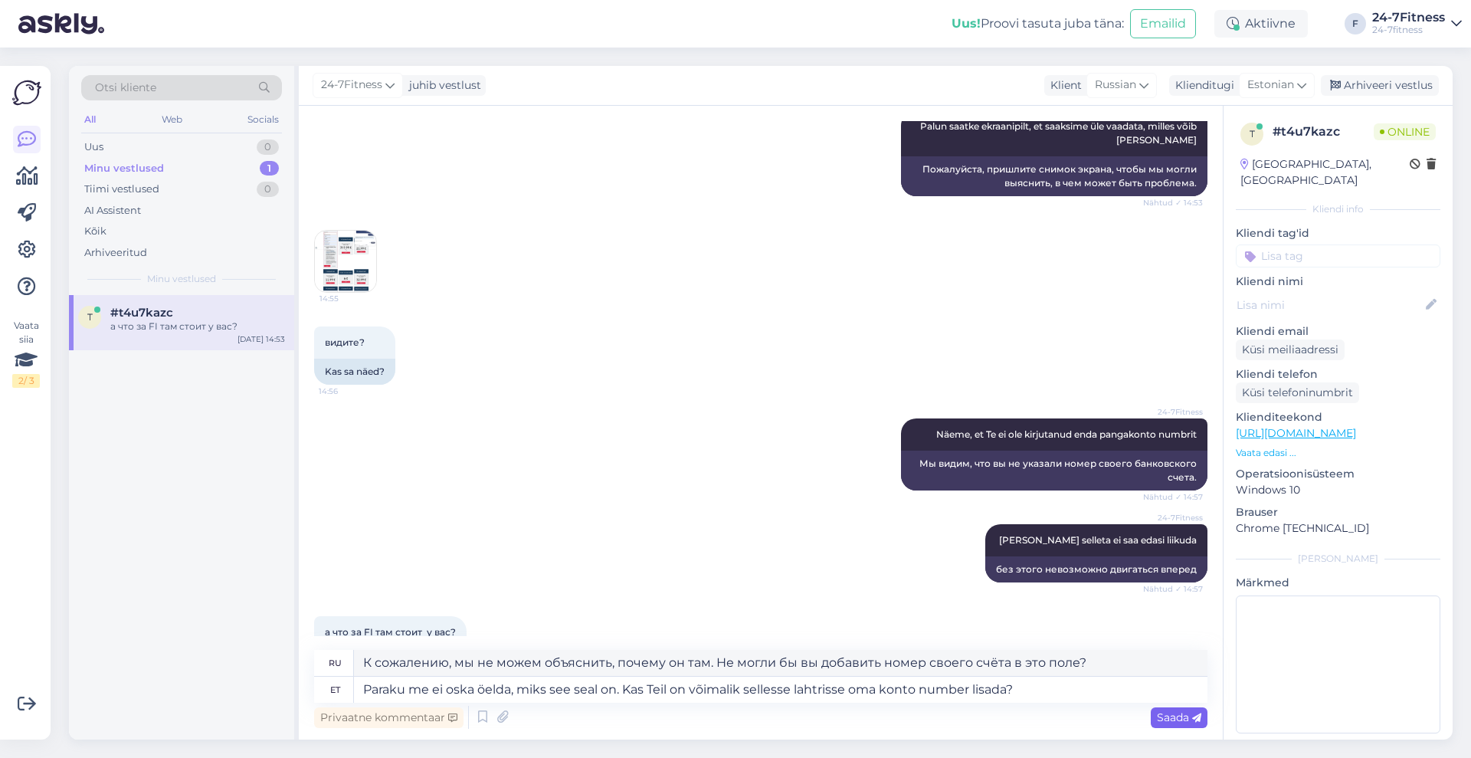
click at [1177, 714] on span "Saada" at bounding box center [1179, 717] width 44 height 14
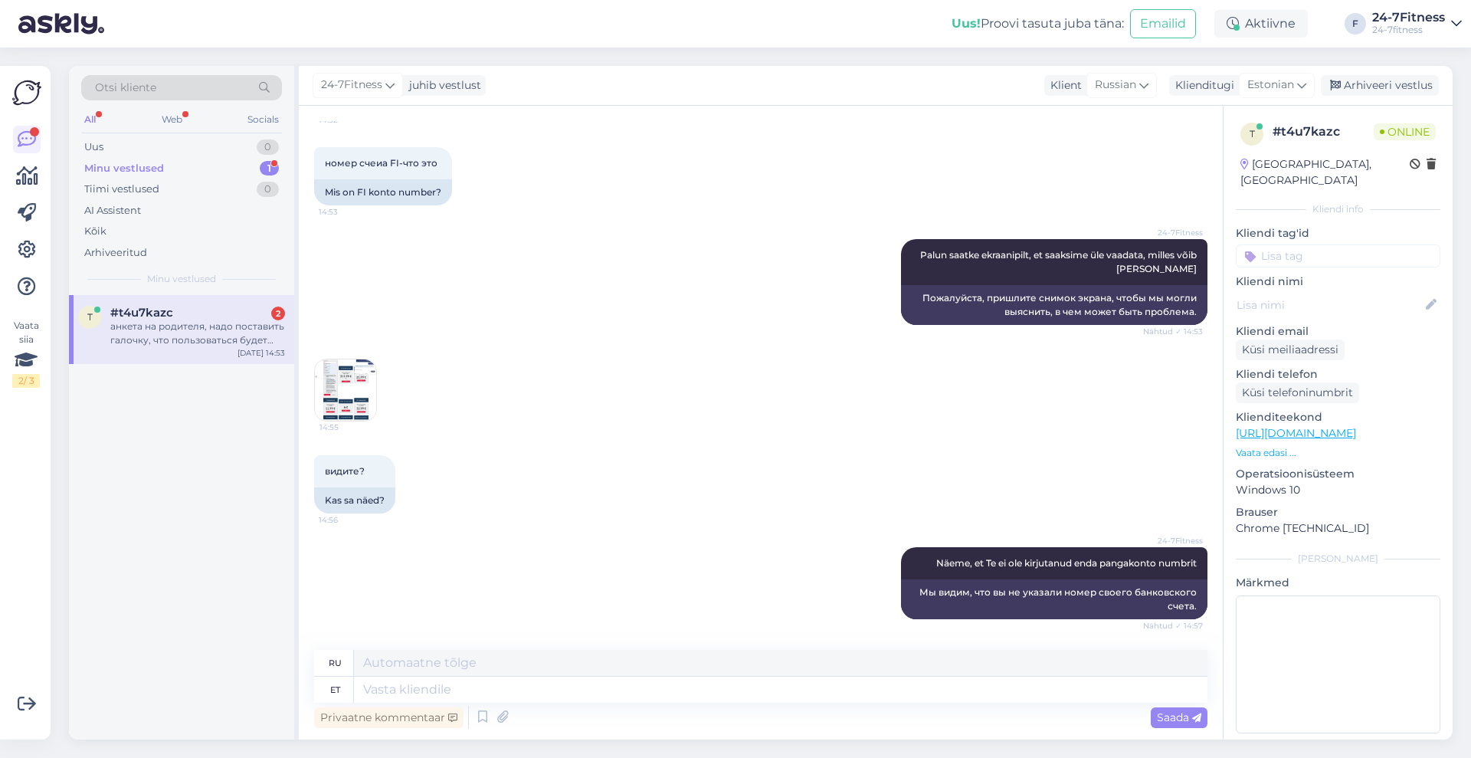
scroll to position [1852, 0]
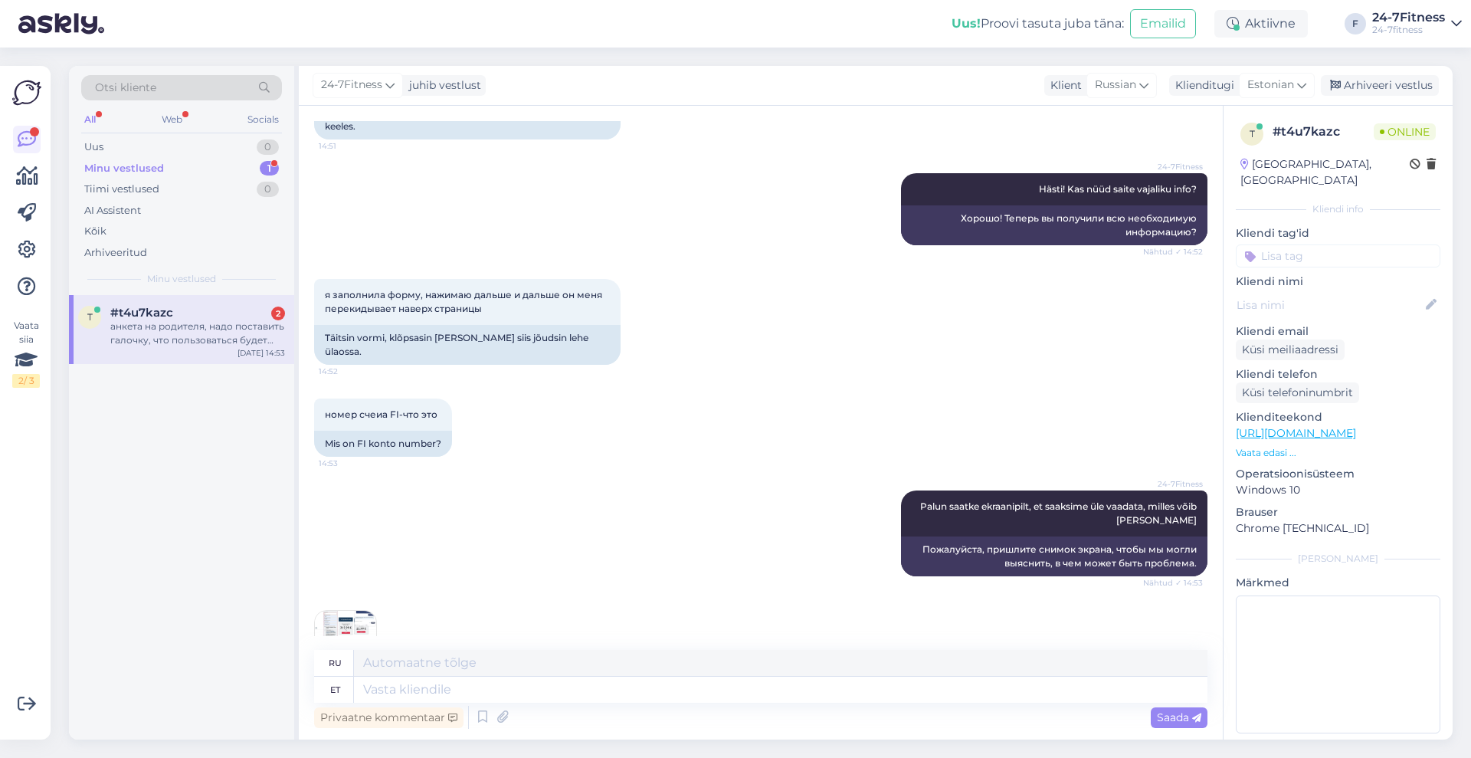
click at [341, 611] on img at bounding box center [345, 641] width 61 height 61
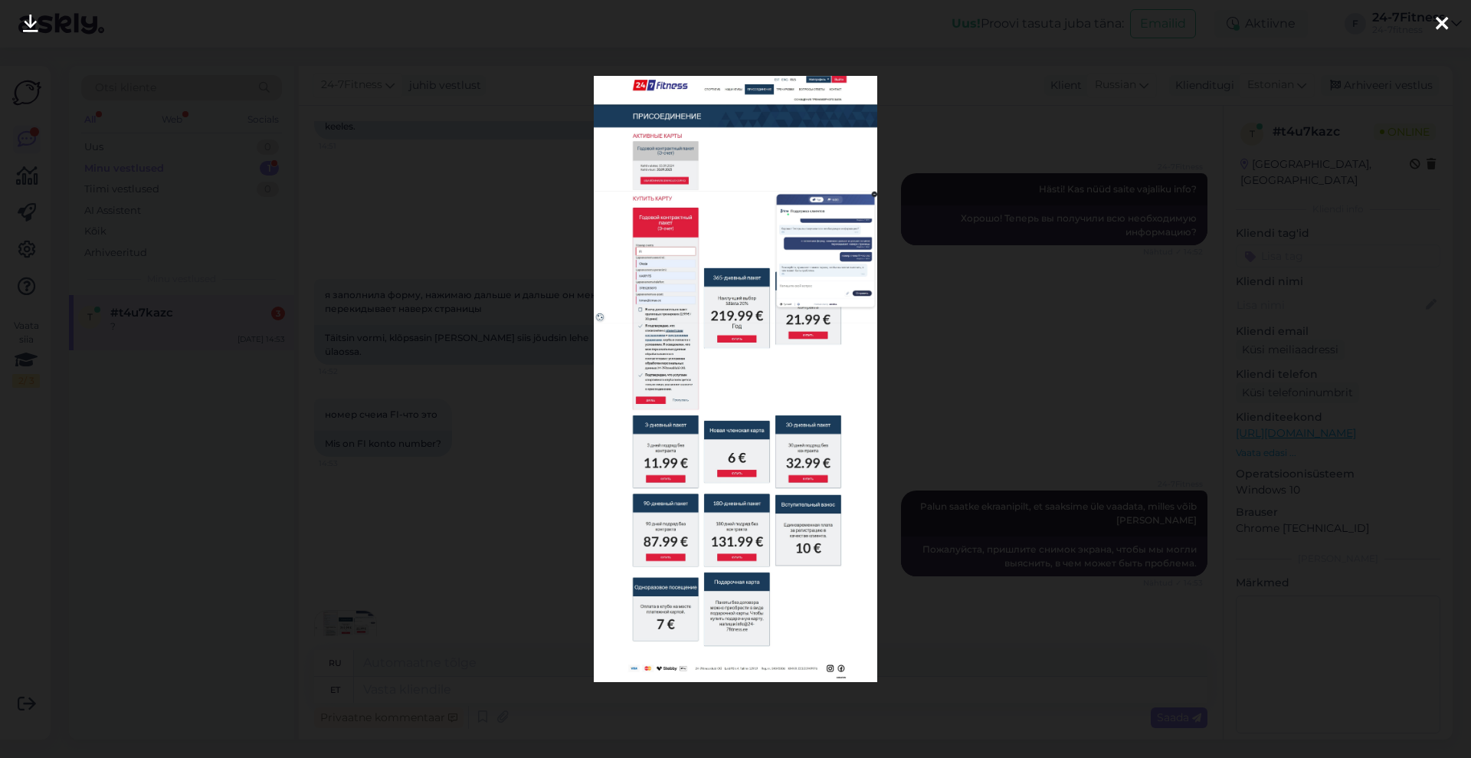
scroll to position [2710, 0]
